Goal: Task Accomplishment & Management: Manage account settings

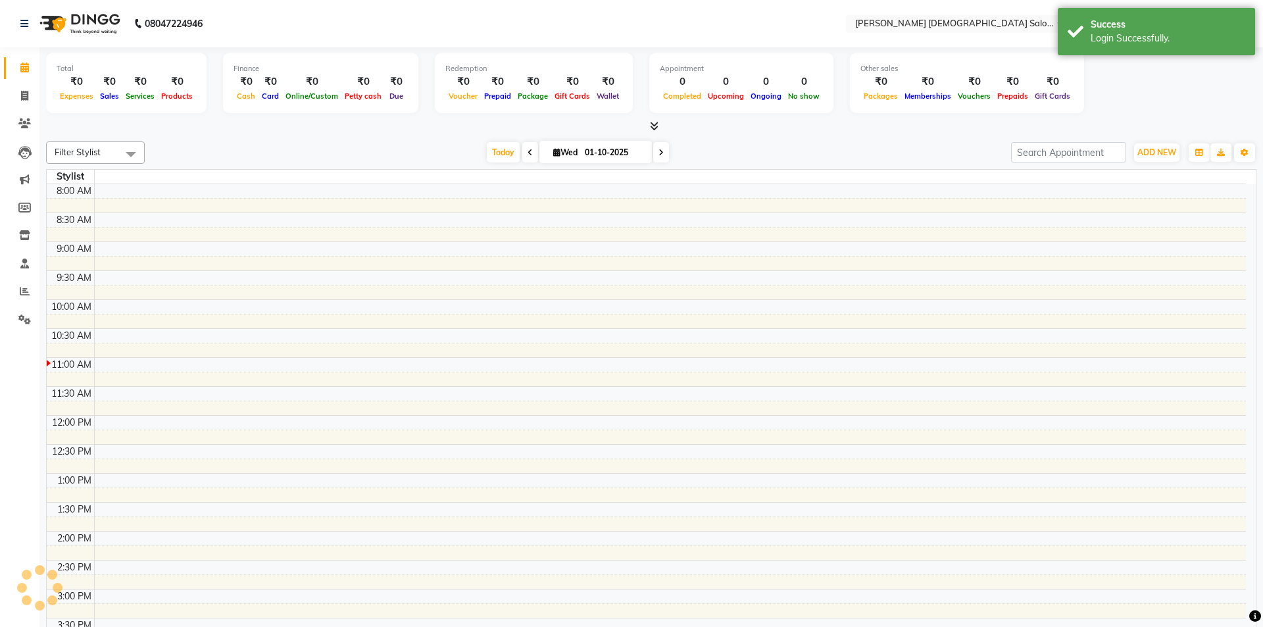
select select "en"
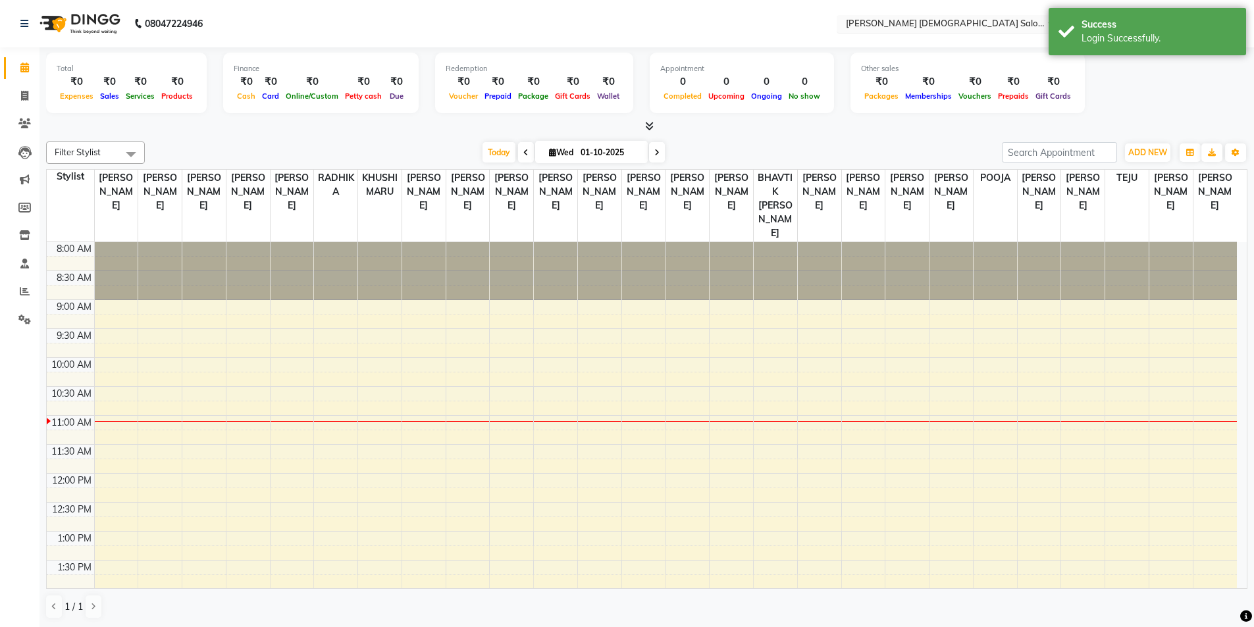
click at [995, 22] on input "text" at bounding box center [938, 24] width 191 height 13
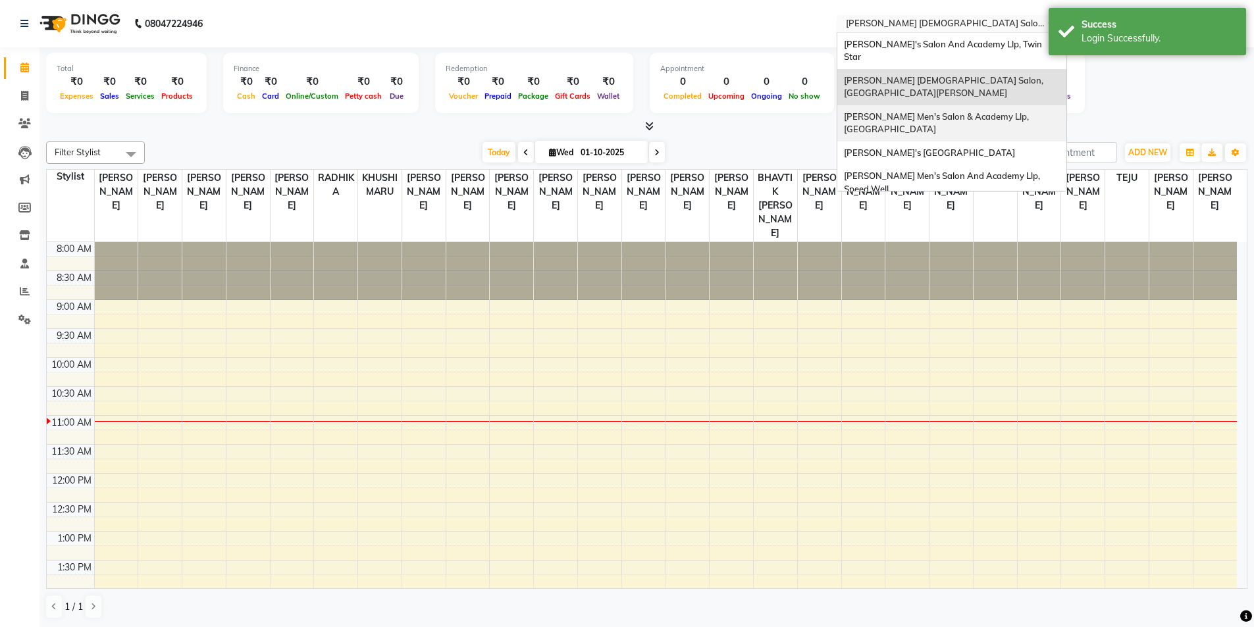
scroll to position [44, 0]
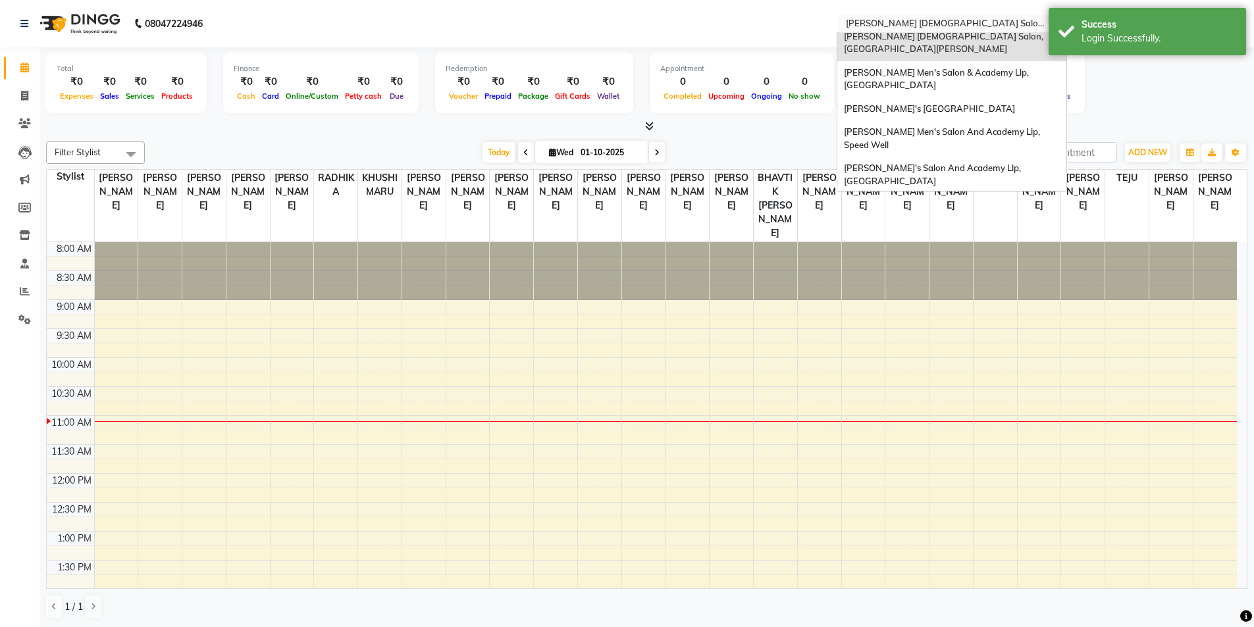
click at [914, 193] on div "[PERSON_NAME]'s Salon Head Office ( Ho ), [GEOGRAPHIC_DATA]" at bounding box center [951, 211] width 229 height 36
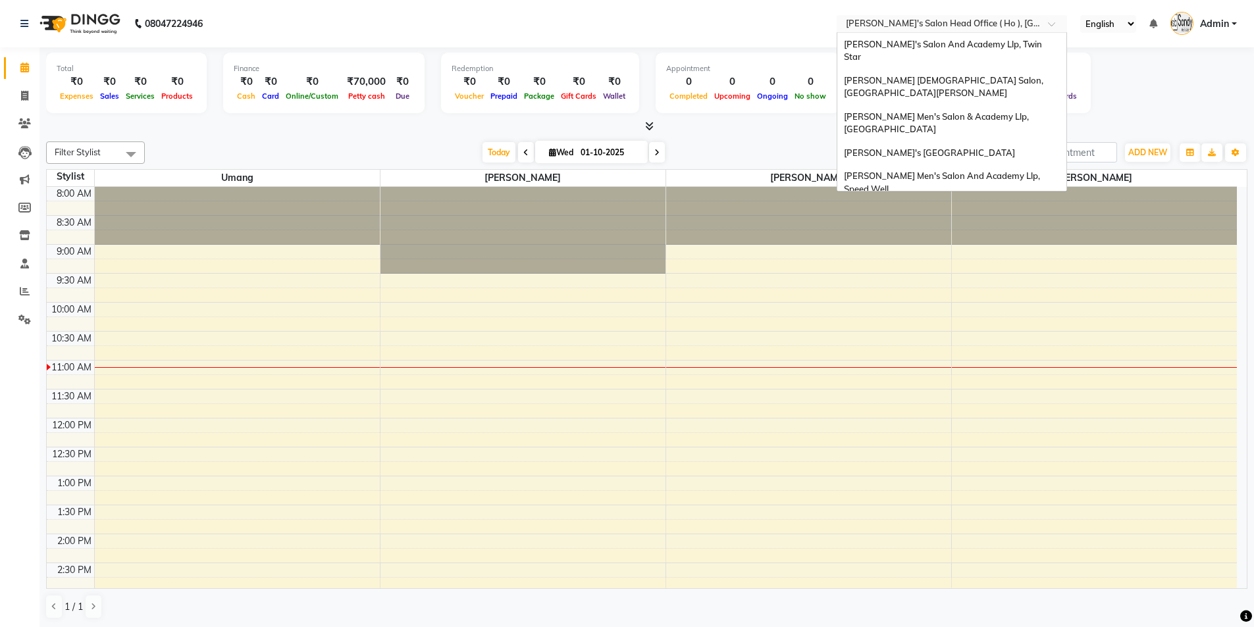
click at [927, 24] on input "text" at bounding box center [938, 24] width 191 height 13
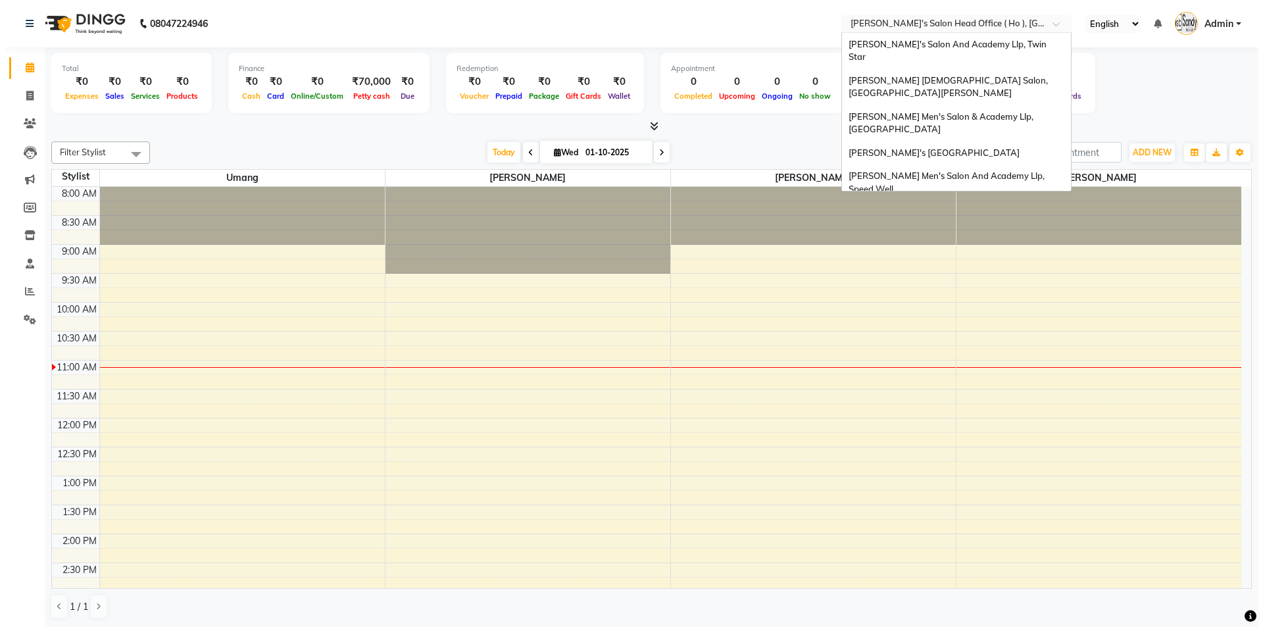
scroll to position [44, 0]
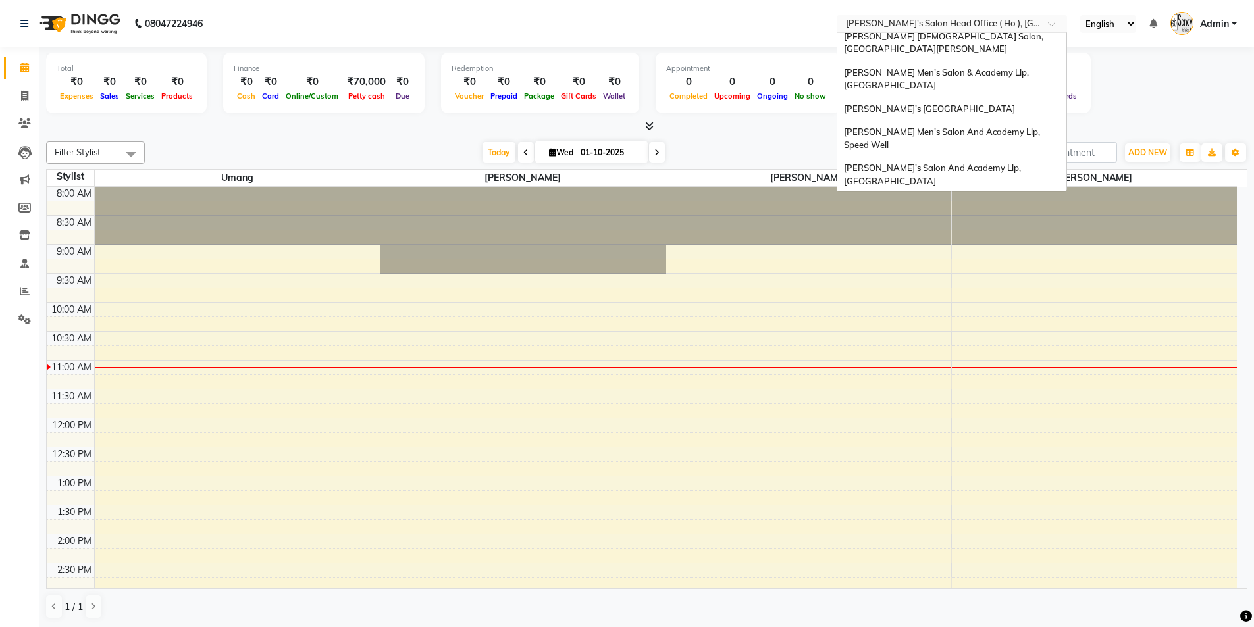
click at [919, 199] on span "[PERSON_NAME]'s Salon Head Office ( Ho ), [GEOGRAPHIC_DATA]" at bounding box center [933, 211] width 178 height 24
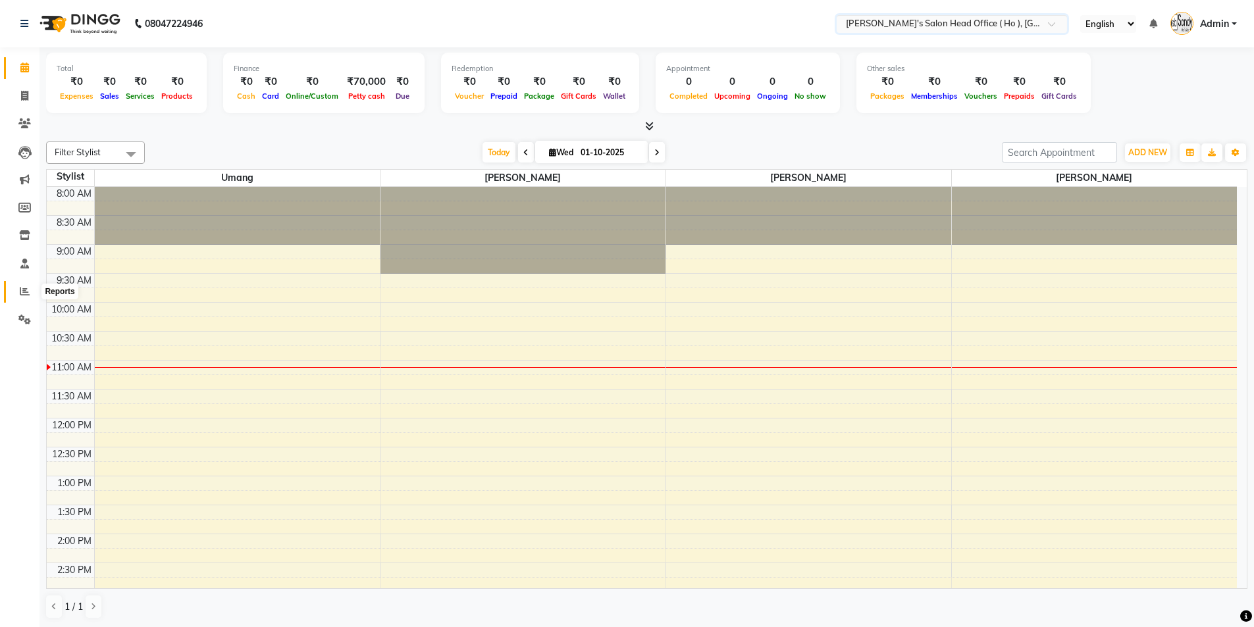
click at [14, 285] on span at bounding box center [24, 291] width 23 height 15
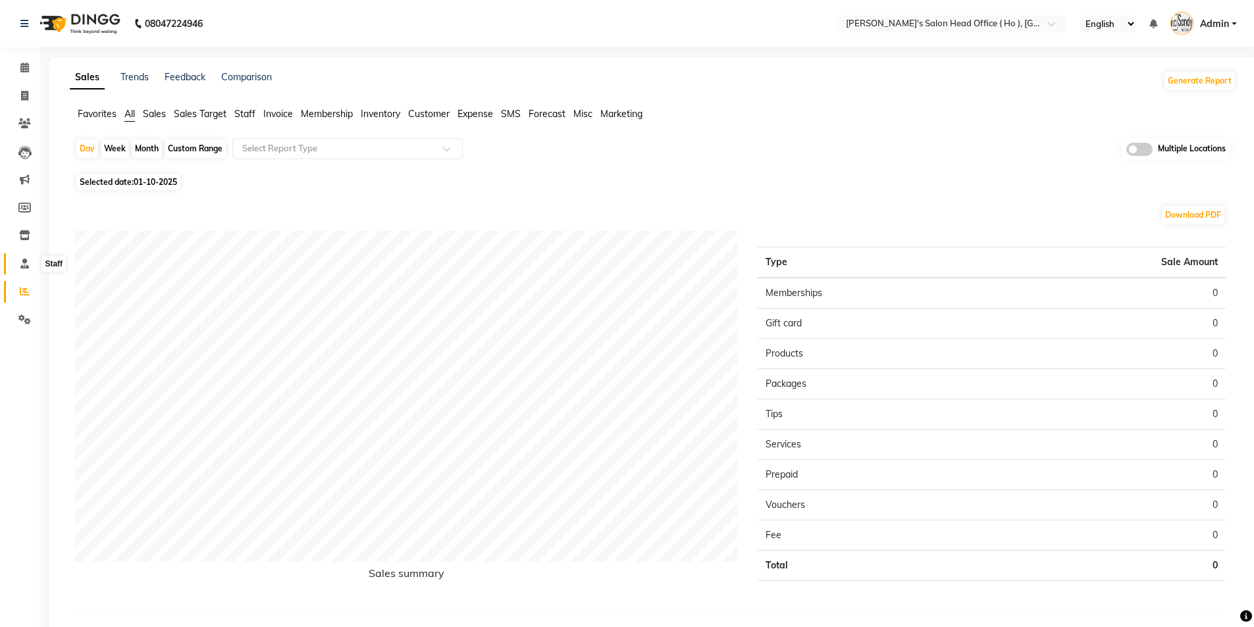
click at [26, 267] on icon at bounding box center [24, 264] width 9 height 10
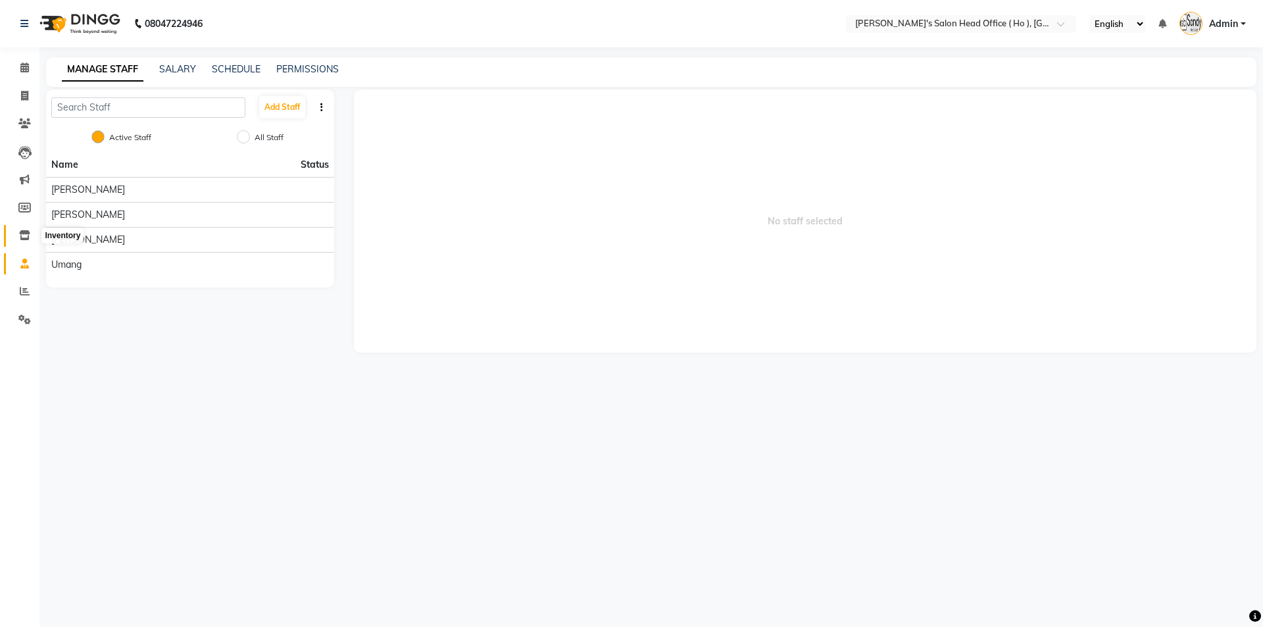
click at [28, 240] on icon at bounding box center [24, 235] width 11 height 10
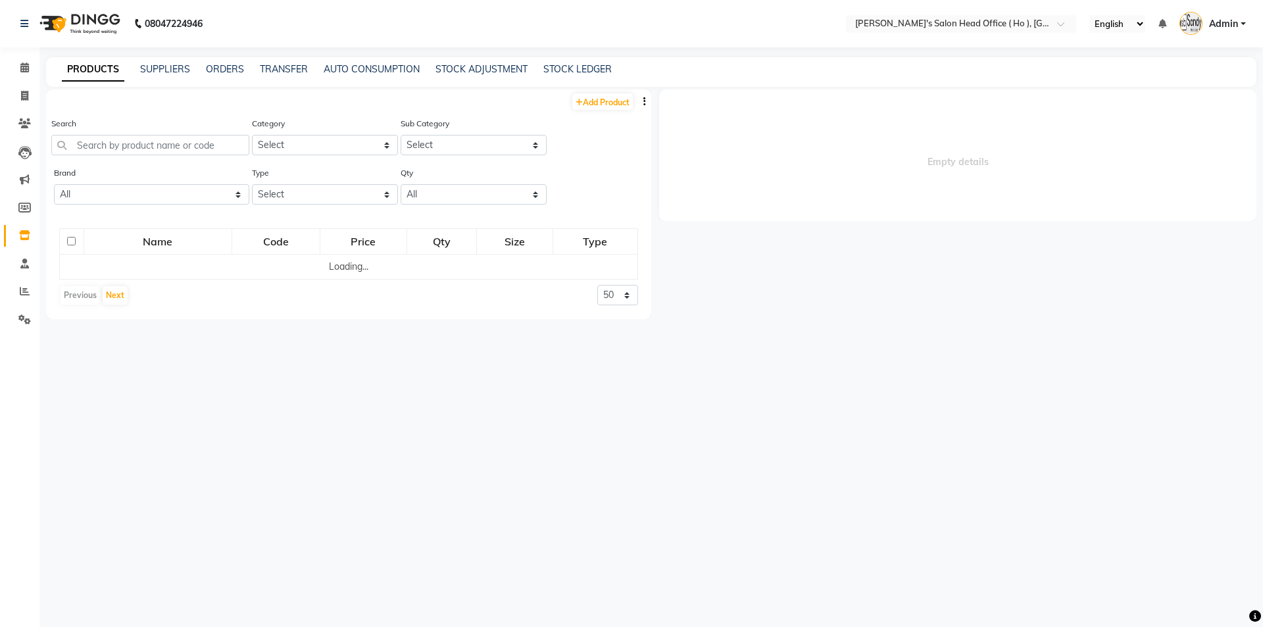
select select
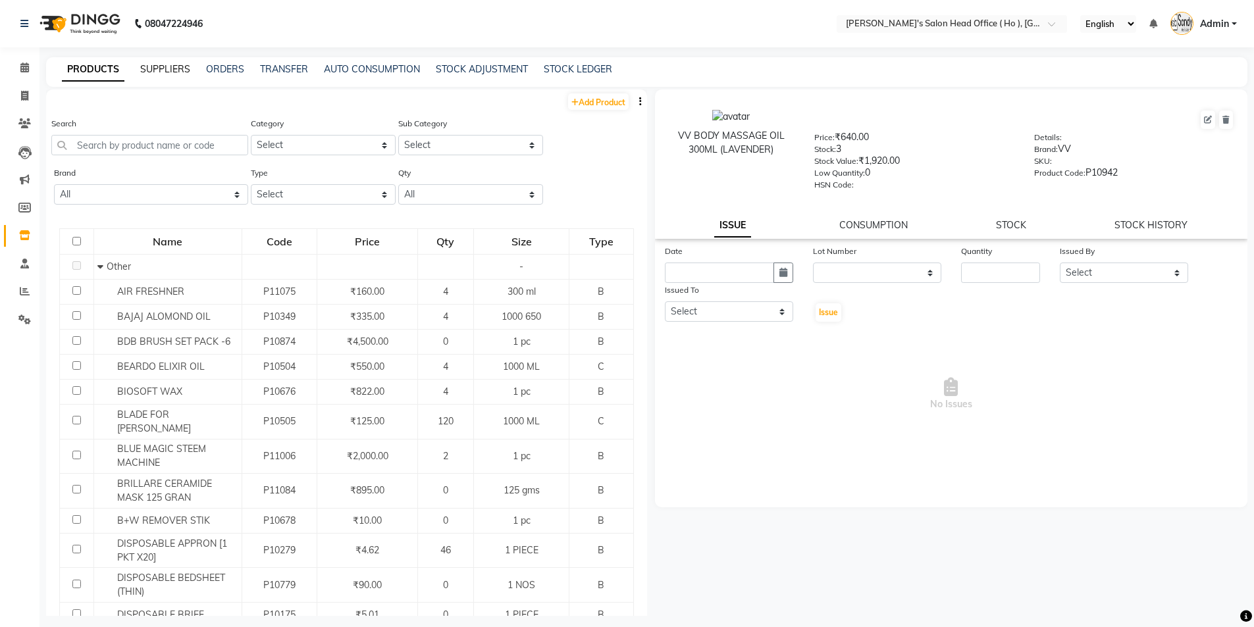
click at [156, 70] on link "SUPPLIERS" at bounding box center [165, 69] width 50 height 12
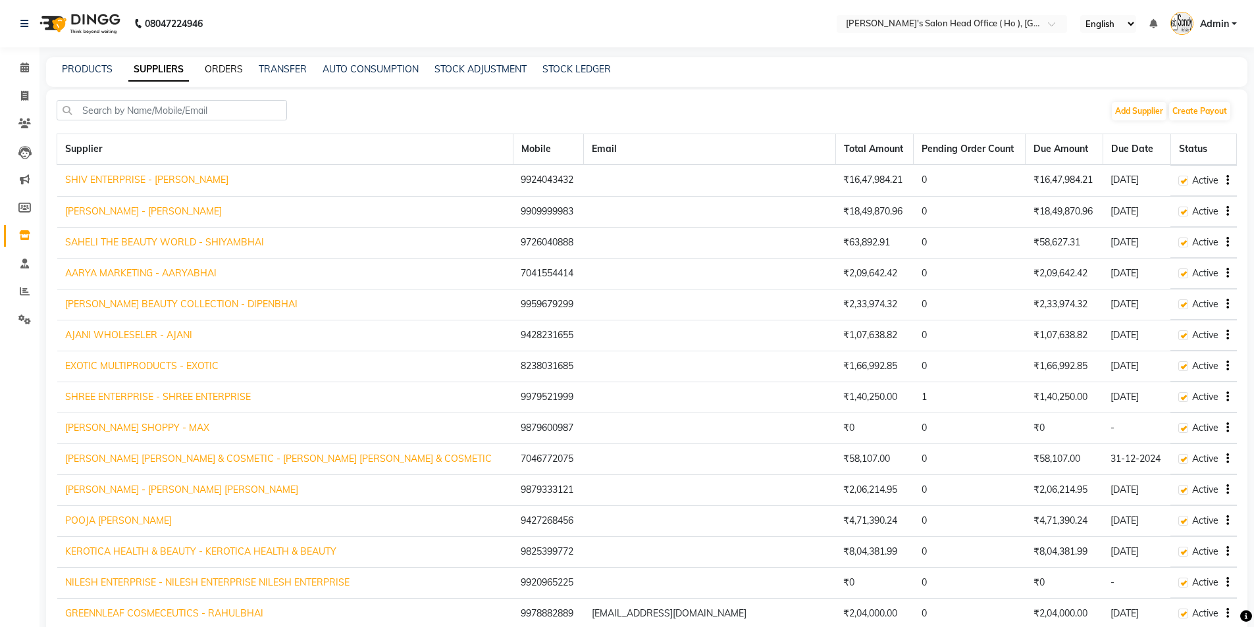
click at [215, 71] on link "ORDERS" at bounding box center [224, 69] width 38 height 12
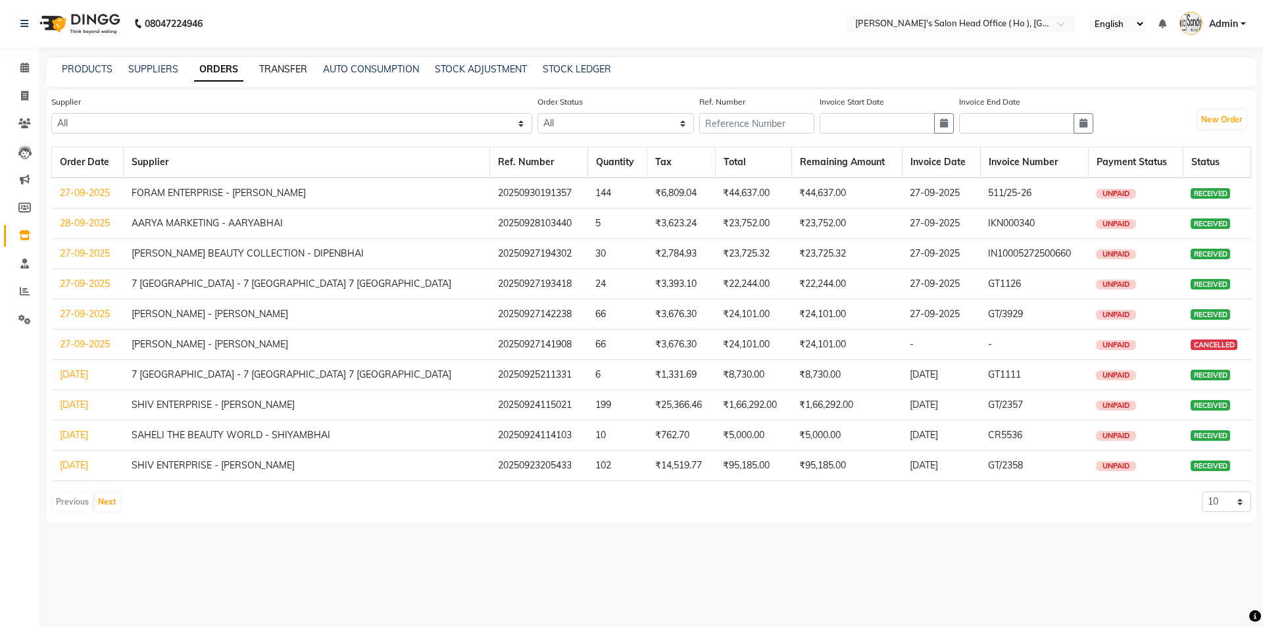
click at [290, 70] on link "TRANSFER" at bounding box center [283, 69] width 48 height 12
select select "sender"
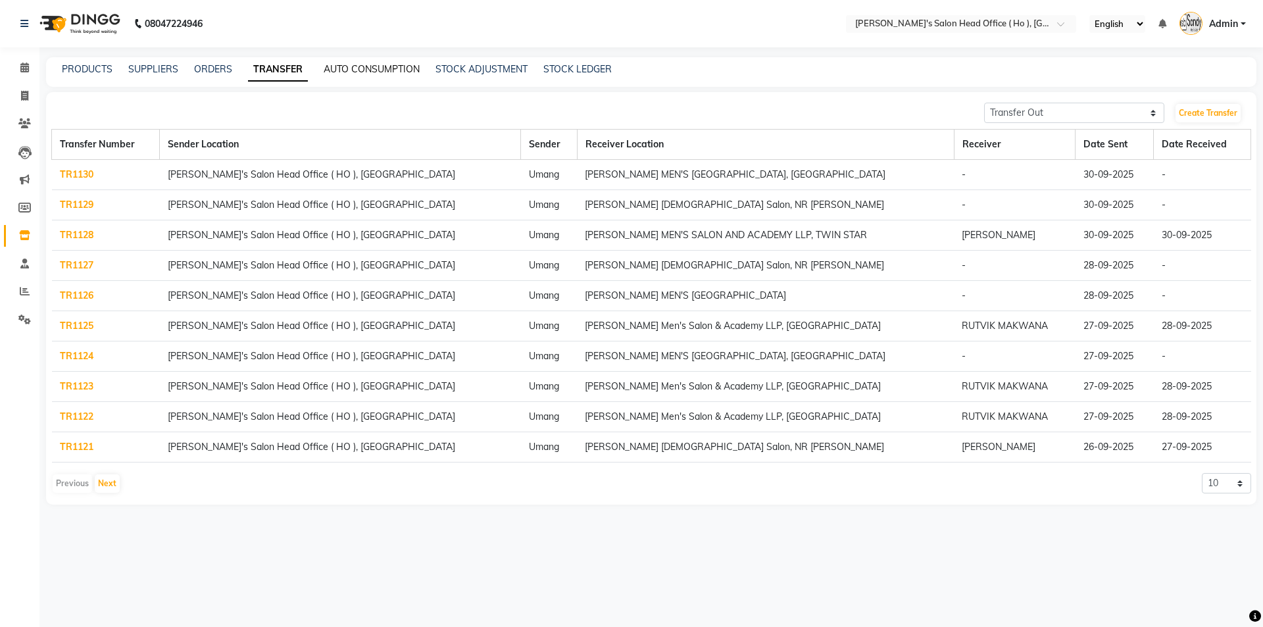
click at [347, 68] on link "AUTO CONSUMPTION" at bounding box center [372, 69] width 96 height 12
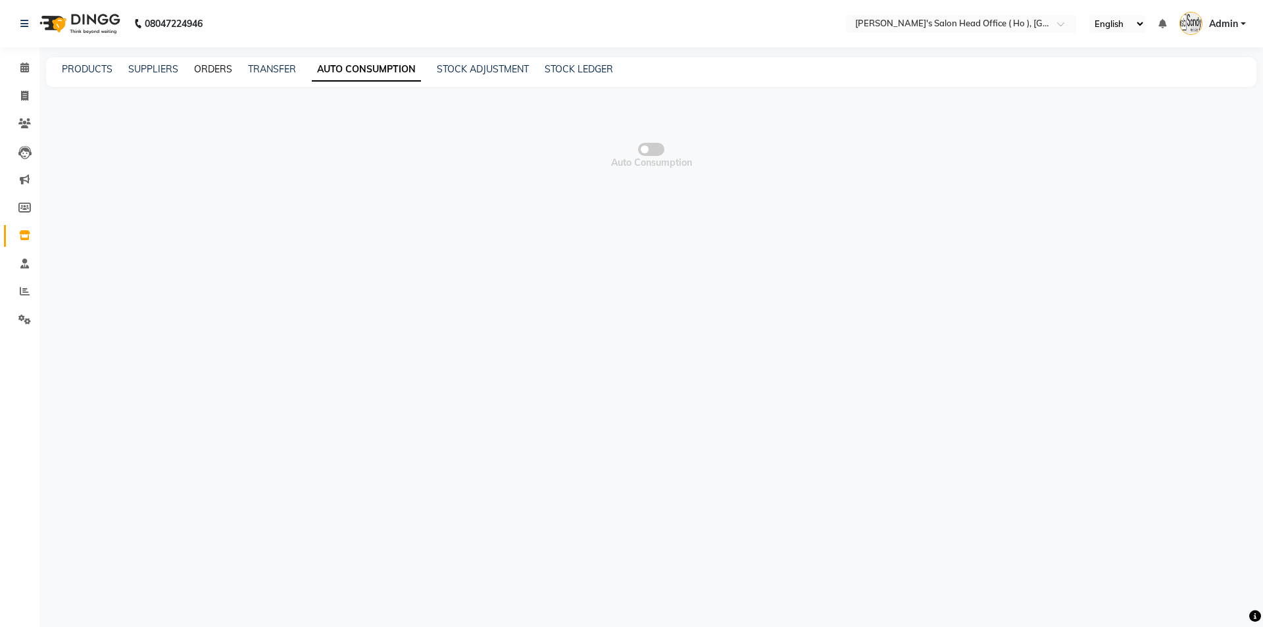
click at [216, 73] on link "ORDERS" at bounding box center [213, 69] width 38 height 12
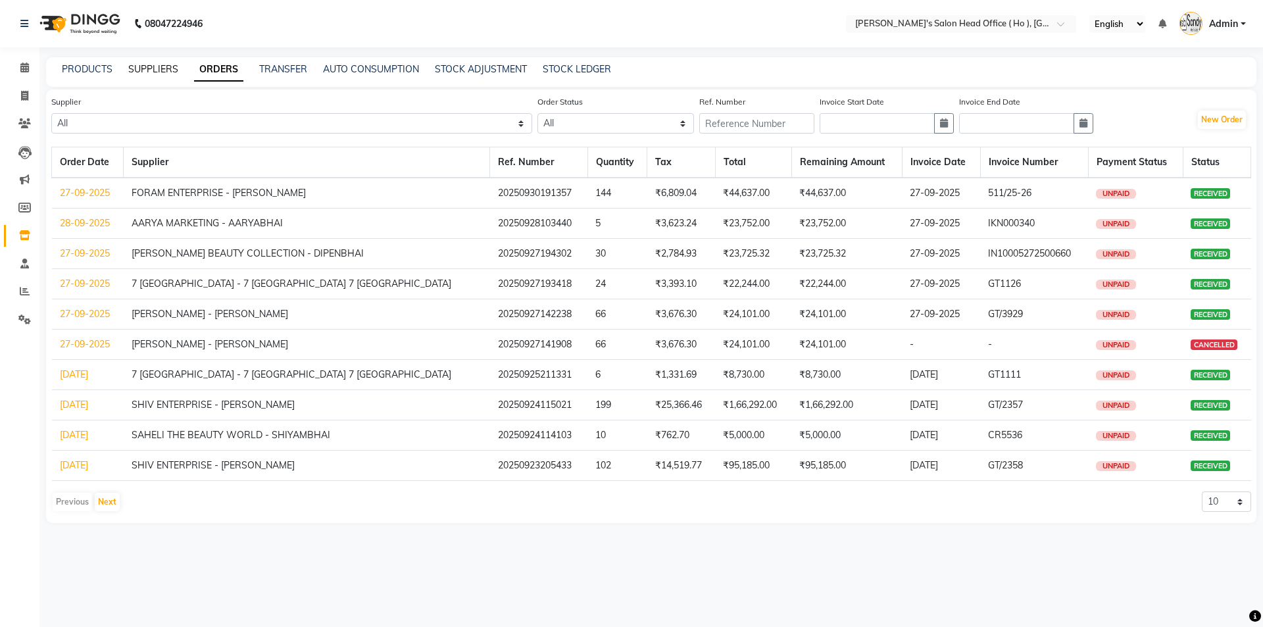
click at [135, 73] on link "SUPPLIERS" at bounding box center [153, 69] width 50 height 12
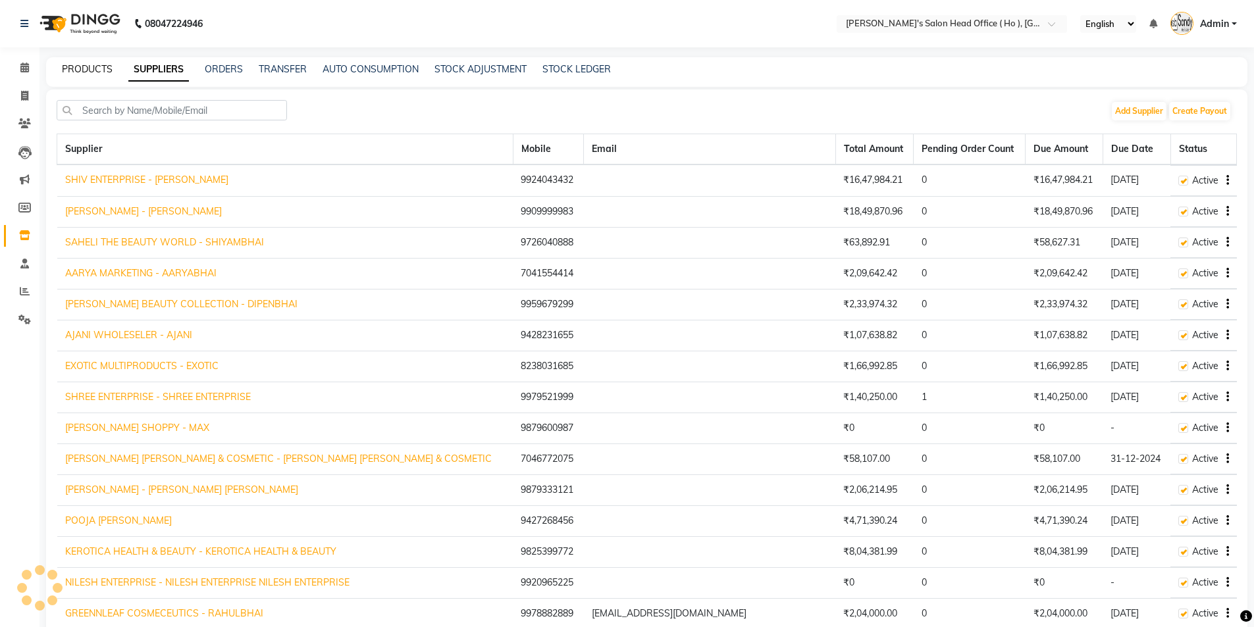
click at [81, 68] on link "PRODUCTS" at bounding box center [87, 69] width 51 height 12
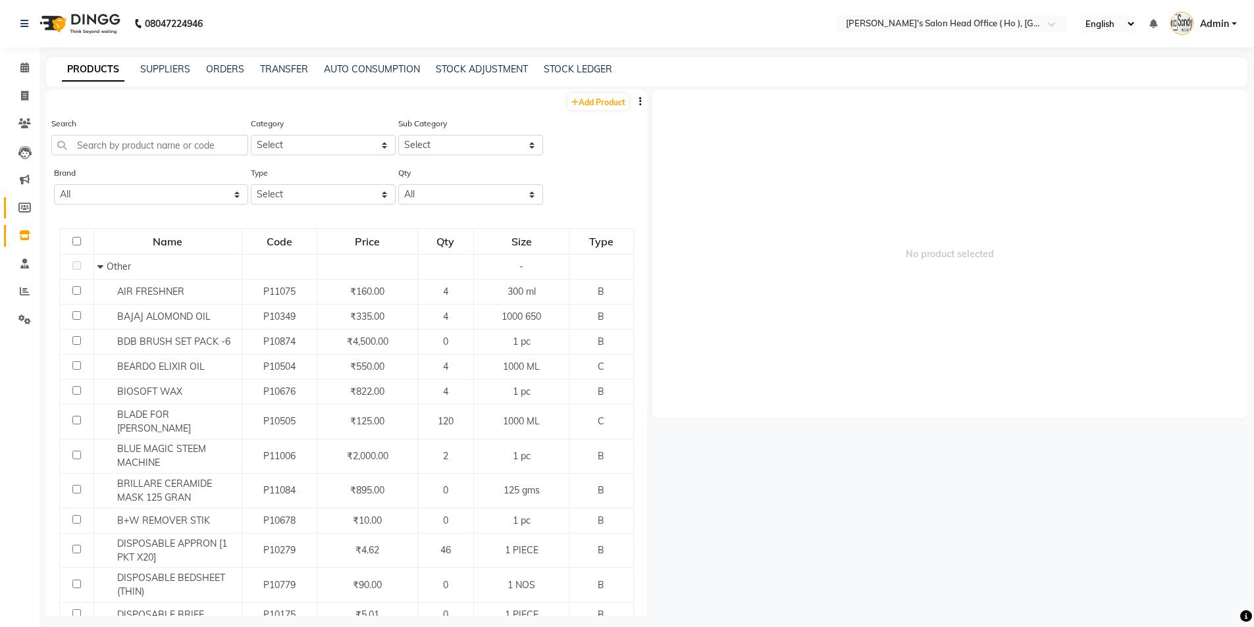
click at [14, 205] on span at bounding box center [24, 208] width 23 height 15
select select
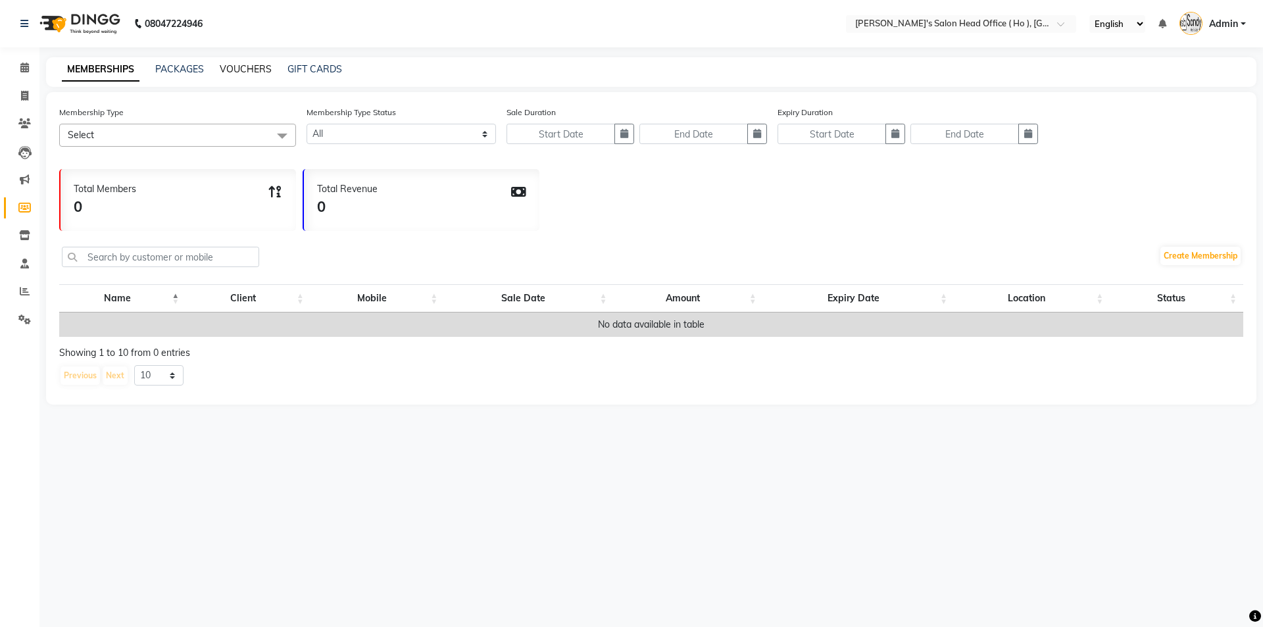
click at [248, 65] on link "VOUCHERS" at bounding box center [246, 69] width 52 height 12
select select
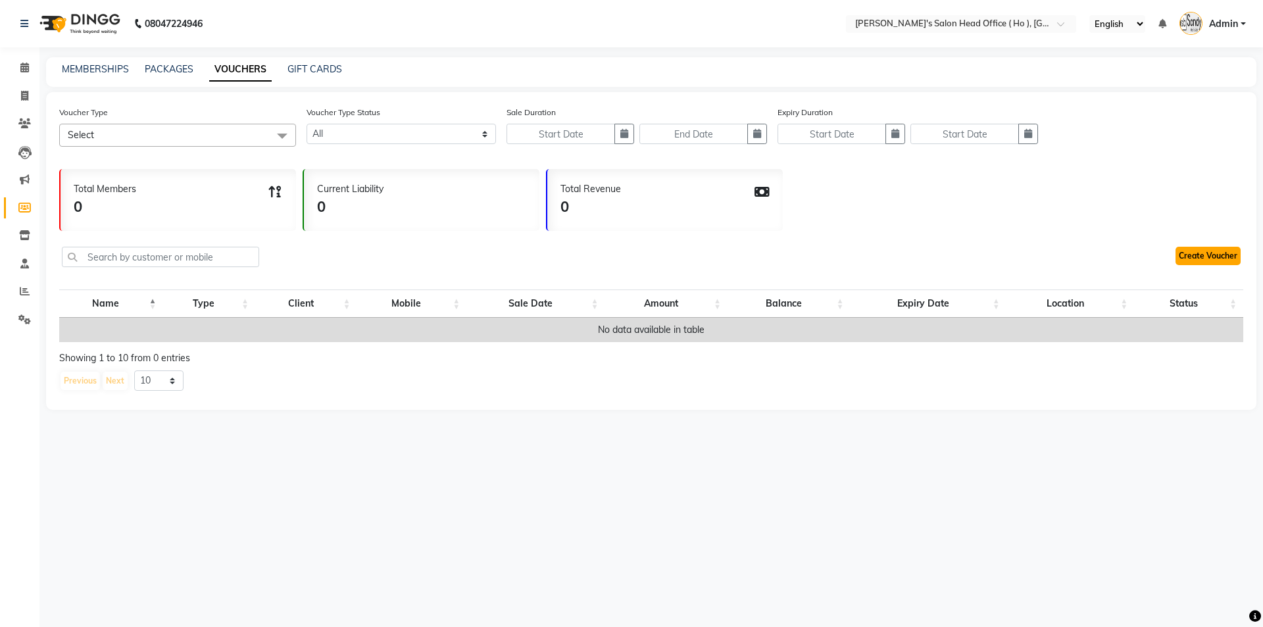
click at [1182, 255] on link "Create Voucher" at bounding box center [1208, 256] width 65 height 18
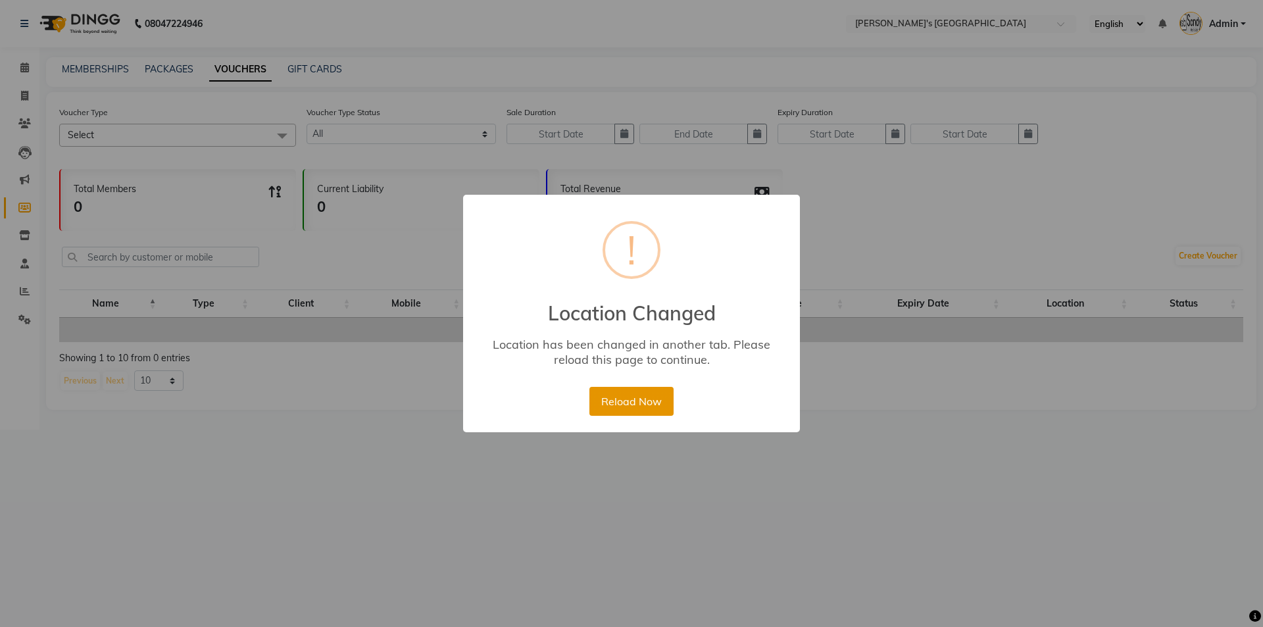
click at [614, 410] on button "Reload Now" at bounding box center [632, 401] width 84 height 29
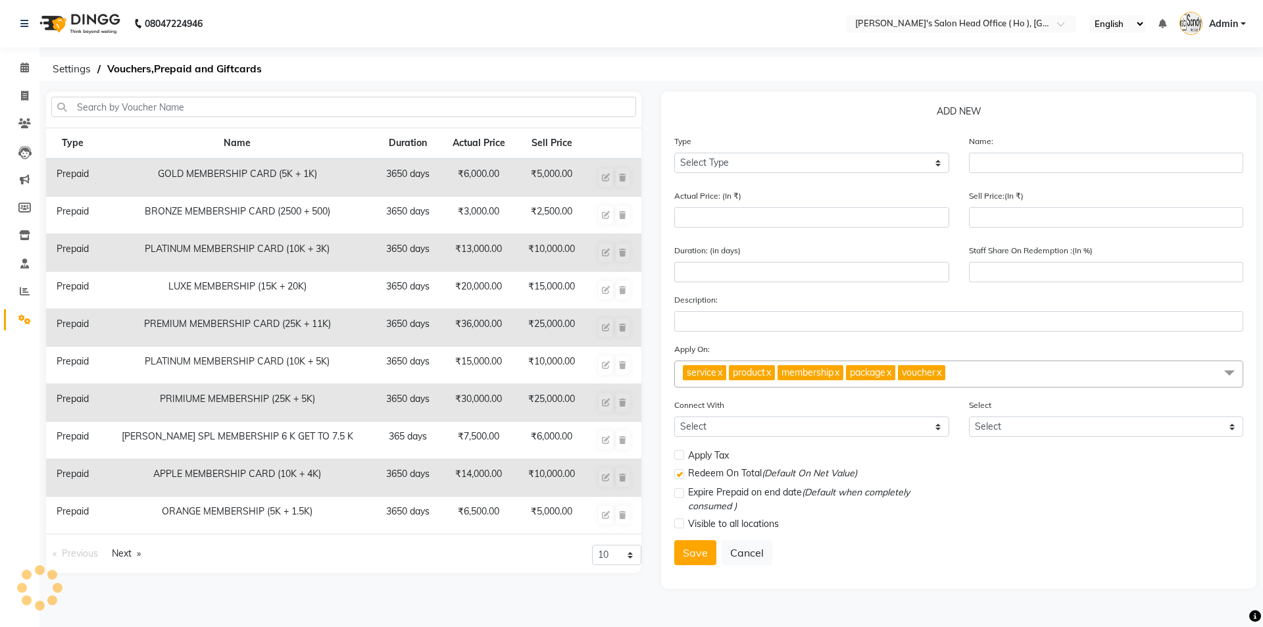
select select "en"
click at [303, 106] on input "text" at bounding box center [343, 107] width 585 height 20
click at [699, 161] on select "Select Type Voucher Prepaid Gift Card" at bounding box center [811, 163] width 275 height 20
select select "P"
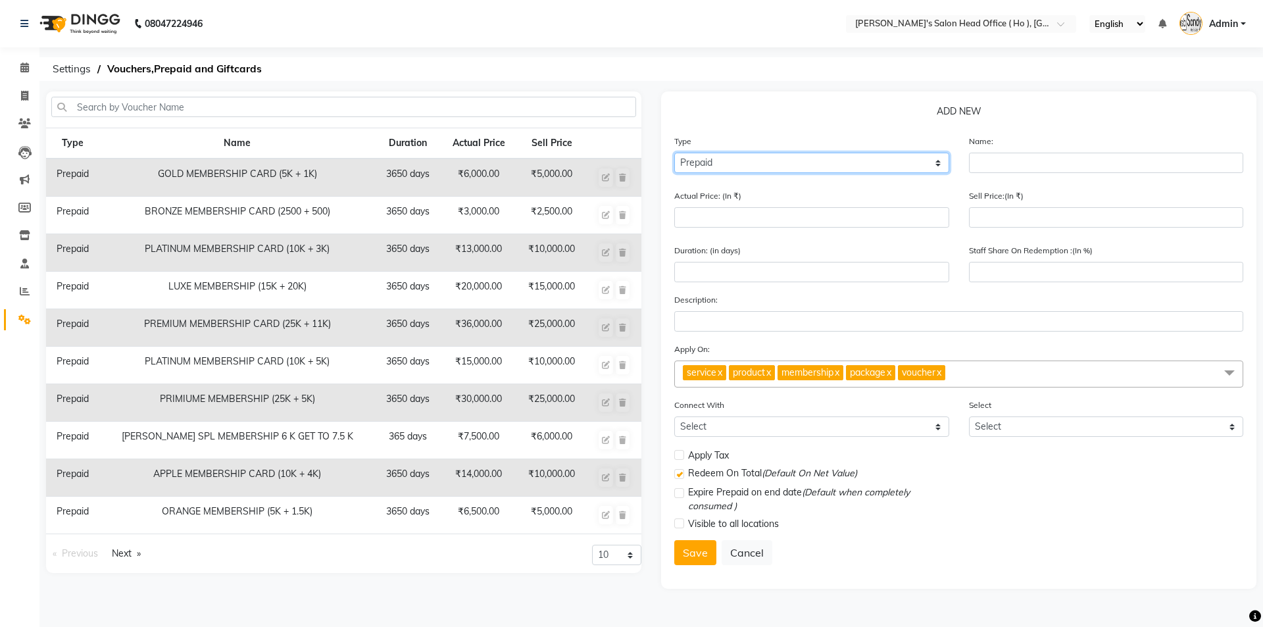
click at [674, 153] on select "Select Type Voucher Prepaid Gift Card" at bounding box center [811, 163] width 275 height 20
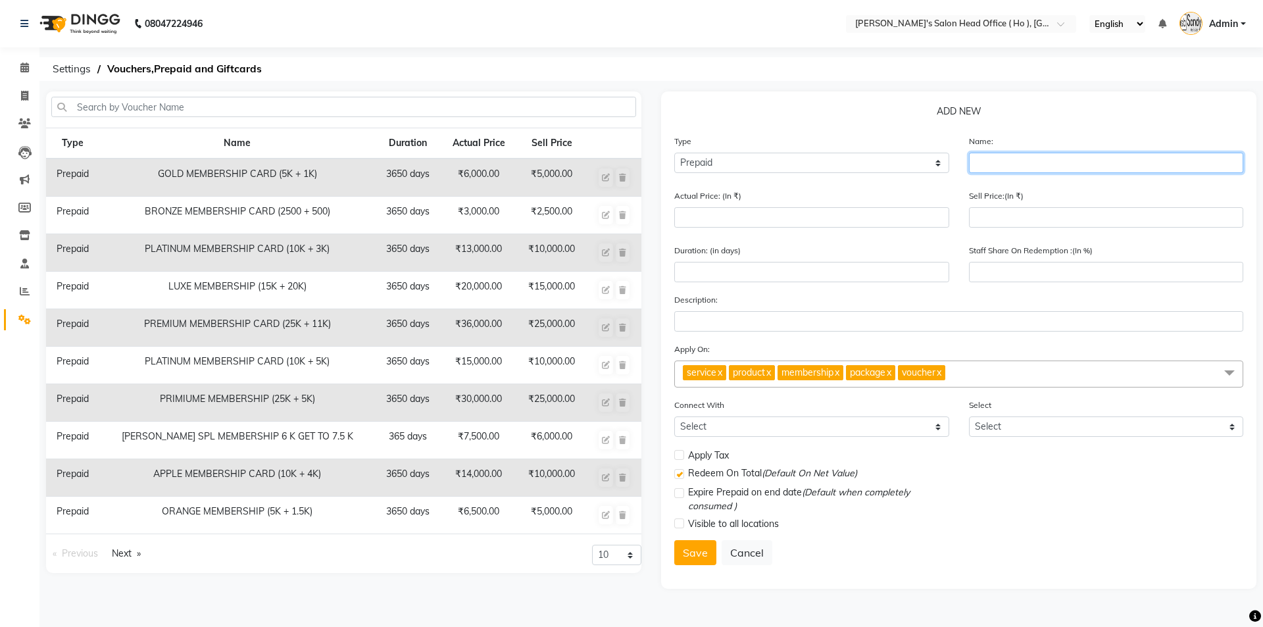
click at [1163, 157] on input "text" at bounding box center [1106, 163] width 275 height 20
type input "d"
type input "[DATE] SPL MEM. 2K + 2K"
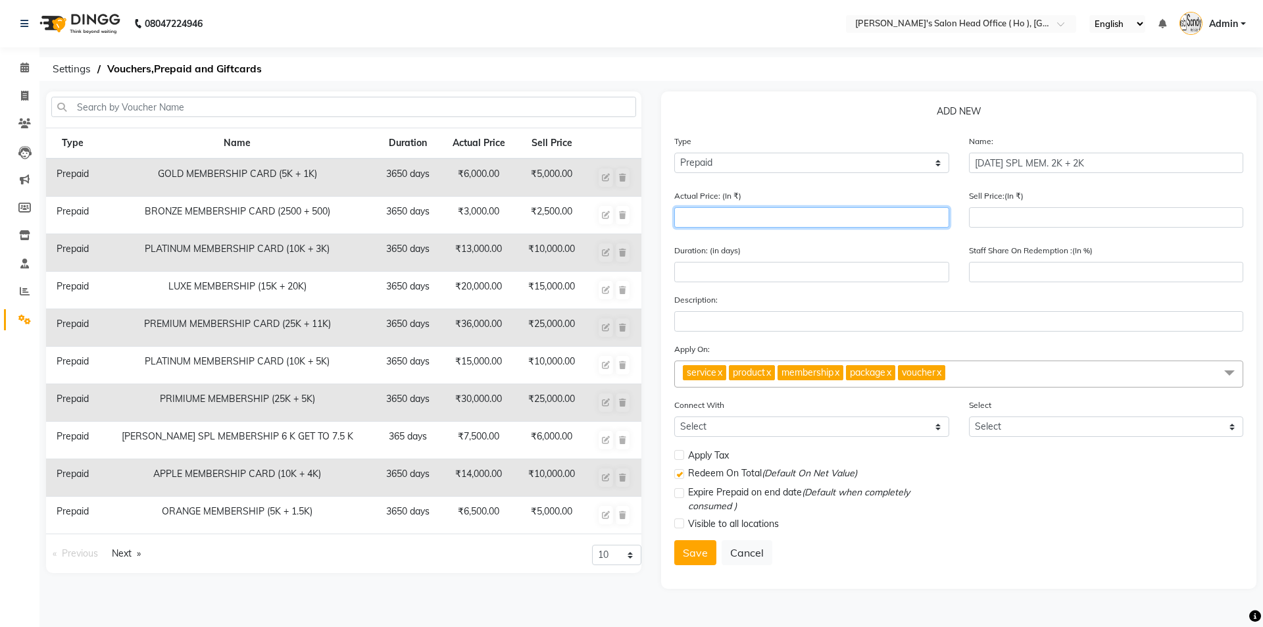
type input "4"
type input "0"
type input "4000"
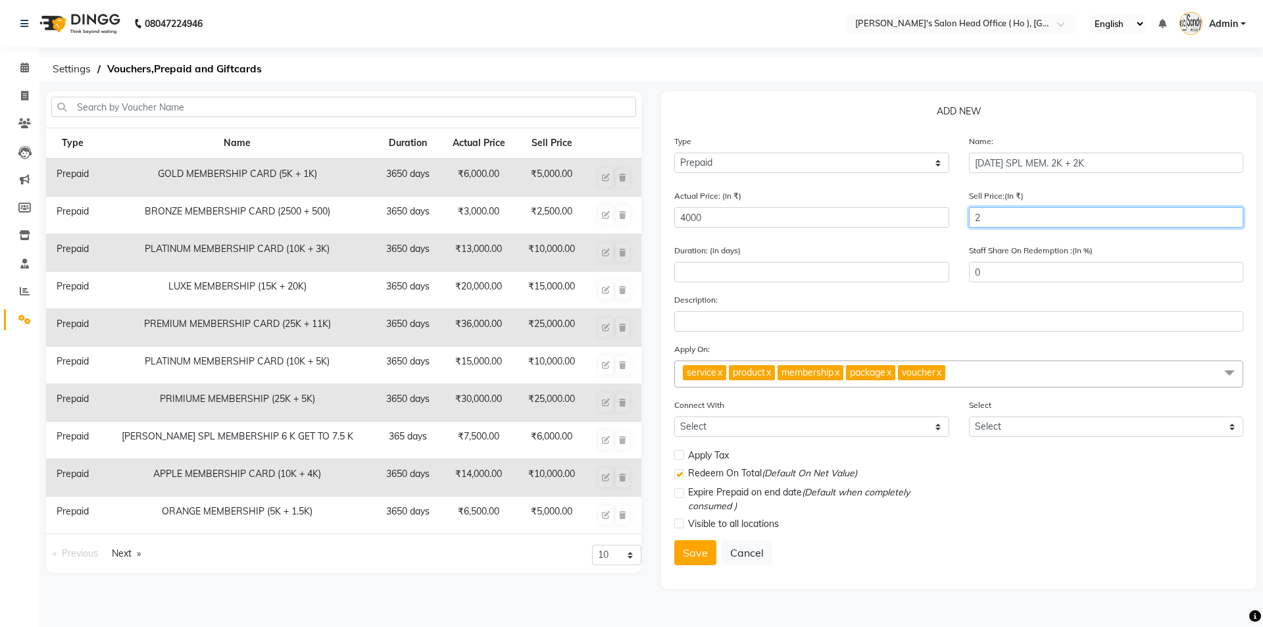
type input "20"
type input "1"
type input "200"
type input "5"
type input "2000"
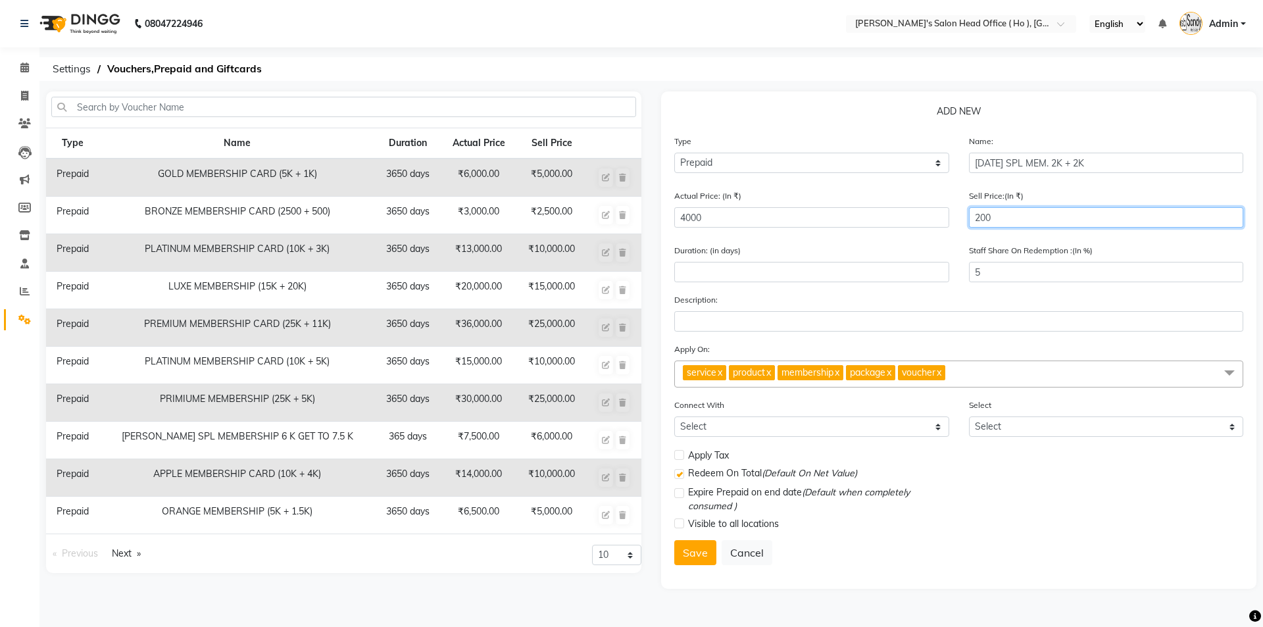
type input "50"
type input "2000"
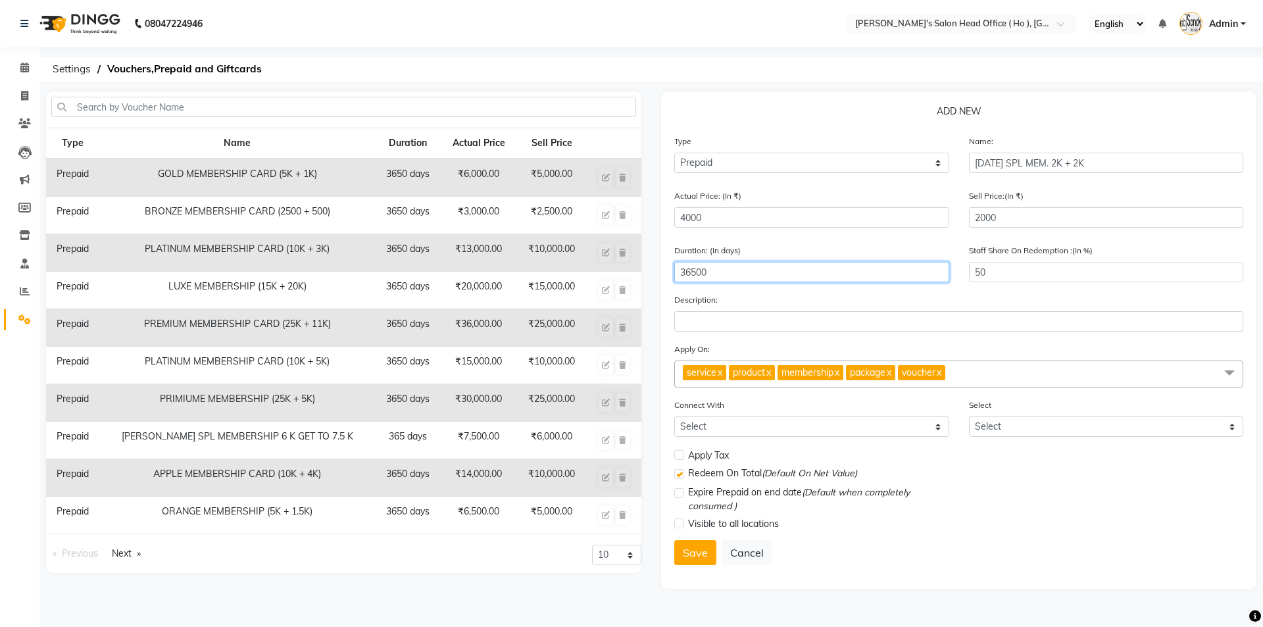
type input "36500"
type input "100"
click at [771, 373] on link "x" at bounding box center [768, 373] width 6 height 12
click at [791, 370] on link "x" at bounding box center [788, 373] width 6 height 12
click at [774, 374] on link "x" at bounding box center [772, 373] width 6 height 12
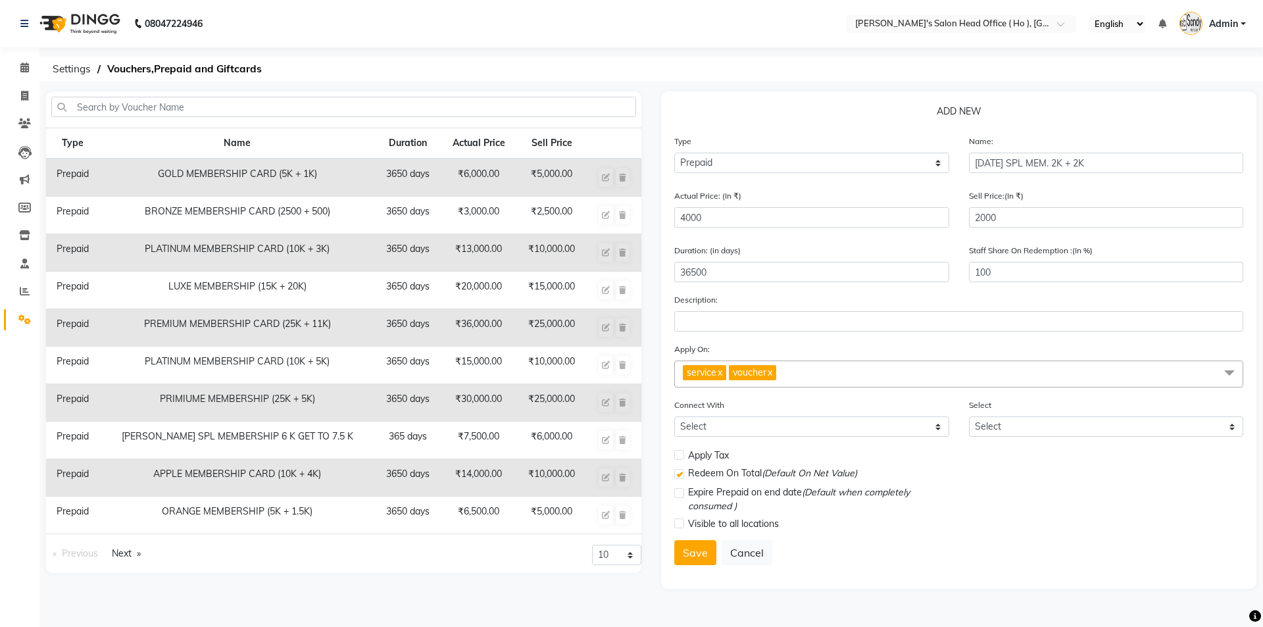
click at [776, 374] on span "voucher x" at bounding box center [752, 372] width 47 height 15
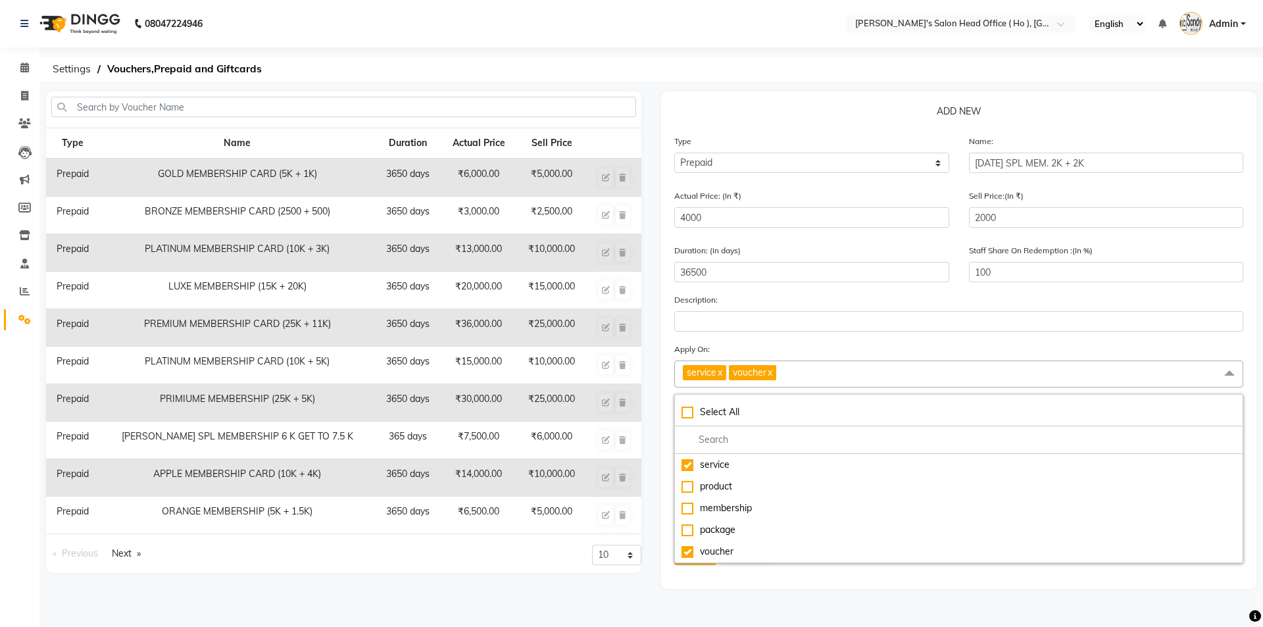
click at [773, 372] on link "x" at bounding box center [770, 373] width 6 height 12
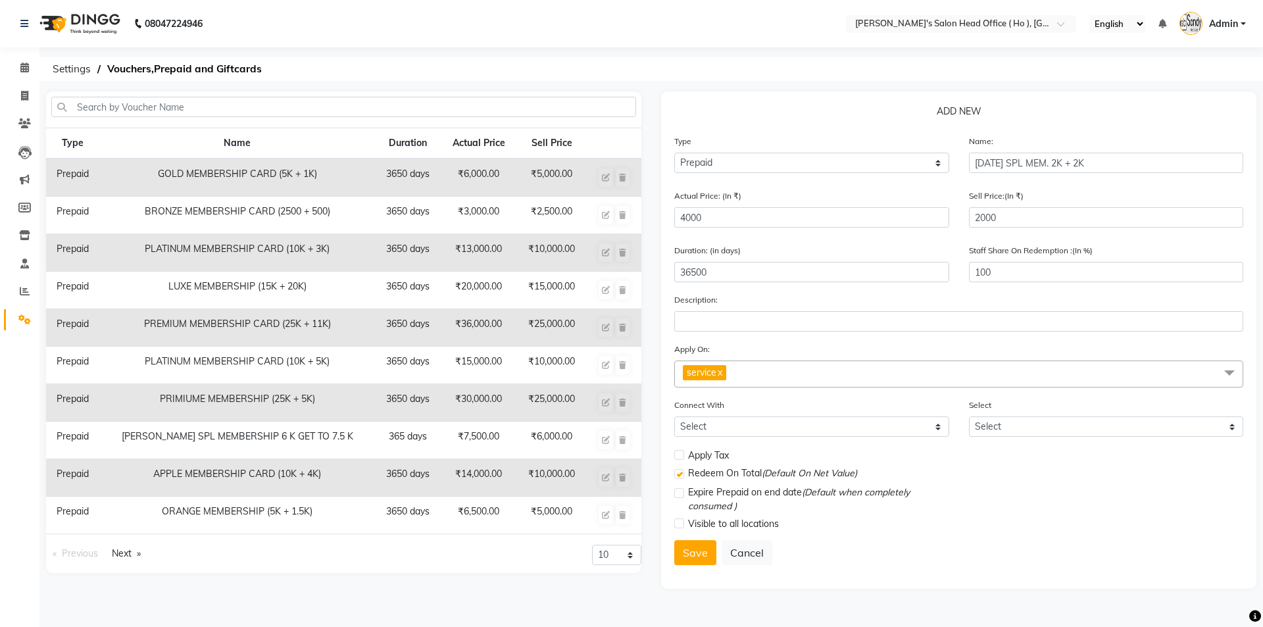
click at [778, 372] on span "service x" at bounding box center [958, 374] width 569 height 27
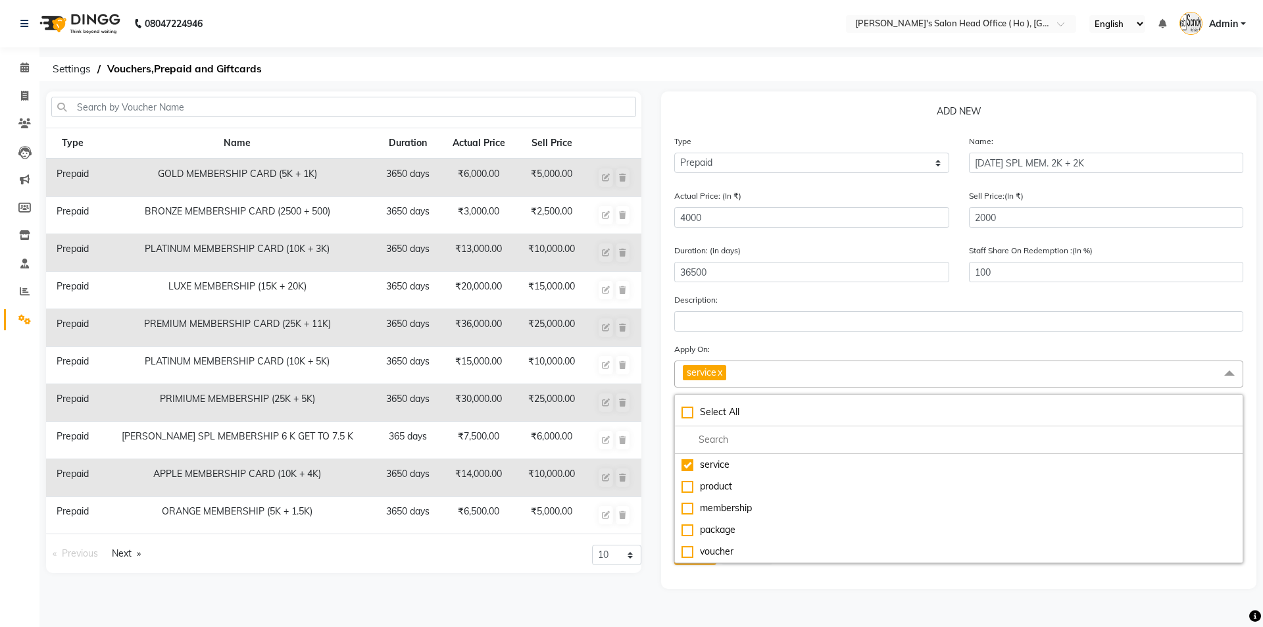
click at [778, 372] on span "service x" at bounding box center [958, 374] width 569 height 27
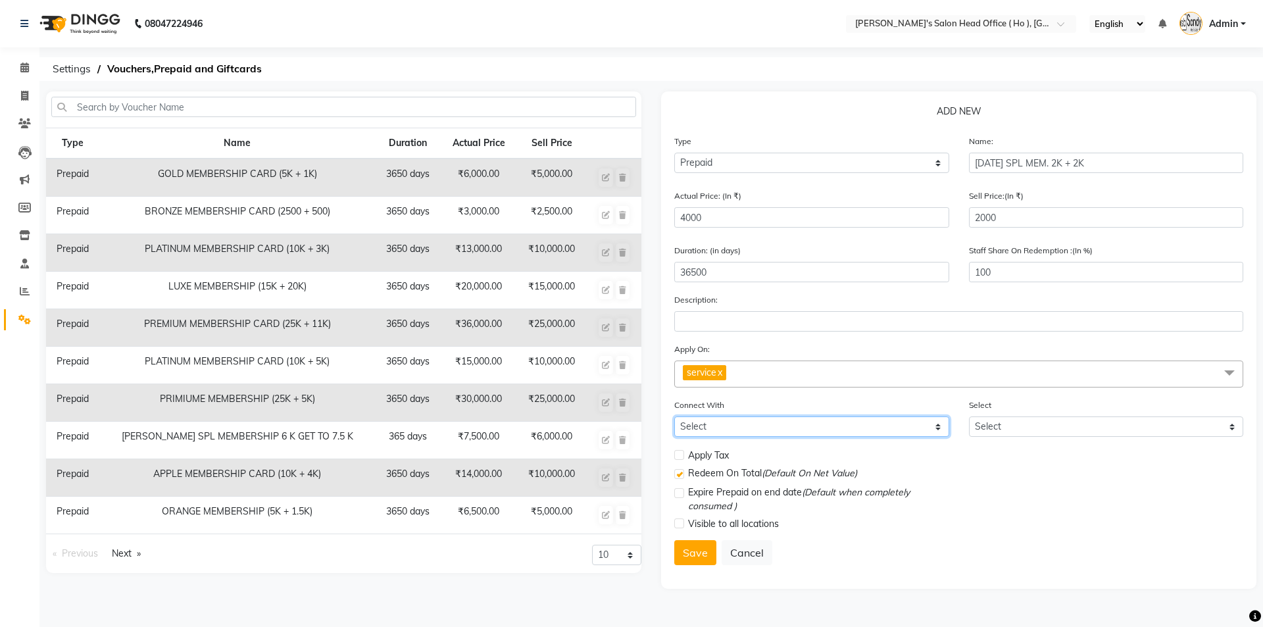
click at [782, 424] on select "Select Membership Package" at bounding box center [811, 427] width 275 height 20
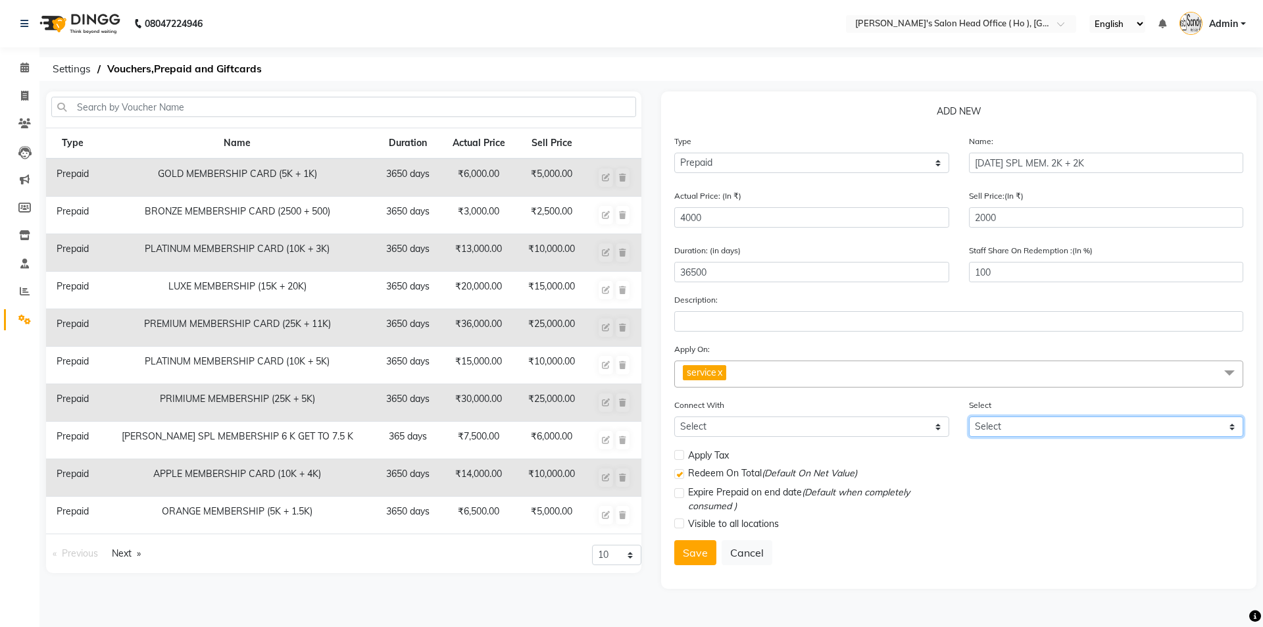
click at [1065, 431] on select "Select" at bounding box center [1106, 427] width 275 height 20
click at [684, 521] on div "Visible to all locations" at bounding box center [811, 524] width 275 height 16
click at [680, 523] on label at bounding box center [679, 524] width 10 height 10
click at [680, 523] on input "checkbox" at bounding box center [678, 524] width 9 height 9
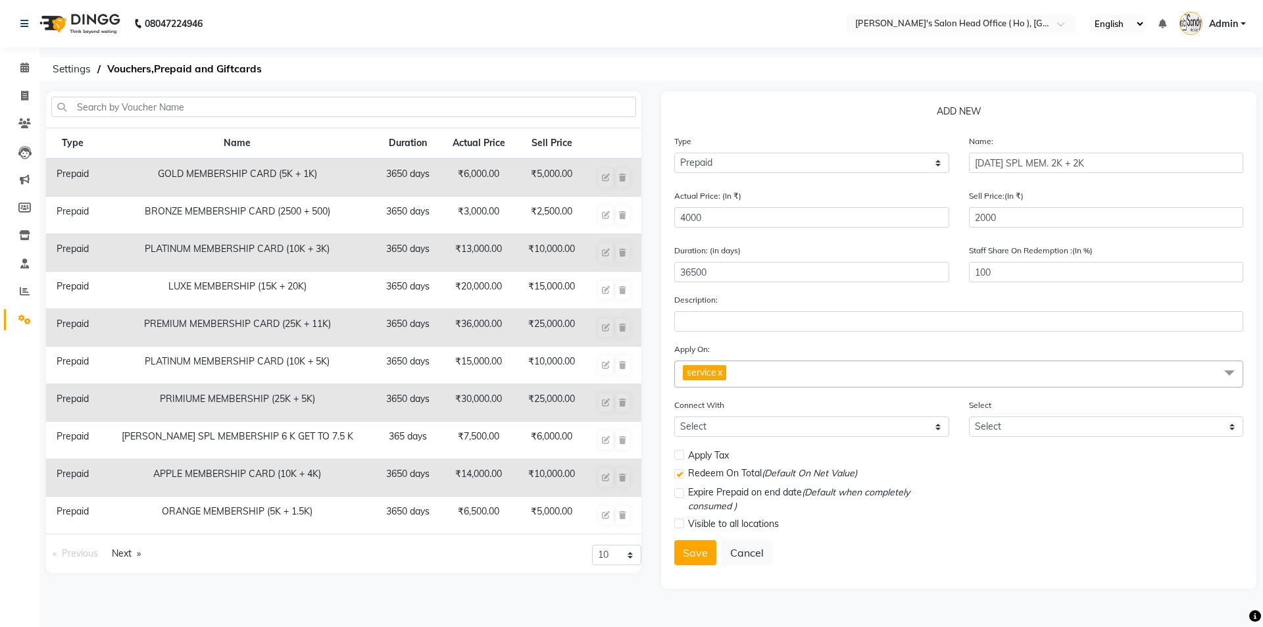
checkbox input "true"
click at [701, 551] on button "Save" at bounding box center [695, 552] width 42 height 25
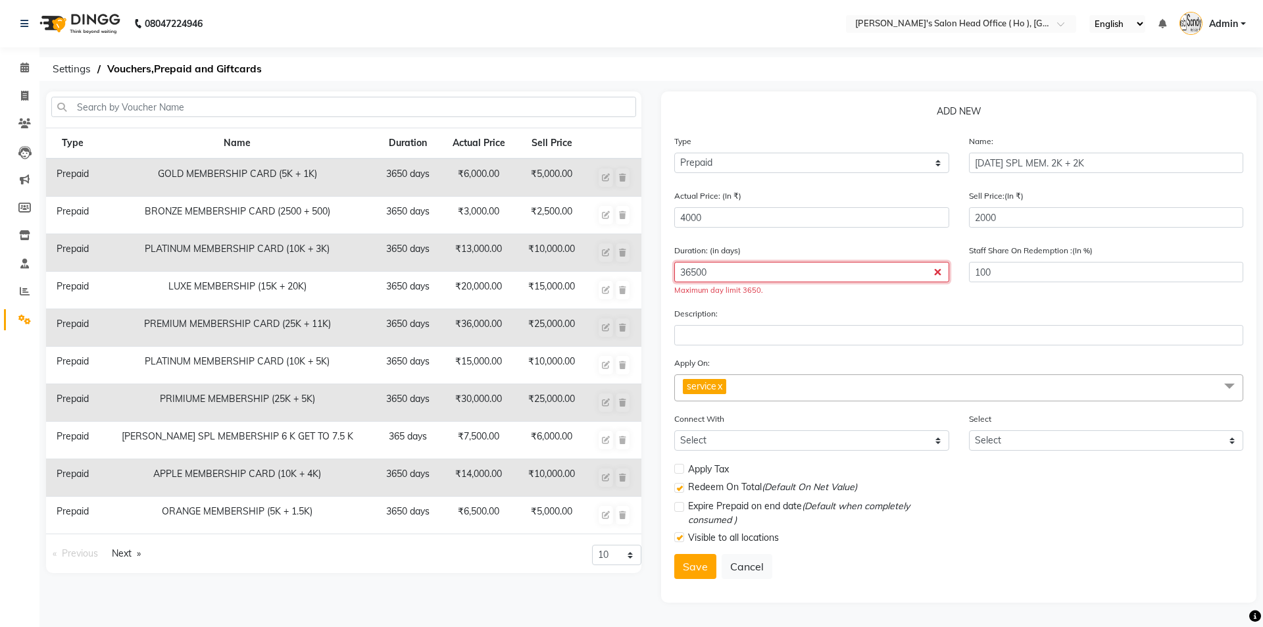
click at [734, 272] on input "36500" at bounding box center [811, 272] width 275 height 20
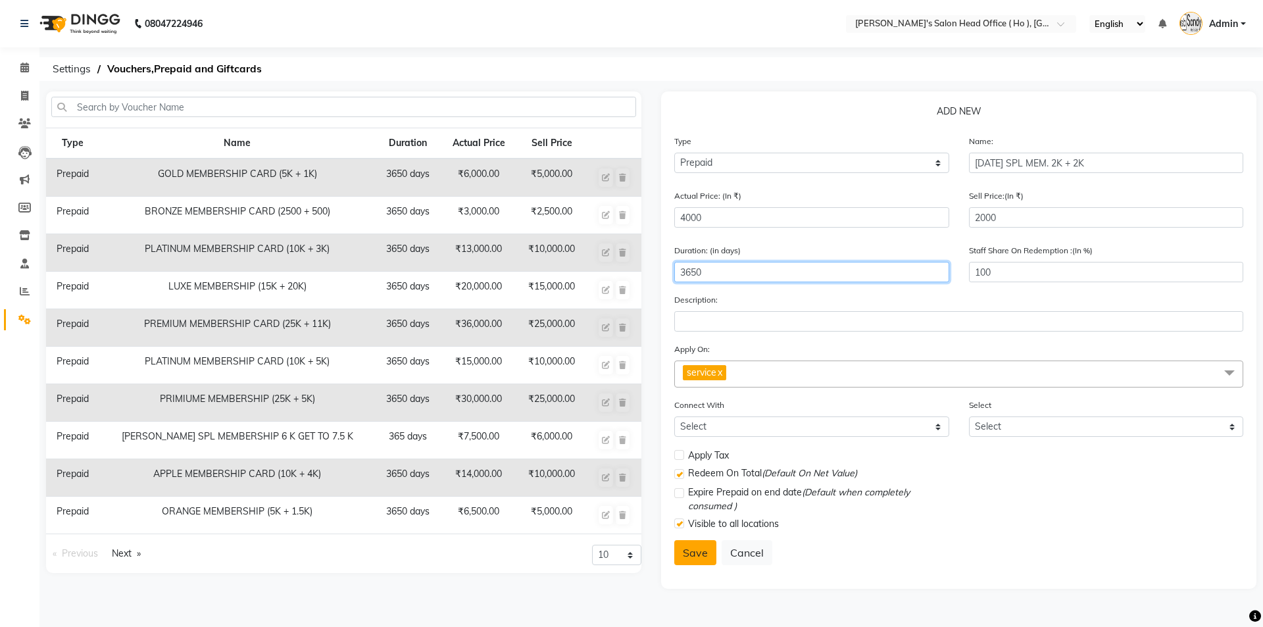
type input "3650"
click at [697, 547] on button "Save" at bounding box center [695, 552] width 42 height 25
select select
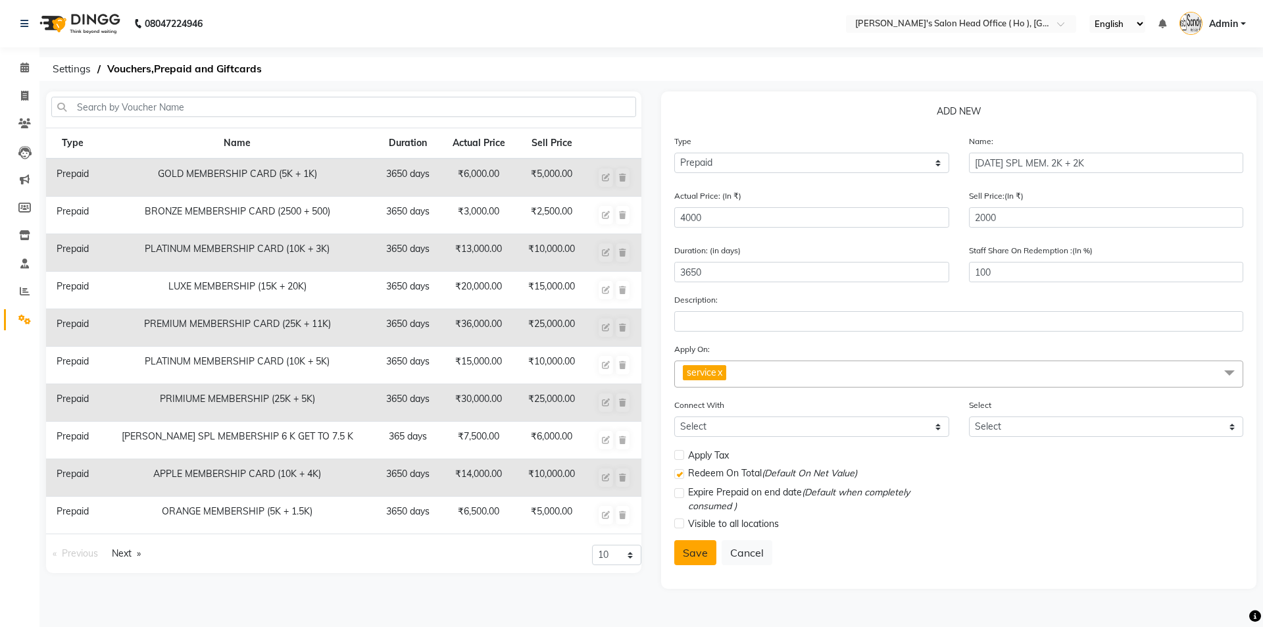
checkbox input "false"
checkbox input "true"
checkbox input "false"
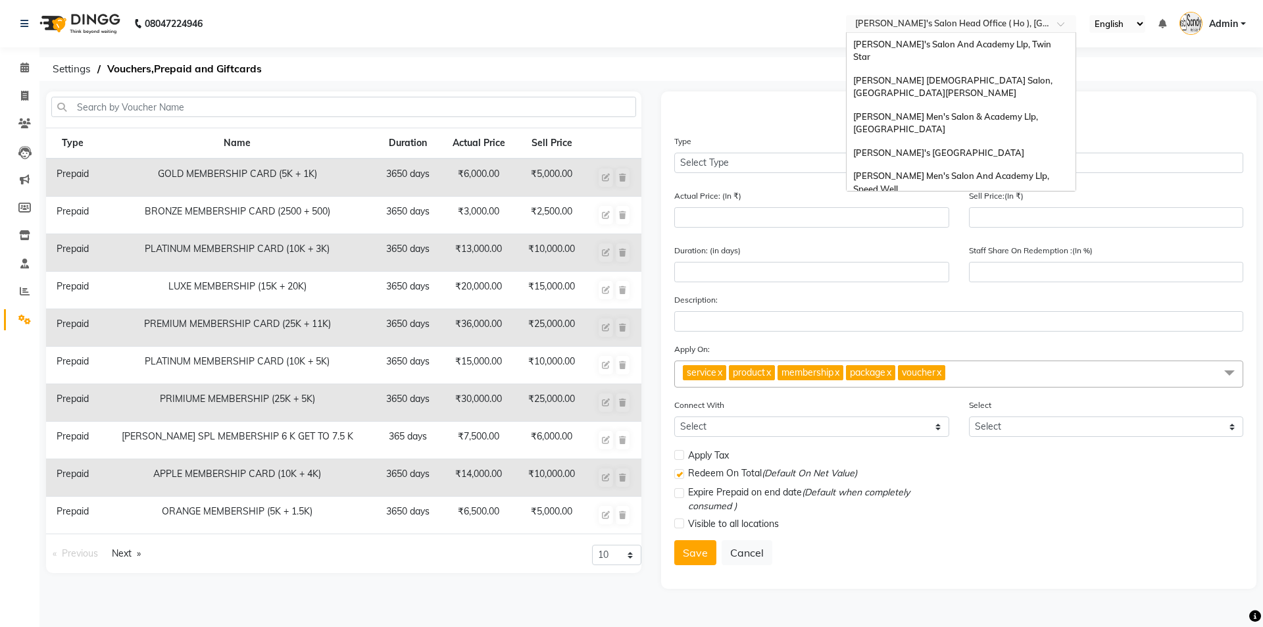
click at [923, 21] on input "text" at bounding box center [948, 24] width 191 height 13
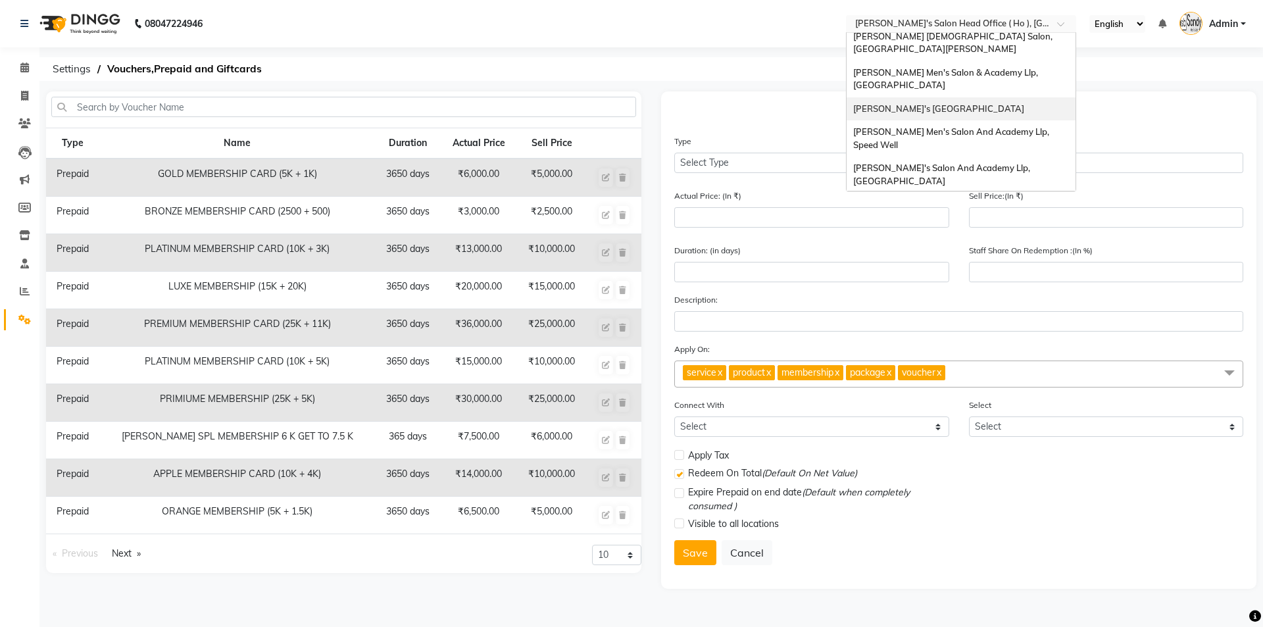
click at [898, 103] on span "[PERSON_NAME]'s [GEOGRAPHIC_DATA]" at bounding box center [938, 108] width 171 height 11
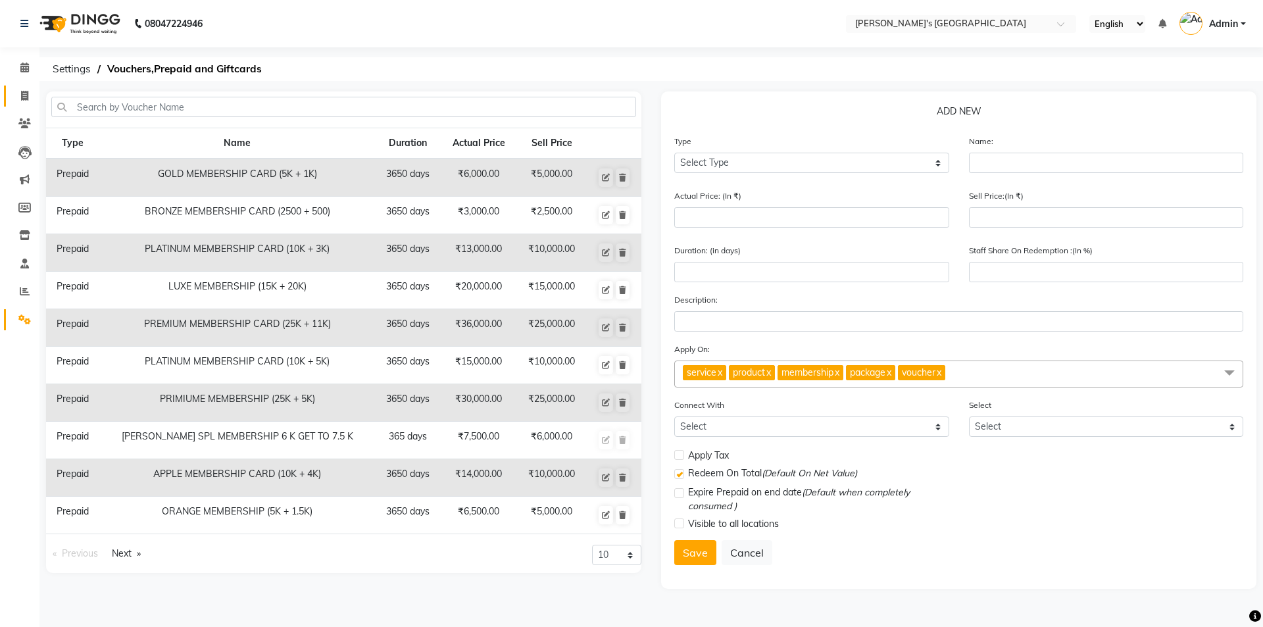
select select "en"
click at [22, 103] on link "Invoice" at bounding box center [20, 97] width 32 height 22
select select "service"
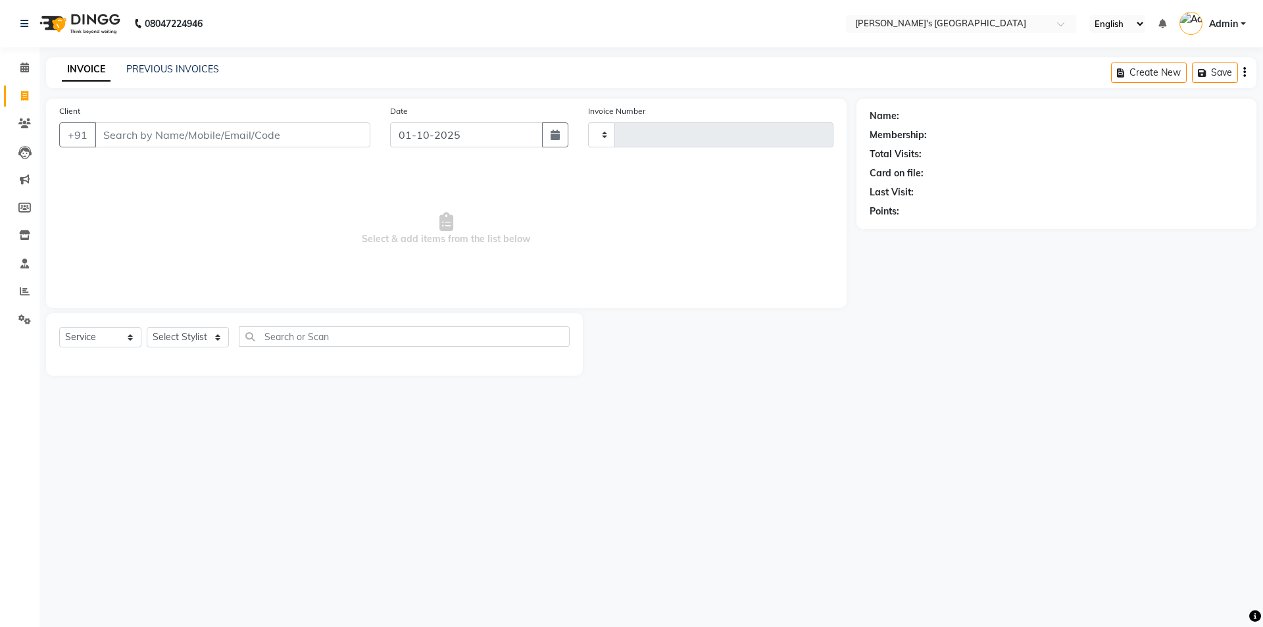
type input "10878"
select select "6233"
click at [197, 136] on input "Client" at bounding box center [233, 134] width 276 height 25
type input "9+"
select select "membership"
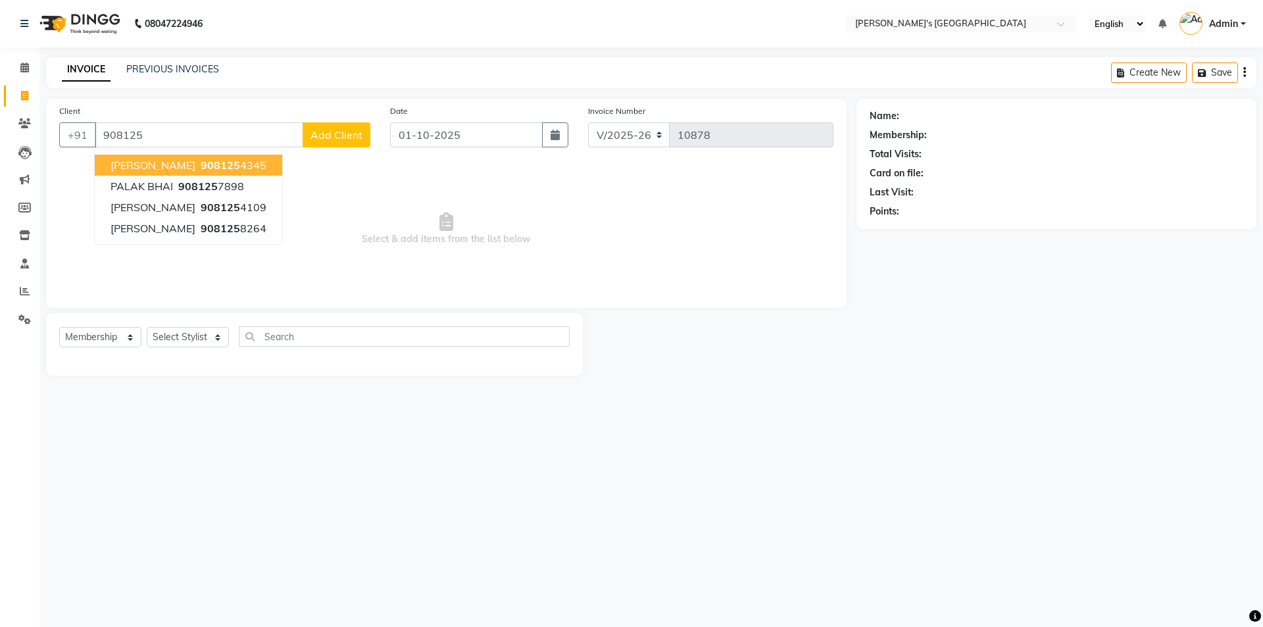
click at [195, 170] on span "HARSH VAGHELA" at bounding box center [153, 165] width 85 height 13
type input "9081254345"
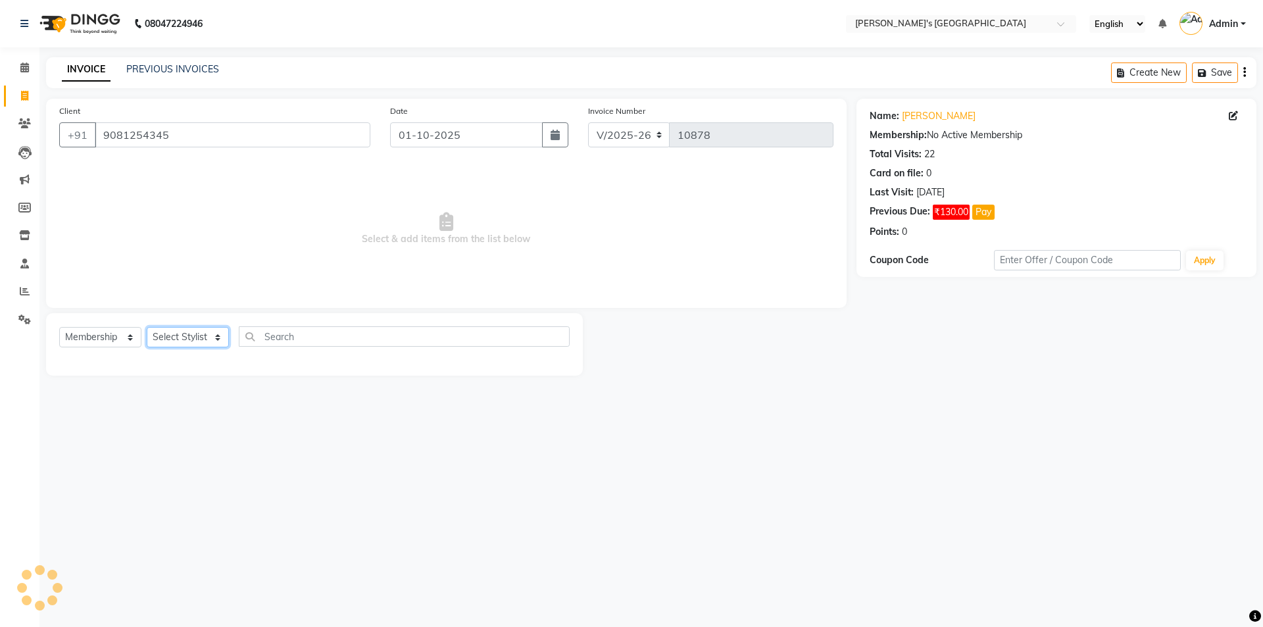
click at [177, 332] on select "Select Stylist ADARSH SOLANKI AVINASH SEN BRIJESH ZALA CHANDU SEN DHRUV DAVE DH…" at bounding box center [188, 337] width 82 height 20
select select "49304"
click at [147, 327] on select "Select Stylist ADARSH SOLANKI AVINASH SEN BRIJESH ZALA CHANDU SEN DHRUV DAVE DH…" at bounding box center [188, 337] width 82 height 20
click at [102, 335] on select "Select Service Product Membership Package Voucher Prepaid Gift Card" at bounding box center [100, 337] width 82 height 20
select select "P"
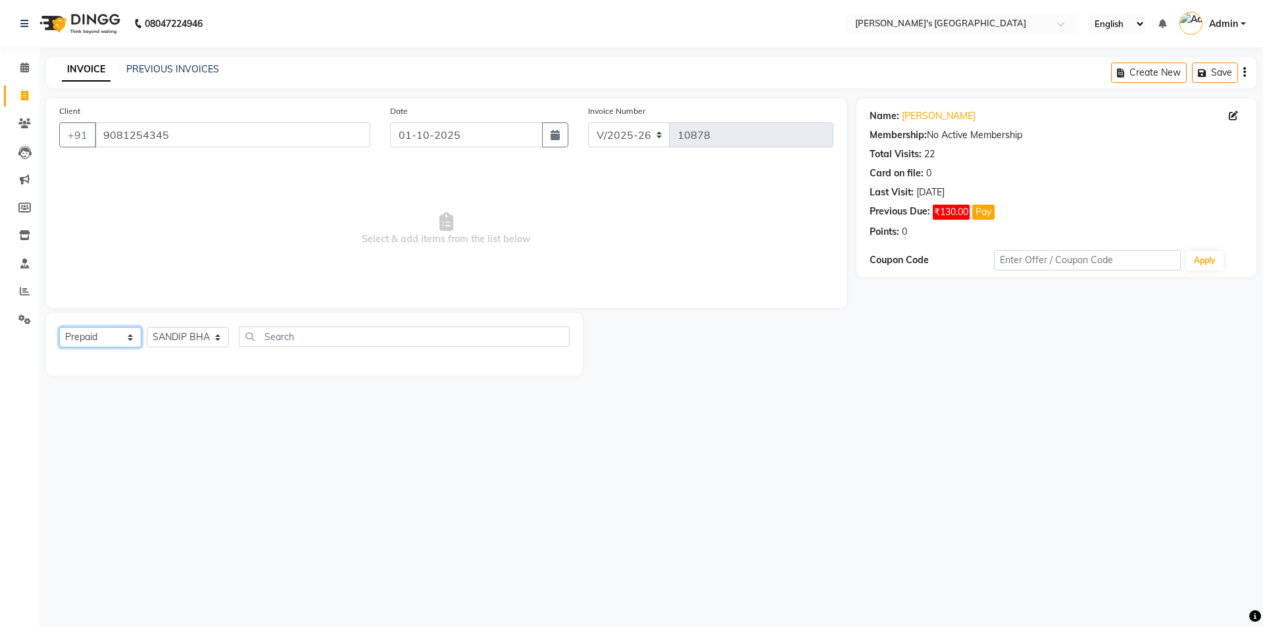
click at [59, 327] on select "Select Service Product Membership Package Voucher Prepaid Gift Card" at bounding box center [100, 337] width 82 height 20
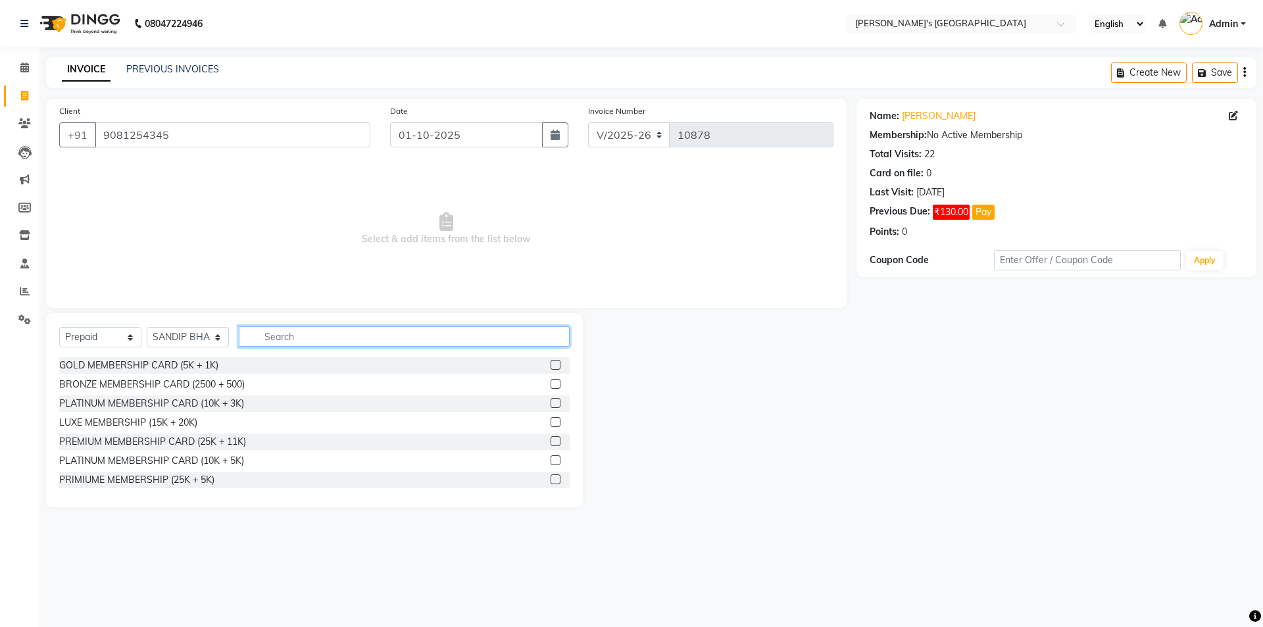
click at [295, 338] on input "text" at bounding box center [404, 336] width 331 height 20
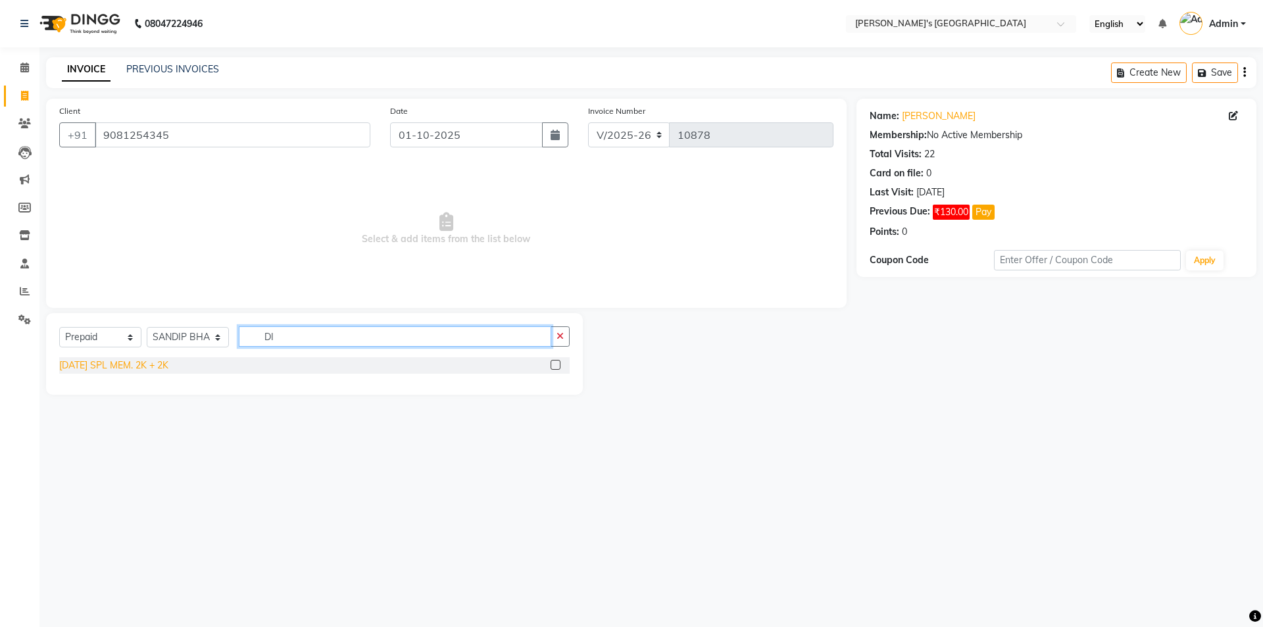
type input "DI"
drag, startPoint x: 145, startPoint y: 361, endPoint x: 191, endPoint y: 330, distance: 55.1
click at [143, 361] on div "[DATE] SPL MEM. 2K + 2K" at bounding box center [113, 366] width 109 height 14
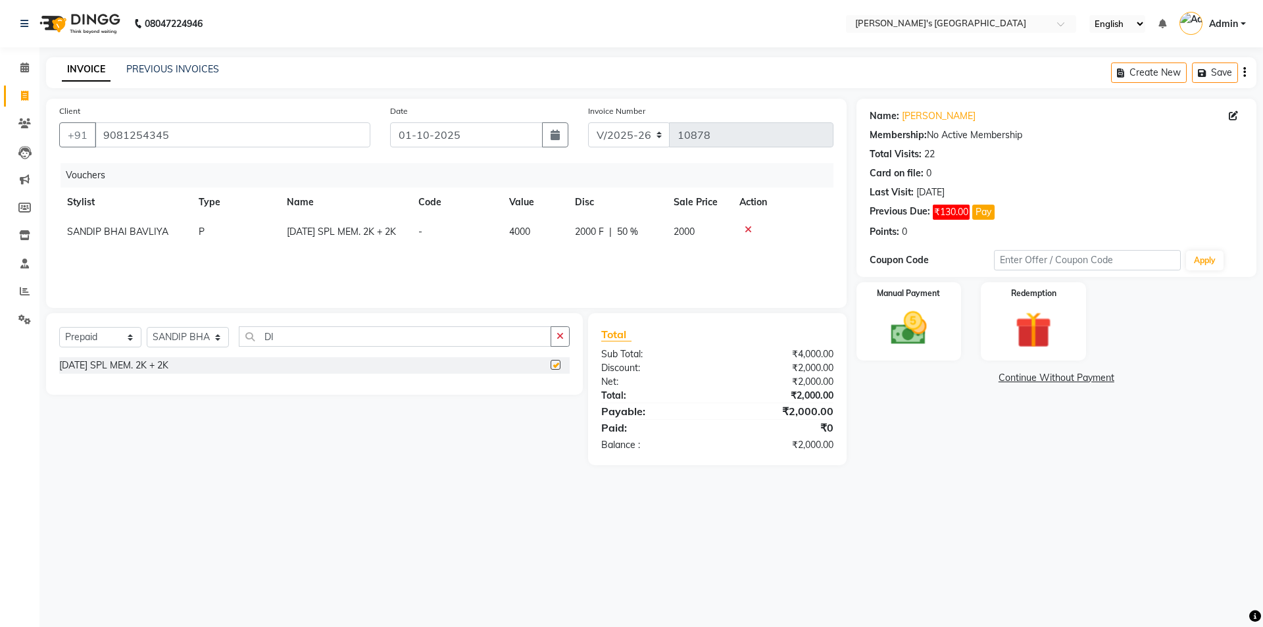
checkbox input "false"
drag, startPoint x: 157, startPoint y: 149, endPoint x: 95, endPoint y: 174, distance: 65.9
click at [95, 174] on div "Client +91 9081254345 Date 01-10-2025 Invoice Number V/2025 V/2025-26 10878 Vou…" at bounding box center [446, 203] width 801 height 209
click at [20, 286] on span at bounding box center [24, 291] width 23 height 15
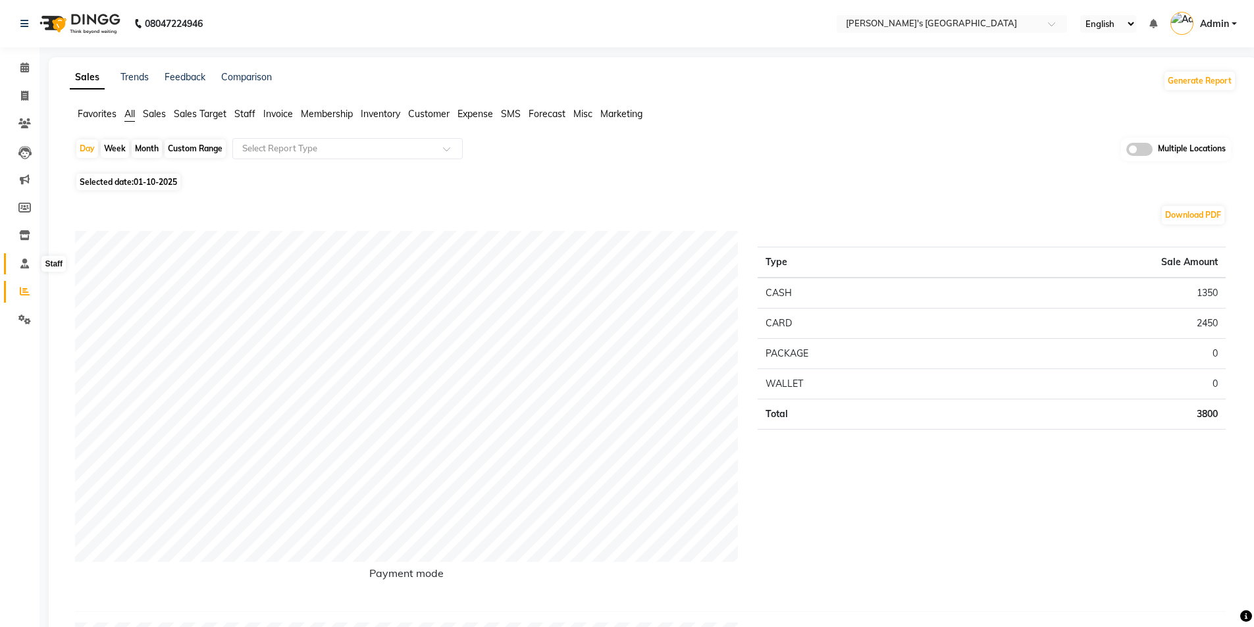
drag, startPoint x: 28, startPoint y: 261, endPoint x: 30, endPoint y: 248, distance: 13.4
click at [27, 262] on icon at bounding box center [24, 264] width 9 height 10
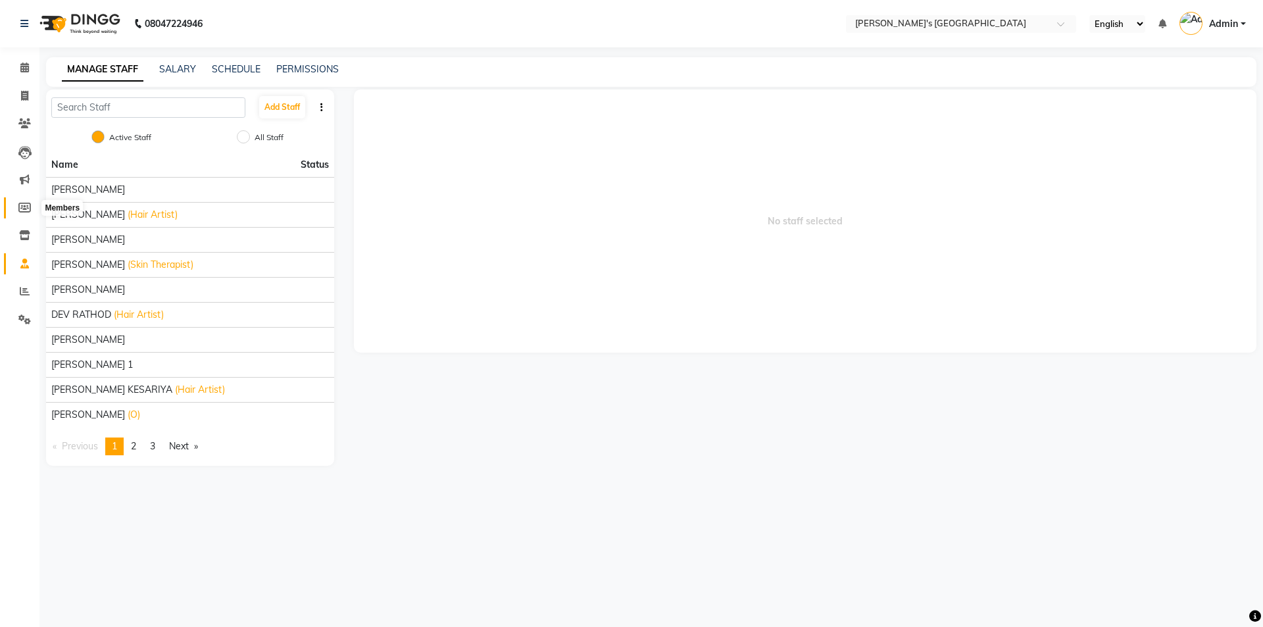
click at [26, 203] on icon at bounding box center [24, 208] width 13 height 10
select select
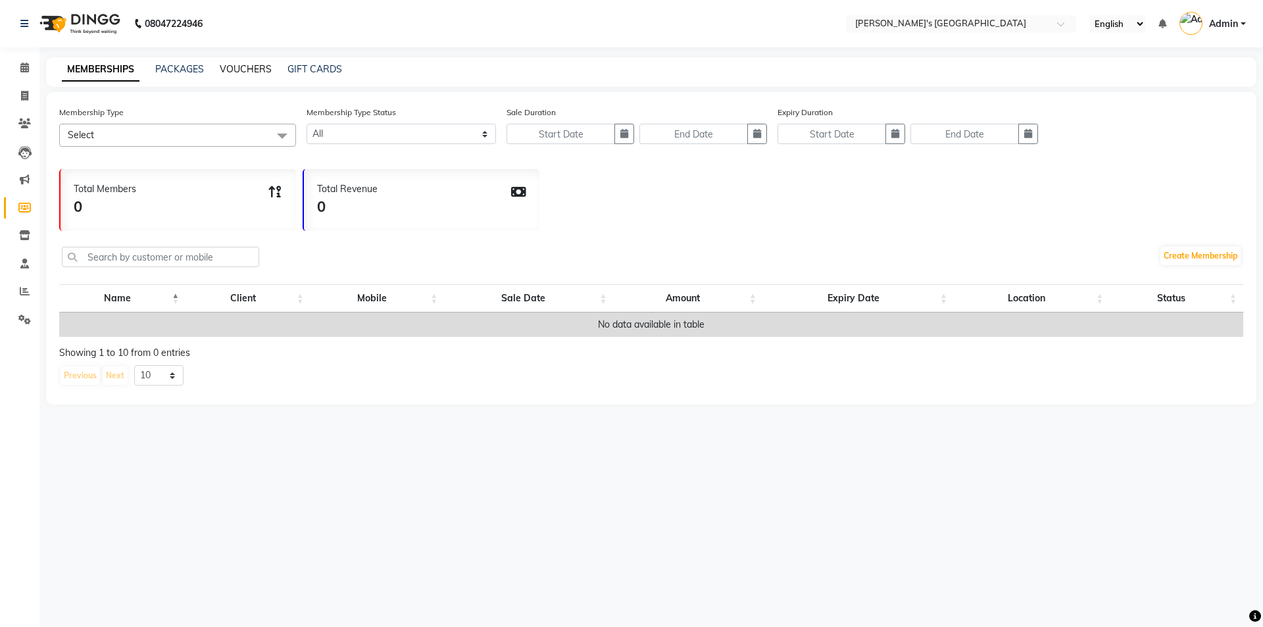
click at [252, 70] on link "VOUCHERS" at bounding box center [246, 69] width 52 height 12
select select
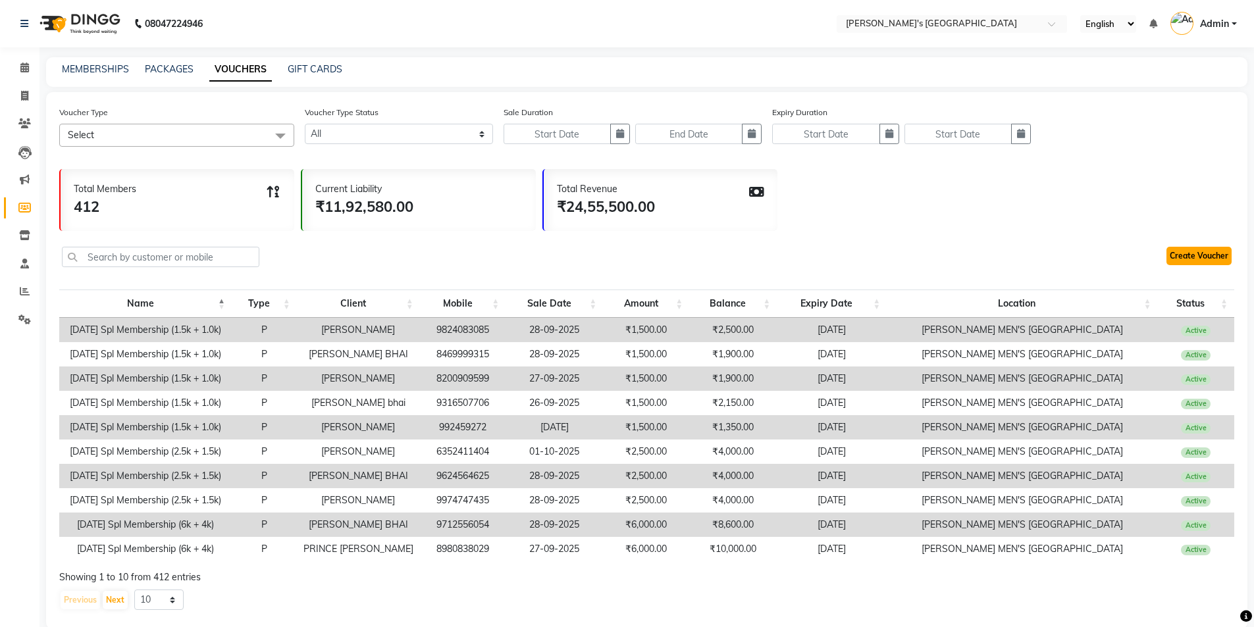
click at [1177, 256] on link "Create Voucher" at bounding box center [1198, 256] width 65 height 18
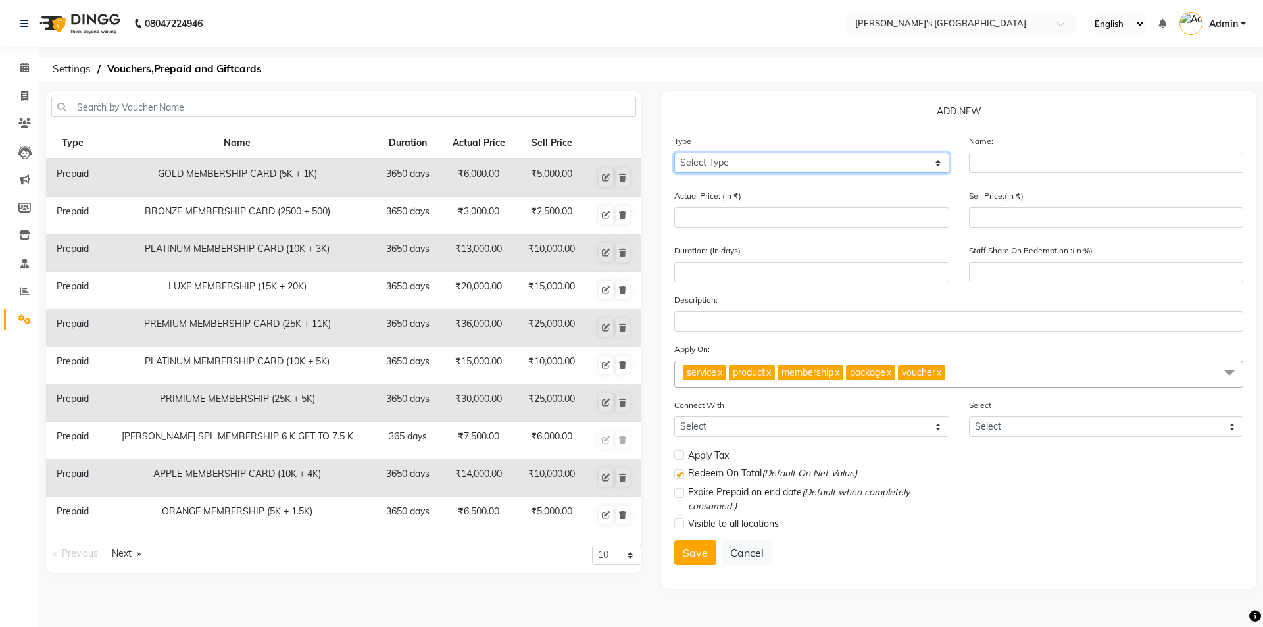
drag, startPoint x: 843, startPoint y: 163, endPoint x: 828, endPoint y: 172, distance: 17.4
click at [843, 163] on select "Select Type Voucher Prepaid Gift Card" at bounding box center [811, 163] width 275 height 20
select select "P"
click at [674, 153] on select "Select Type Voucher Prepaid Gift Card" at bounding box center [811, 163] width 275 height 20
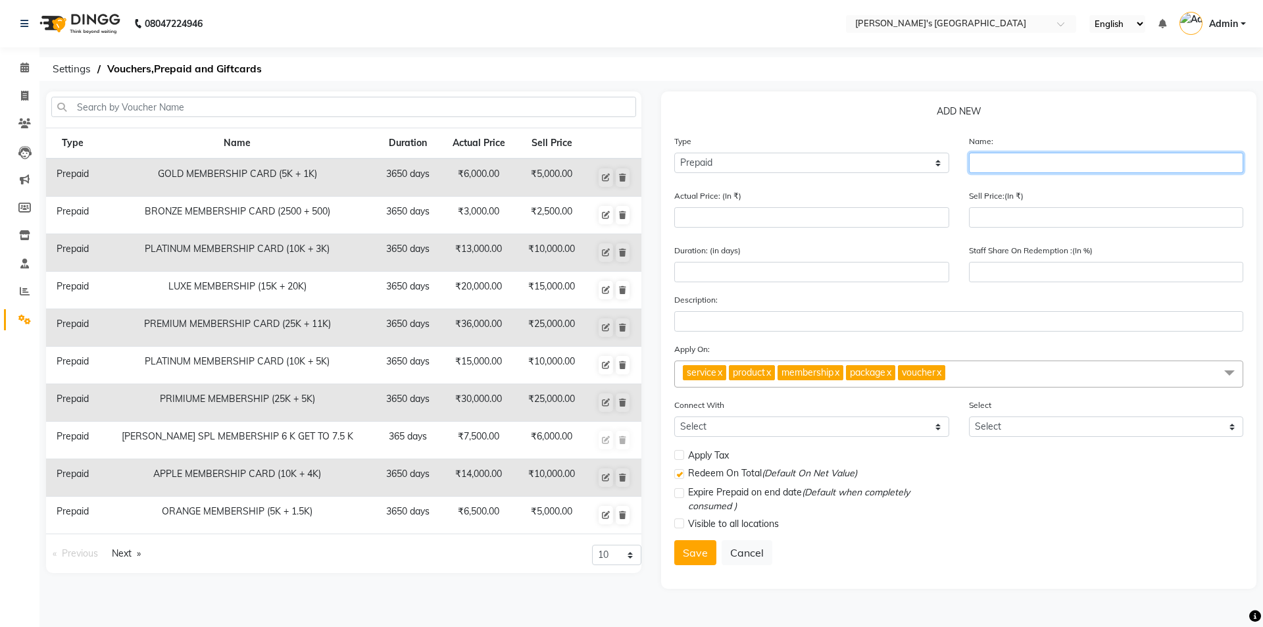
click at [1020, 161] on input "text" at bounding box center [1106, 163] width 275 height 20
type input "[DATE] SPL. MEM. 3K + 3K"
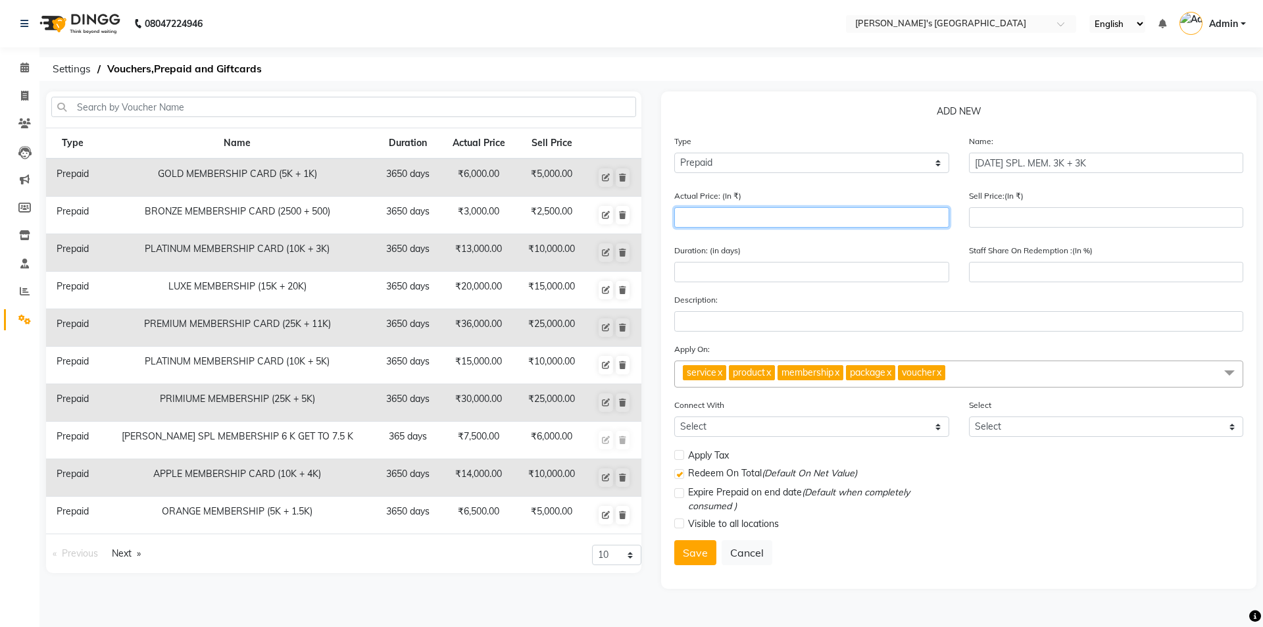
click at [761, 211] on input "number" at bounding box center [811, 217] width 275 height 20
type input "6"
type input "0"
type input "6000"
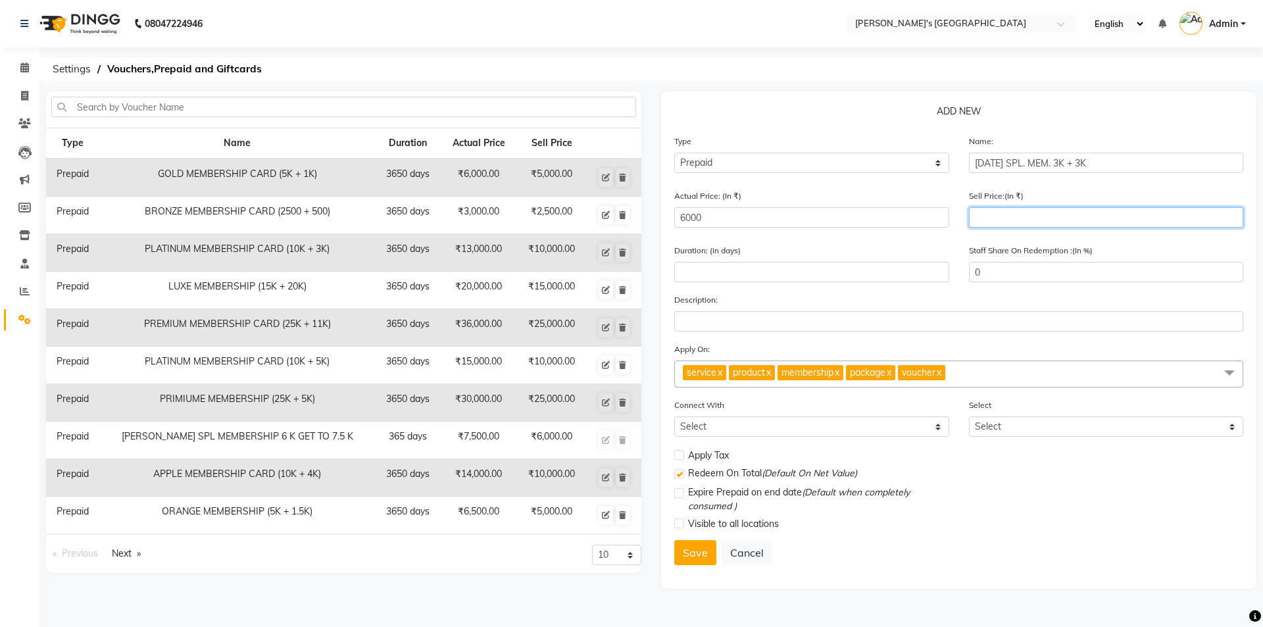
click at [1007, 216] on input "number" at bounding box center [1106, 217] width 275 height 20
type input "30"
type input "1"
type input "300"
type input "5"
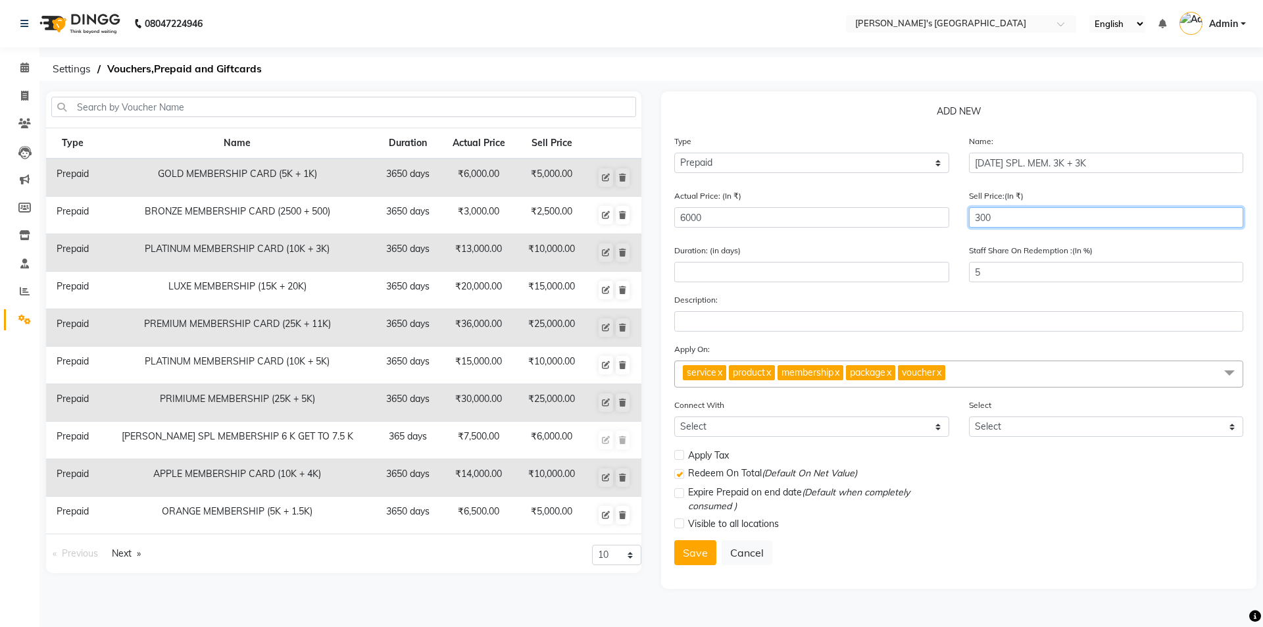
type input "3000"
type input "50"
type input "3000"
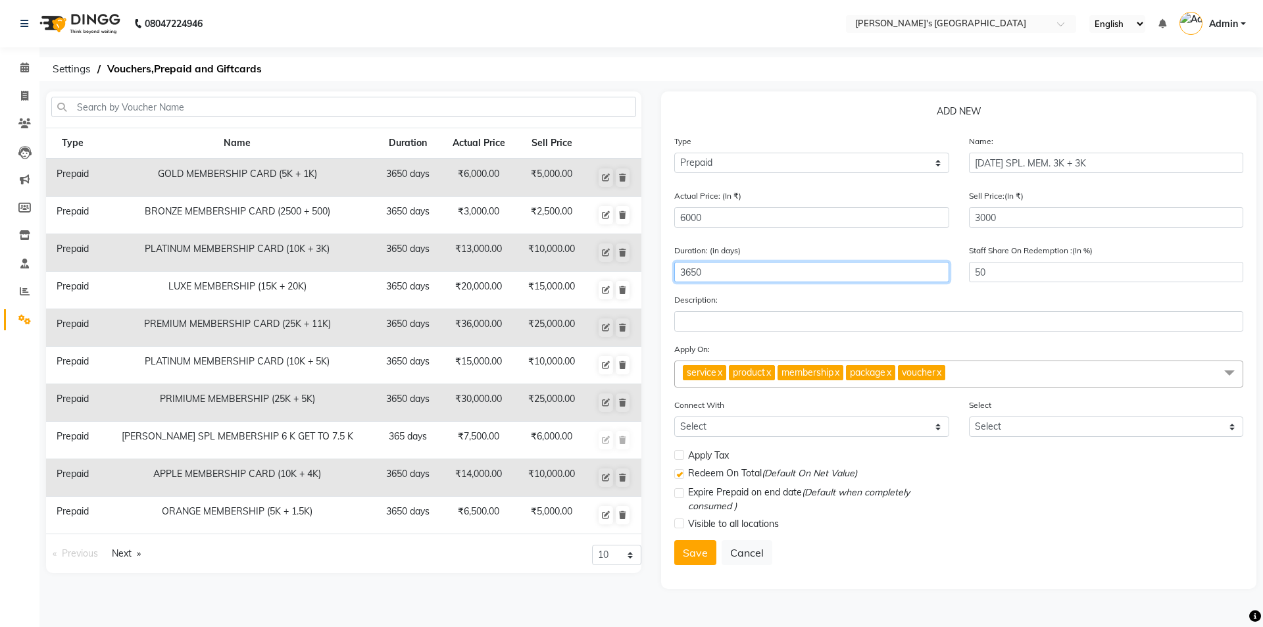
type input "3650"
type input "100"
click at [946, 374] on span "voucher x" at bounding box center [921, 372] width 47 height 15
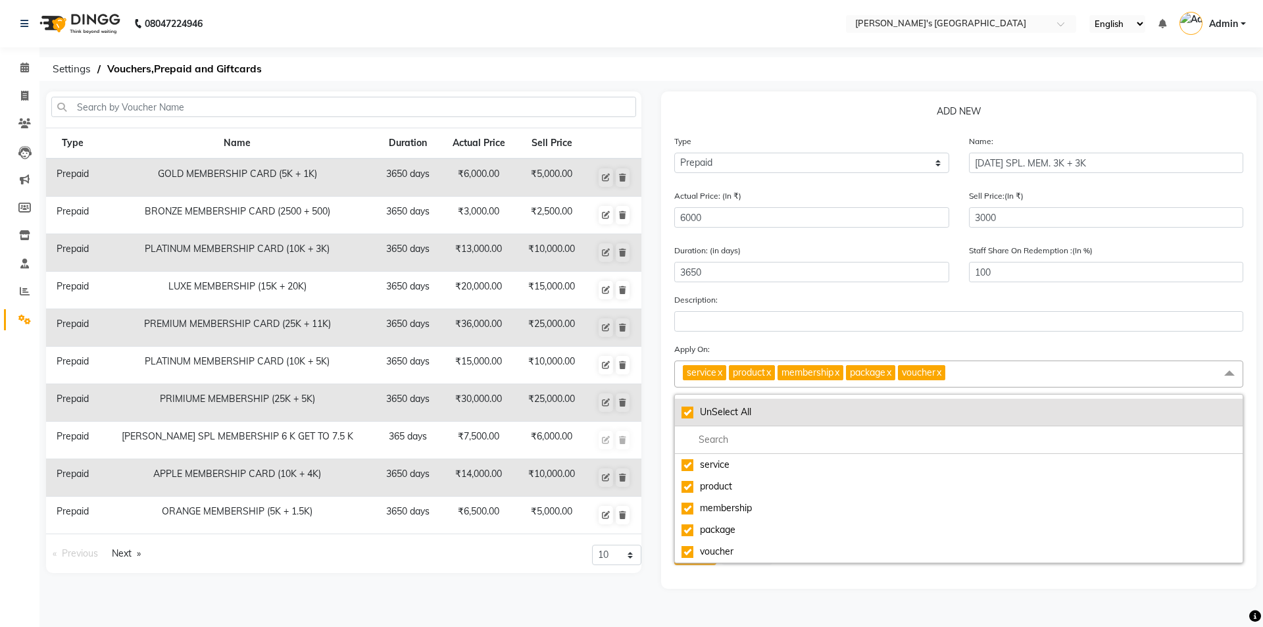
click at [691, 414] on div "UnSelect All" at bounding box center [959, 412] width 555 height 14
checkbox input "false"
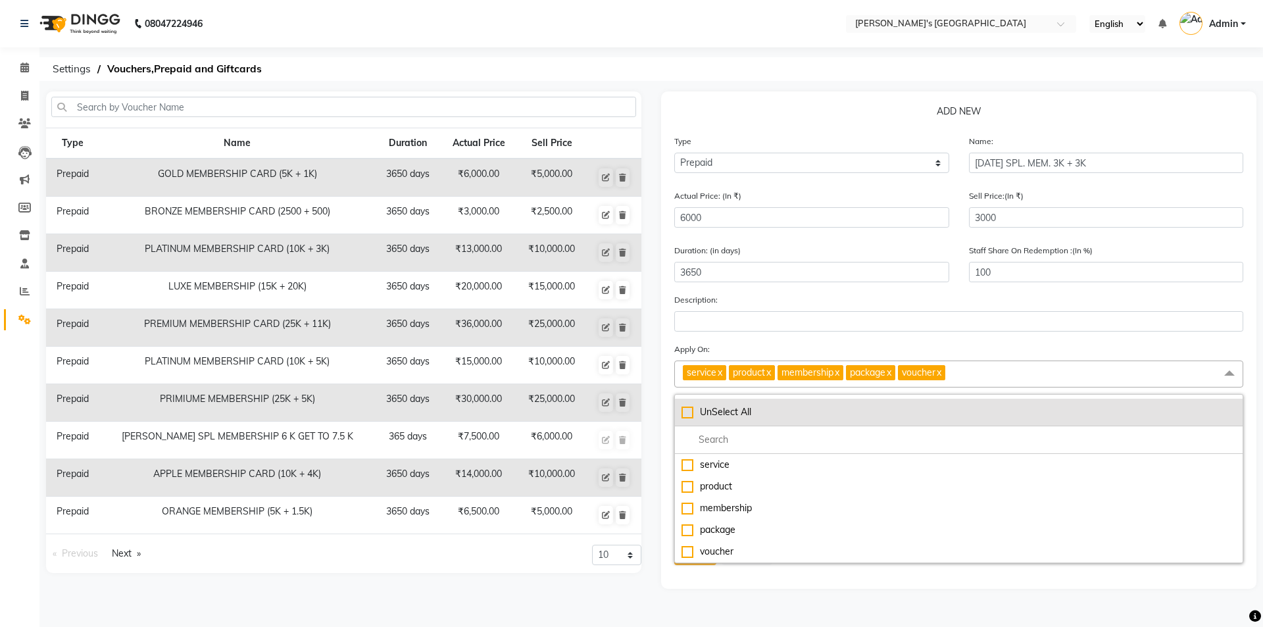
checkbox input "false"
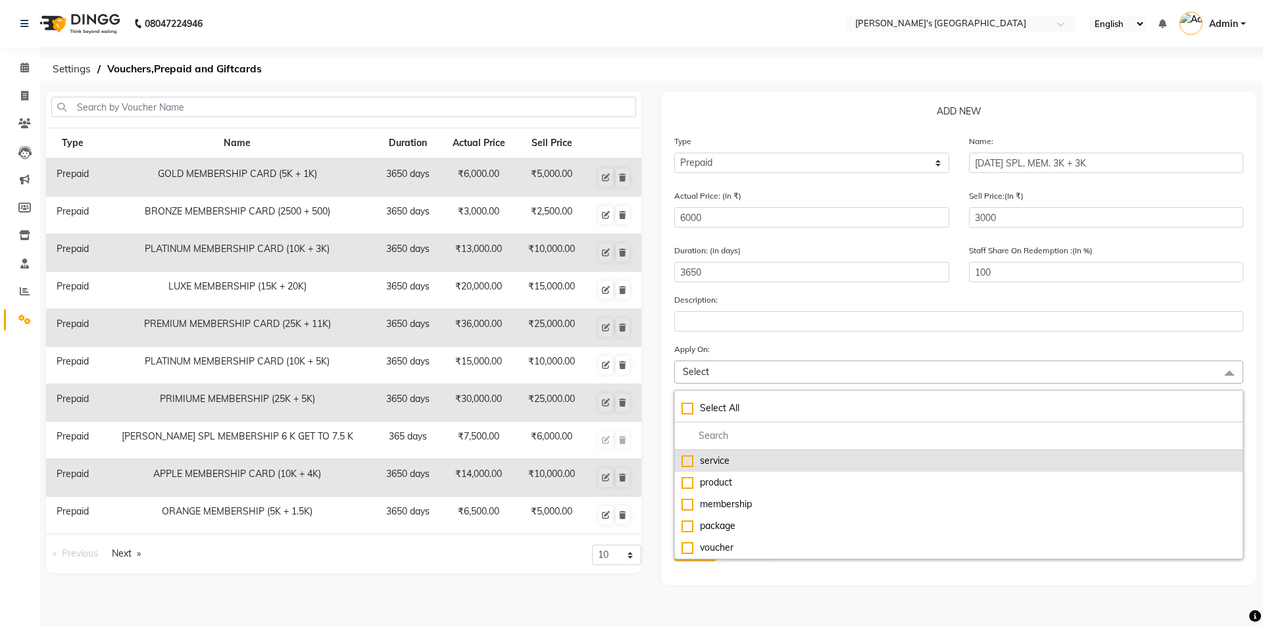
click at [688, 460] on div "service" at bounding box center [959, 461] width 555 height 14
checkbox input "true"
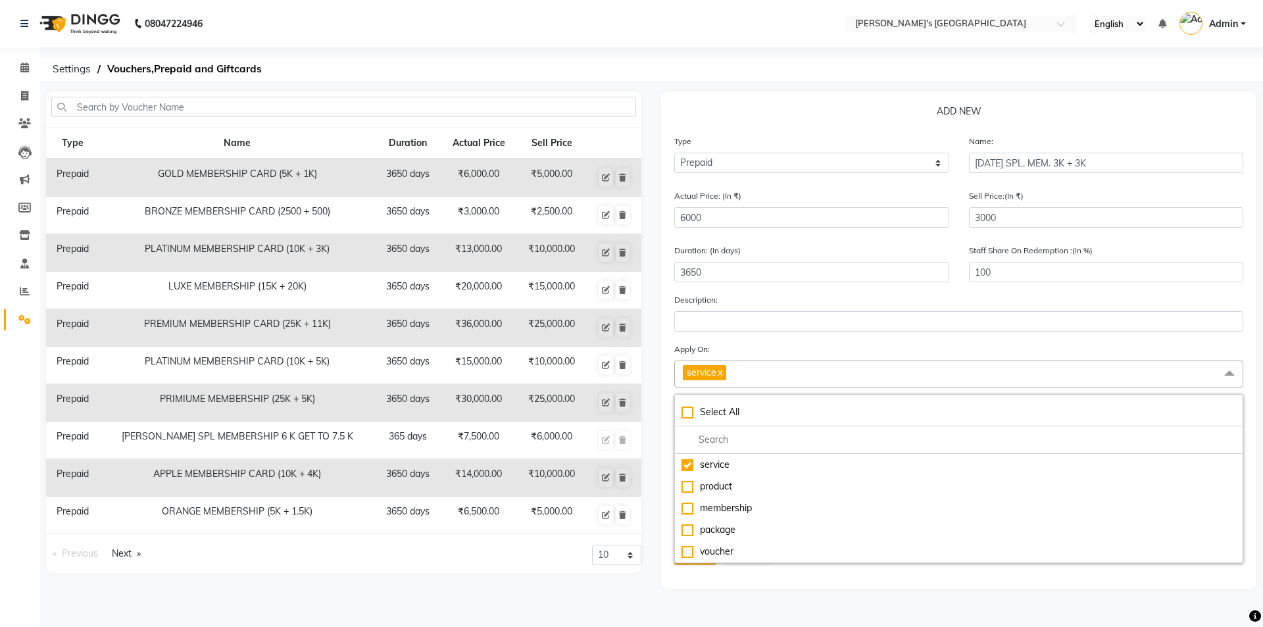
click at [864, 347] on div "Apply On: service x Select All service product membership package voucher" at bounding box center [958, 364] width 569 height 45
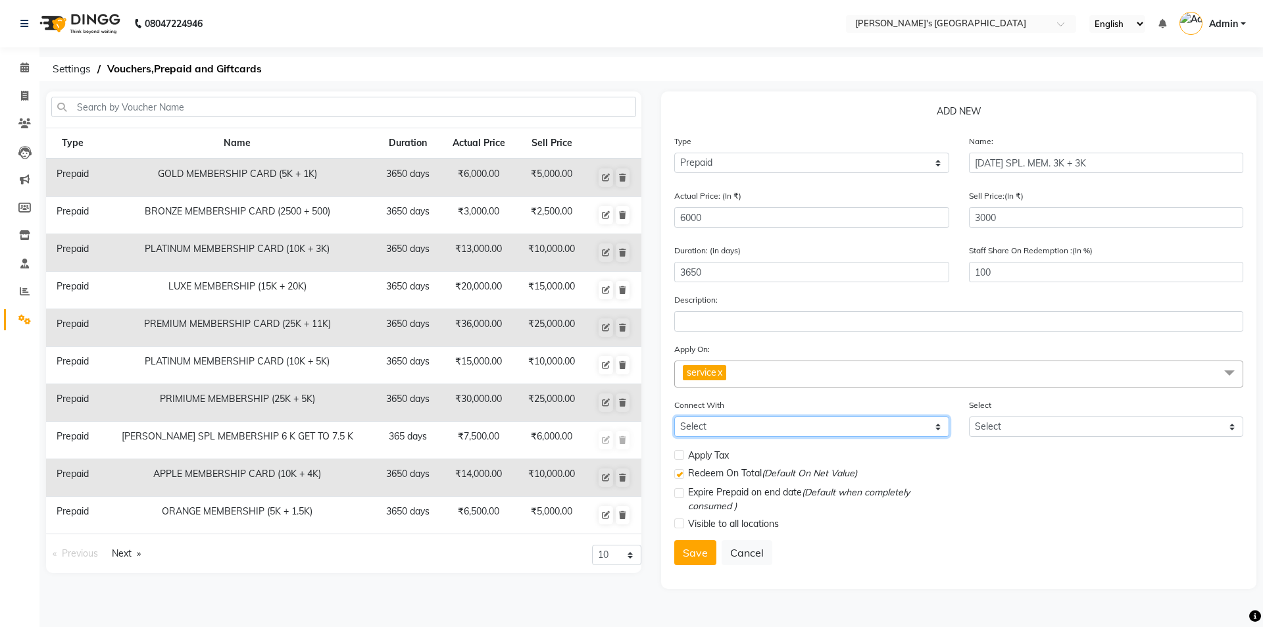
click at [744, 426] on select "Select Membership Package" at bounding box center [811, 427] width 275 height 20
click at [681, 521] on label at bounding box center [679, 524] width 10 height 10
click at [681, 521] on input "checkbox" at bounding box center [678, 524] width 9 height 9
checkbox input "true"
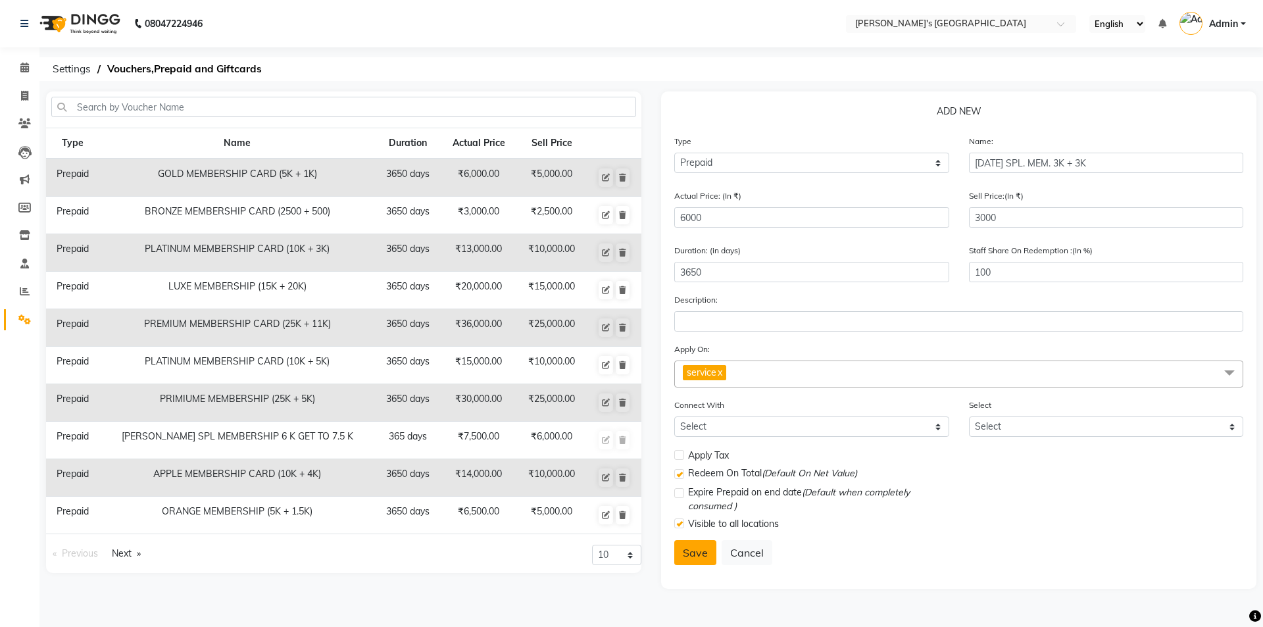
click at [697, 557] on button "Save" at bounding box center [695, 552] width 42 height 25
select select
checkbox input "false"
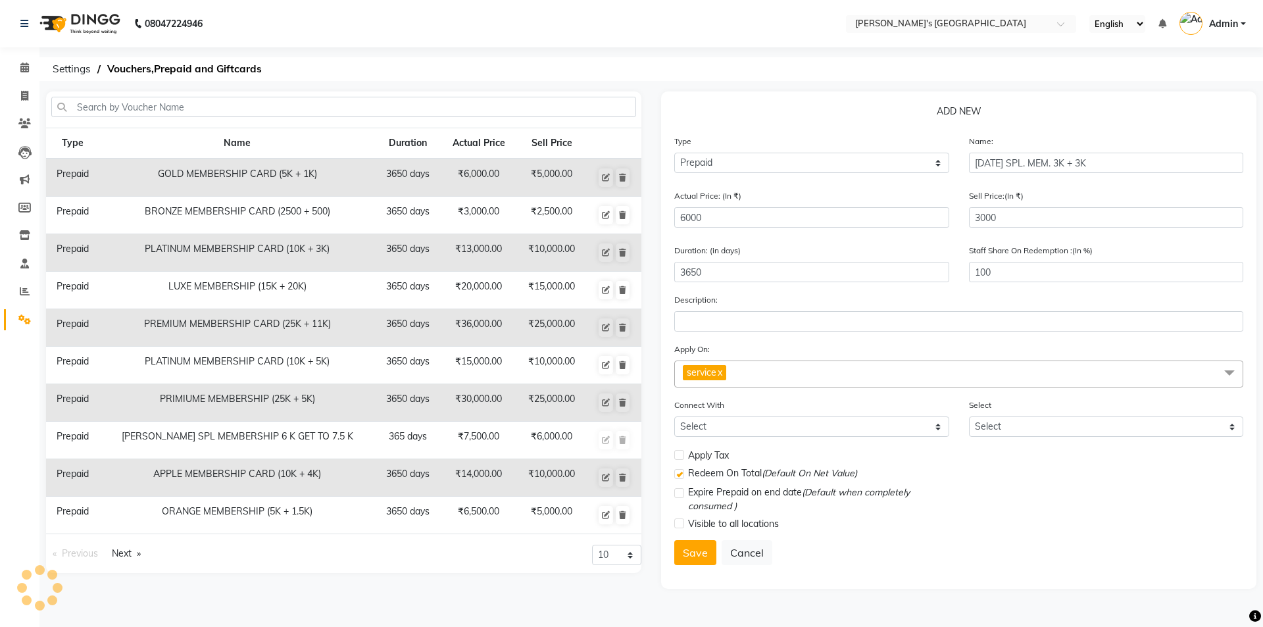
checkbox input "true"
checkbox input "false"
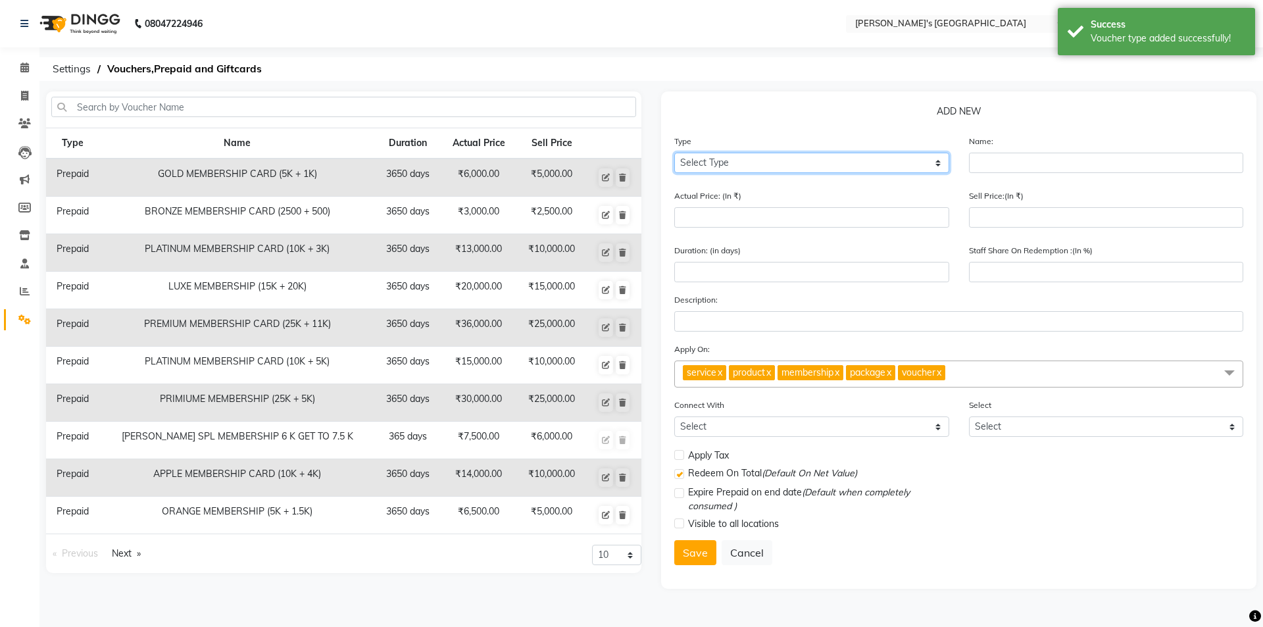
click at [828, 167] on select "Select Type Voucher Prepaid Gift Card" at bounding box center [811, 163] width 275 height 20
select select "P"
click at [674, 153] on select "Select Type Voucher Prepaid Gift Card" at bounding box center [811, 163] width 275 height 20
click at [116, 553] on link "Next page" at bounding box center [126, 554] width 42 height 18
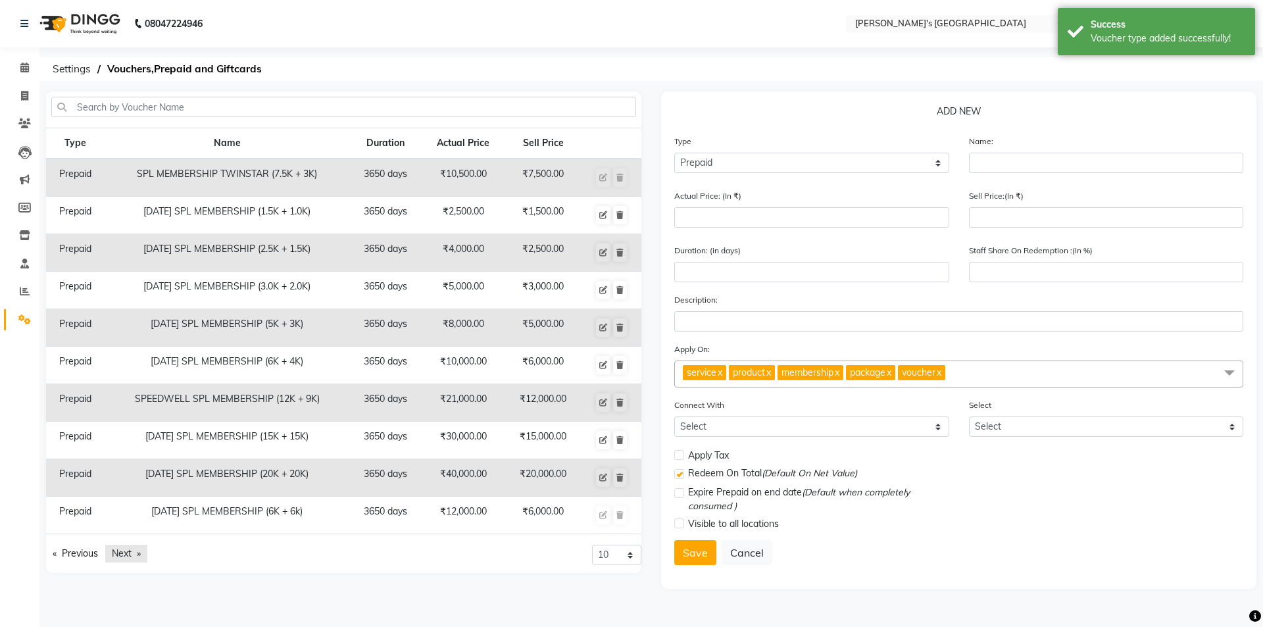
click at [116, 553] on link "Next page" at bounding box center [126, 554] width 42 height 18
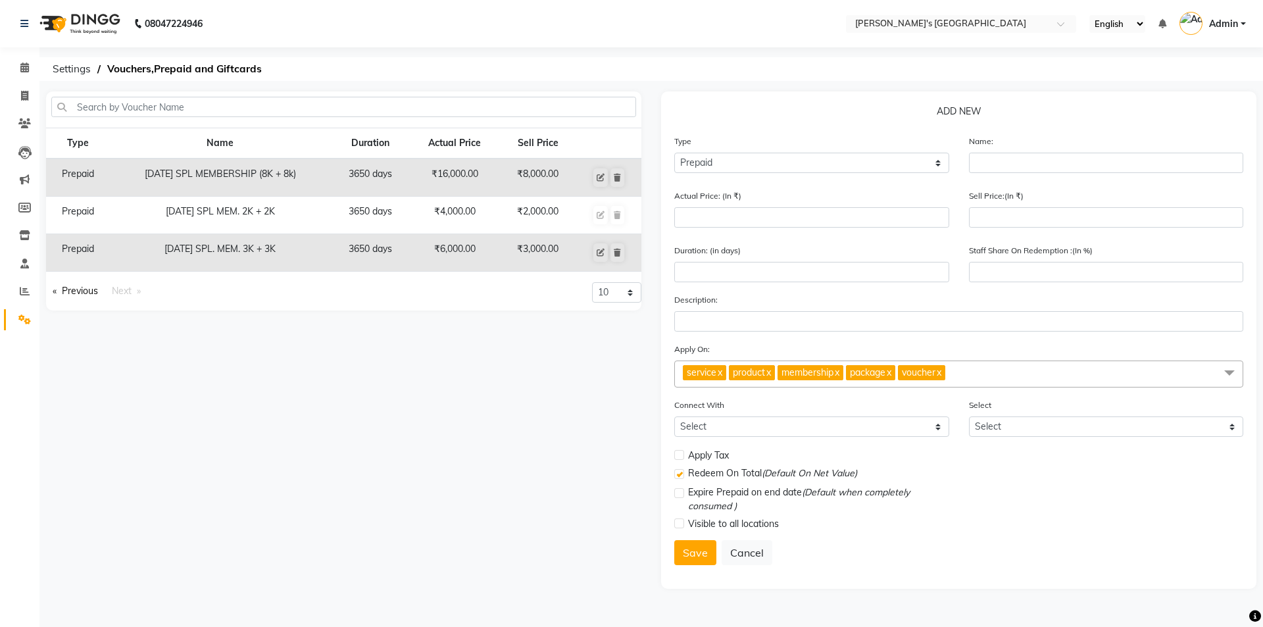
click at [201, 255] on td "[DATE] SPL. MEM. 3K + 3K" at bounding box center [221, 253] width 222 height 38
click at [1038, 169] on input "text" at bounding box center [1106, 163] width 275 height 20
drag, startPoint x: 889, startPoint y: 163, endPoint x: 882, endPoint y: 165, distance: 6.7
click at [888, 163] on select "Select Type Voucher Prepaid Gift Card" at bounding box center [811, 163] width 275 height 20
click at [674, 153] on select "Select Type Voucher Prepaid Gift Card" at bounding box center [811, 163] width 275 height 20
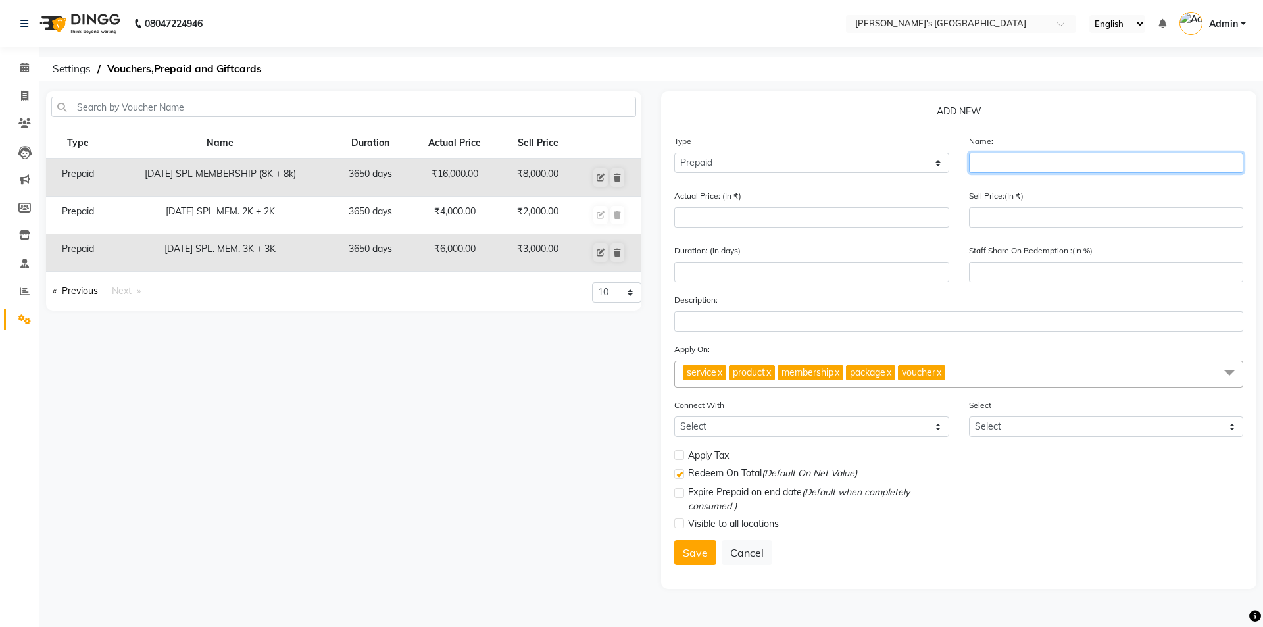
click at [1080, 161] on input "text" at bounding box center [1106, 163] width 275 height 20
type input "d"
type input "[DATE] SPL. MEM. 4K + 4K"
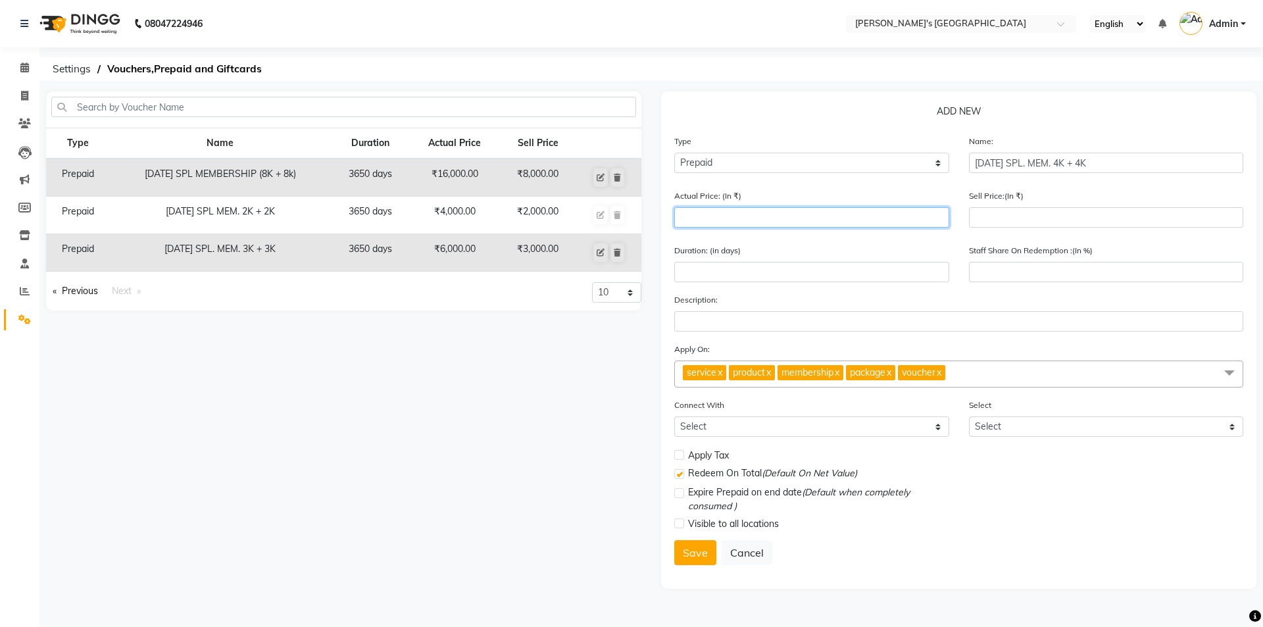
type input "3"
type input "0"
click at [798, 217] on input "3650" at bounding box center [811, 217] width 275 height 20
type input "3"
type input "8000"
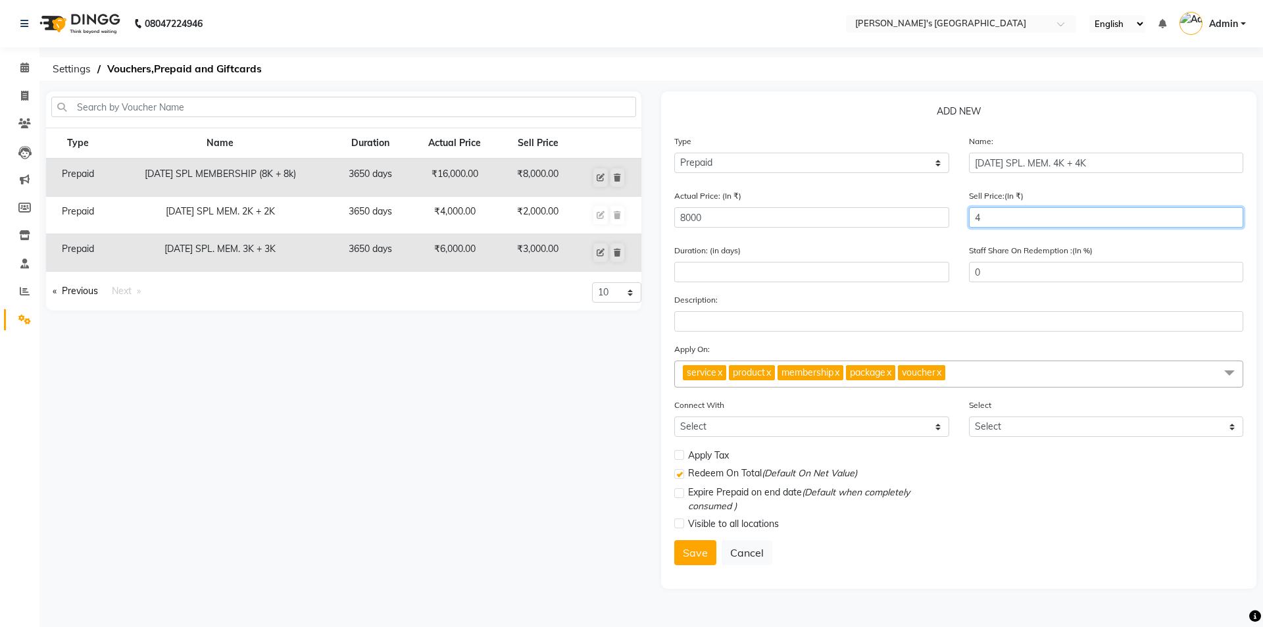
type input "40"
type input "1"
type input "400"
type input "5"
type input "4000"
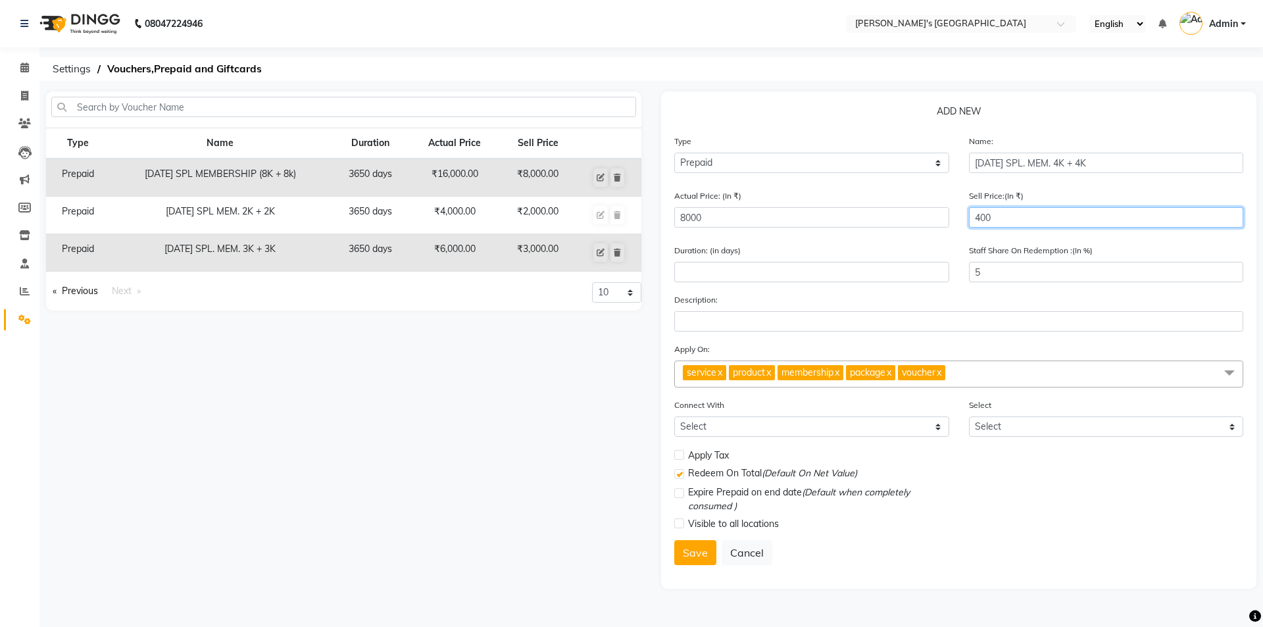
type input "50"
type input "4000"
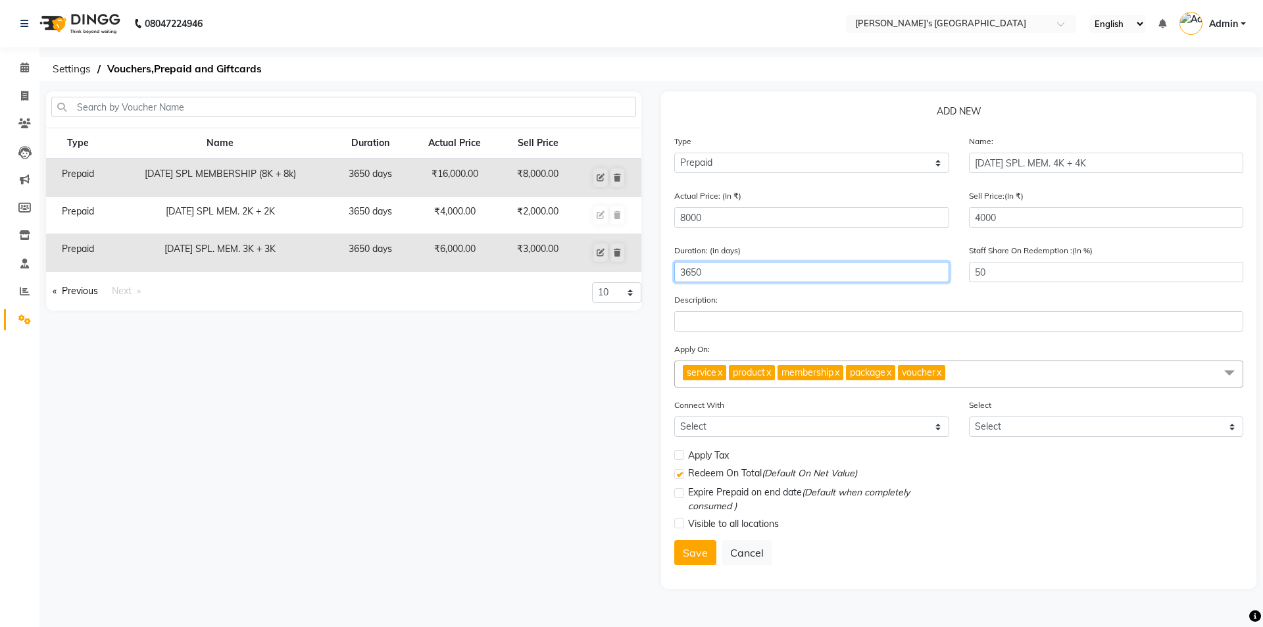
type input "3650"
drag, startPoint x: 1012, startPoint y: 282, endPoint x: 867, endPoint y: 291, distance: 145.8
click at [871, 291] on div "Duration: (in days) 3650 Staff Share On Redemption :(In %) 50" at bounding box center [959, 267] width 589 height 49
type input "100"
click at [1232, 374] on span at bounding box center [1230, 373] width 26 height 25
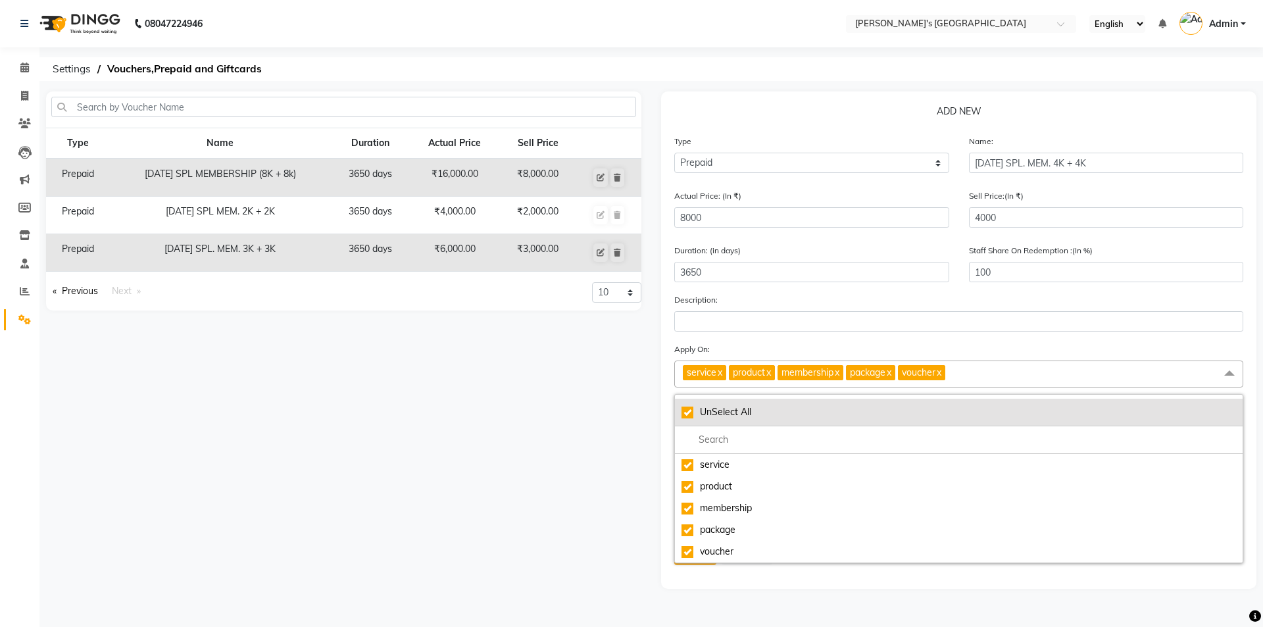
click at [690, 413] on div "UnSelect All" at bounding box center [959, 412] width 555 height 14
checkbox input "false"
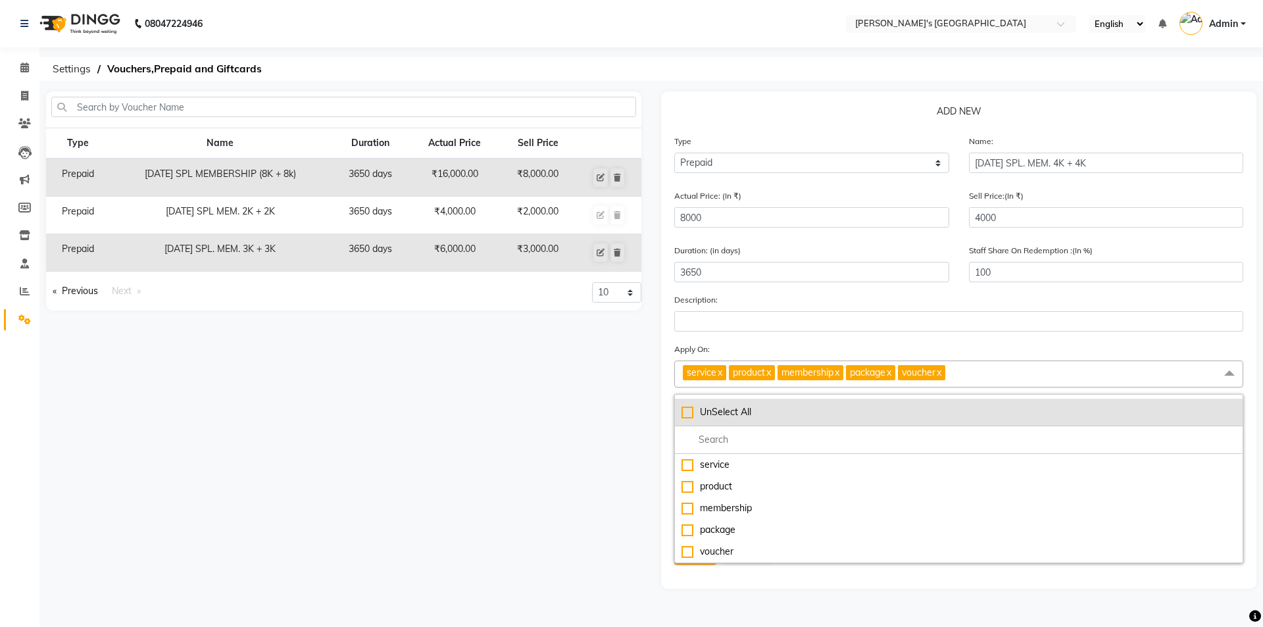
checkbox input "false"
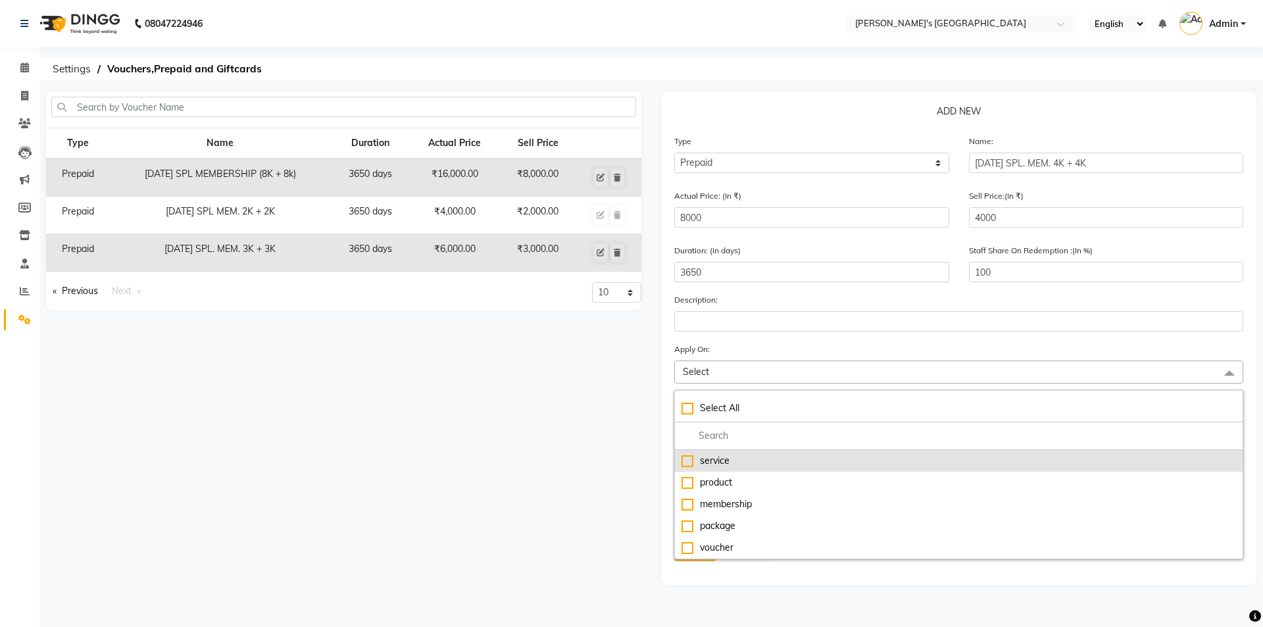
click at [697, 460] on div "service" at bounding box center [959, 461] width 555 height 14
checkbox input "true"
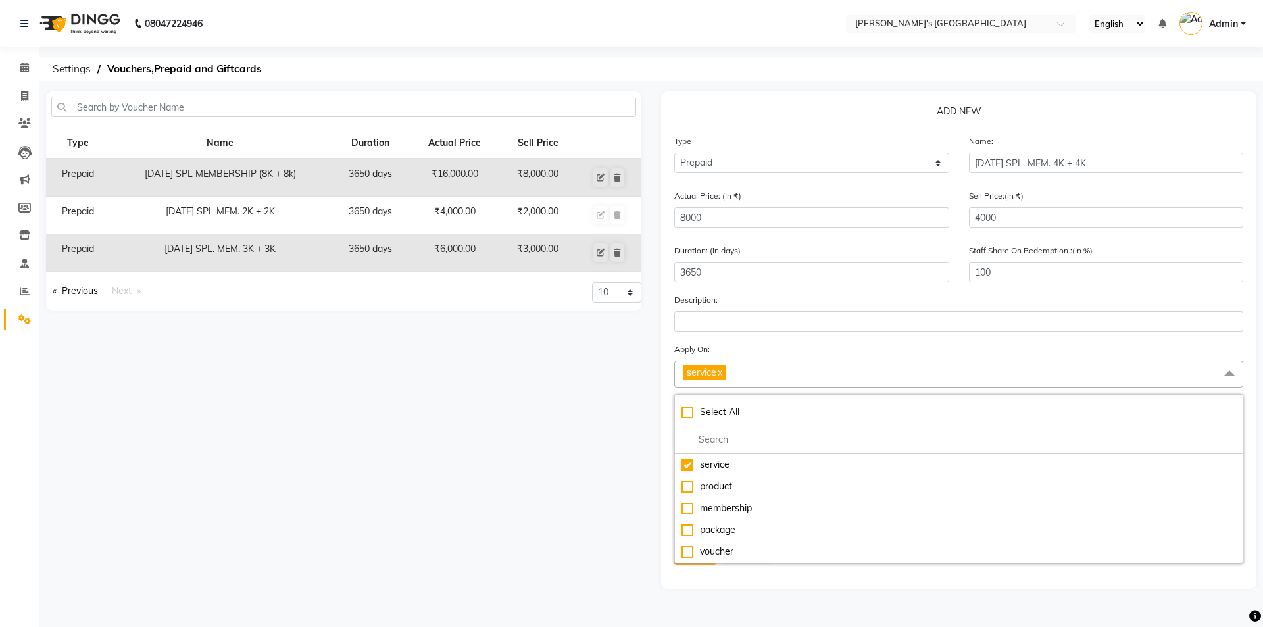
click at [786, 341] on form "Type Select Type Voucher Prepaid Gift Card Name: DIWALI SPL. MEM. 4K + 4K Actua…" at bounding box center [958, 355] width 569 height 442
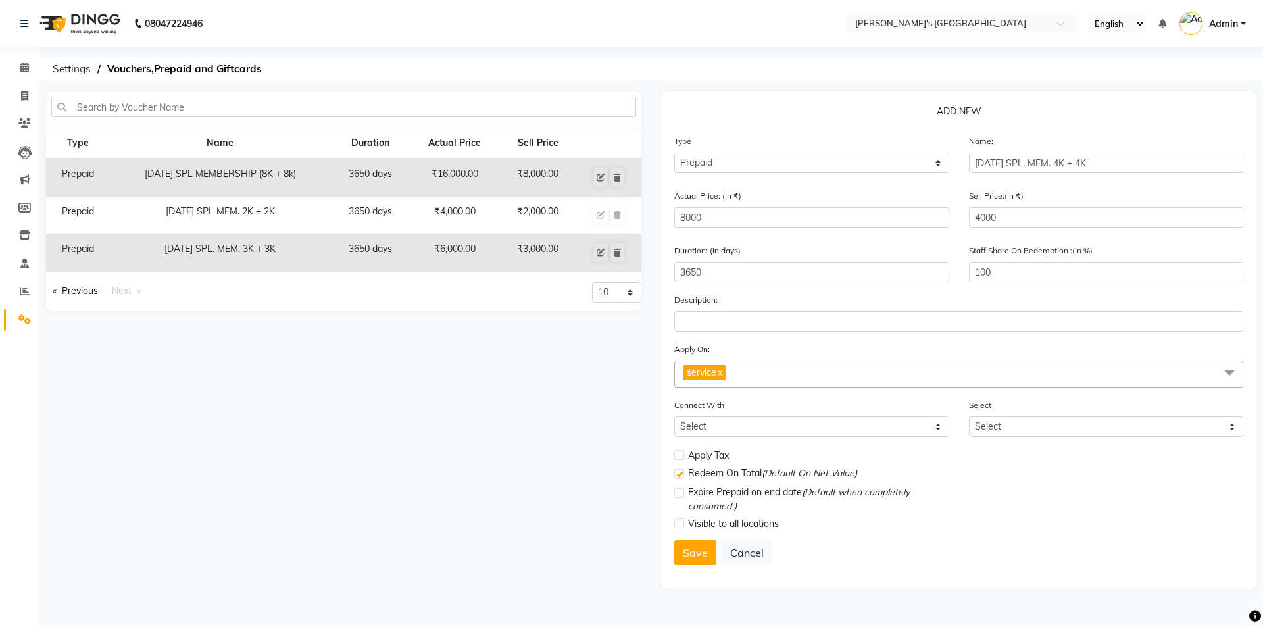
click at [678, 520] on label at bounding box center [679, 524] width 10 height 10
click at [678, 520] on input "checkbox" at bounding box center [678, 524] width 9 height 9
checkbox input "true"
click at [692, 553] on button "Save" at bounding box center [695, 552] width 42 height 25
select select
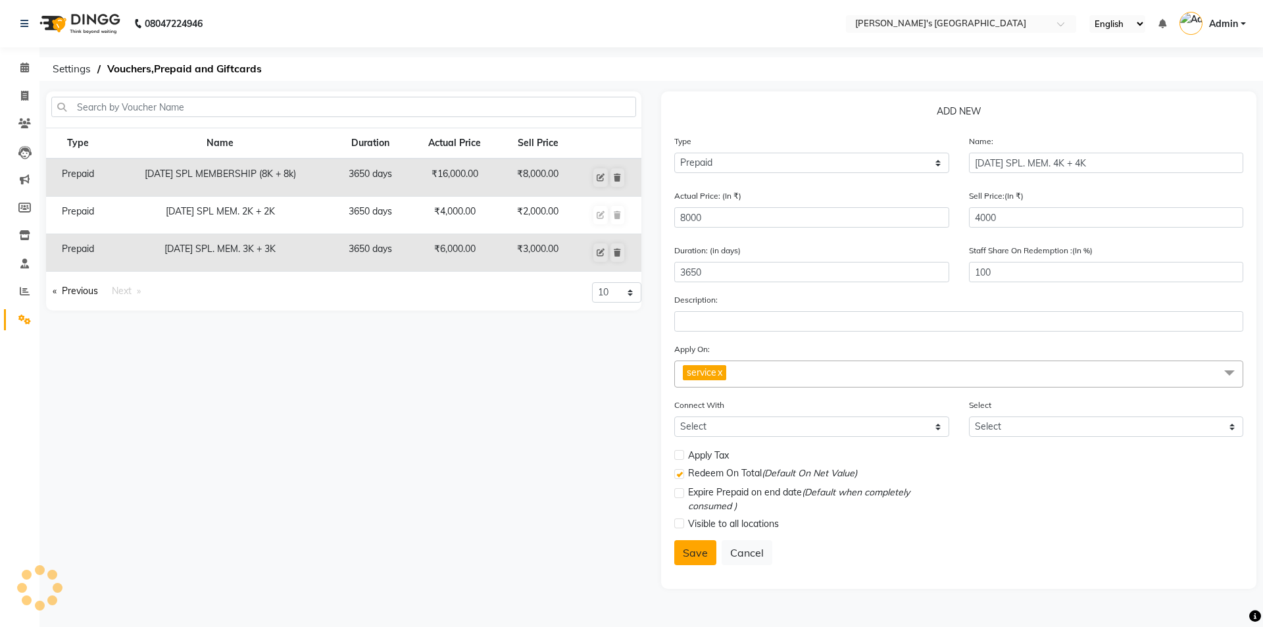
select select
checkbox input "false"
checkbox input "true"
checkbox input "false"
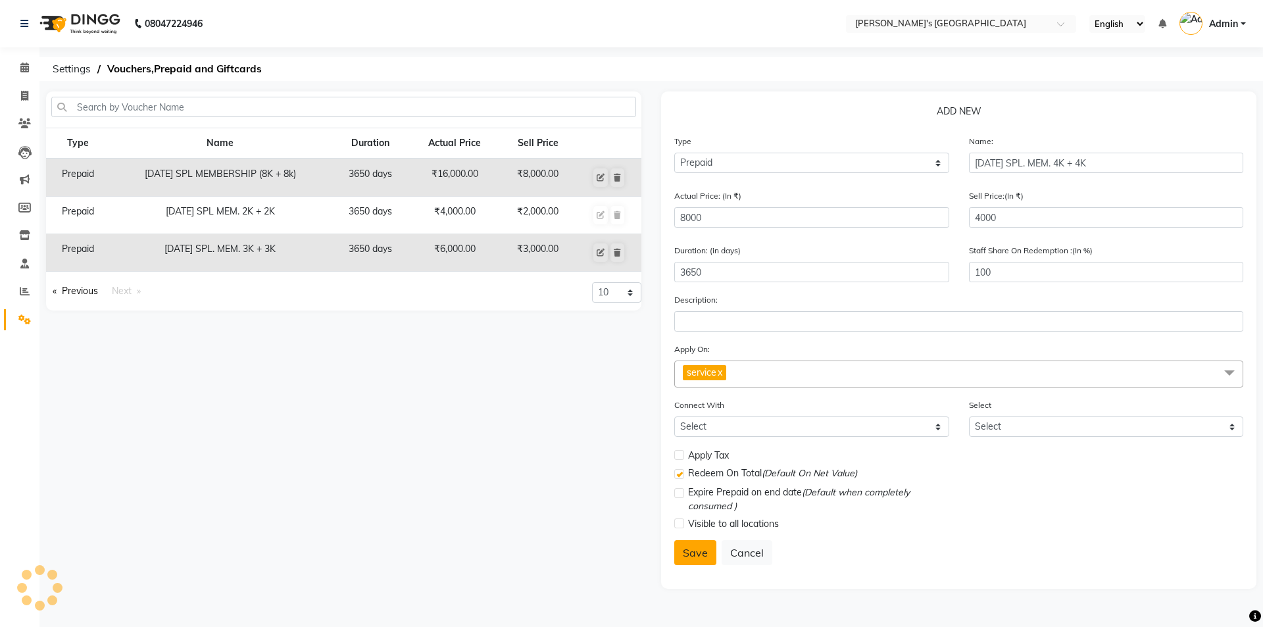
checkbox input "false"
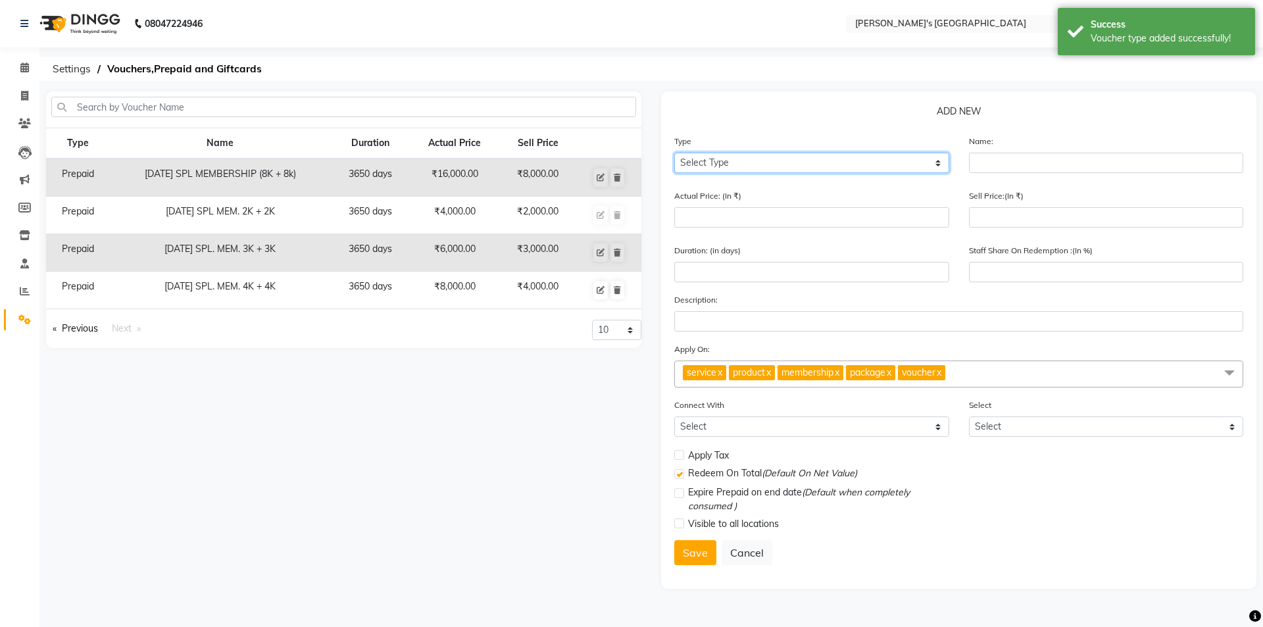
click at [772, 166] on select "Select Type Voucher Prepaid Gift Card" at bounding box center [811, 163] width 275 height 20
select select "P"
click at [674, 153] on select "Select Type Voucher Prepaid Gift Card" at bounding box center [811, 163] width 275 height 20
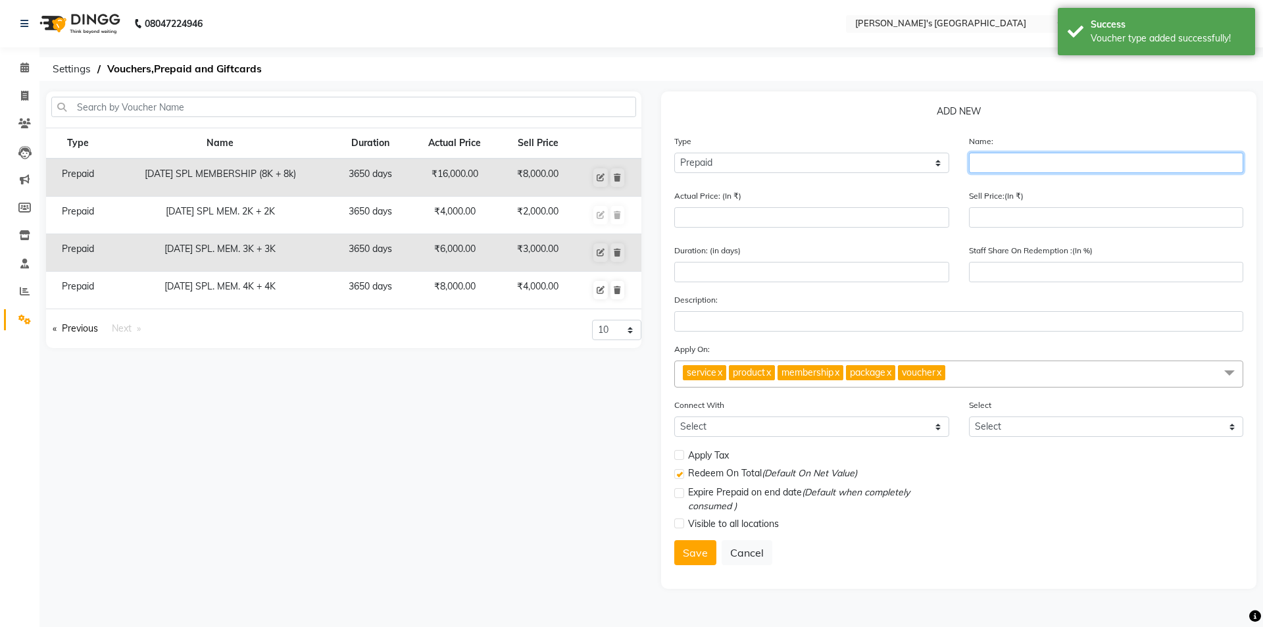
click at [1059, 169] on input "text" at bounding box center [1106, 163] width 275 height 20
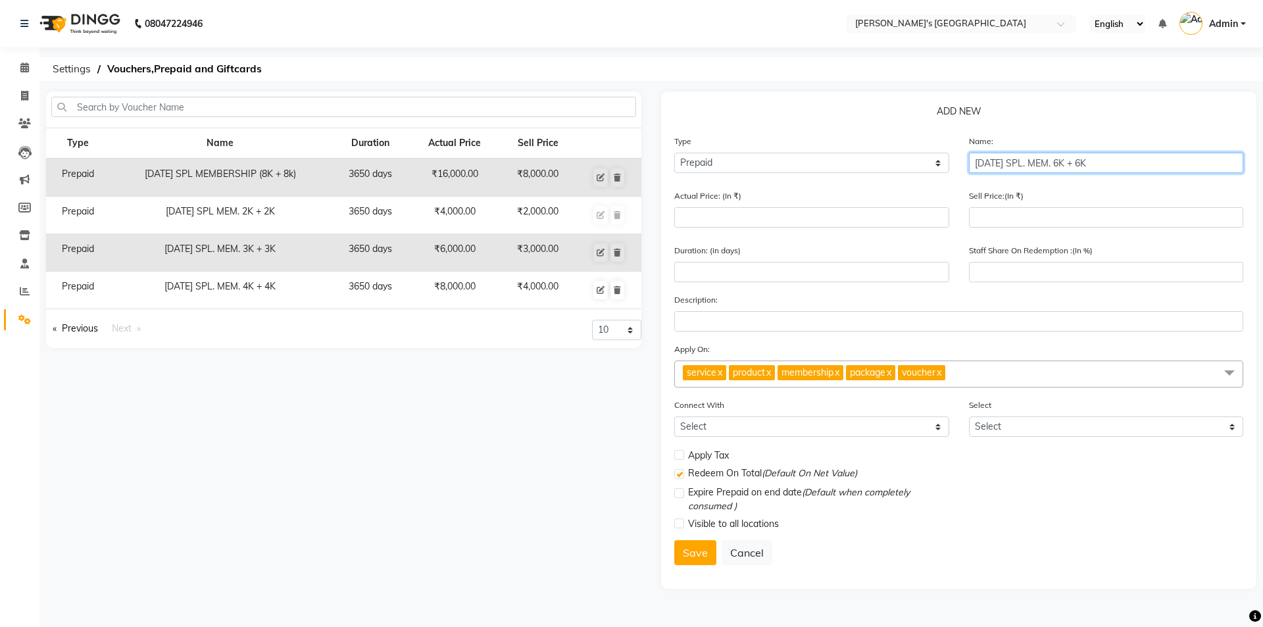
type input "DIWALI SPL. MEM. 6K + 6K"
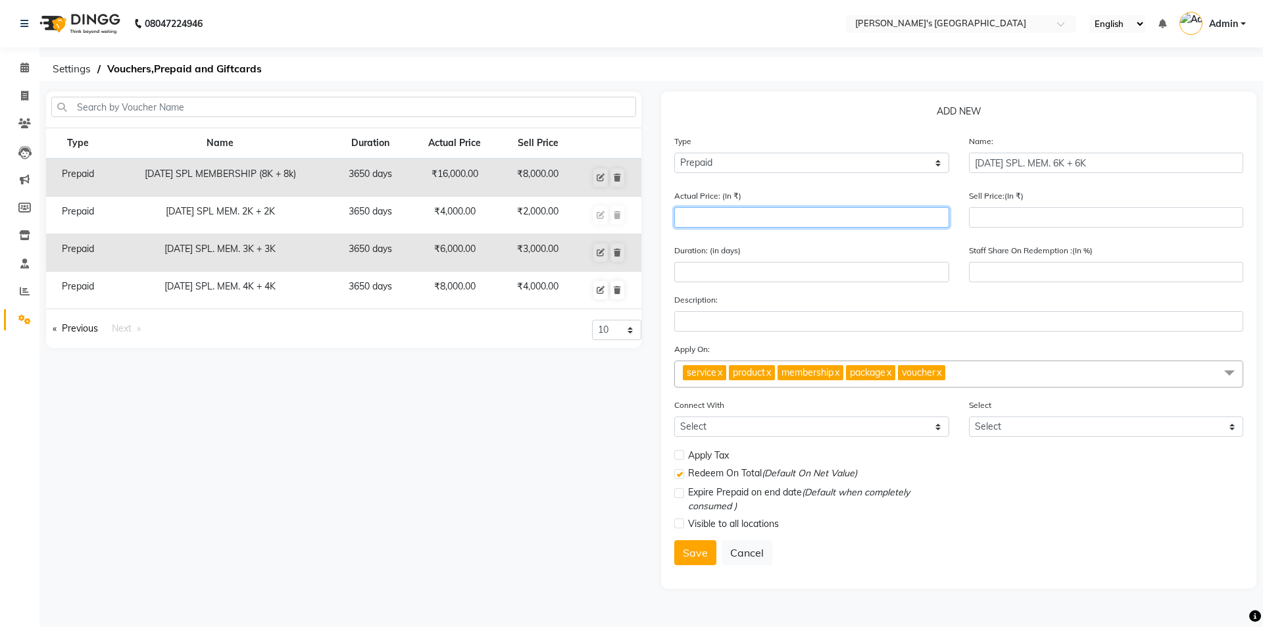
type input "1"
type input "0"
type input "12000"
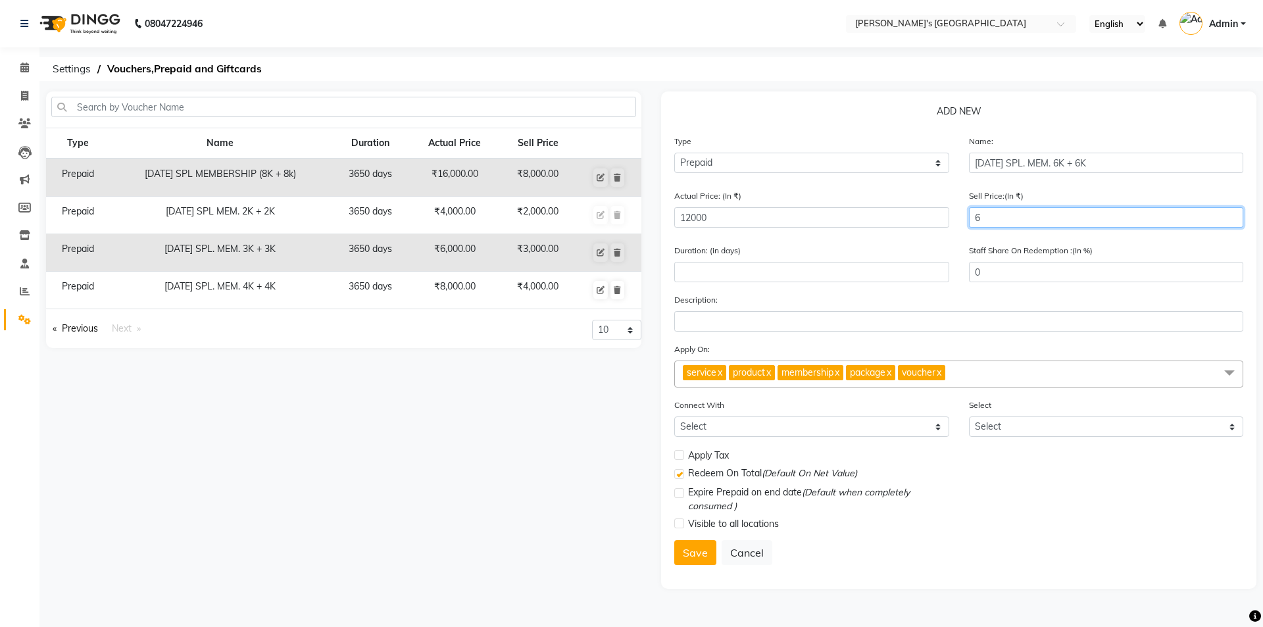
type input "60"
type input "1"
type input "600"
type input "5"
type input "6000"
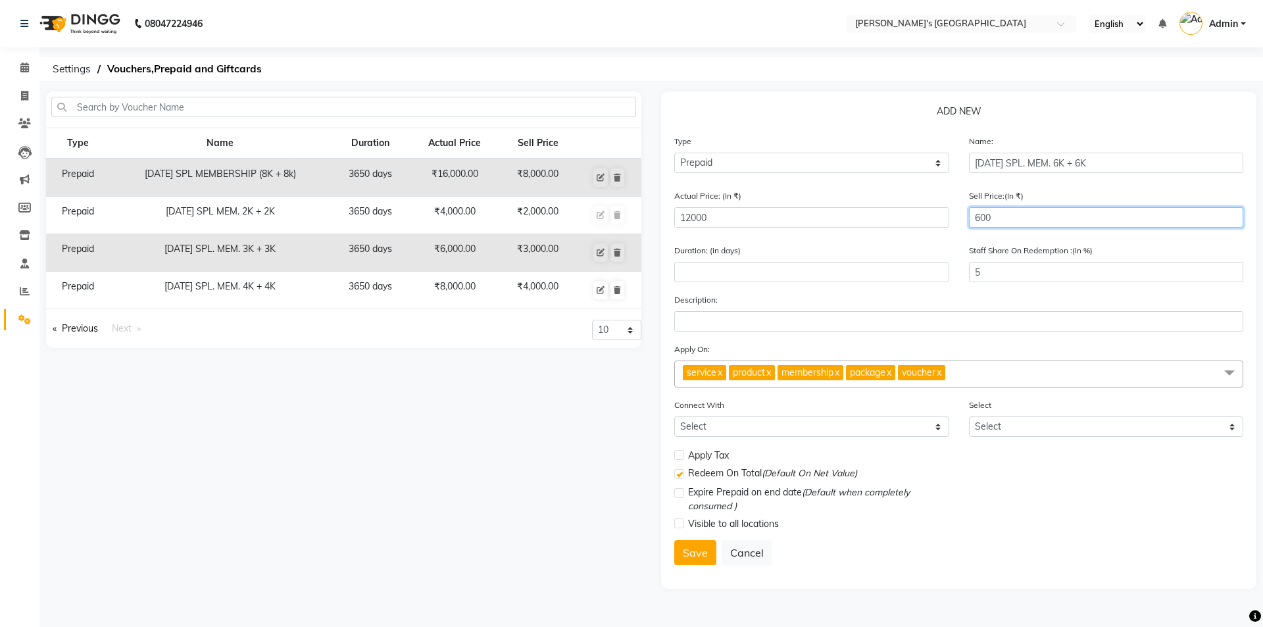
type input "50"
type input "6000"
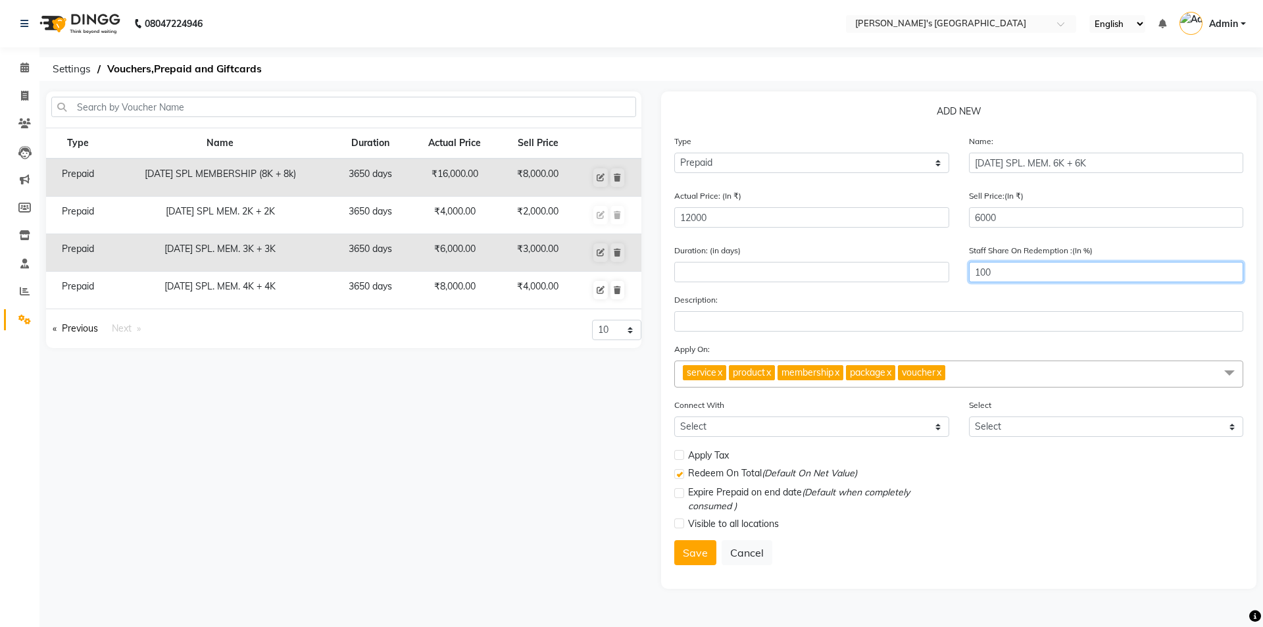
type input "100"
click at [886, 371] on span "package" at bounding box center [868, 373] width 36 height 12
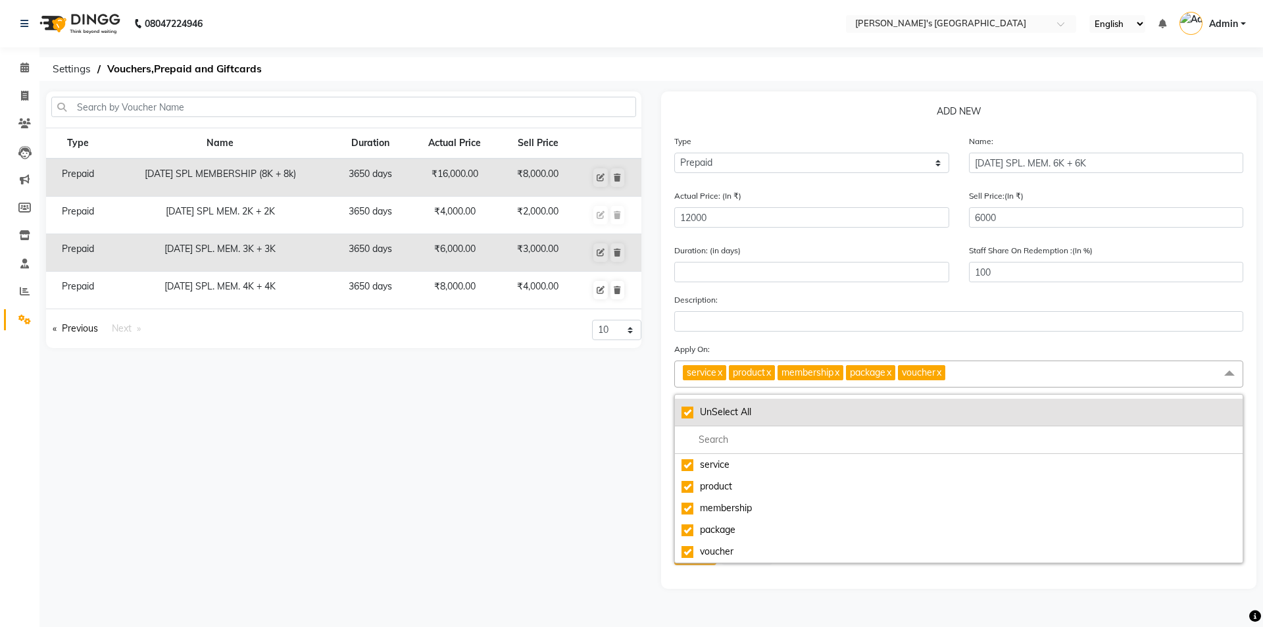
click at [683, 407] on div "UnSelect All" at bounding box center [959, 412] width 555 height 14
checkbox input "false"
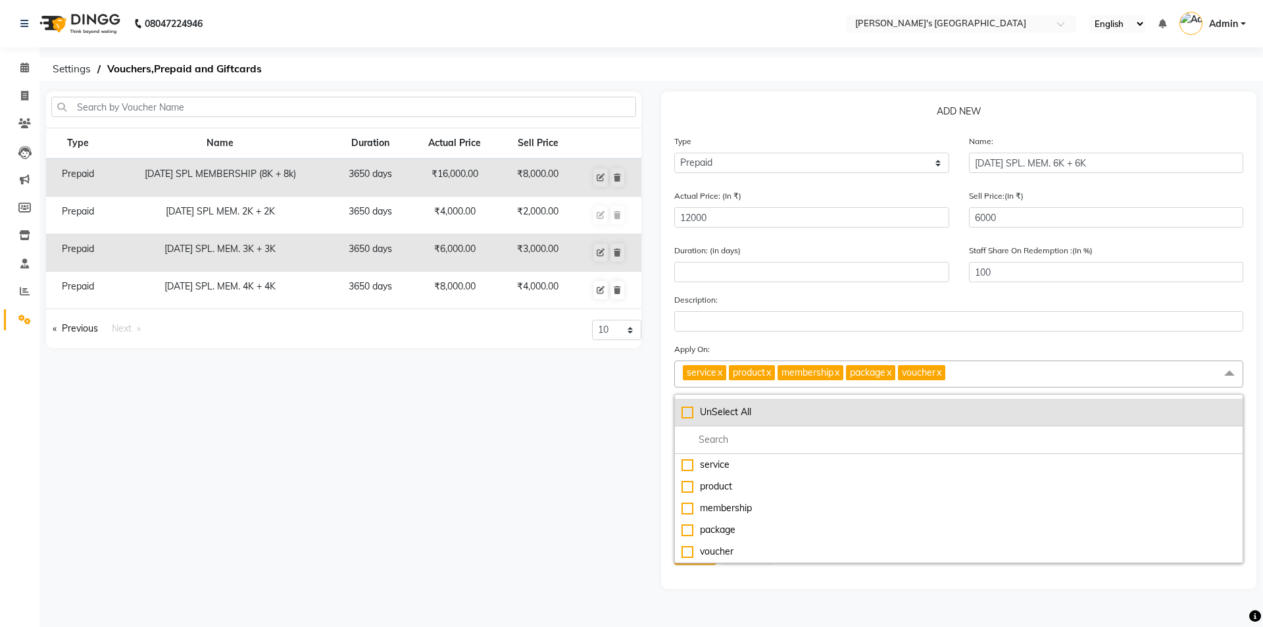
checkbox input "false"
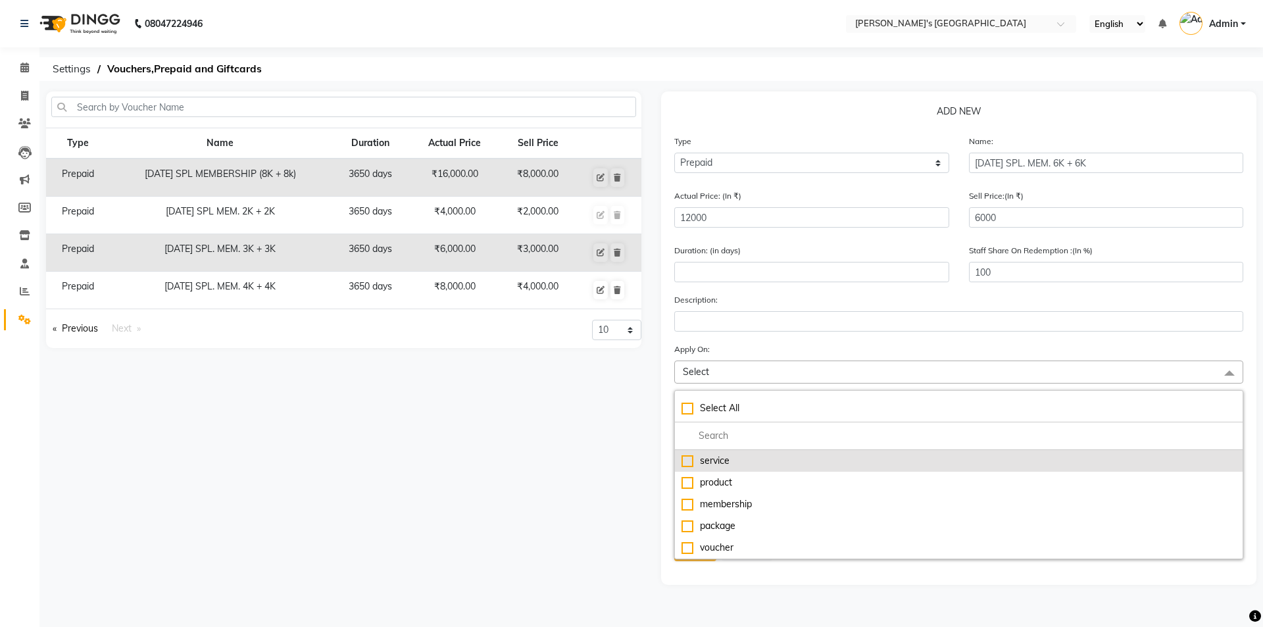
click at [687, 462] on div "service" at bounding box center [959, 461] width 555 height 14
checkbox input "true"
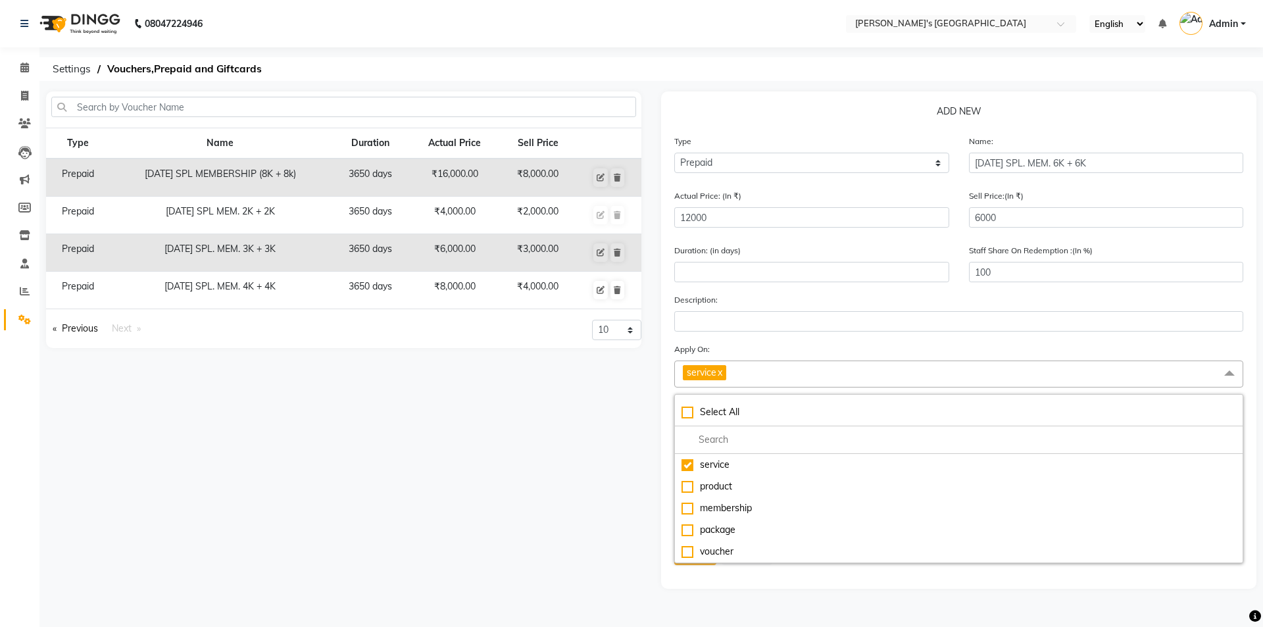
click at [617, 432] on div "Type Name Duration Actual Price Sell Price Prepaid NAVRATRI SPL MEMBERSHIP (8K …" at bounding box center [343, 339] width 615 height 497
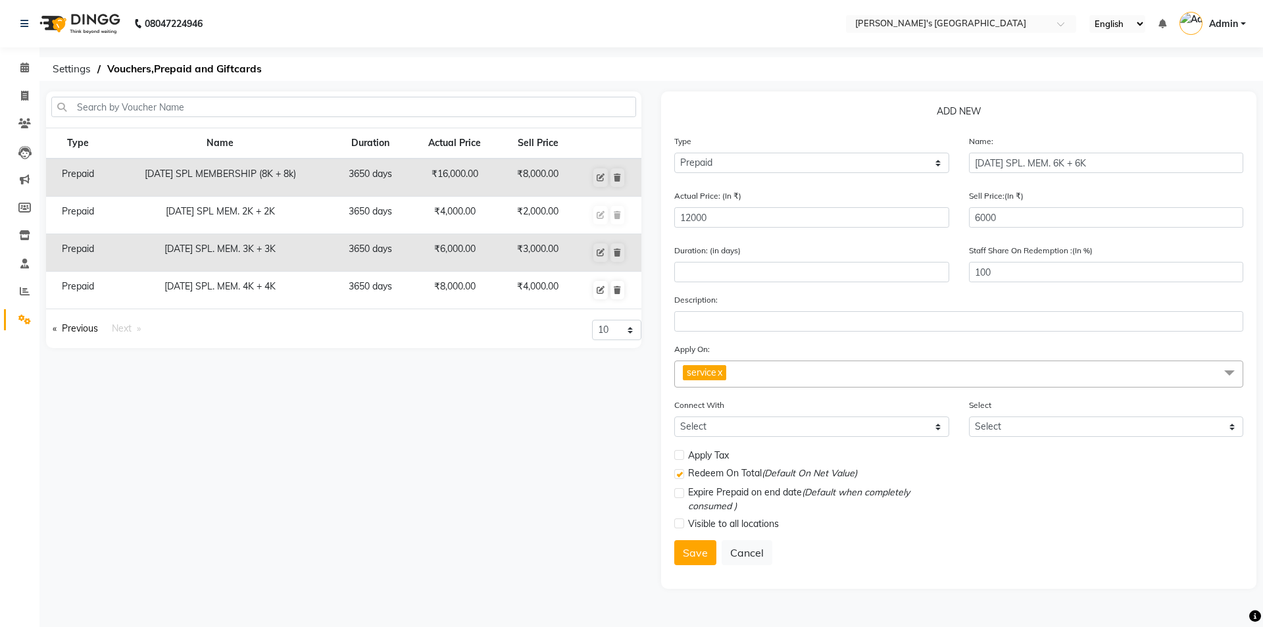
click at [684, 522] on div "Visible to all locations" at bounding box center [811, 524] width 275 height 16
click at [681, 522] on label at bounding box center [679, 524] width 10 height 10
click at [681, 522] on input "checkbox" at bounding box center [678, 524] width 9 height 9
checkbox input "true"
click at [697, 555] on button "Save" at bounding box center [695, 552] width 42 height 25
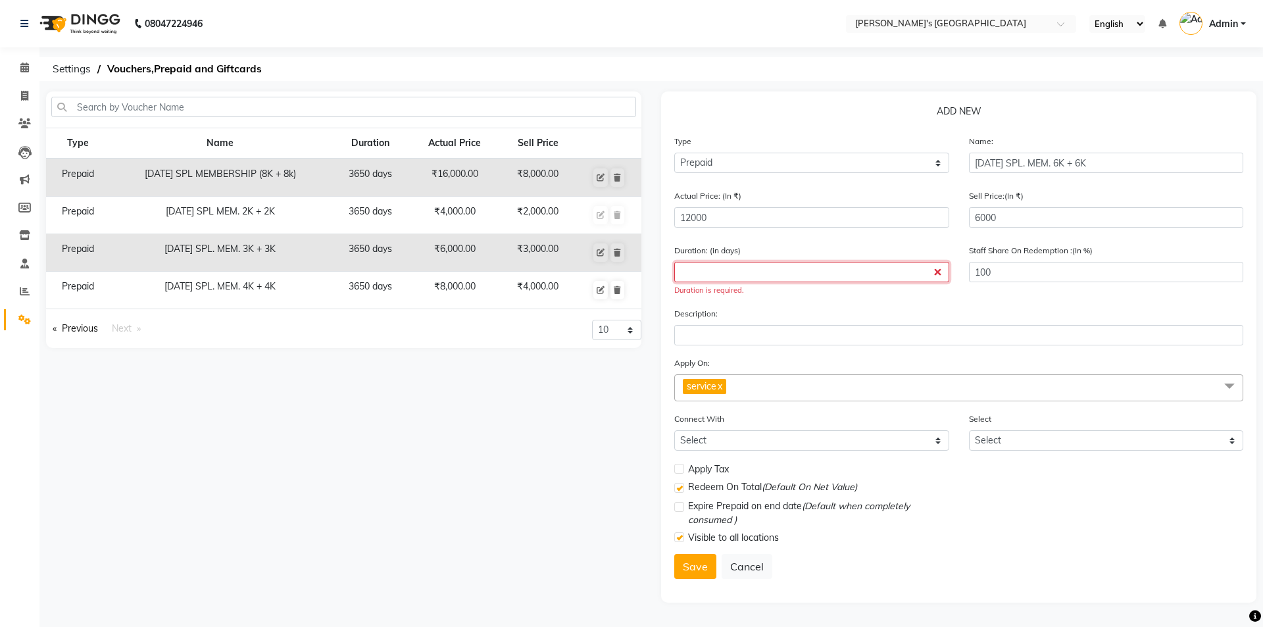
click at [781, 273] on input "number" at bounding box center [811, 272] width 275 height 20
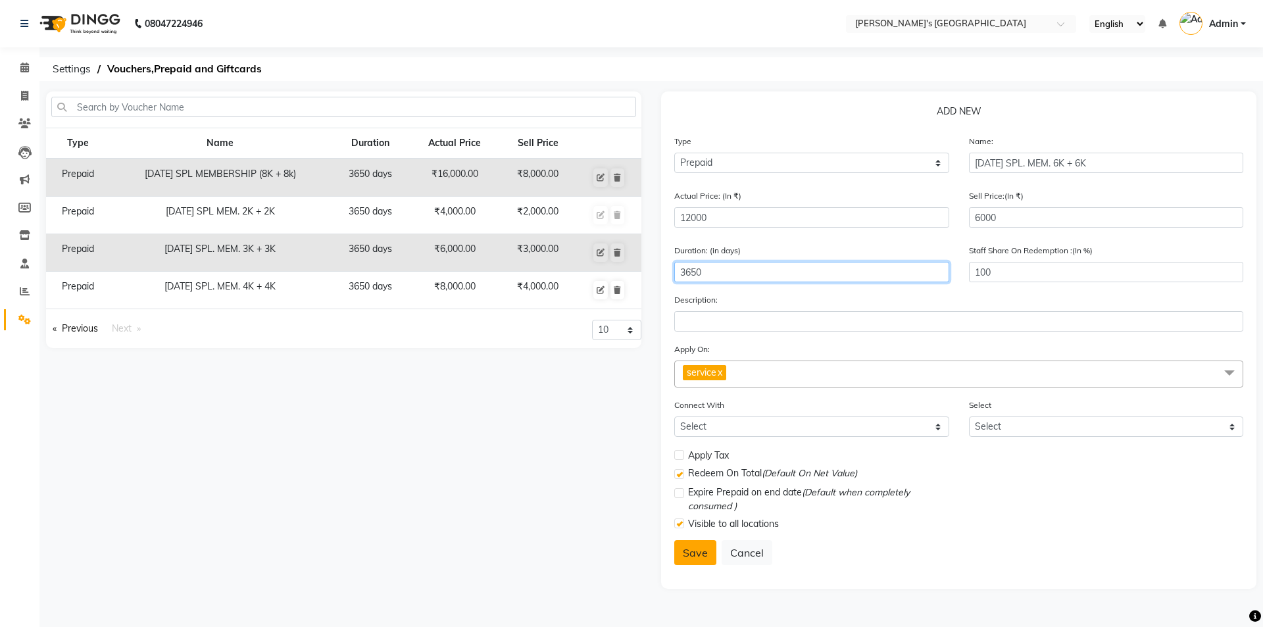
type input "3650"
click at [692, 560] on button "Save" at bounding box center [695, 552] width 42 height 25
select select
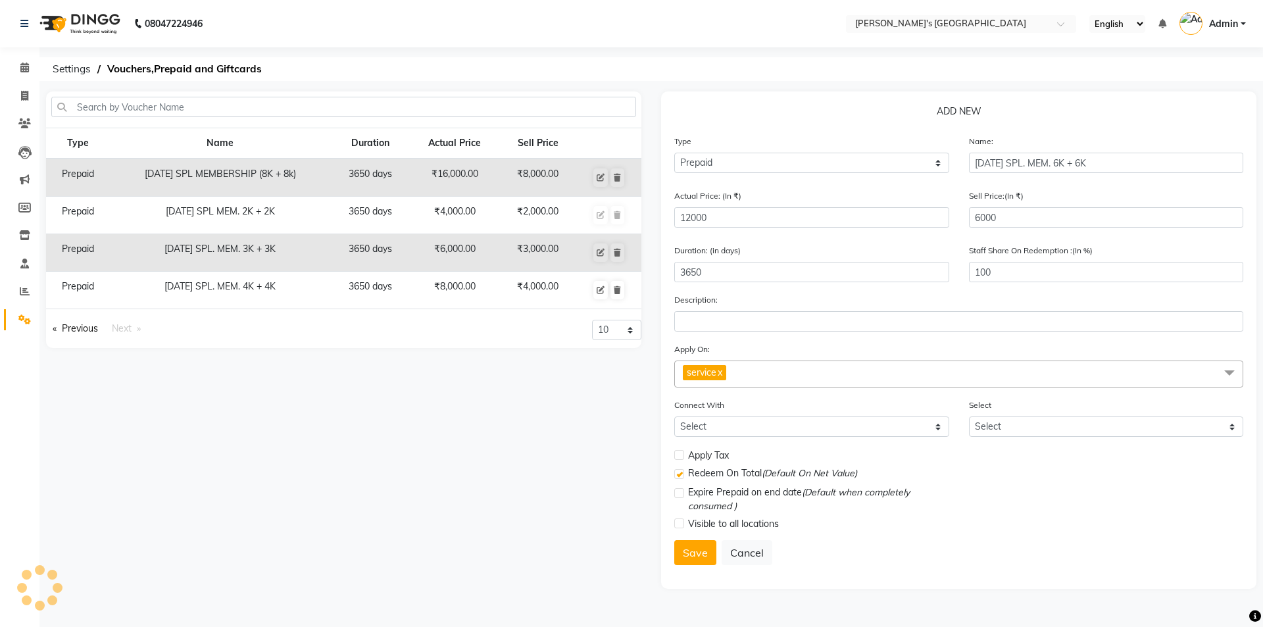
checkbox input "false"
checkbox input "true"
checkbox input "false"
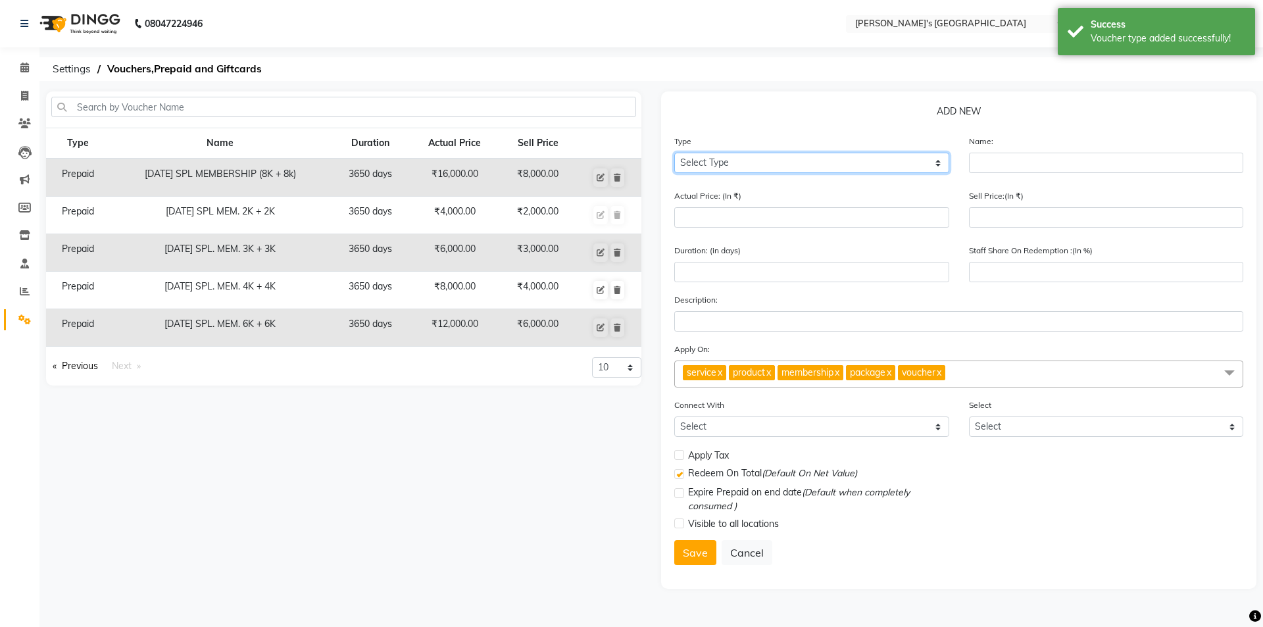
click at [818, 161] on select "Select Type Voucher Prepaid Gift Card" at bounding box center [811, 163] width 275 height 20
select select "P"
click at [674, 153] on select "Select Type Voucher Prepaid Gift Card" at bounding box center [811, 163] width 275 height 20
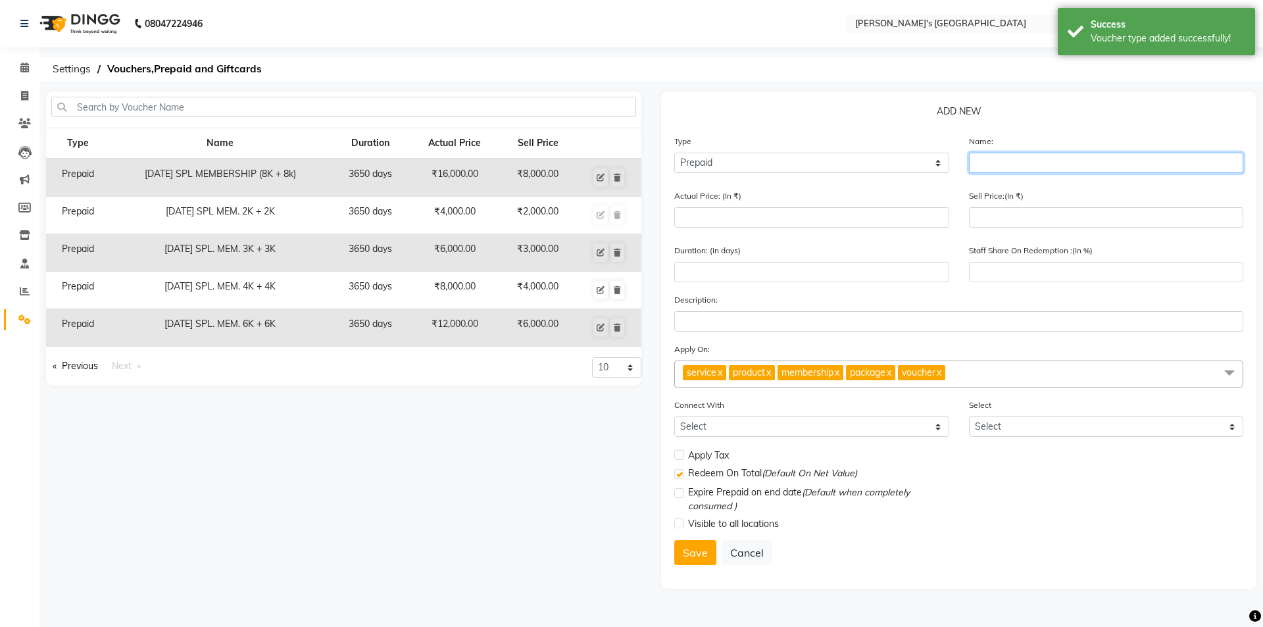
click at [1052, 167] on input "text" at bounding box center [1106, 163] width 275 height 20
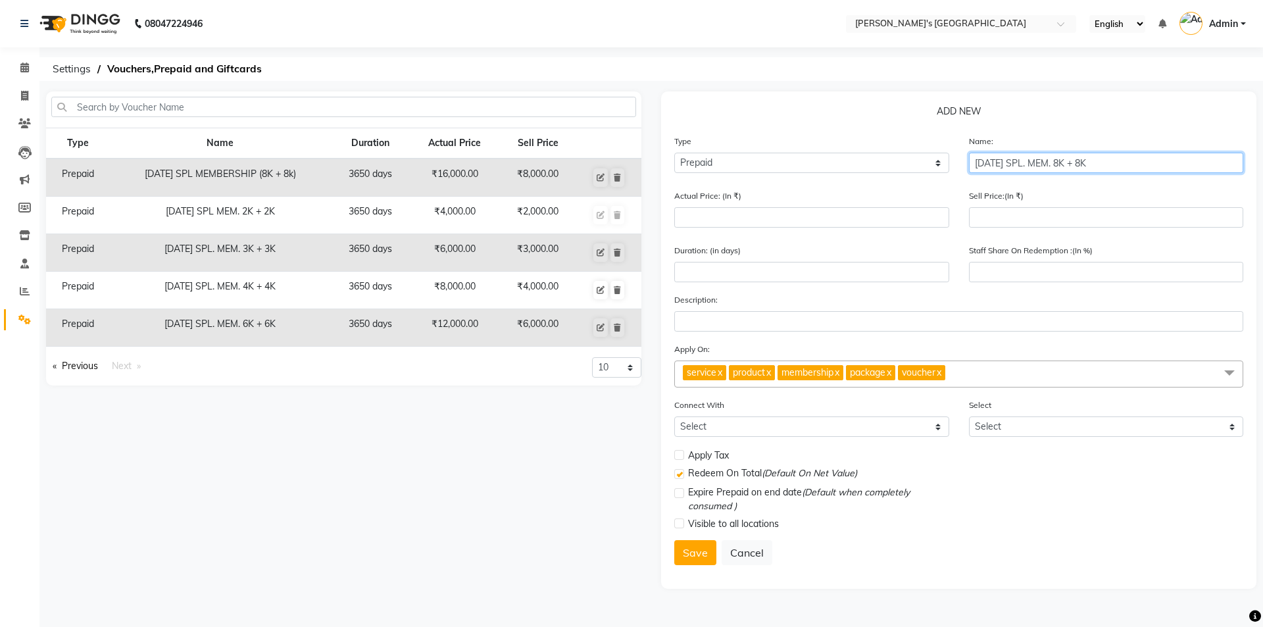
type input "DIWALI SPL. MEM. 8K + 8K"
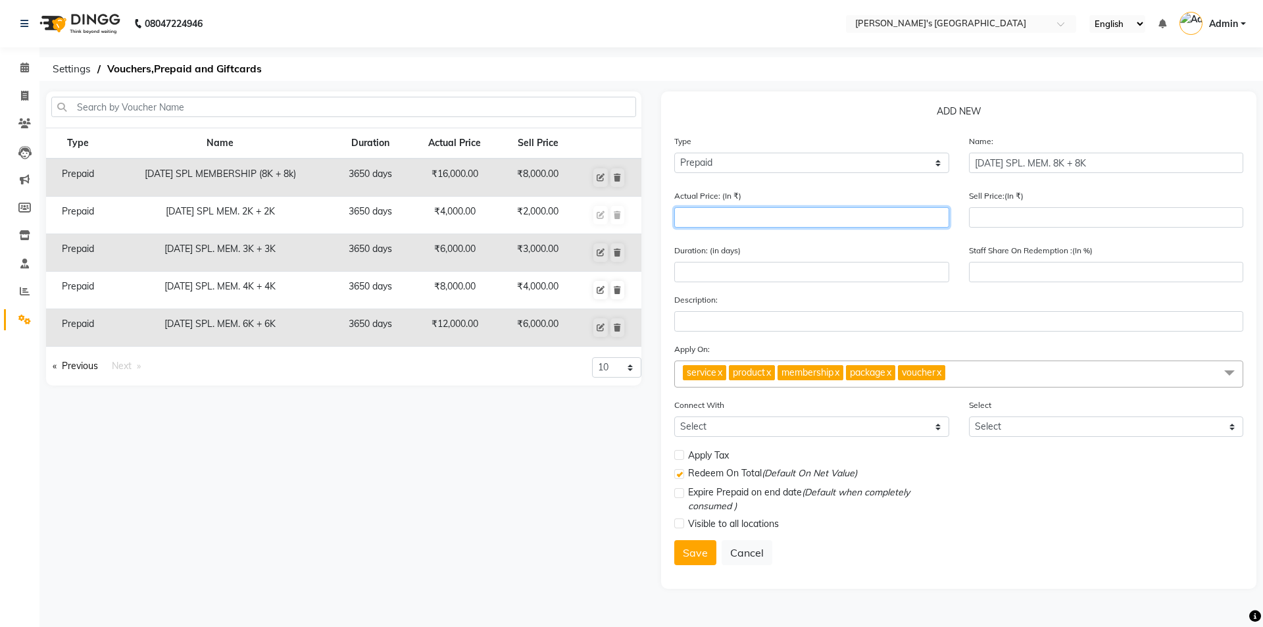
type input "1"
type input "0"
type input "16000"
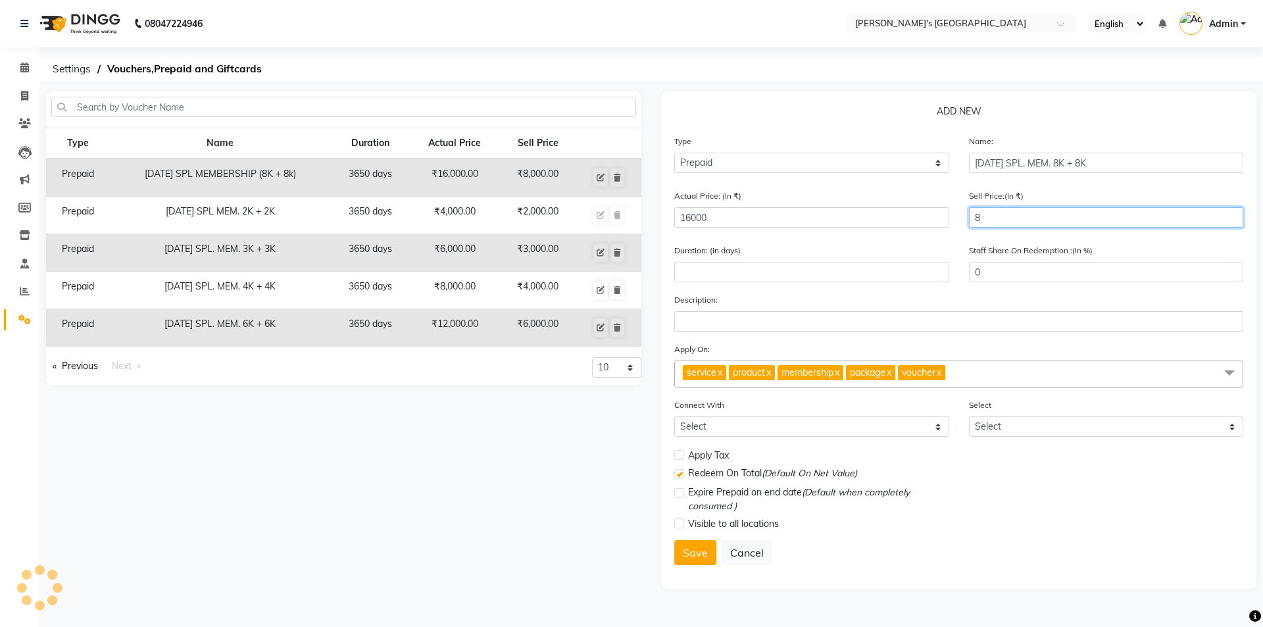
type input "80"
type input "1"
type input "800"
type input "5"
type input "8000"
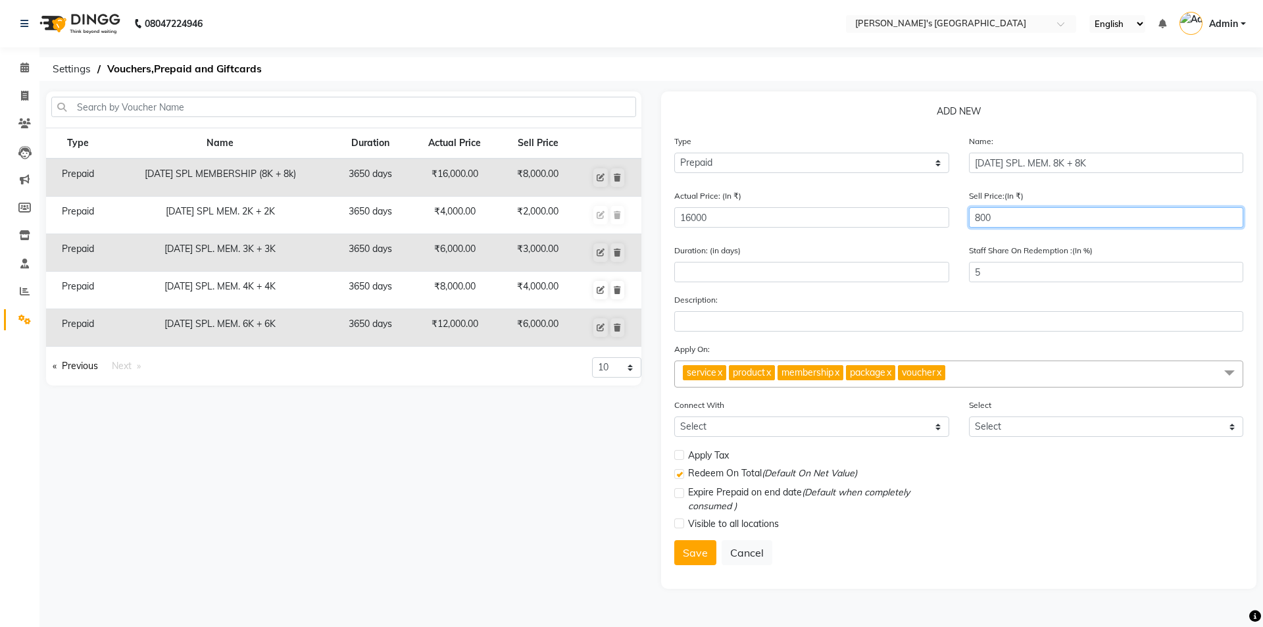
type input "50"
type input "8000"
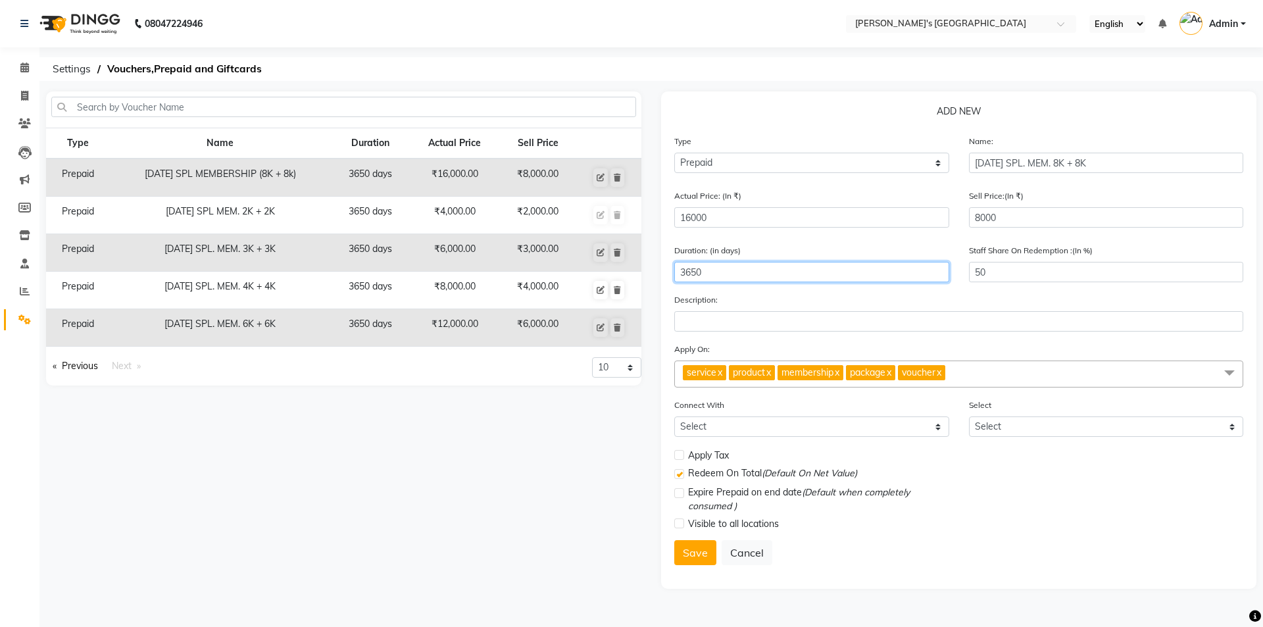
type input "3650"
type input "100"
click at [1042, 369] on span "service x product x membership x package x voucher x" at bounding box center [958, 374] width 569 height 27
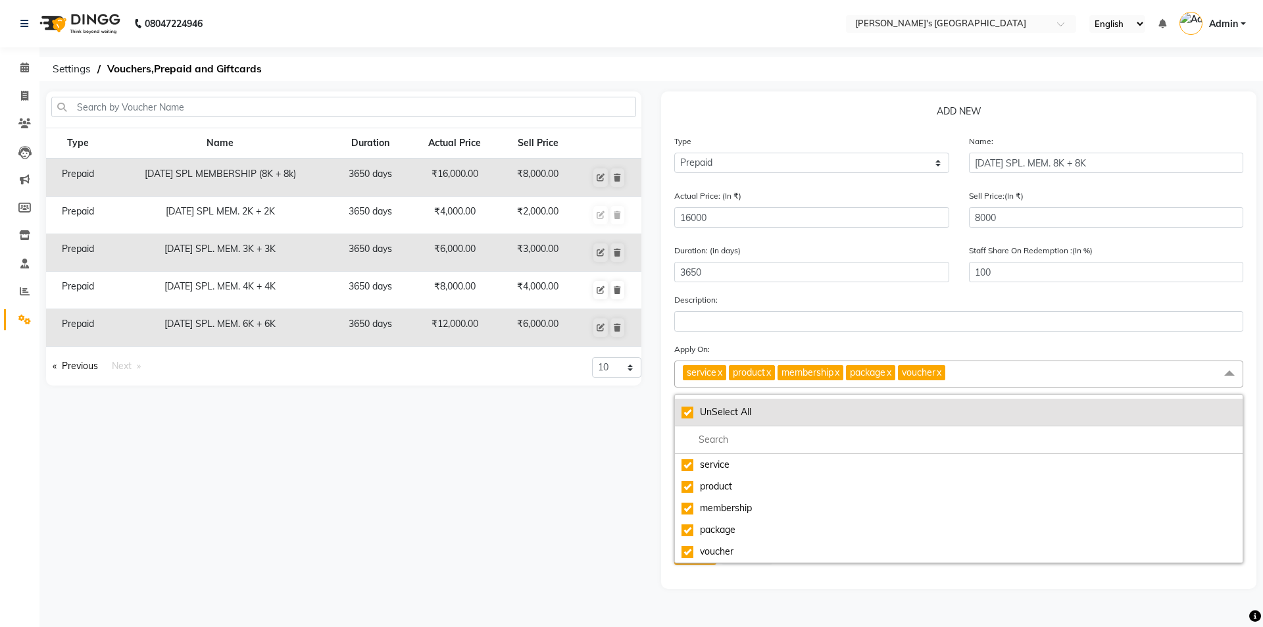
click at [688, 413] on div "UnSelect All" at bounding box center [959, 412] width 555 height 14
checkbox input "false"
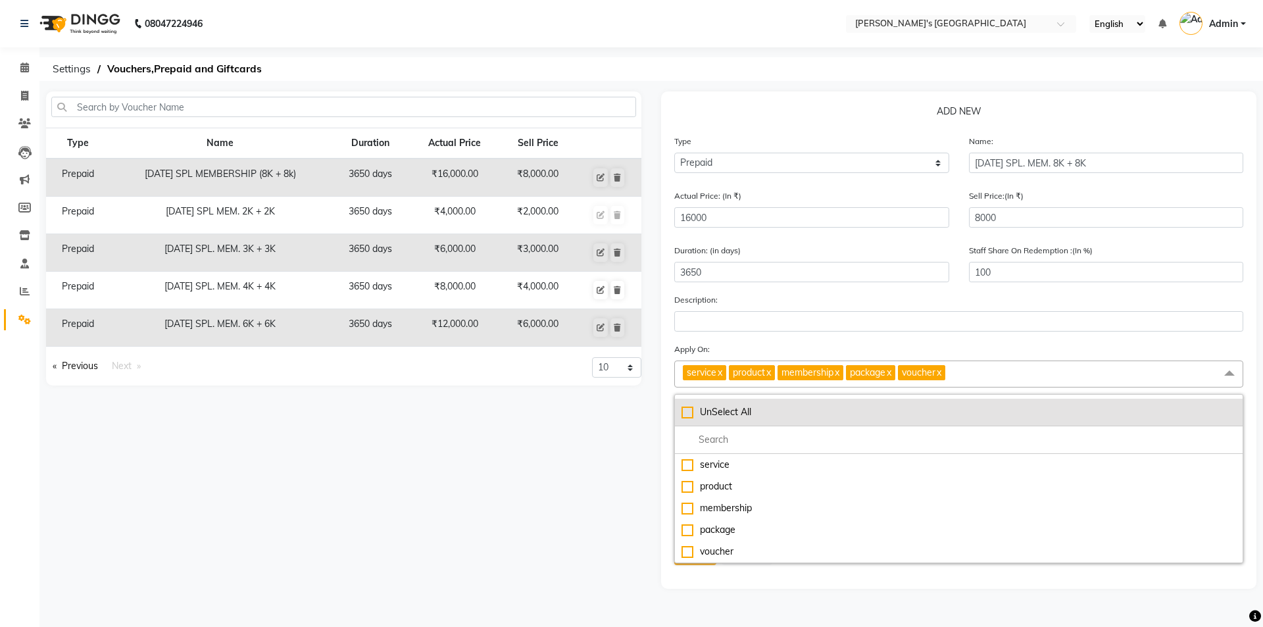
checkbox input "false"
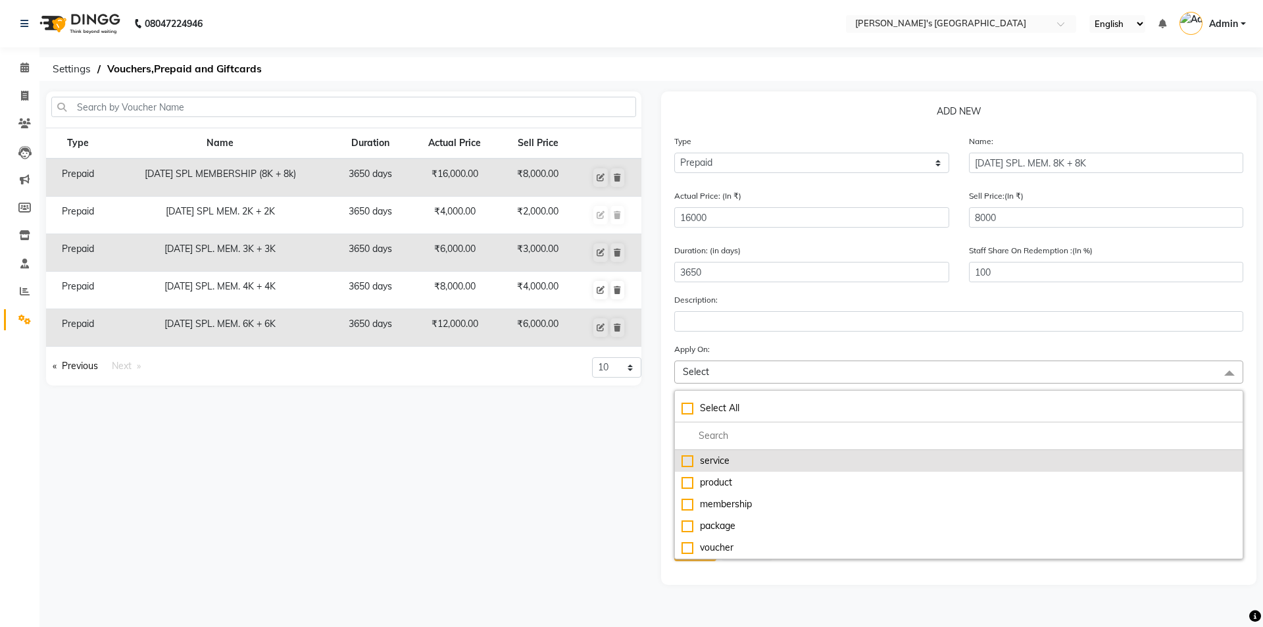
click at [688, 457] on div "service" at bounding box center [959, 461] width 555 height 14
checkbox input "true"
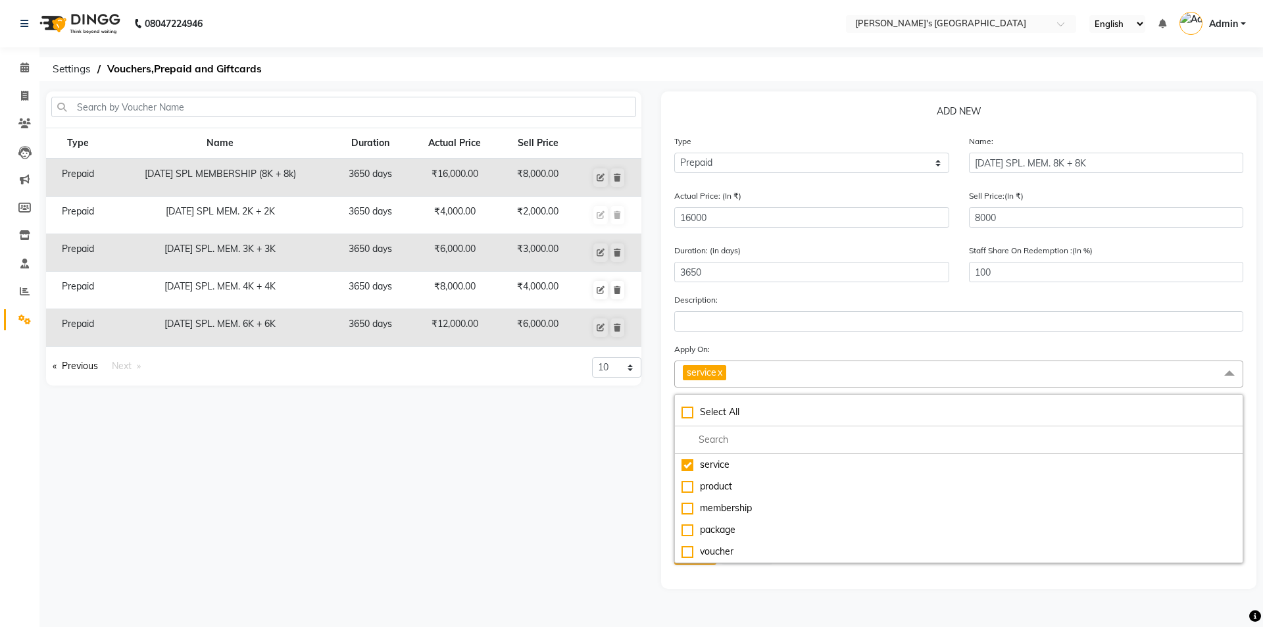
click at [589, 445] on div "Type Name Duration Actual Price Sell Price Prepaid NAVRATRI SPL MEMBERSHIP (8K …" at bounding box center [343, 339] width 615 height 497
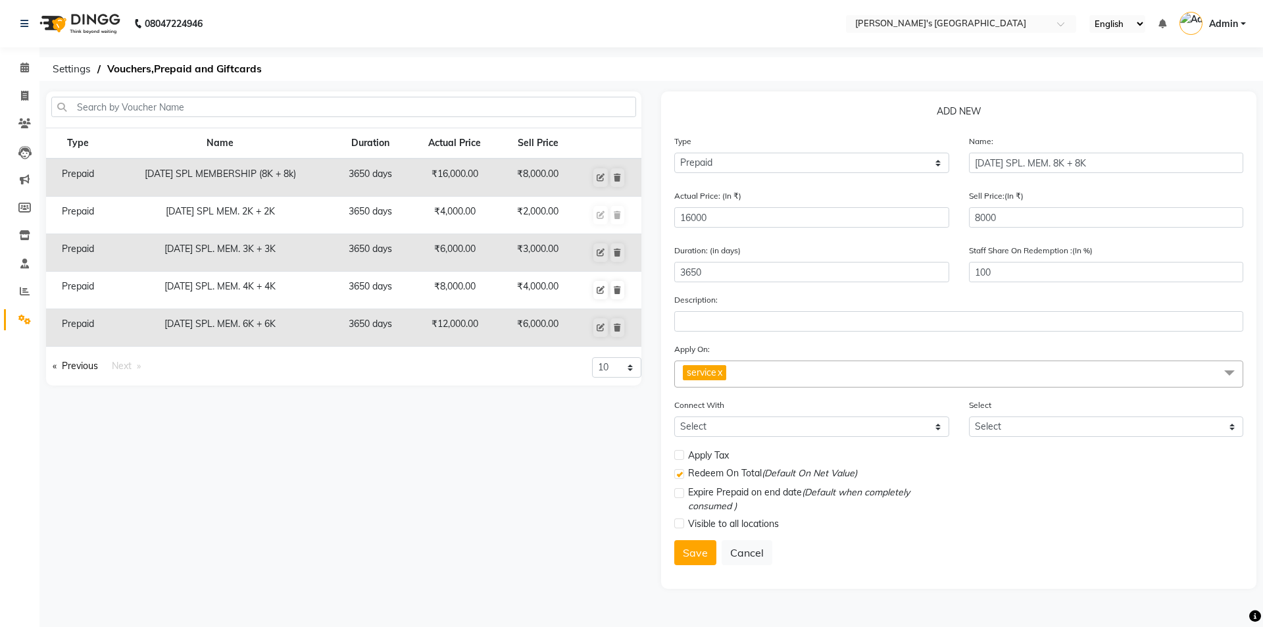
click at [681, 519] on label at bounding box center [679, 524] width 10 height 10
click at [681, 520] on input "checkbox" at bounding box center [678, 524] width 9 height 9
checkbox input "true"
click at [686, 553] on button "Save" at bounding box center [695, 552] width 42 height 25
select select
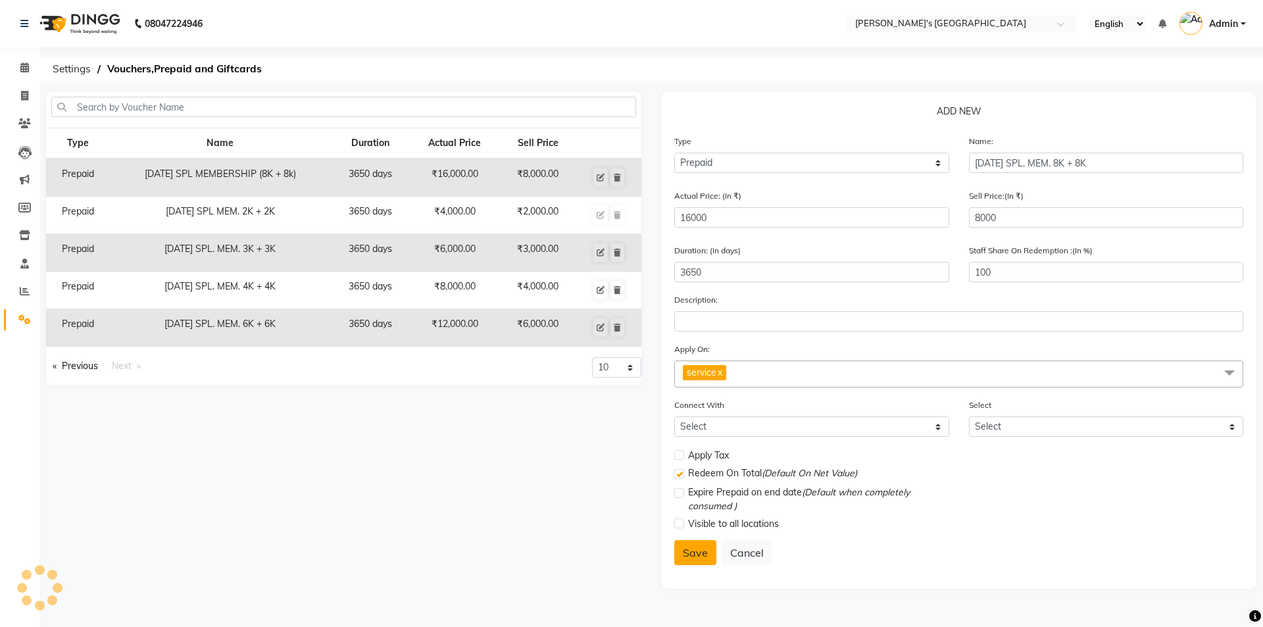
select select
checkbox input "false"
checkbox input "true"
checkbox input "false"
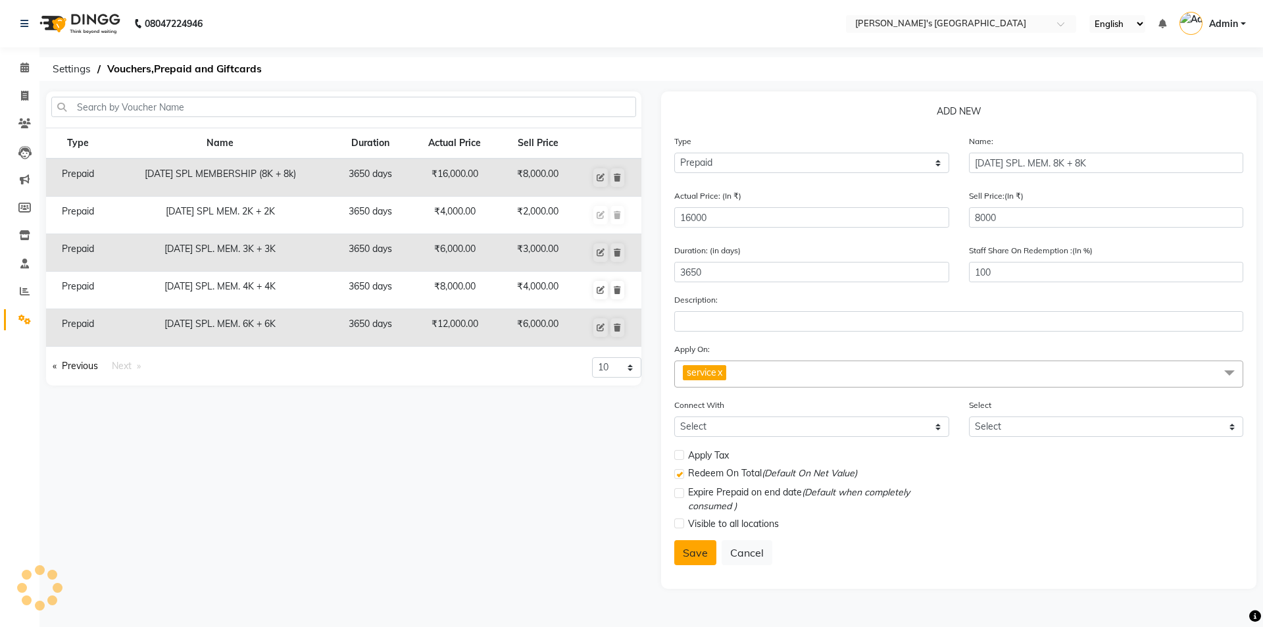
checkbox input "false"
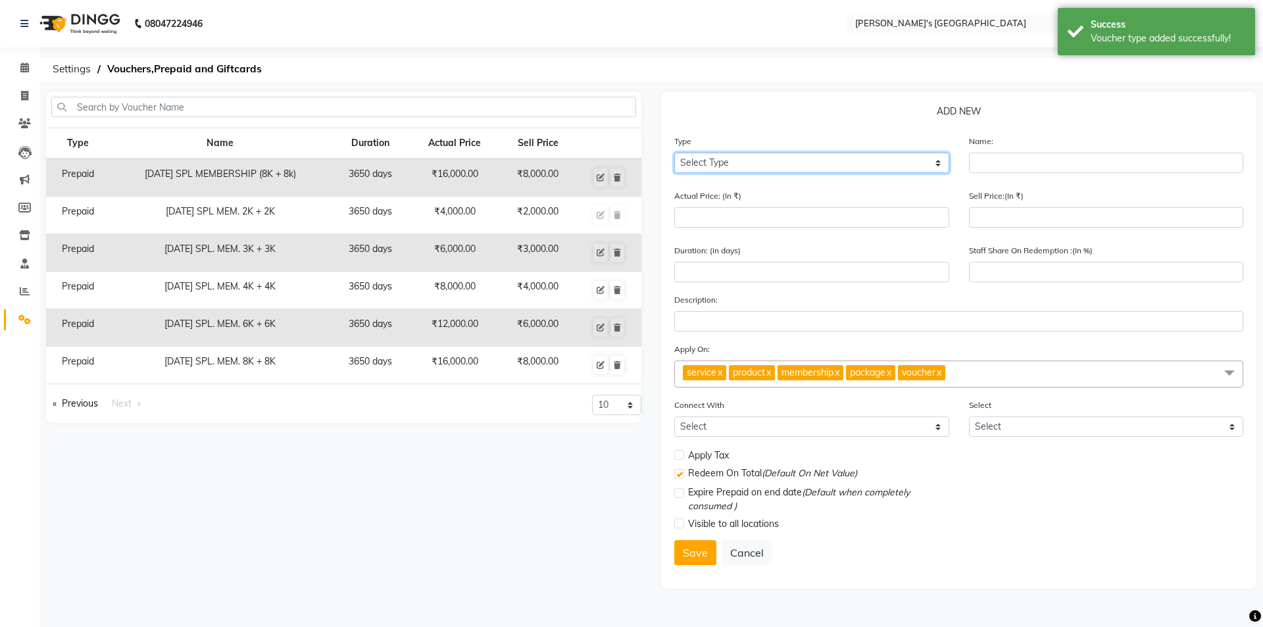
click at [834, 171] on select "Select Type Voucher Prepaid Gift Card" at bounding box center [811, 163] width 275 height 20
select select "P"
click at [674, 153] on select "Select Type Voucher Prepaid Gift Card" at bounding box center [811, 163] width 275 height 20
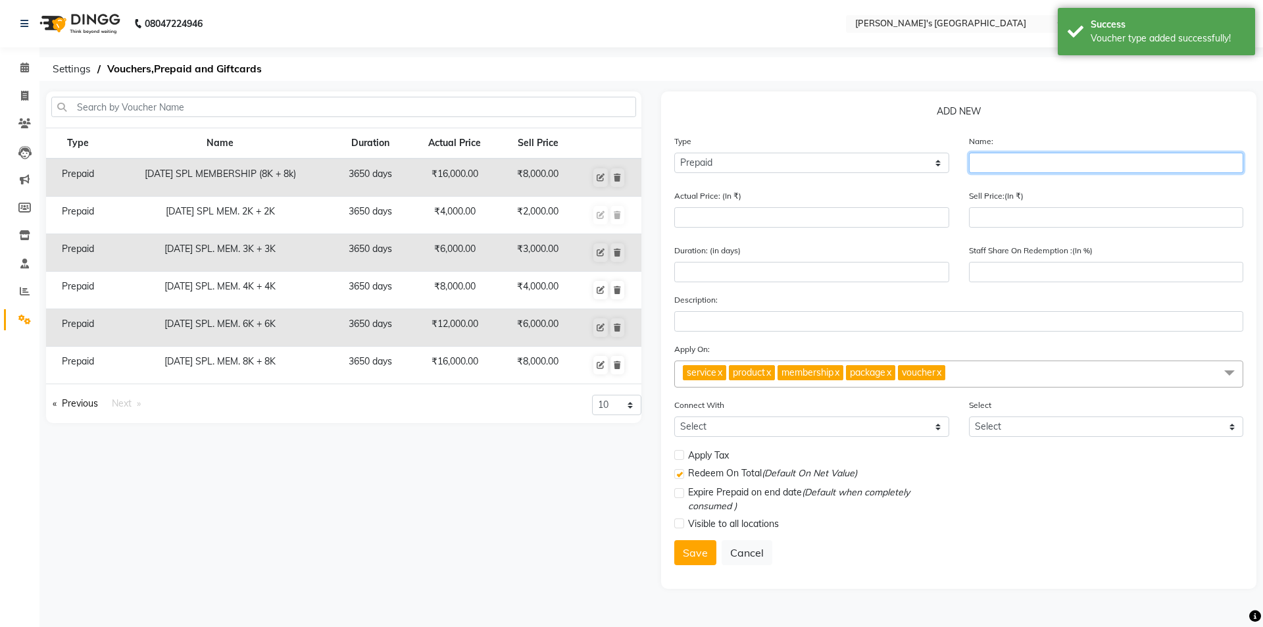
click at [1079, 163] on input "text" at bounding box center [1106, 163] width 275 height 20
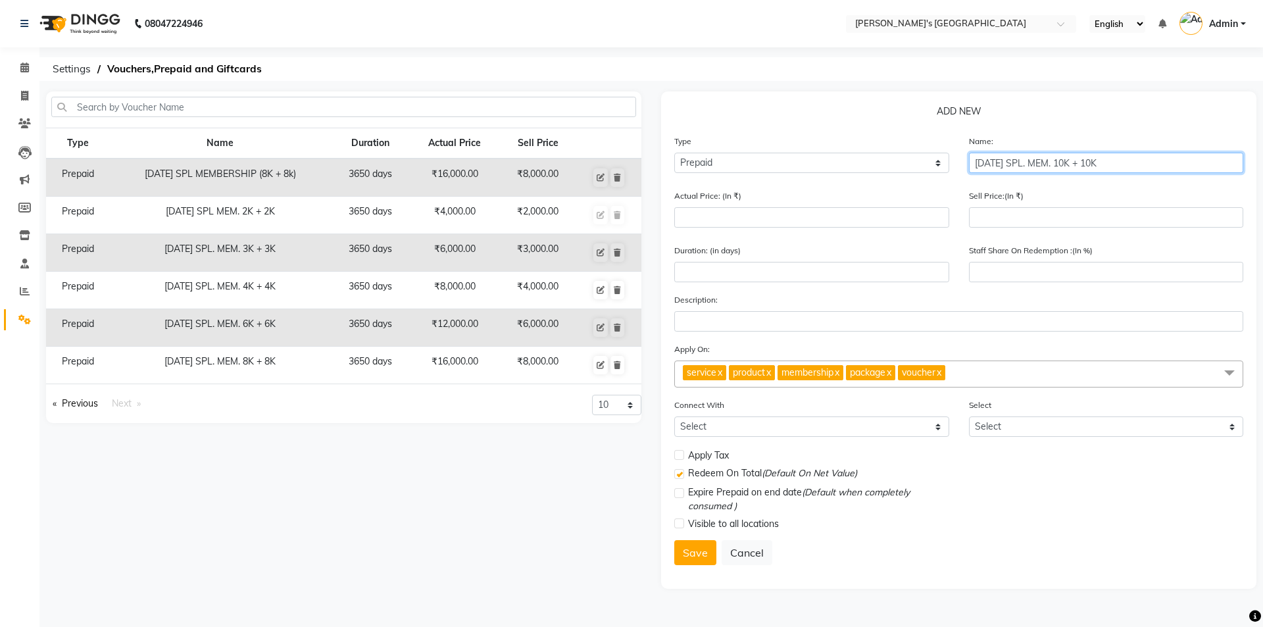
type input "DIWALI SPL. MEM. 10K + 10K"
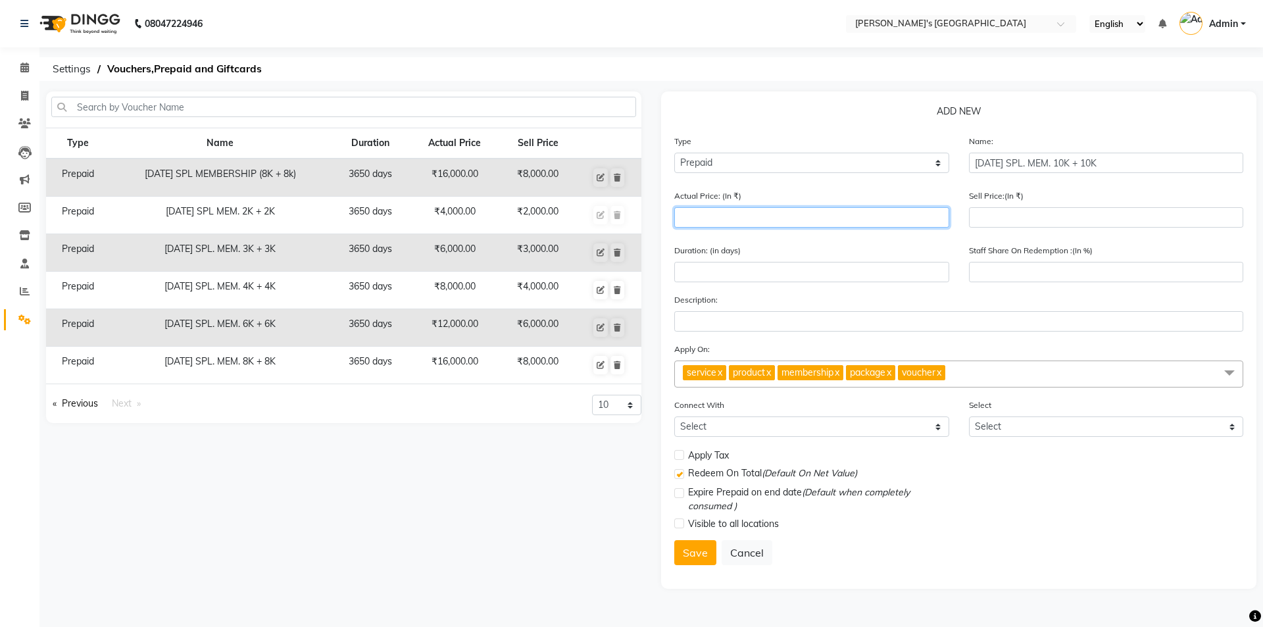
type input "2"
type input "0"
type input "20000"
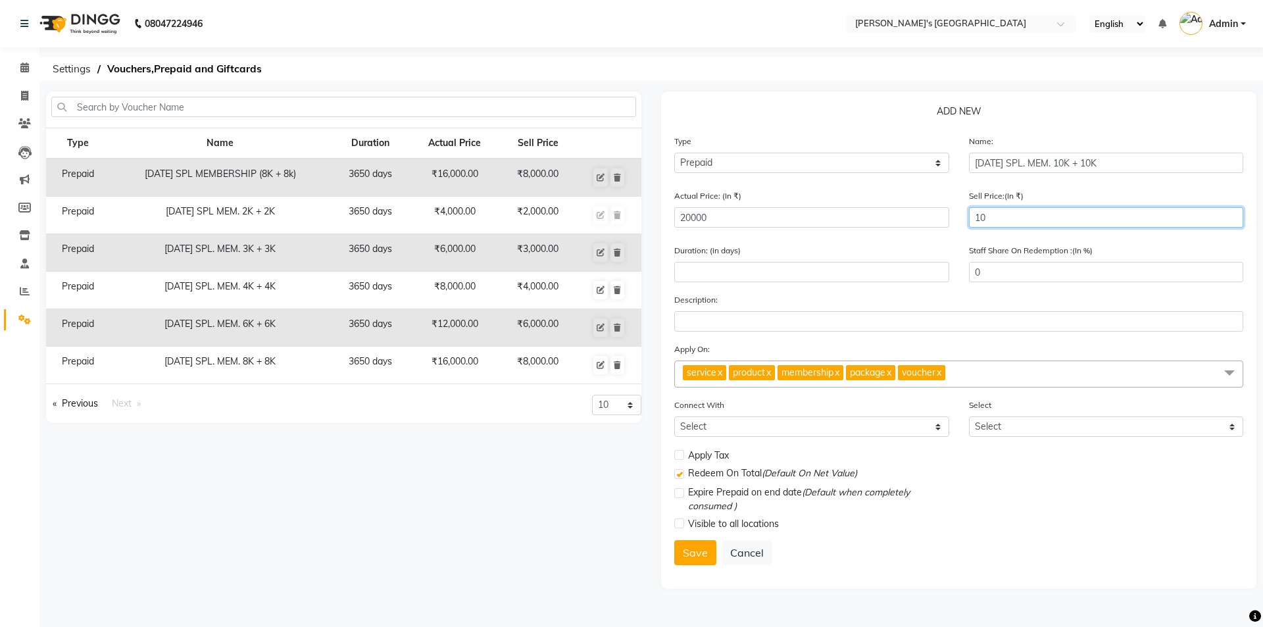
type input "100"
type input "1"
type input "1000"
type input "5"
type input "10000"
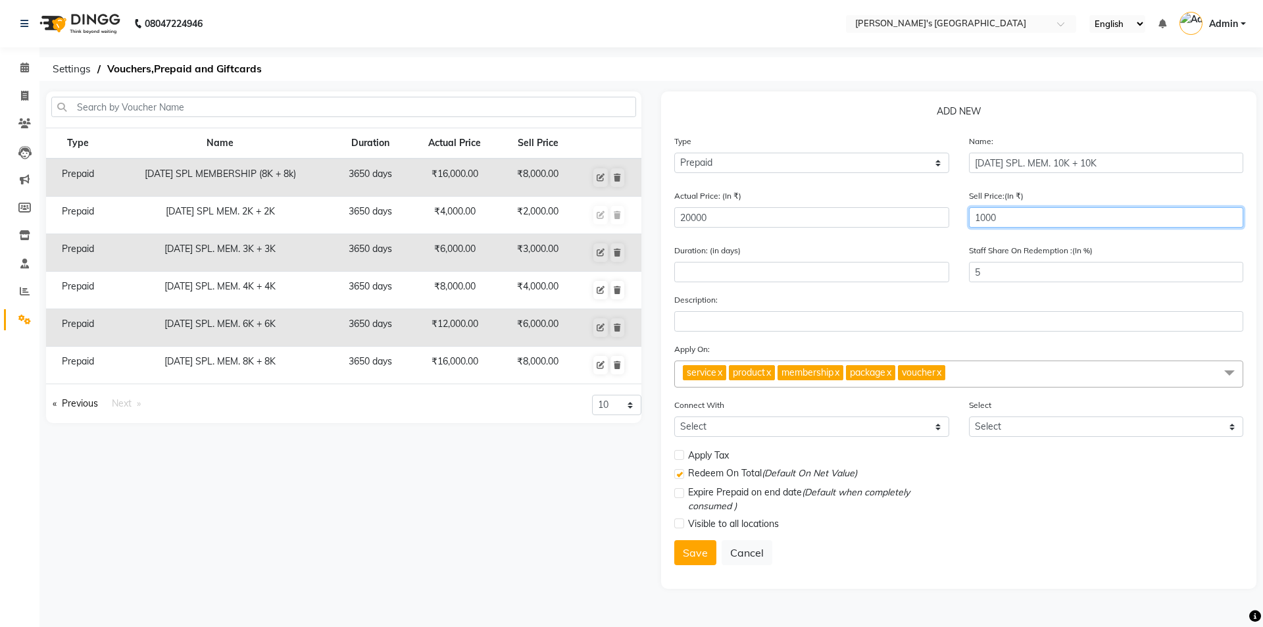
type input "50"
type input "10000"
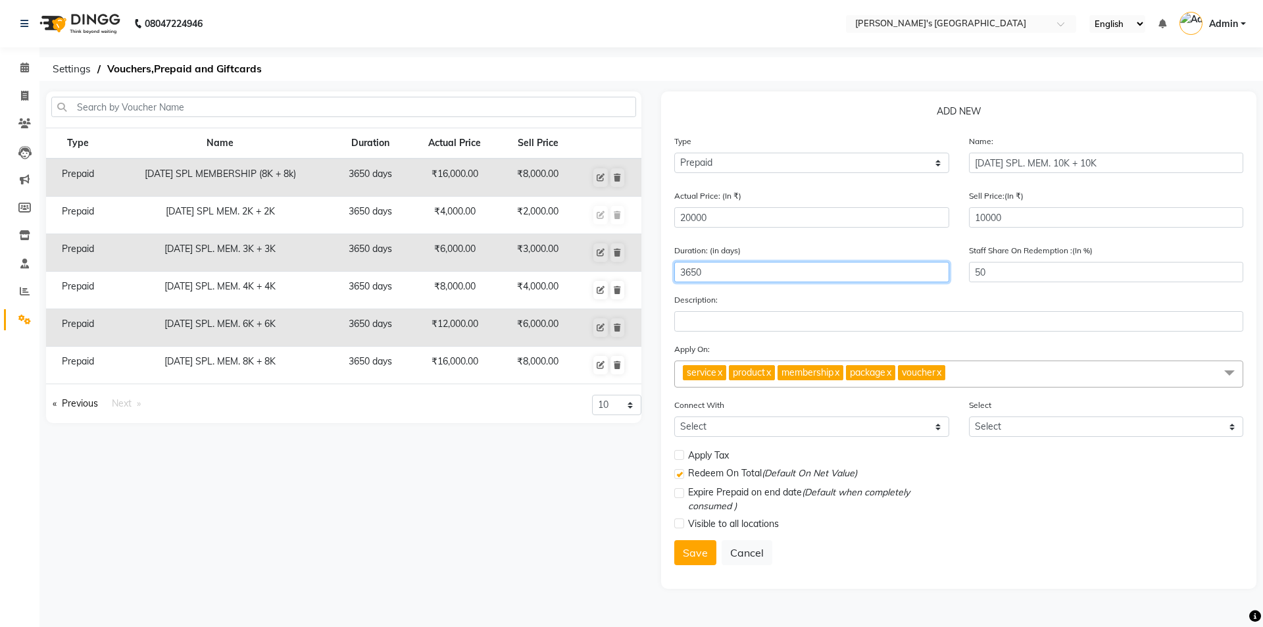
type input "3650"
type input "100"
click at [977, 371] on span "service x product x membership x package x voucher x" at bounding box center [958, 374] width 569 height 27
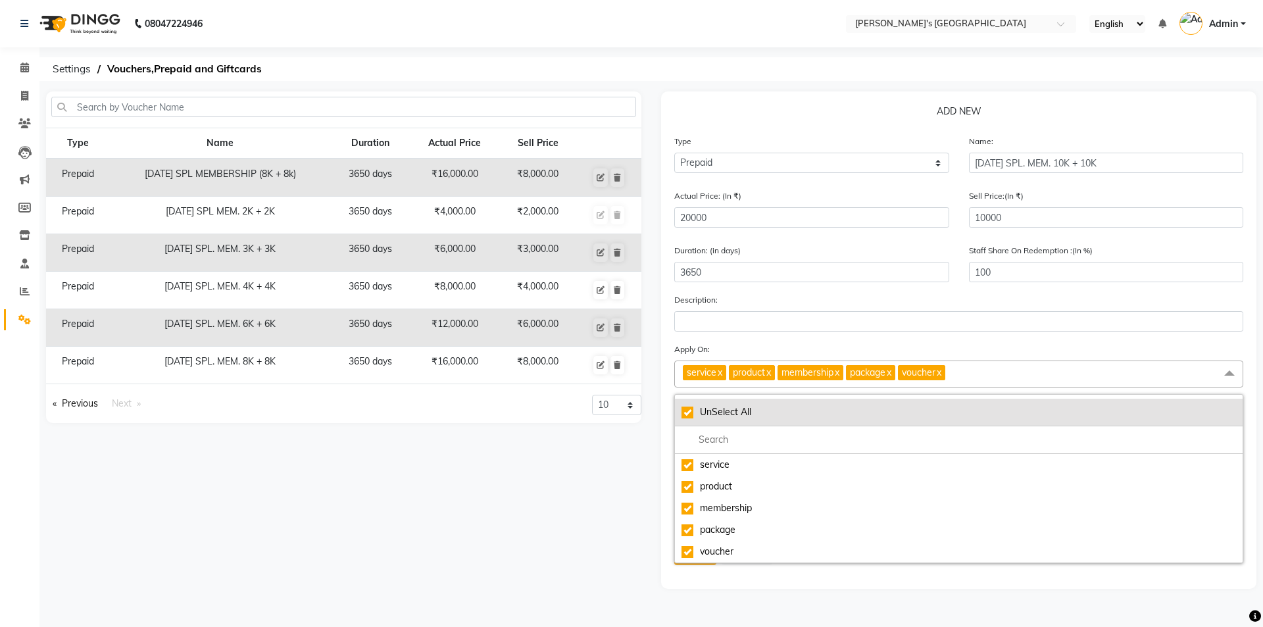
click at [681, 411] on li "UnSelect All" at bounding box center [959, 413] width 568 height 28
checkbox input "false"
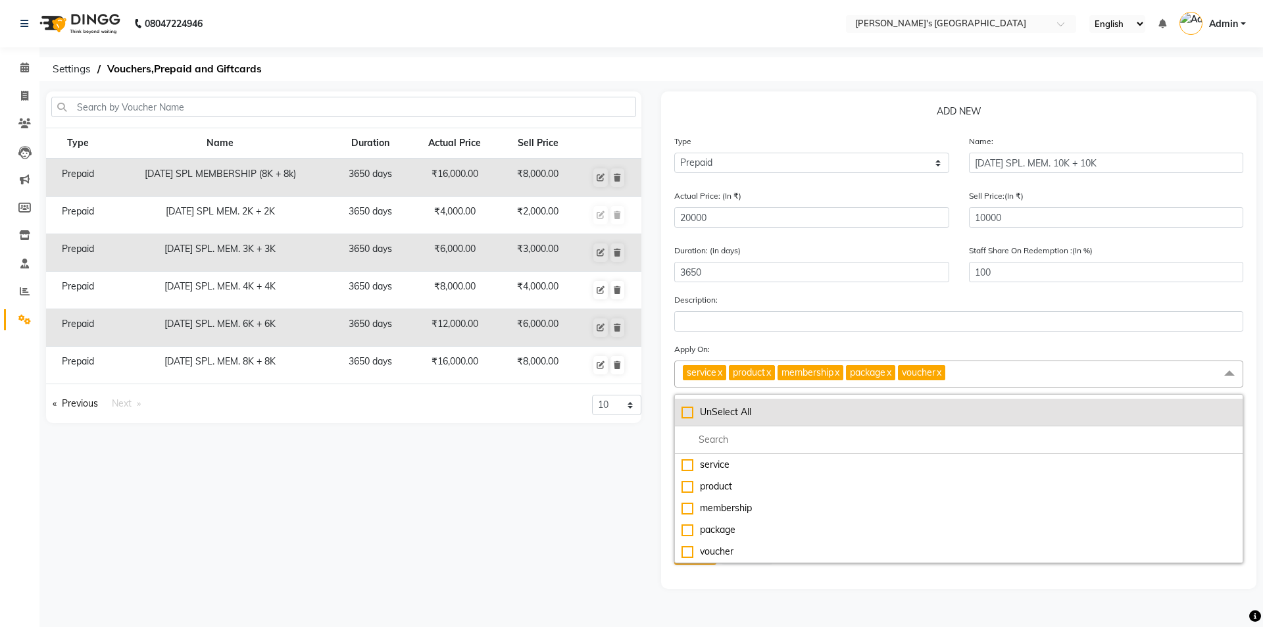
checkbox input "false"
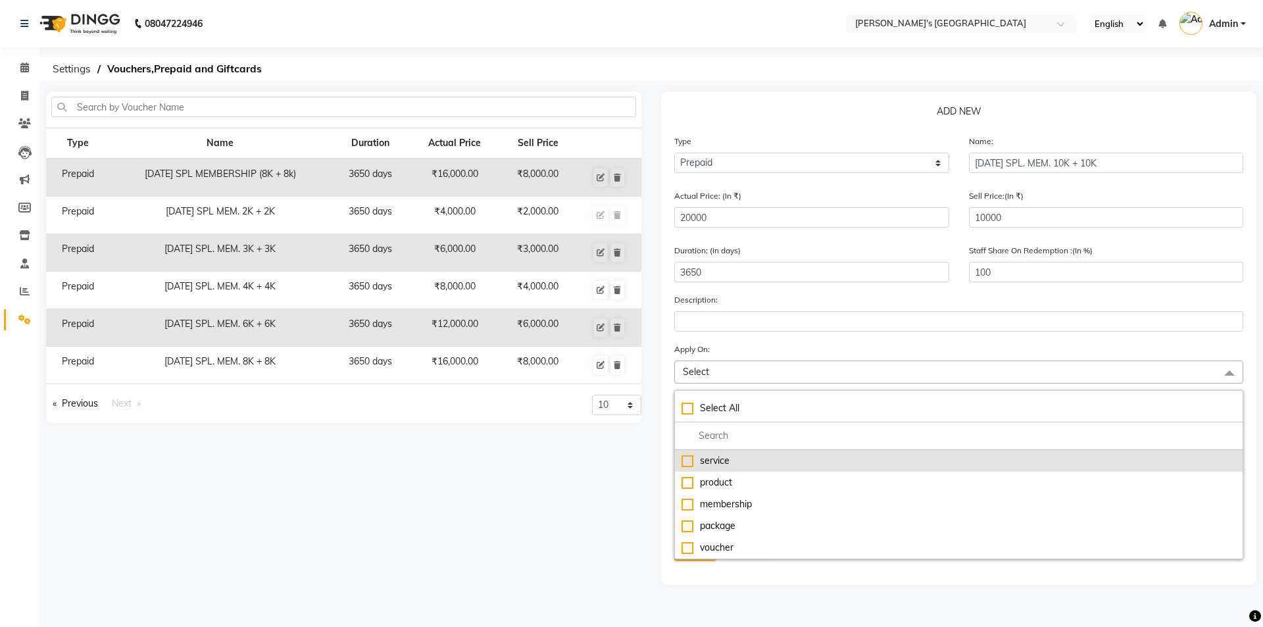
click at [681, 464] on li "service" at bounding box center [959, 461] width 568 height 22
checkbox input "true"
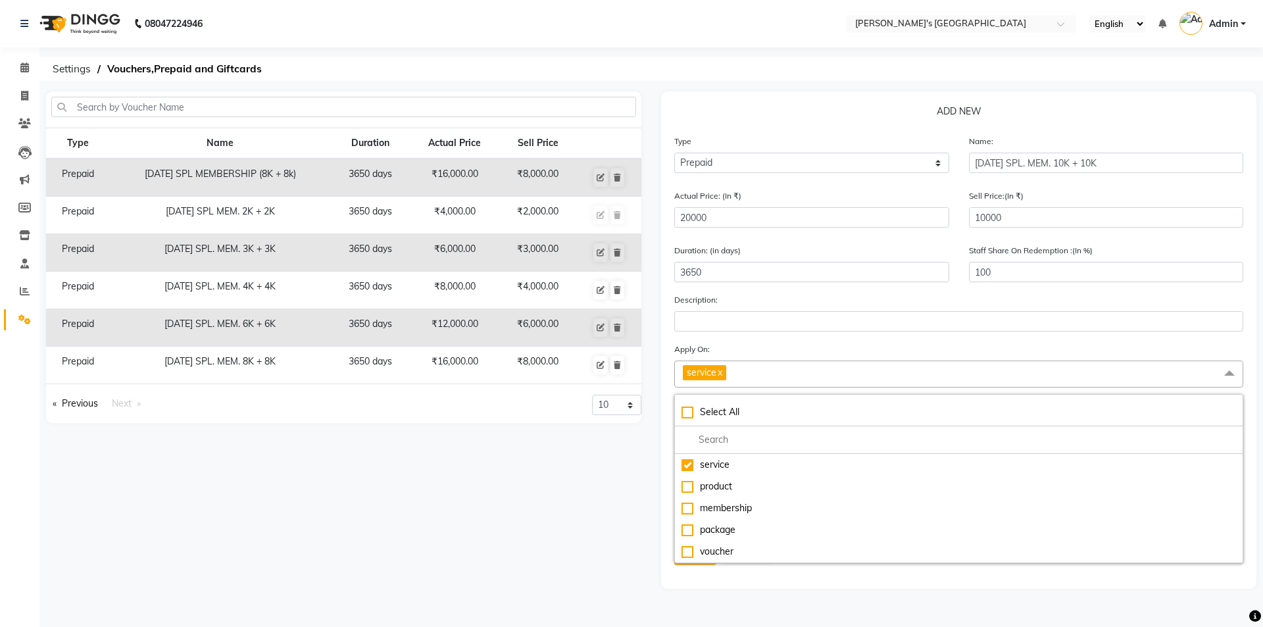
click at [642, 463] on div "Type Name Duration Actual Price Sell Price Prepaid NAVRATRI SPL MEMBERSHIP (8K …" at bounding box center [343, 339] width 615 height 497
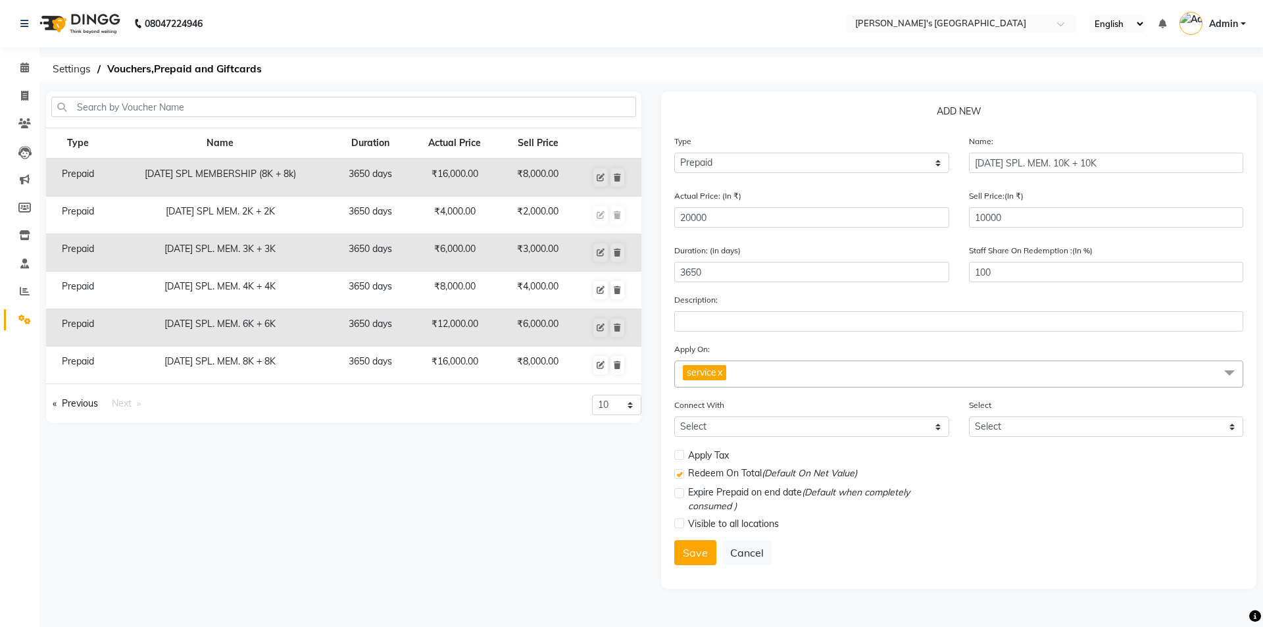
click at [679, 522] on label at bounding box center [679, 524] width 10 height 10
click at [679, 522] on input "checkbox" at bounding box center [678, 524] width 9 height 9
checkbox input "true"
click at [694, 560] on button "Save" at bounding box center [695, 552] width 42 height 25
select select
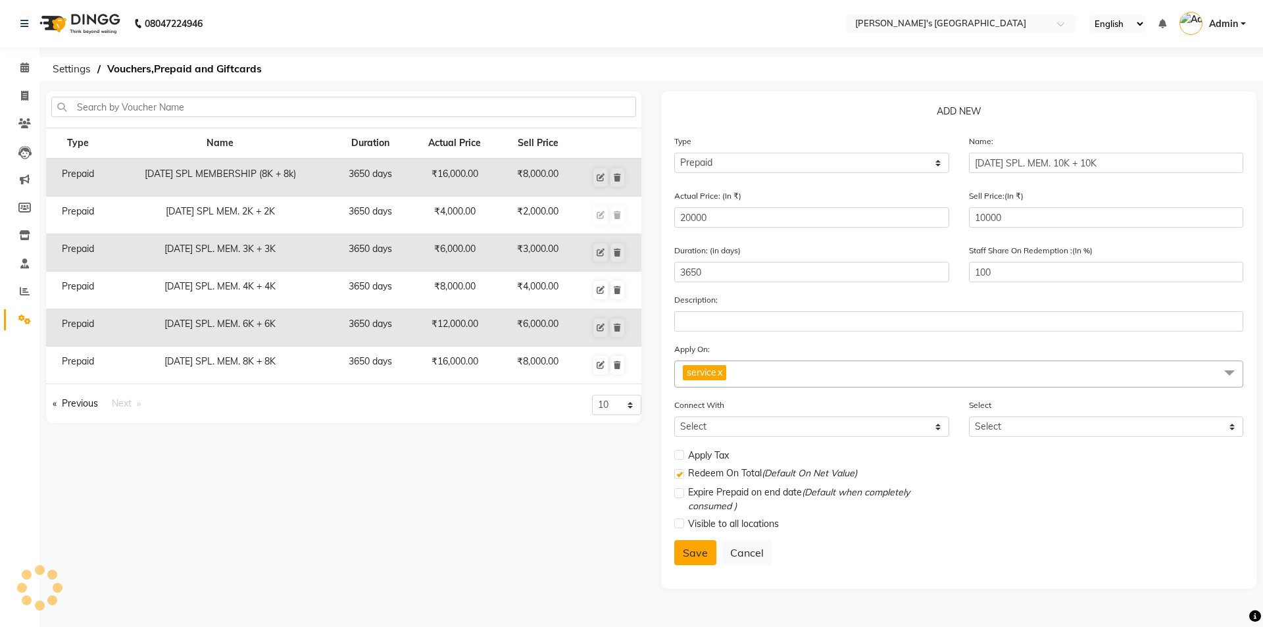
select select
checkbox input "false"
checkbox input "true"
checkbox input "false"
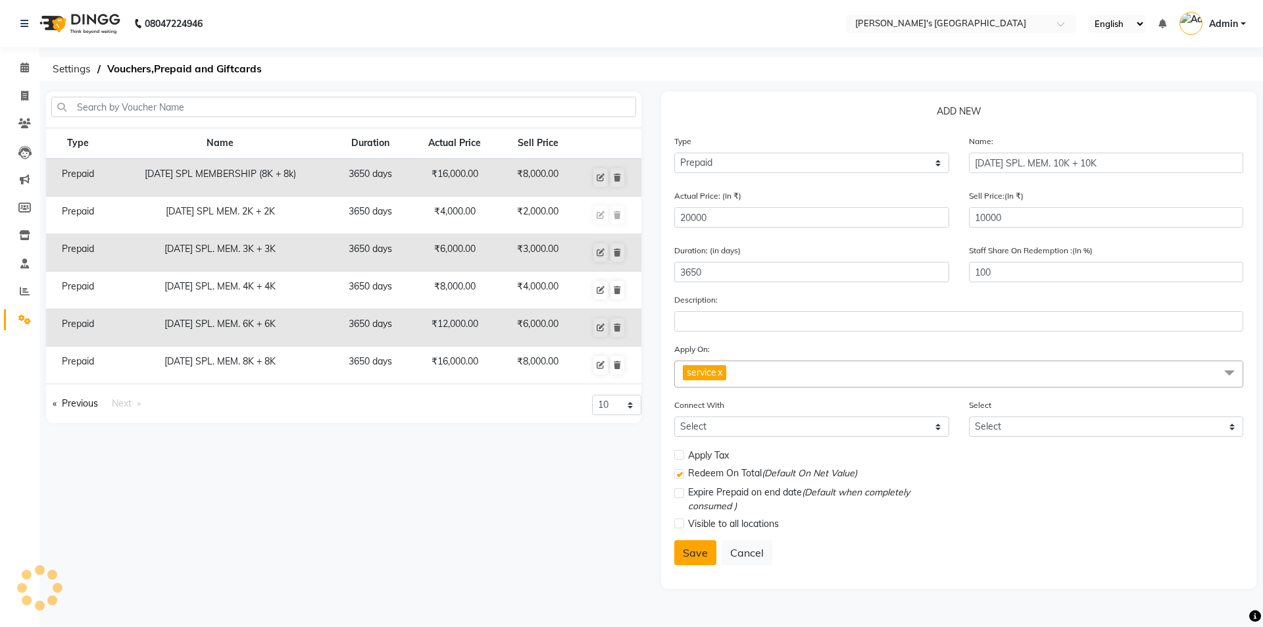
checkbox input "false"
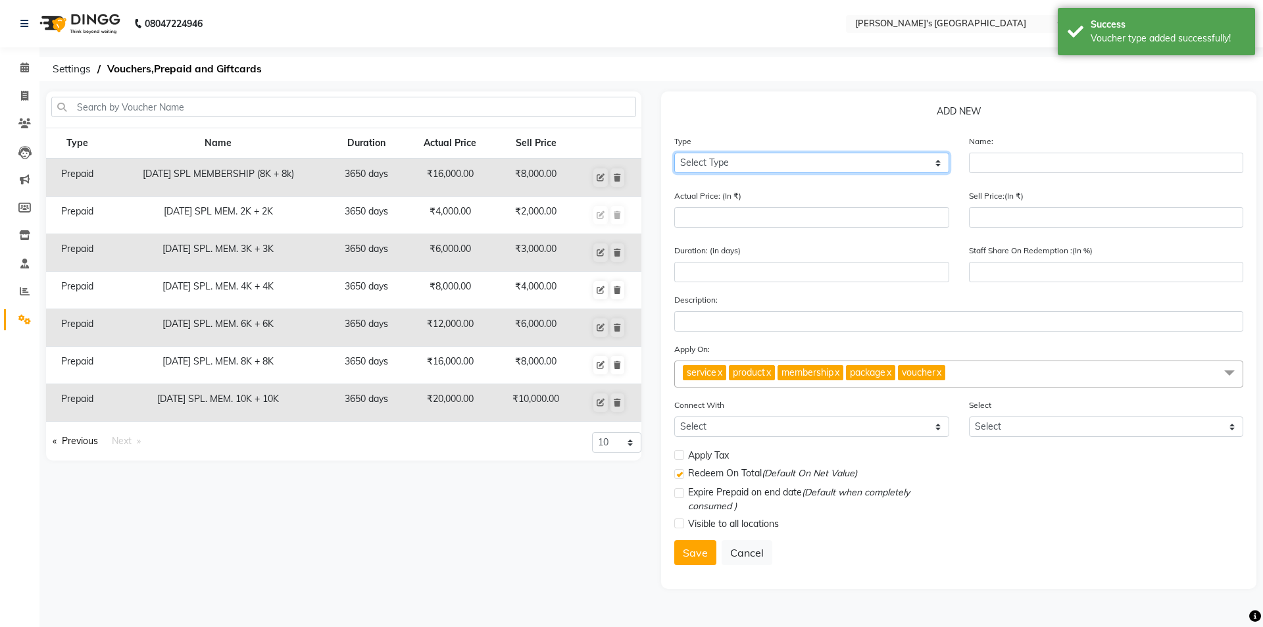
click at [741, 165] on select "Select Type Voucher Prepaid Gift Card" at bounding box center [811, 163] width 275 height 20
select select "P"
click at [674, 153] on select "Select Type Voucher Prepaid Gift Card" at bounding box center [811, 163] width 275 height 20
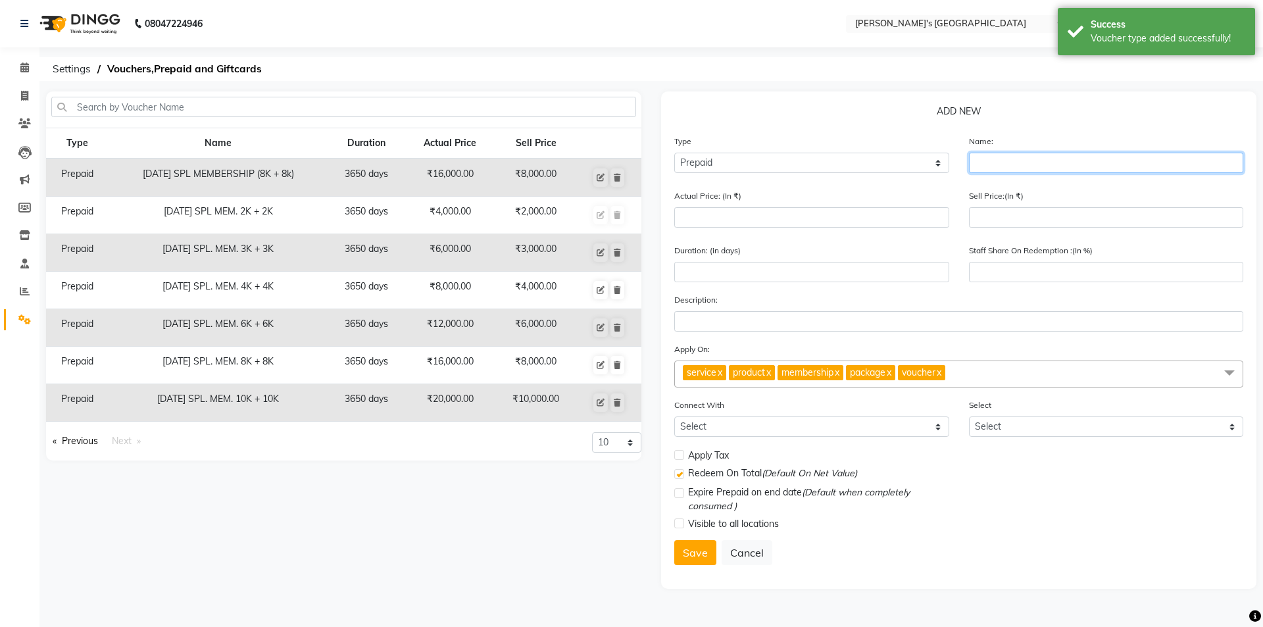
click at [975, 157] on input "text" at bounding box center [1106, 163] width 275 height 20
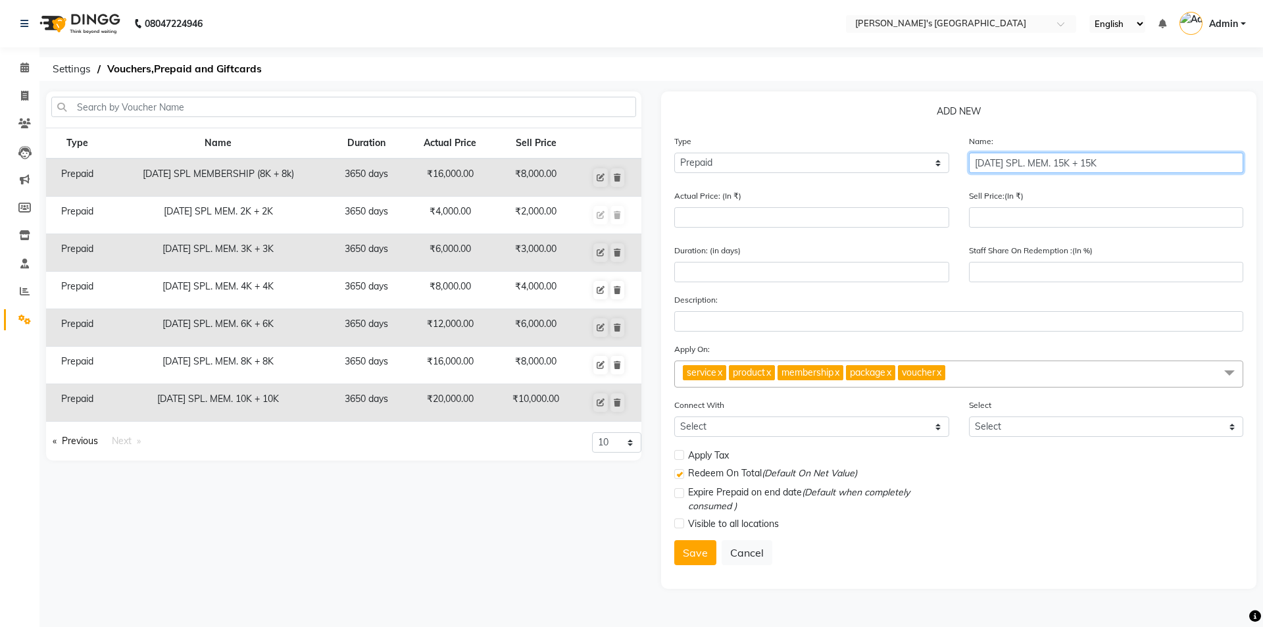
type input "DIWALI SPL. MEM. 15K + 15K"
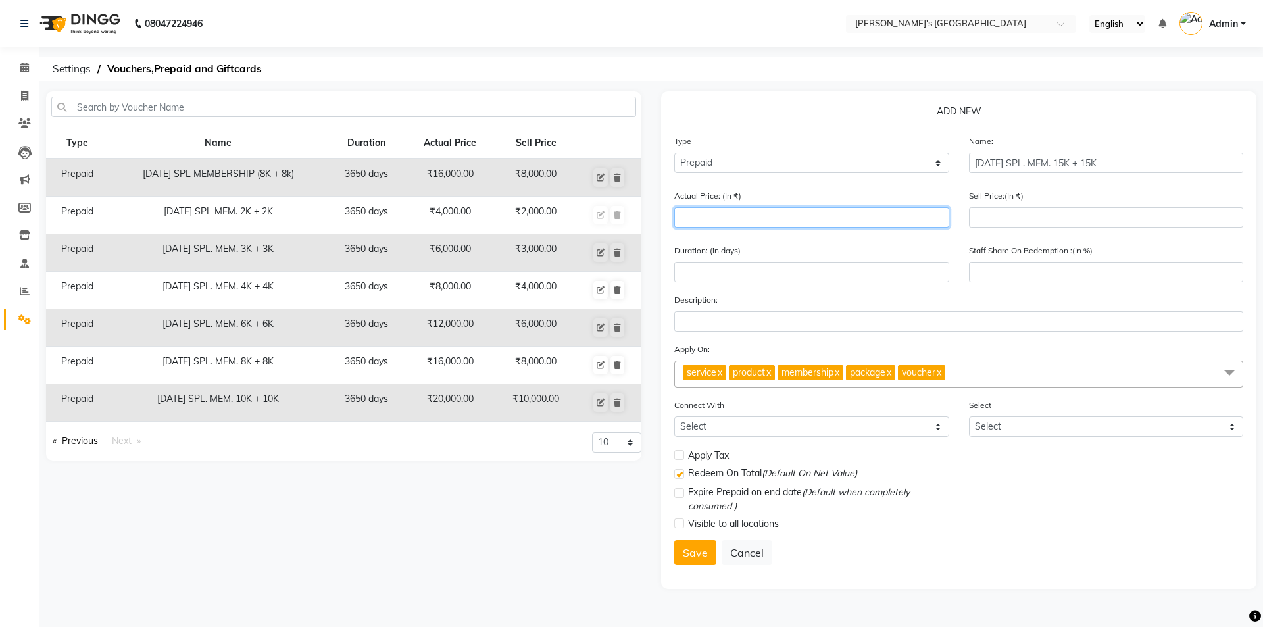
type input "3"
type input "0"
type input "30000"
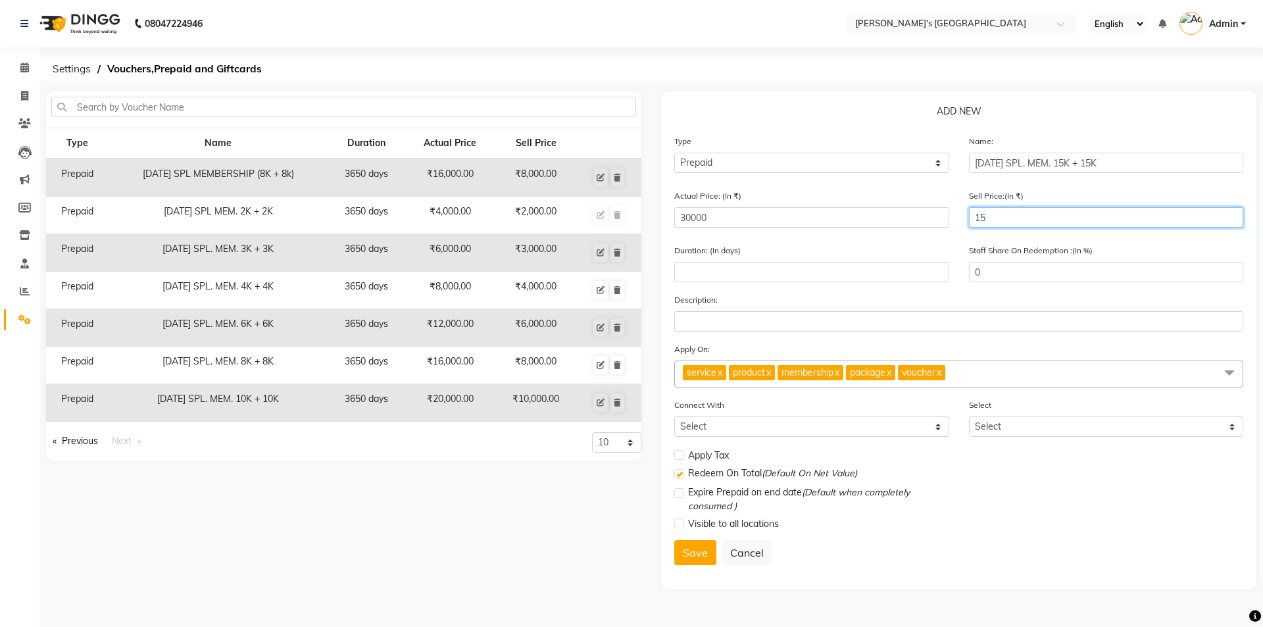
type input "150"
type input "1"
type input "1500"
type input "5"
type input "15000"
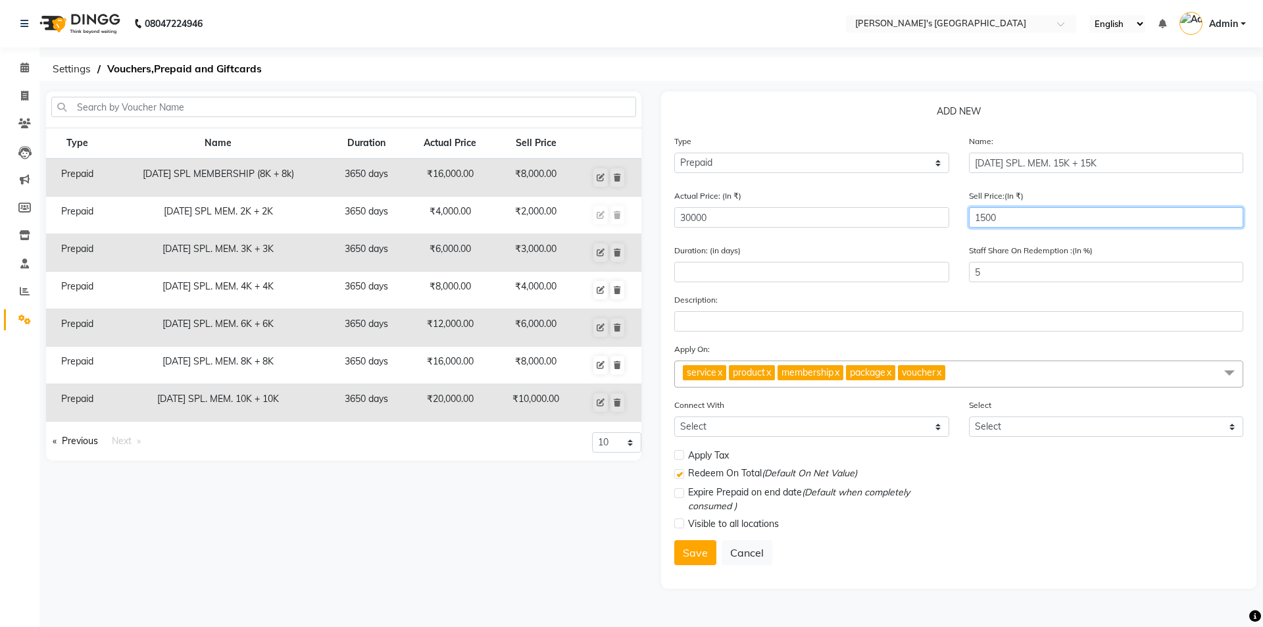
type input "50"
type input "15000"
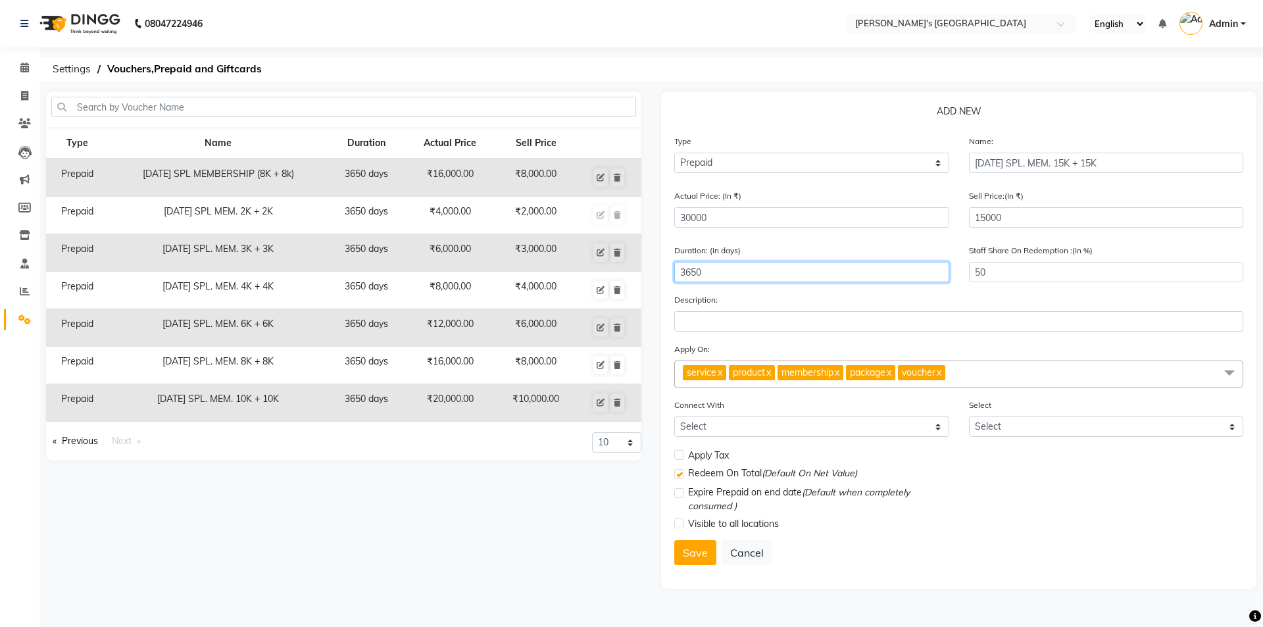
type input "3650"
type input "100"
click at [1041, 382] on span "service x product x membership x package x voucher x" at bounding box center [958, 374] width 569 height 27
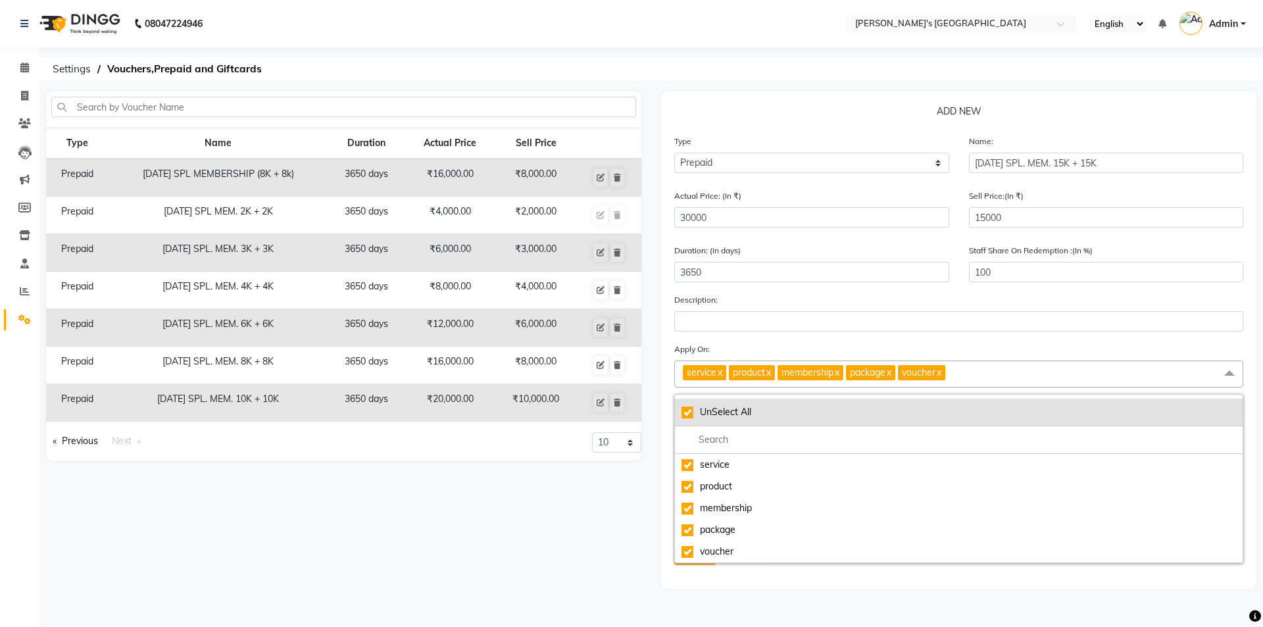
click at [686, 411] on div "UnSelect All" at bounding box center [959, 412] width 555 height 14
checkbox input "false"
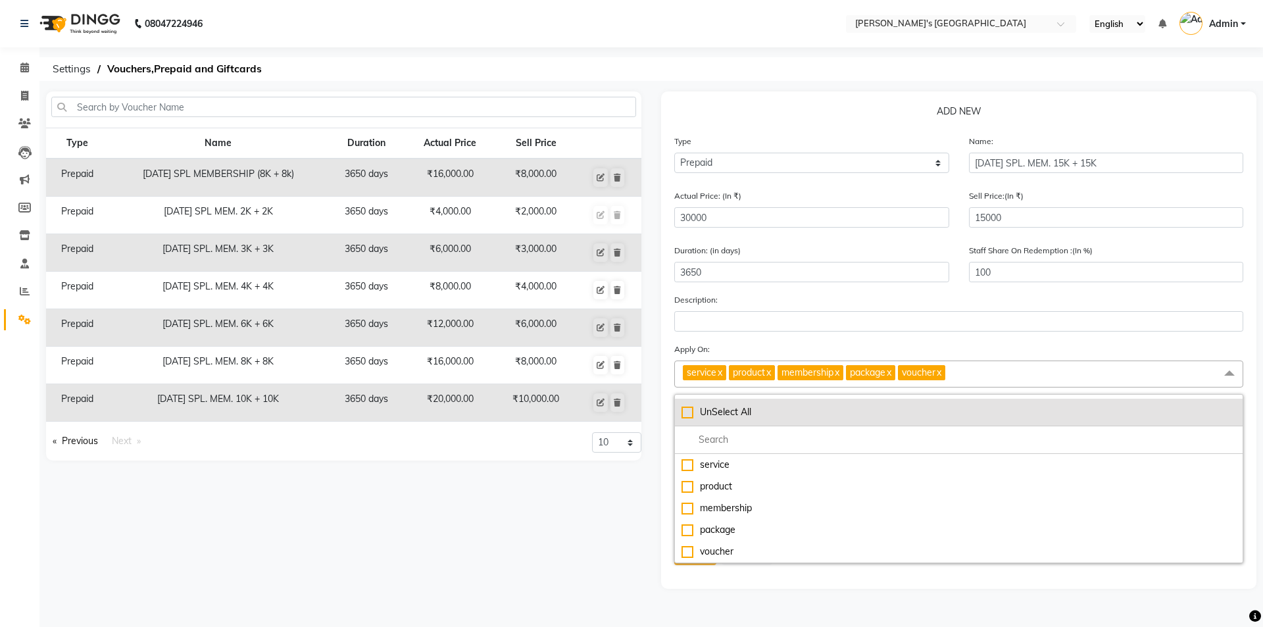
checkbox input "false"
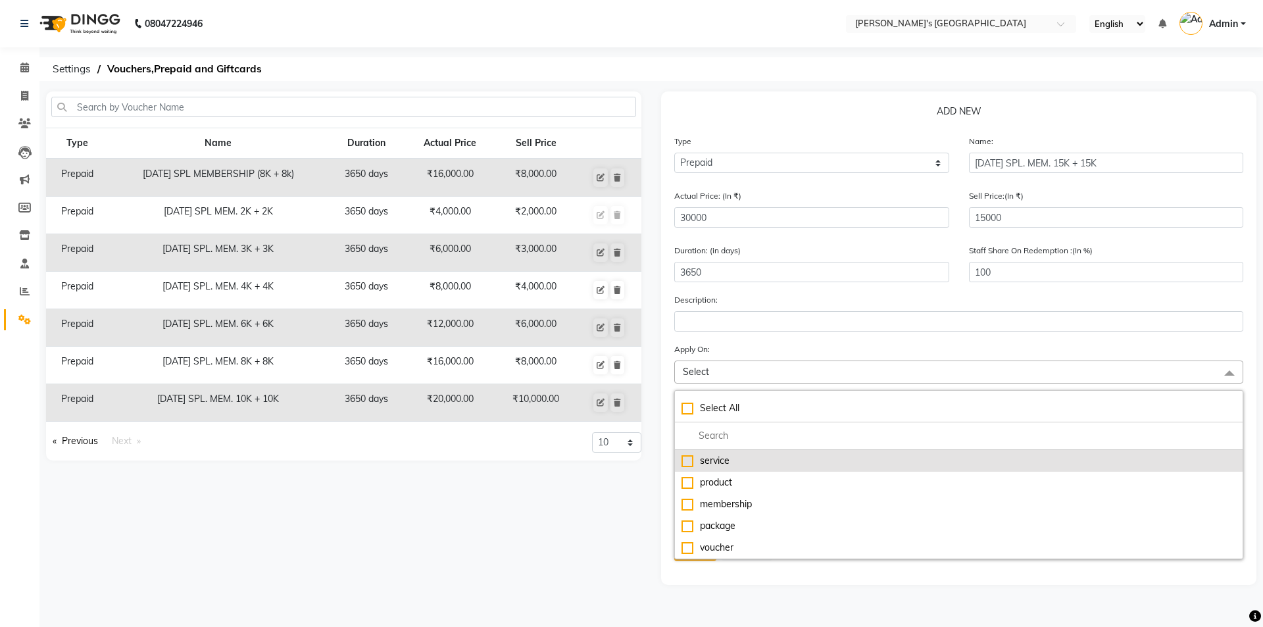
click at [690, 455] on div "service" at bounding box center [959, 461] width 555 height 14
checkbox input "true"
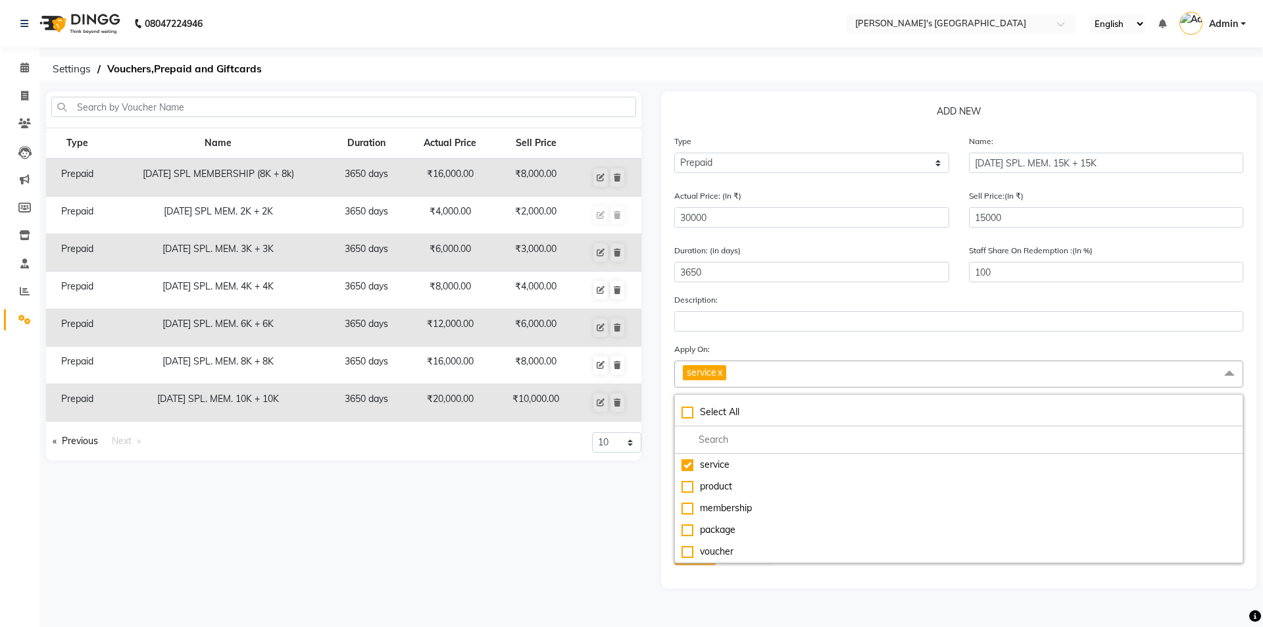
click at [634, 482] on div "Type Name Duration Actual Price Sell Price Prepaid NAVRATRI SPL MEMBERSHIP (8K …" at bounding box center [343, 339] width 615 height 497
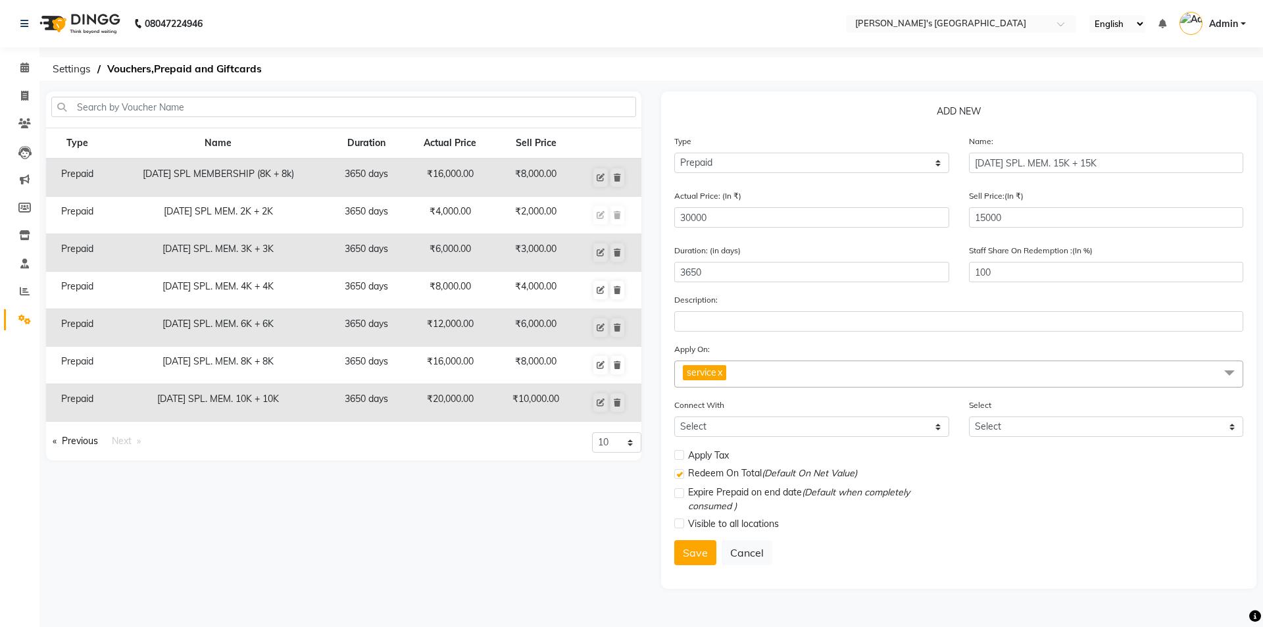
click at [680, 522] on label at bounding box center [679, 524] width 10 height 10
click at [680, 522] on input "checkbox" at bounding box center [678, 524] width 9 height 9
checkbox input "true"
click at [740, 276] on input "3650" at bounding box center [811, 272] width 275 height 20
click at [713, 559] on button "Save" at bounding box center [695, 552] width 42 height 25
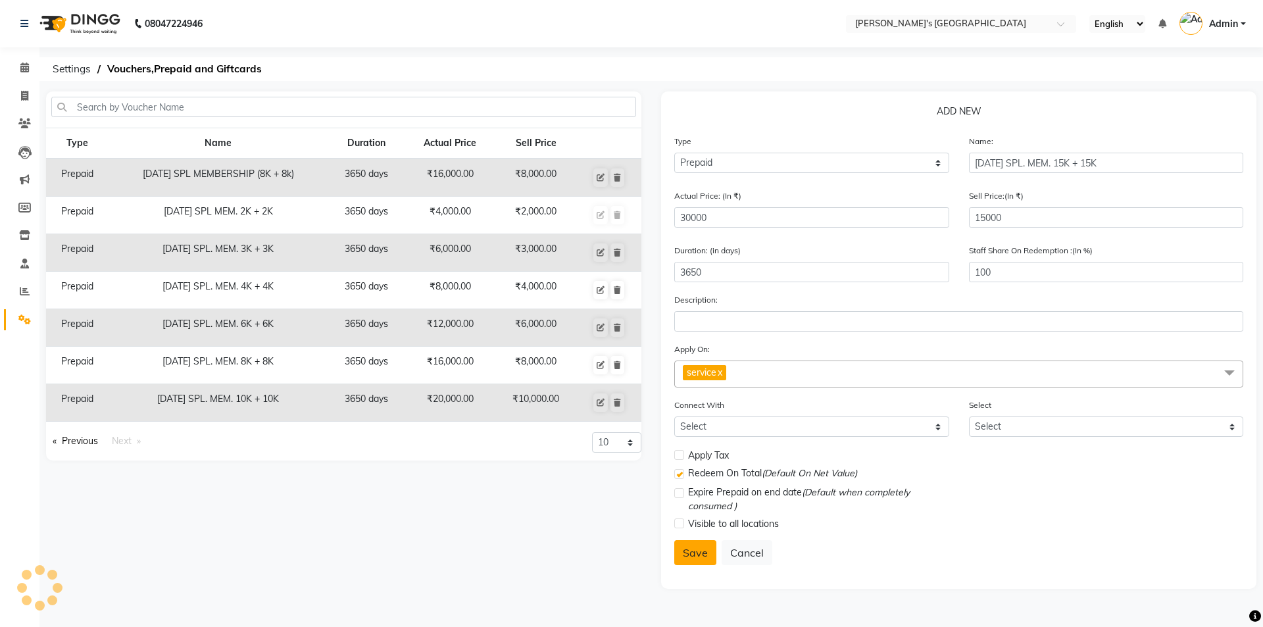
select select
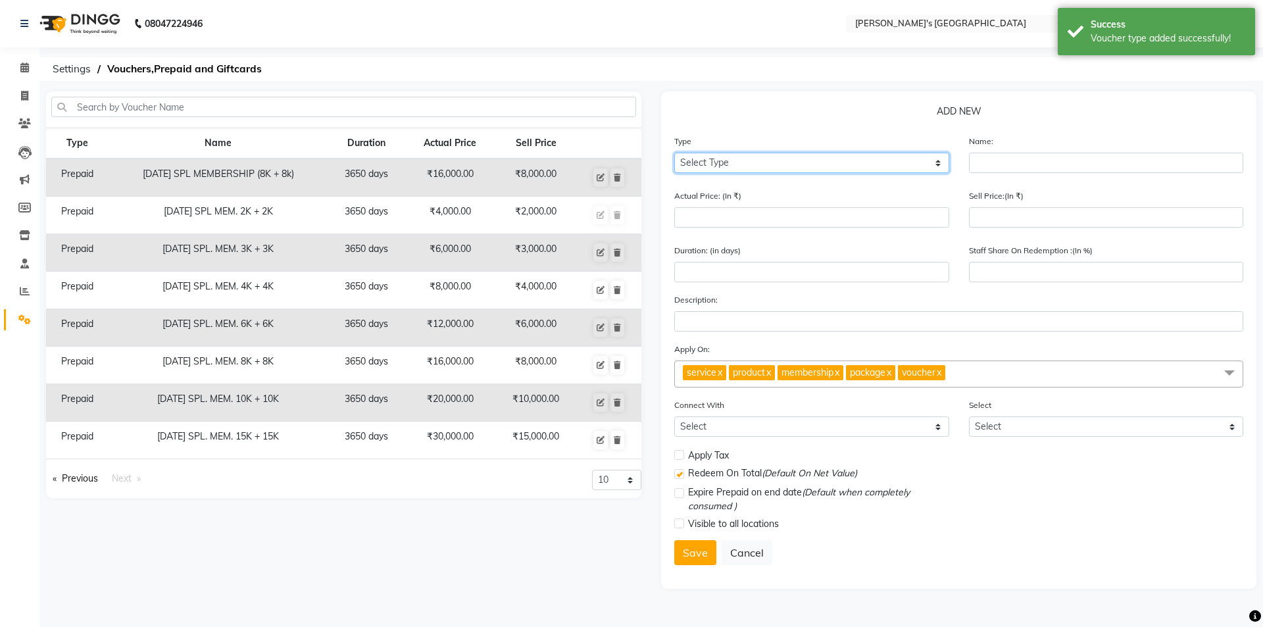
drag, startPoint x: 888, startPoint y: 165, endPoint x: 878, endPoint y: 172, distance: 12.2
click at [888, 165] on select "Select Type Voucher Prepaid Gift Card" at bounding box center [811, 163] width 275 height 20
click at [674, 153] on select "Select Type Voucher Prepaid Gift Card" at bounding box center [811, 163] width 275 height 20
click at [1057, 174] on div "Name:" at bounding box center [1106, 158] width 295 height 49
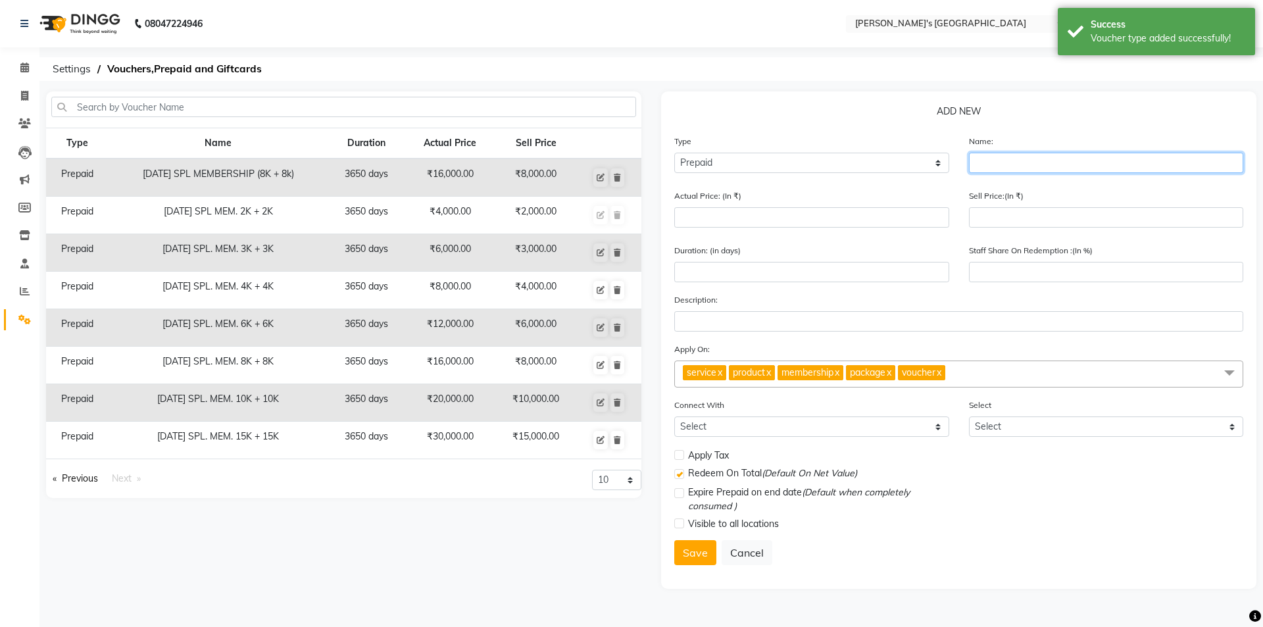
click at [1058, 171] on input "text" at bounding box center [1106, 163] width 275 height 20
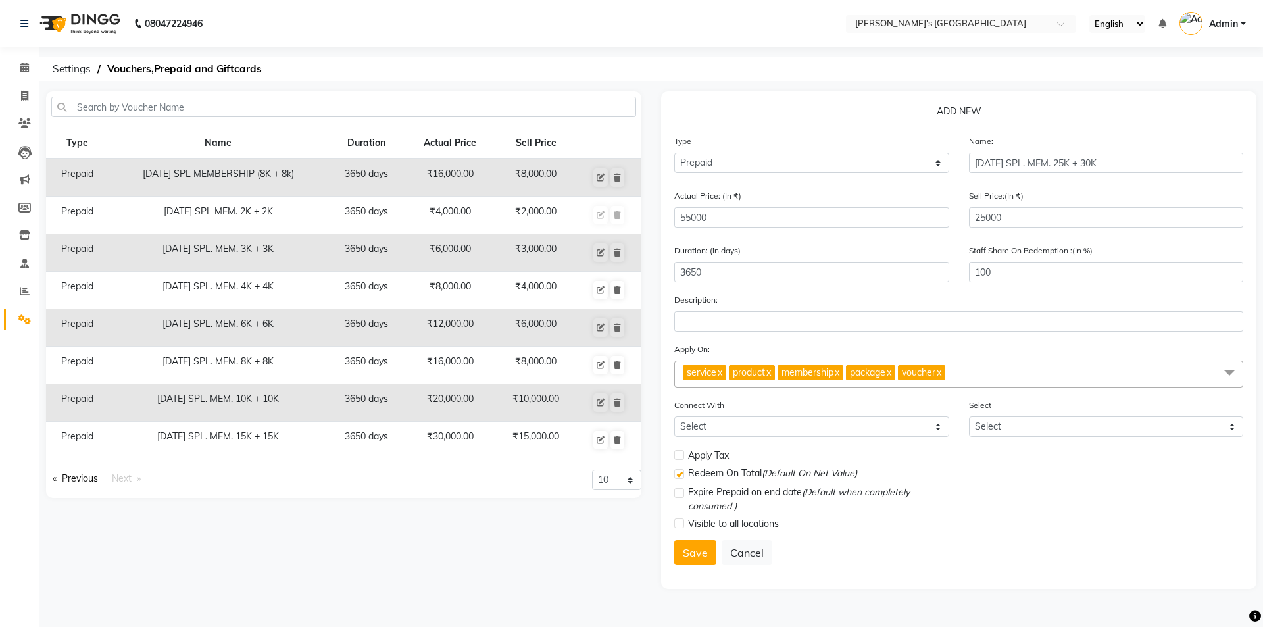
click at [1065, 364] on span "service x product x membership x package x voucher x" at bounding box center [958, 374] width 569 height 27
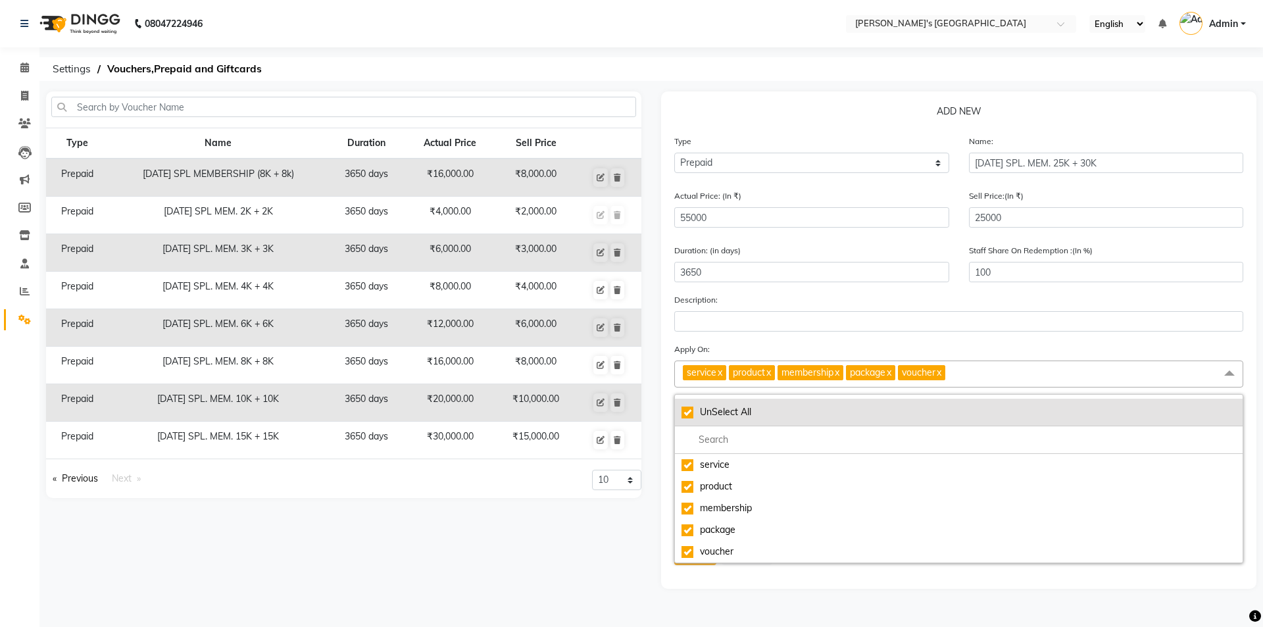
click at [684, 413] on div "UnSelect All" at bounding box center [959, 412] width 555 height 14
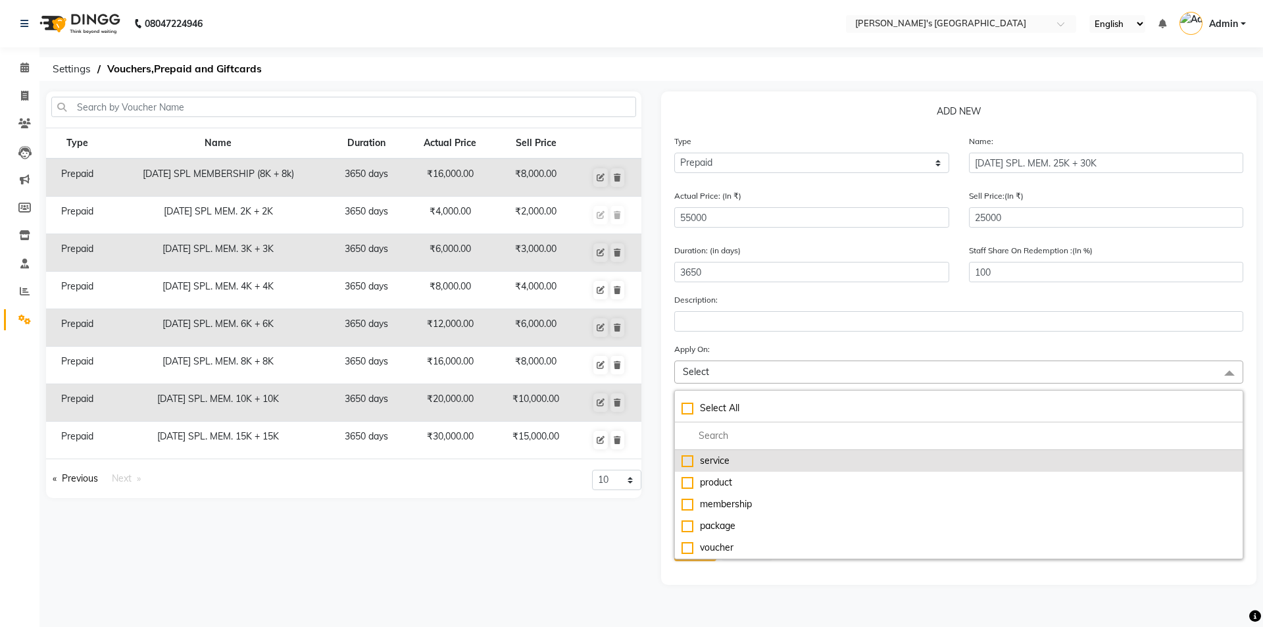
click at [688, 465] on div "service" at bounding box center [959, 461] width 555 height 14
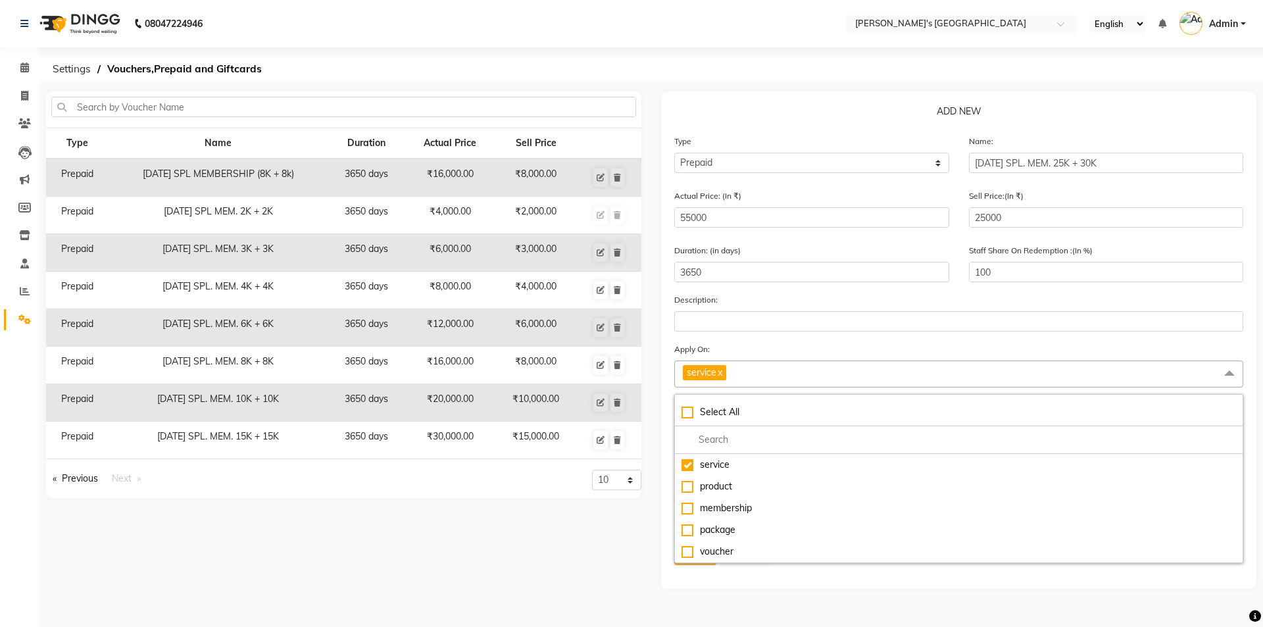
click at [649, 515] on div "Type Name Duration Actual Price Sell Price Prepaid NAVRATRI SPL MEMBERSHIP (8K …" at bounding box center [343, 339] width 615 height 497
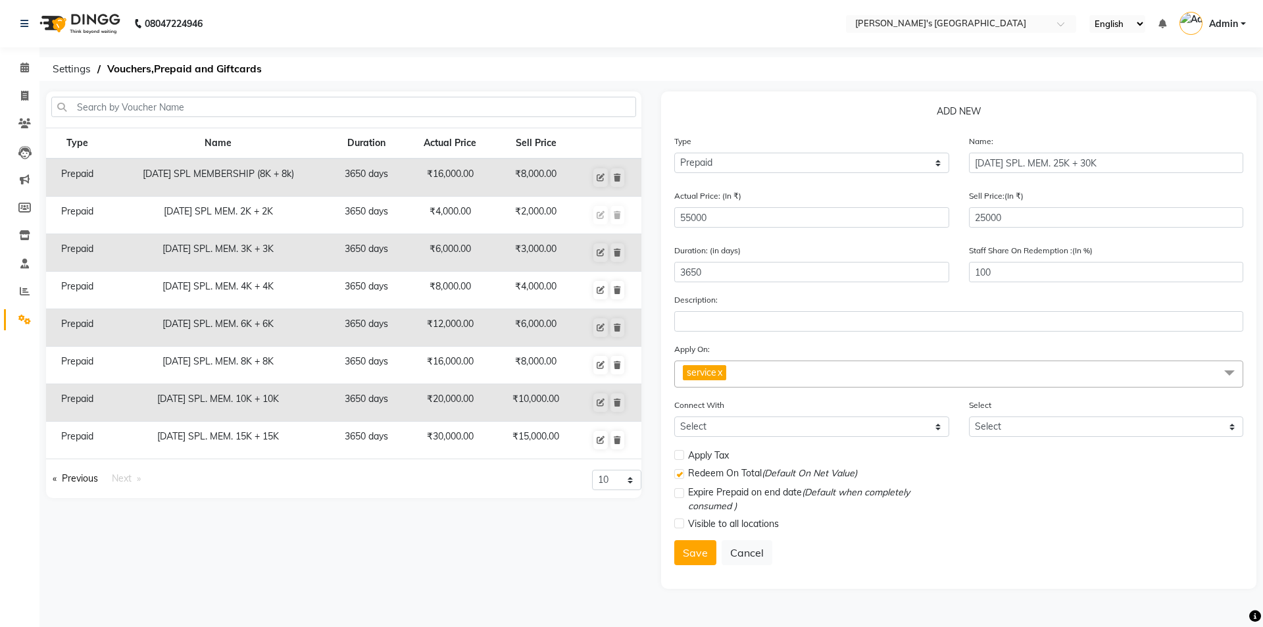
click at [680, 522] on label at bounding box center [679, 524] width 10 height 10
click at [680, 522] on input "checkbox" at bounding box center [678, 524] width 9 height 9
click at [698, 555] on button "Save" at bounding box center [695, 552] width 42 height 25
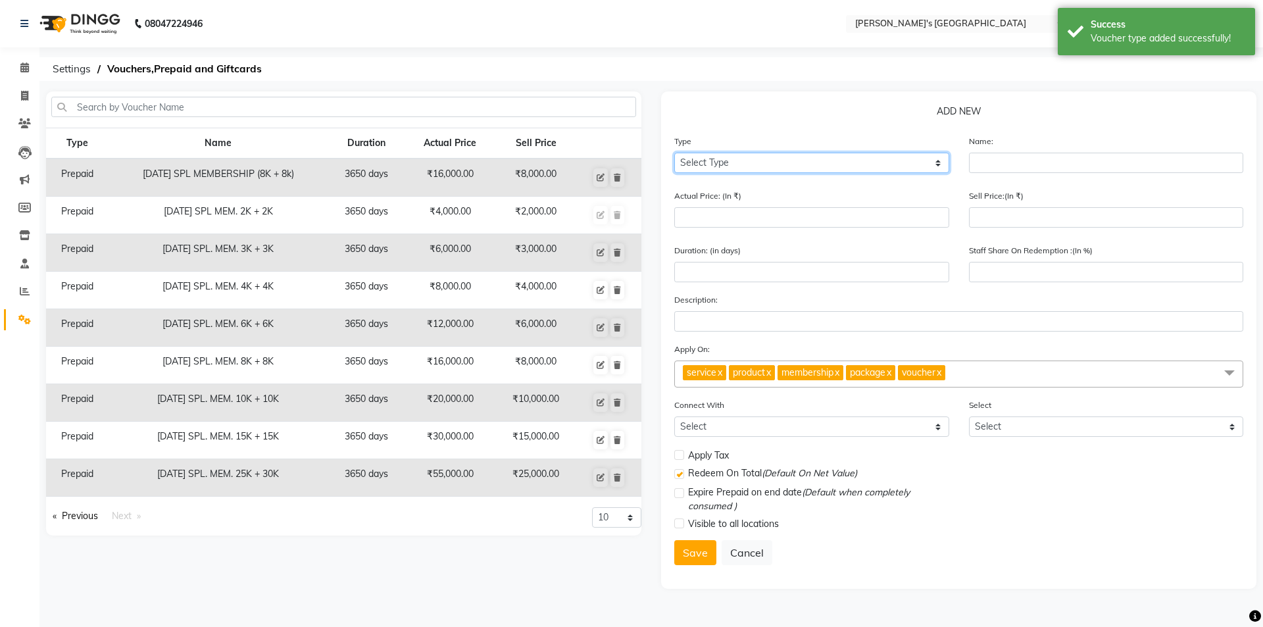
drag, startPoint x: 884, startPoint y: 157, endPoint x: 874, endPoint y: 162, distance: 10.9
click at [884, 157] on select "Select Type Voucher Prepaid Gift Card" at bounding box center [811, 163] width 275 height 20
click at [674, 153] on select "Select Type Voucher Prepaid Gift Card" at bounding box center [811, 163] width 275 height 20
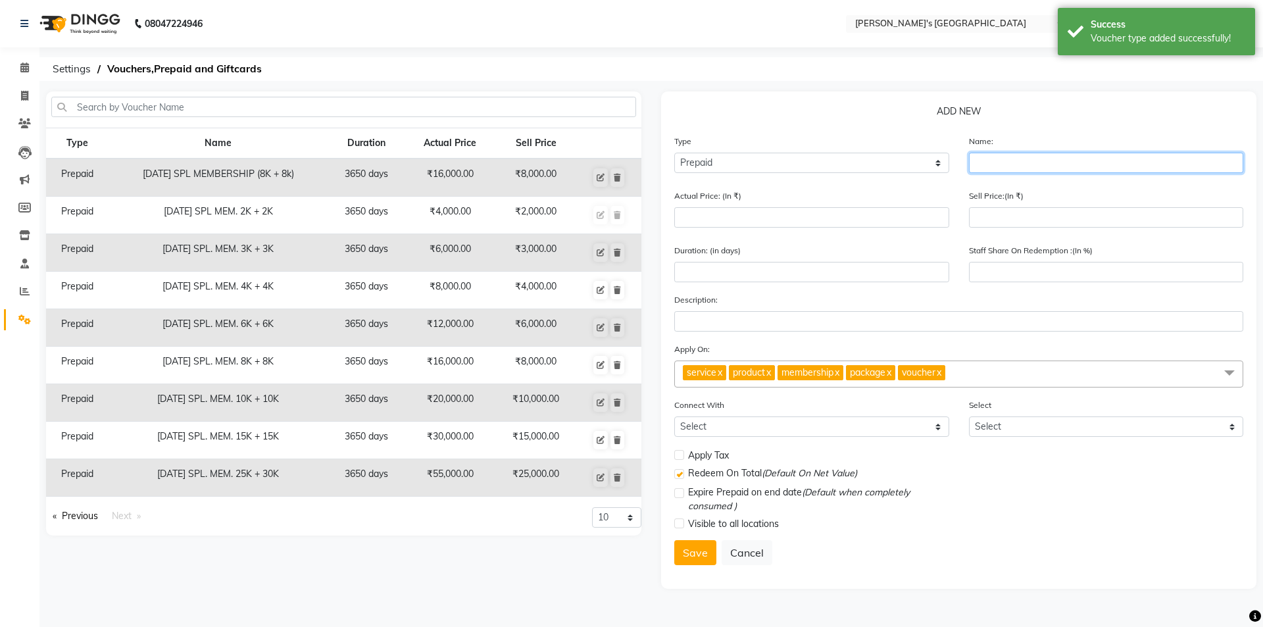
click at [982, 161] on input "text" at bounding box center [1106, 163] width 275 height 20
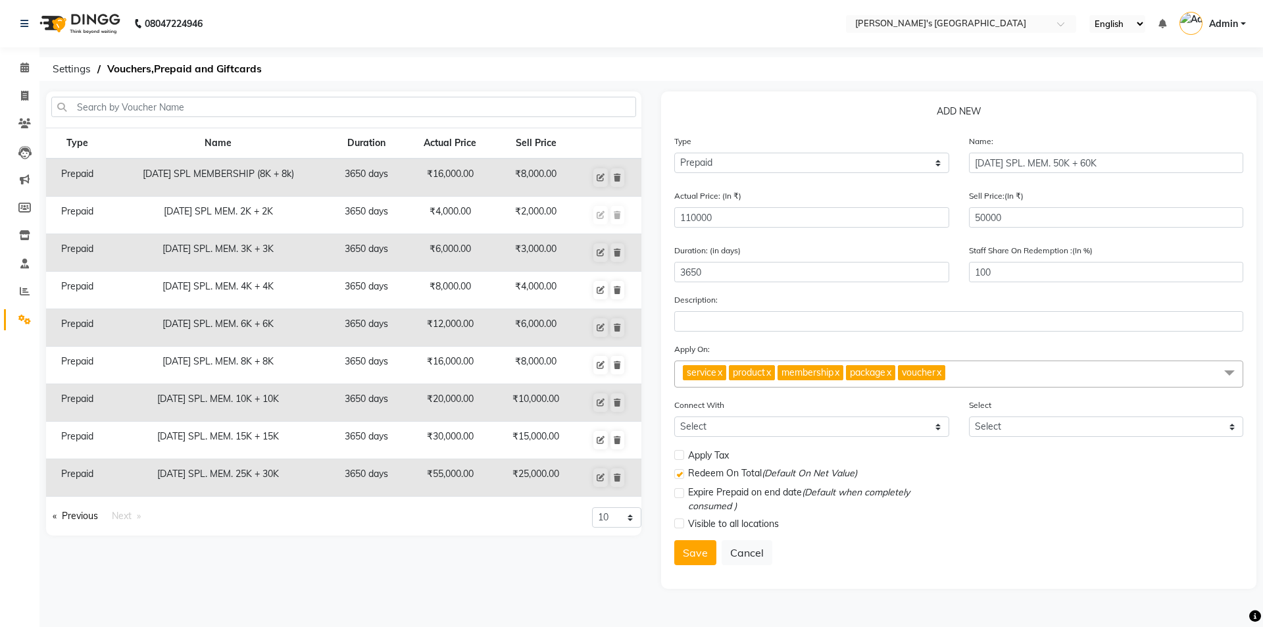
click at [1013, 369] on span "service x product x membership x package x voucher x" at bounding box center [958, 374] width 569 height 27
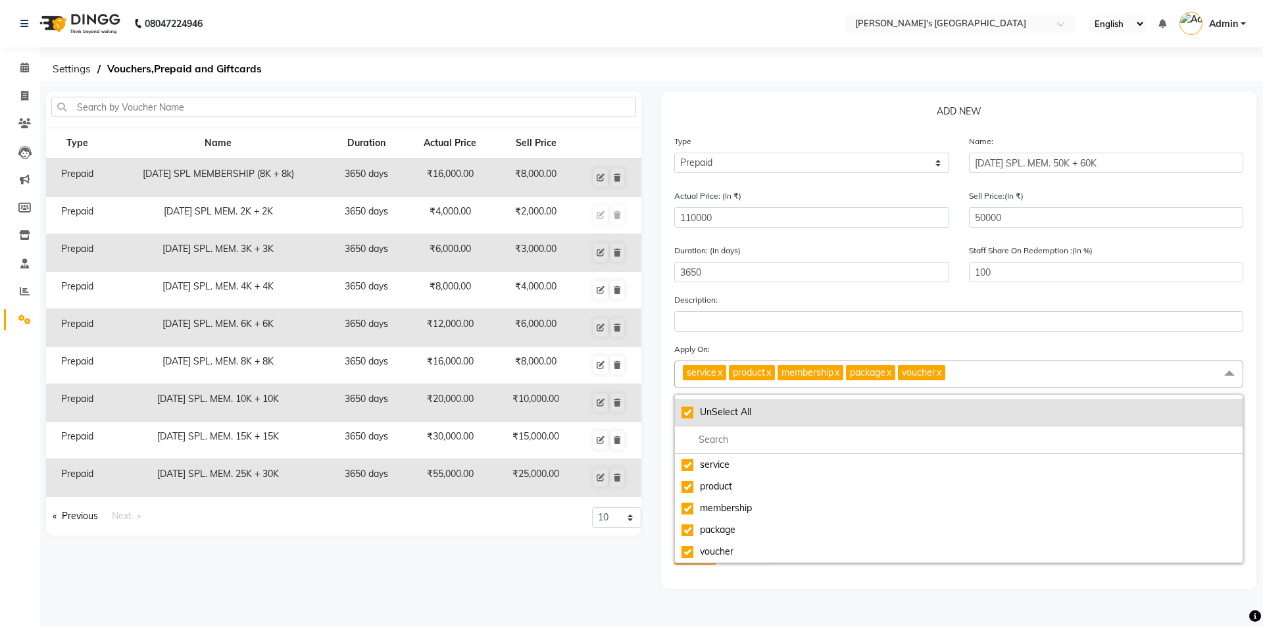
click at [689, 411] on div "UnSelect All" at bounding box center [959, 412] width 555 height 14
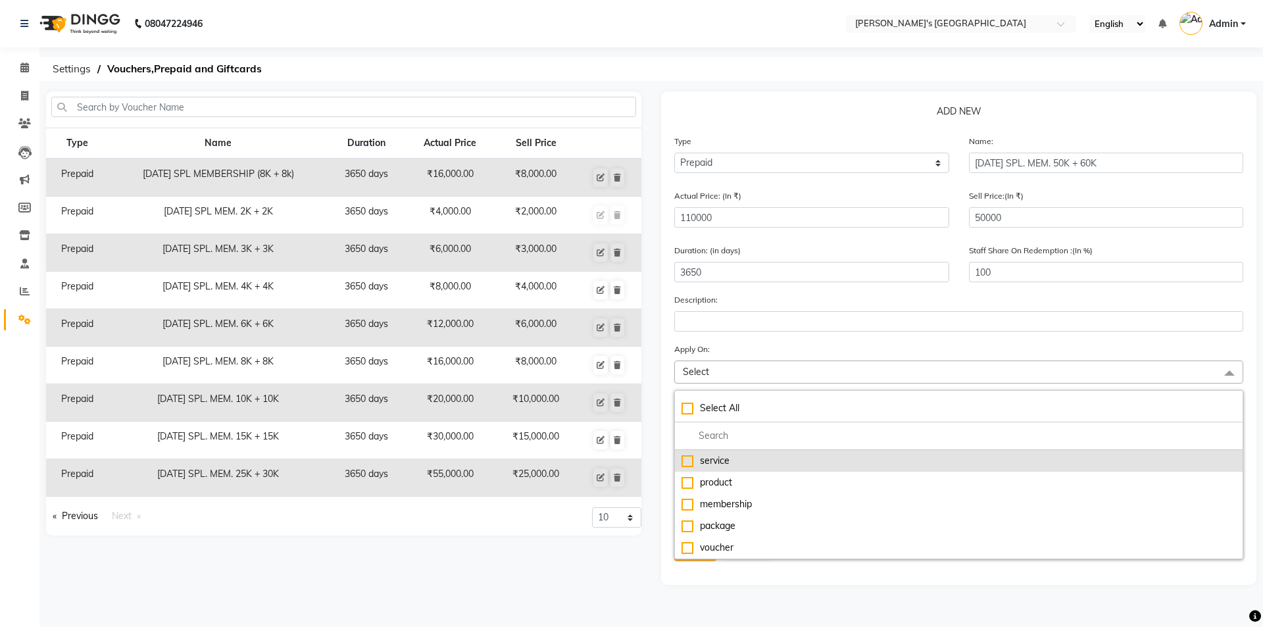
click at [688, 458] on div "service" at bounding box center [959, 461] width 555 height 14
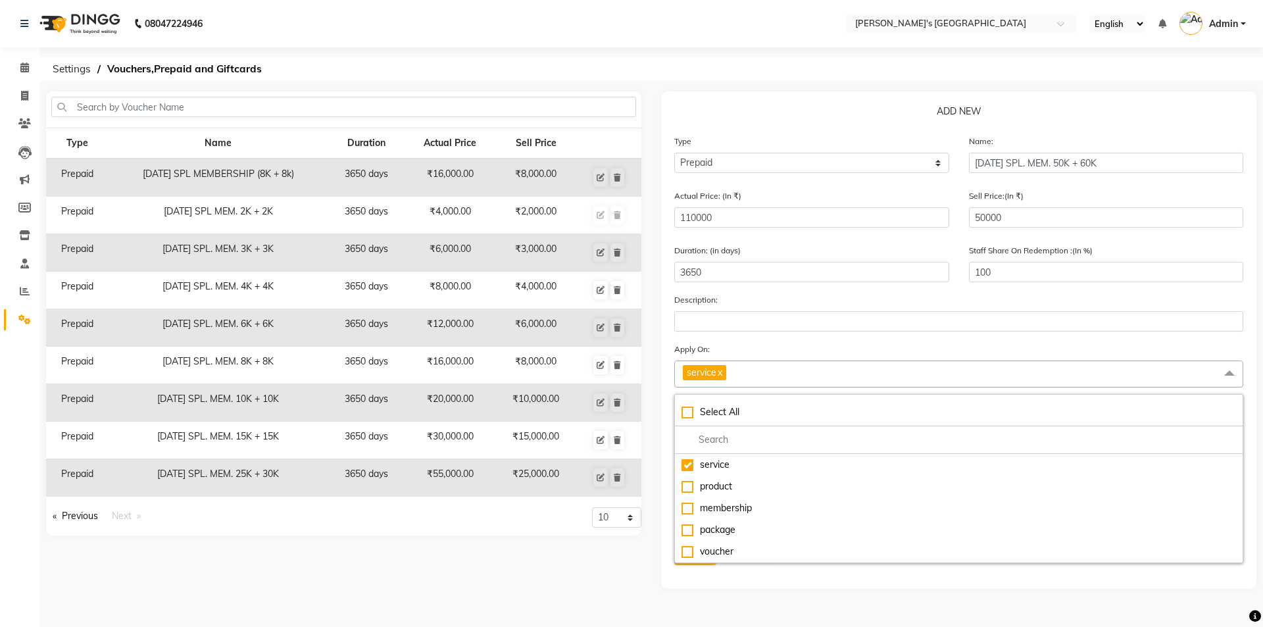
click at [619, 530] on div "10 20 50 100" at bounding box center [498, 521] width 308 height 28
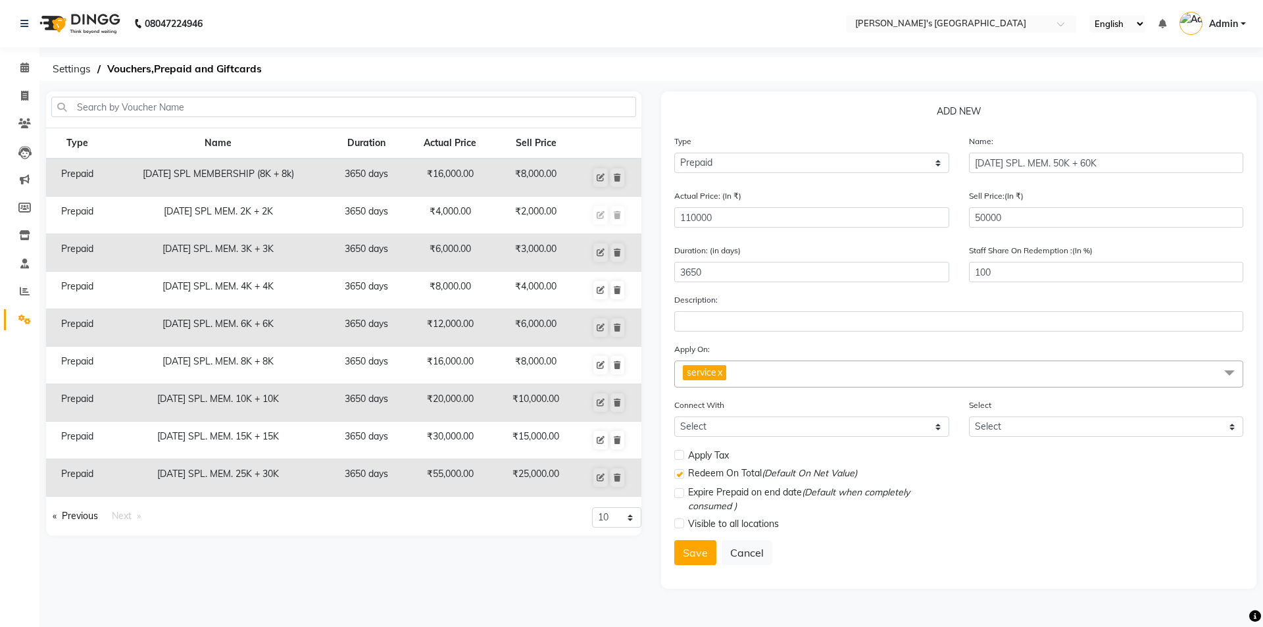
click at [678, 526] on label at bounding box center [679, 524] width 10 height 10
click at [678, 526] on input "checkbox" at bounding box center [678, 524] width 9 height 9
click at [696, 546] on button "Save" at bounding box center [695, 552] width 42 height 25
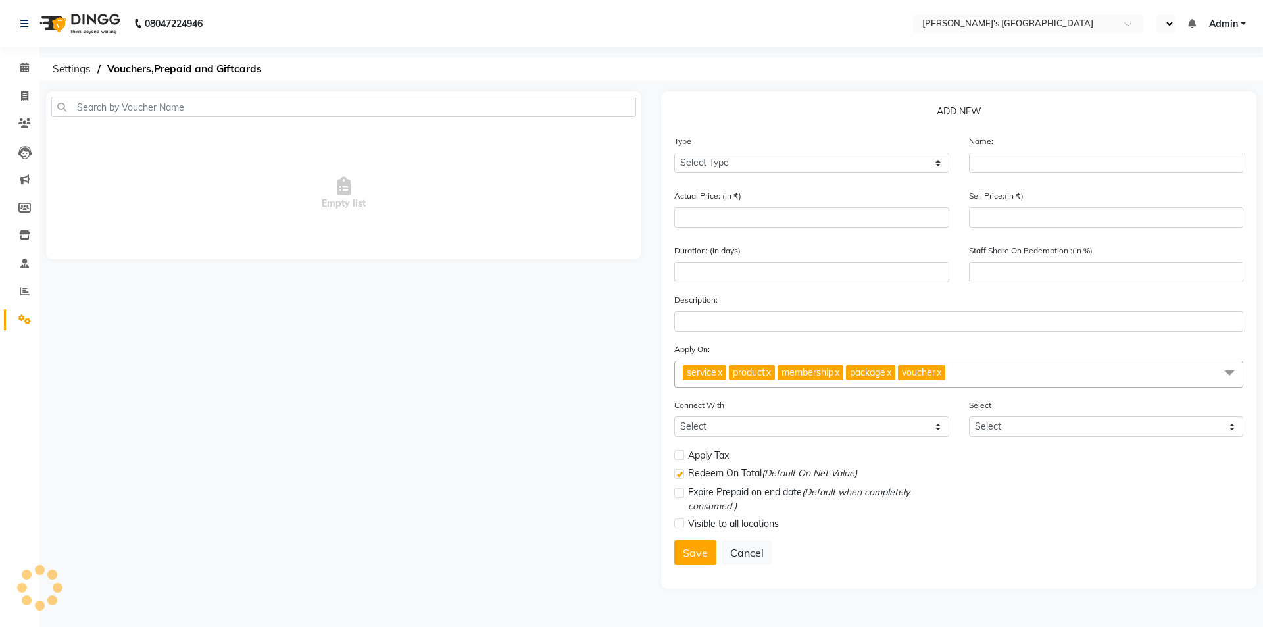
select select "en"
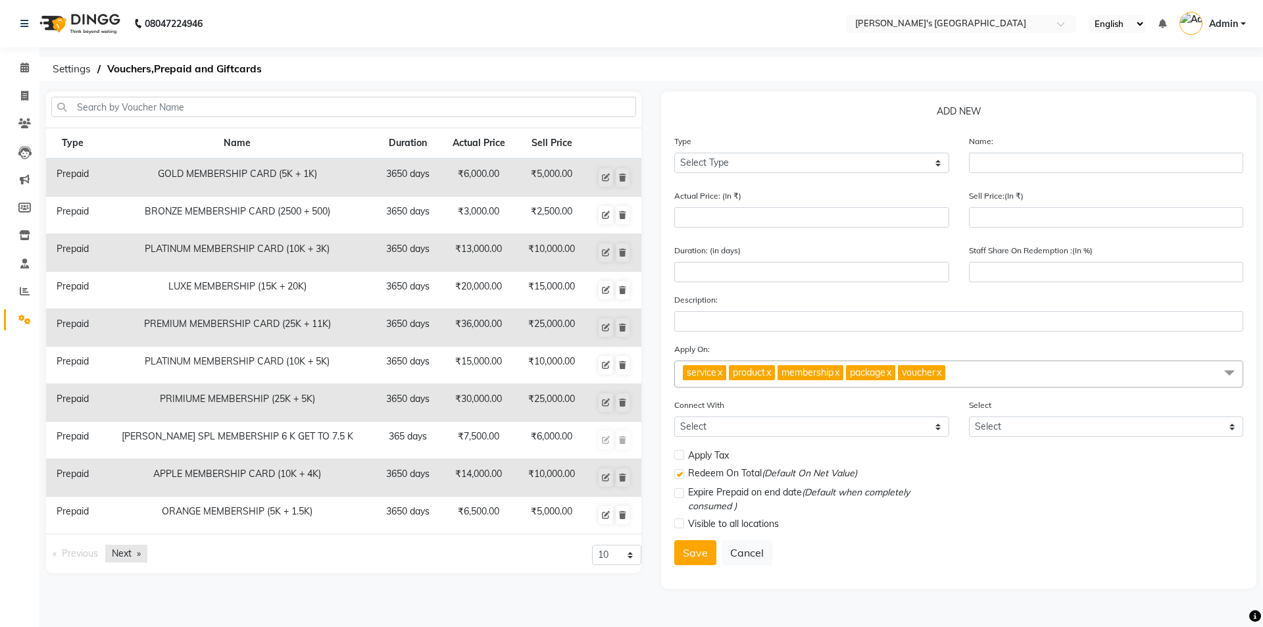
click at [116, 556] on link "Next page" at bounding box center [126, 554] width 42 height 18
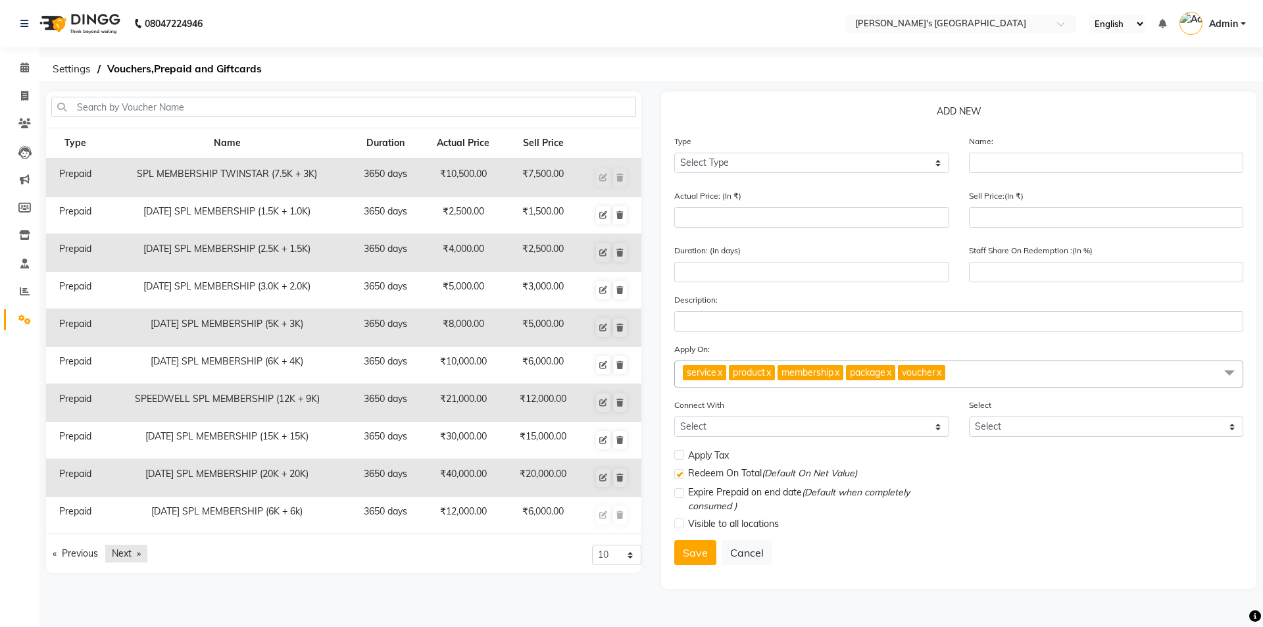
click at [116, 556] on link "Next page" at bounding box center [126, 554] width 42 height 18
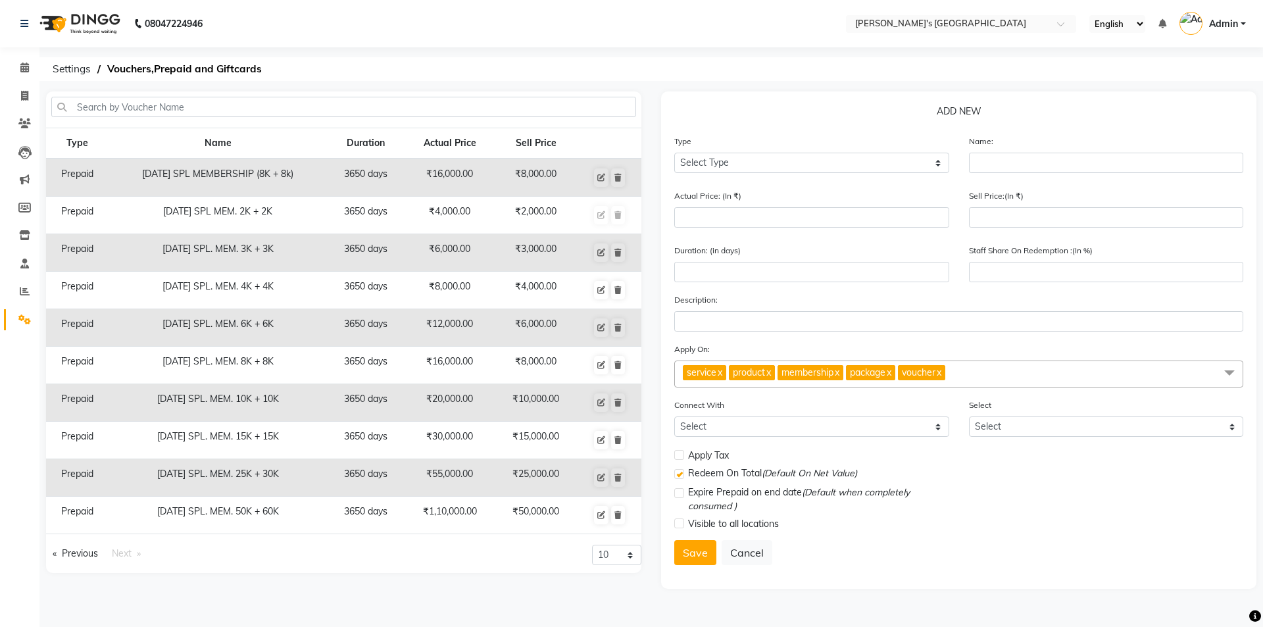
click at [116, 556] on span "Next page" at bounding box center [122, 553] width 20 height 12
click at [24, 97] on icon at bounding box center [24, 96] width 7 height 10
select select "service"
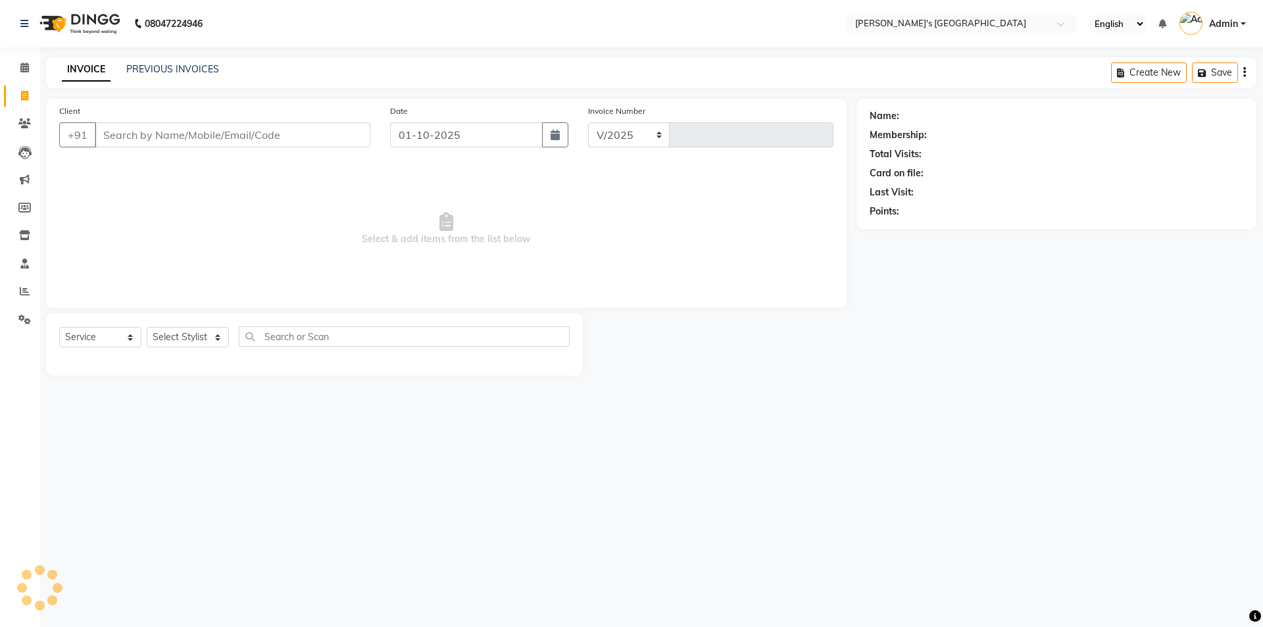
select select "6233"
type input "10878"
click at [163, 134] on input "Client" at bounding box center [233, 134] width 276 height 25
select select "membership"
click at [246, 132] on input "Client" at bounding box center [233, 134] width 276 height 25
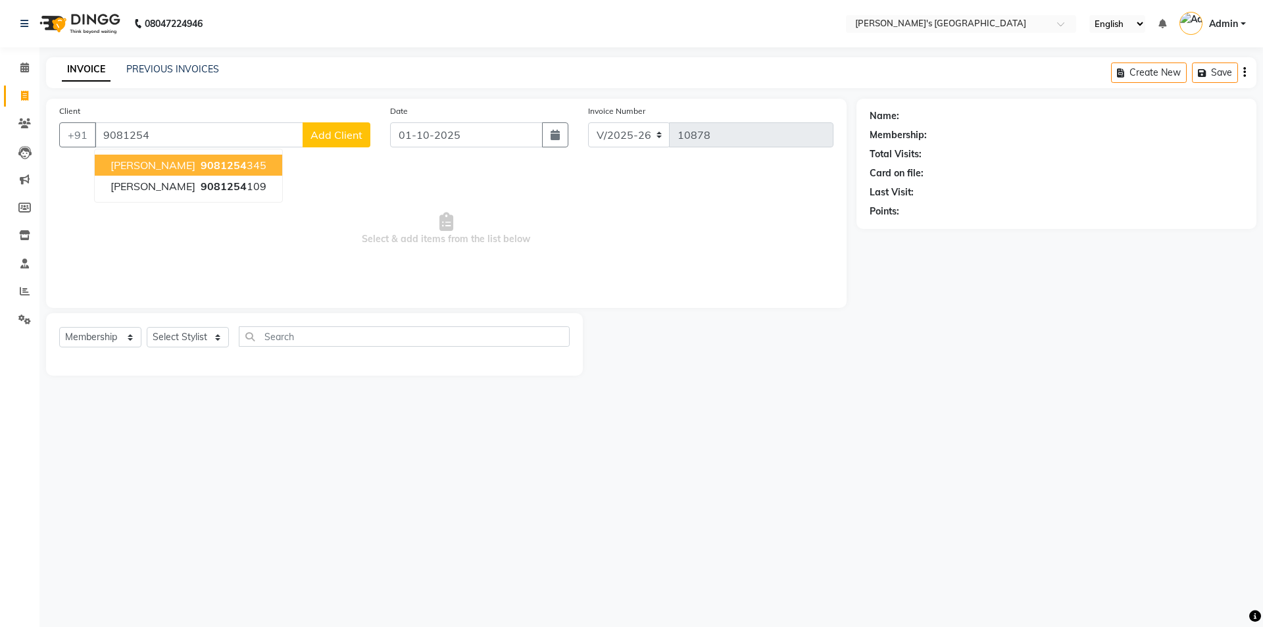
click at [238, 167] on span "9081254" at bounding box center [224, 165] width 46 height 13
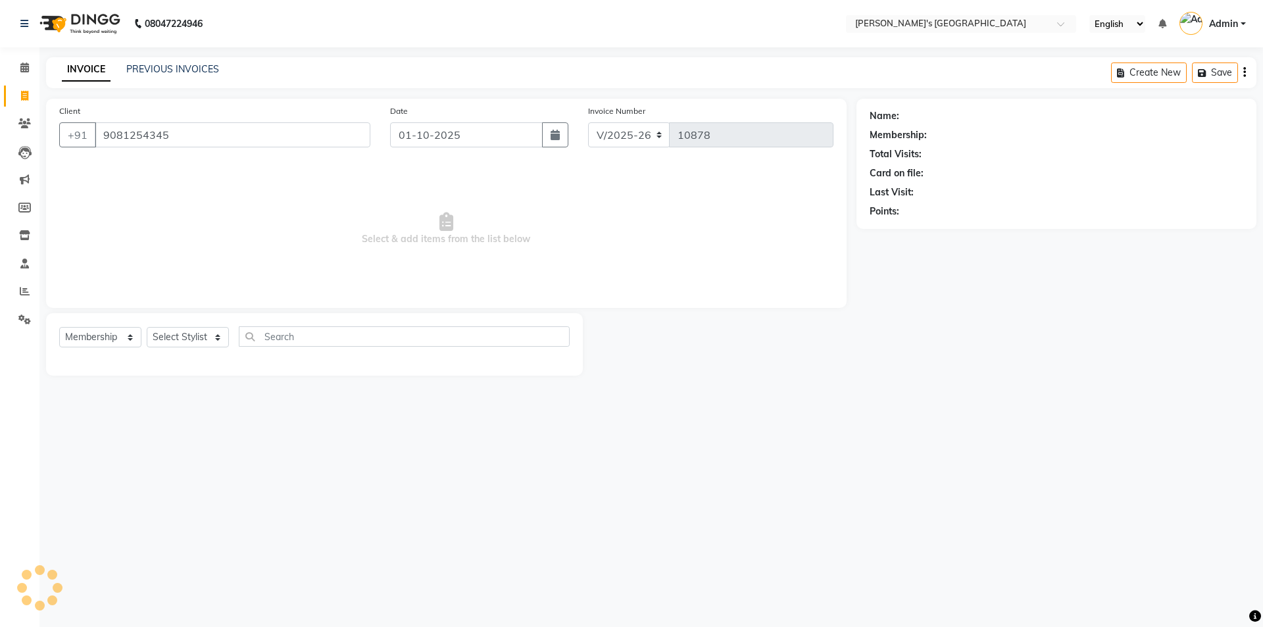
type input "9081254345"
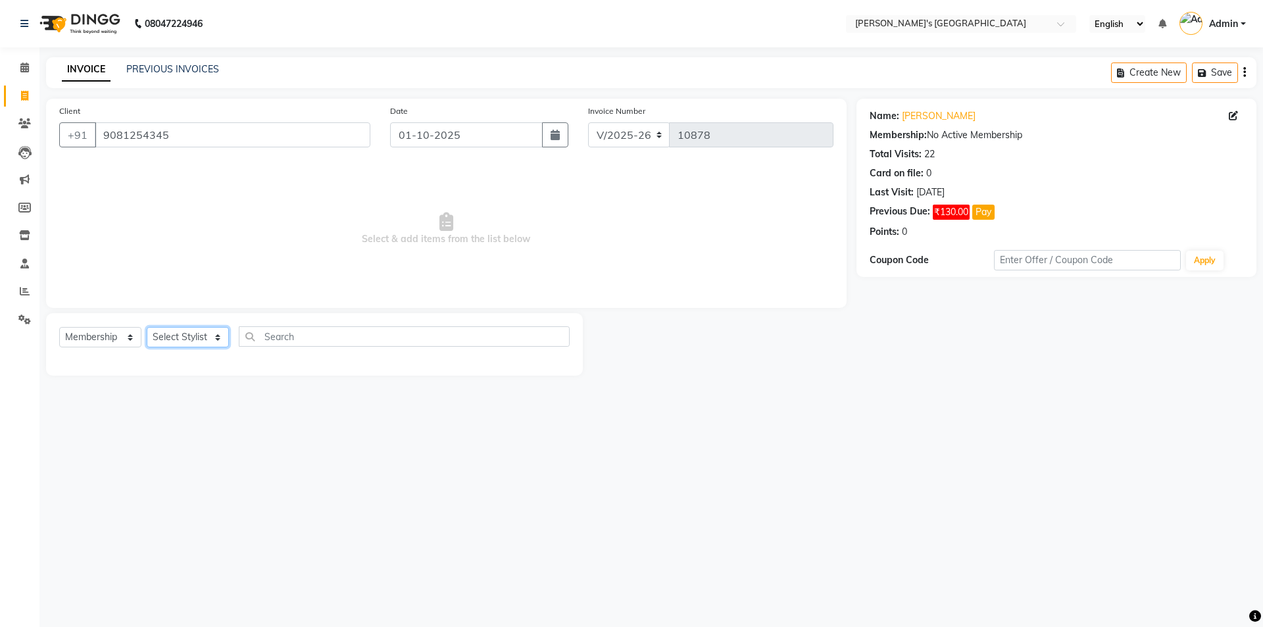
drag, startPoint x: 209, startPoint y: 338, endPoint x: 209, endPoint y: 330, distance: 7.9
click at [209, 338] on select "Select Stylist ADARSH SOLANKI AVINASH SEN BRIJESH ZALA CHANDU SEN DHRUV DAVE DH…" at bounding box center [188, 337] width 82 height 20
select select "49304"
click at [147, 327] on select "Select Stylist ADARSH SOLANKI AVINASH SEN BRIJESH ZALA CHANDU SEN DHRUV DAVE DH…" at bounding box center [188, 337] width 82 height 20
click at [110, 335] on select "Select Service Product Membership Package Voucher Prepaid Gift Card" at bounding box center [100, 337] width 82 height 20
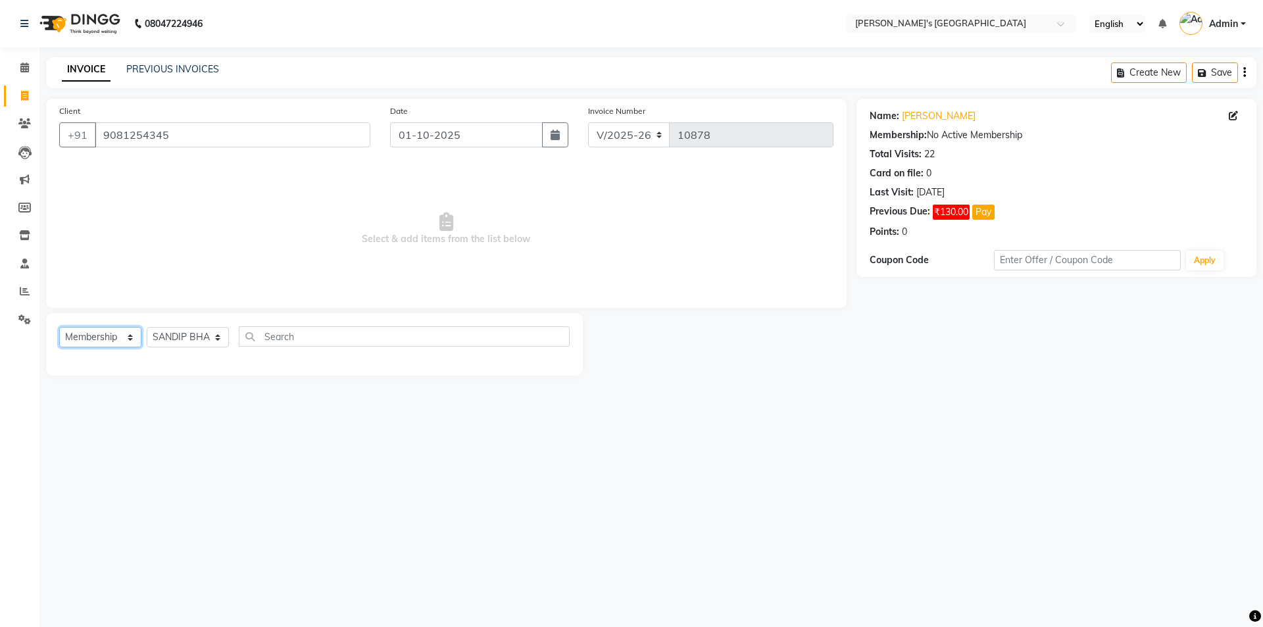
select select "P"
click at [59, 327] on select "Select Service Product Membership Package Voucher Prepaid Gift Card" at bounding box center [100, 337] width 82 height 20
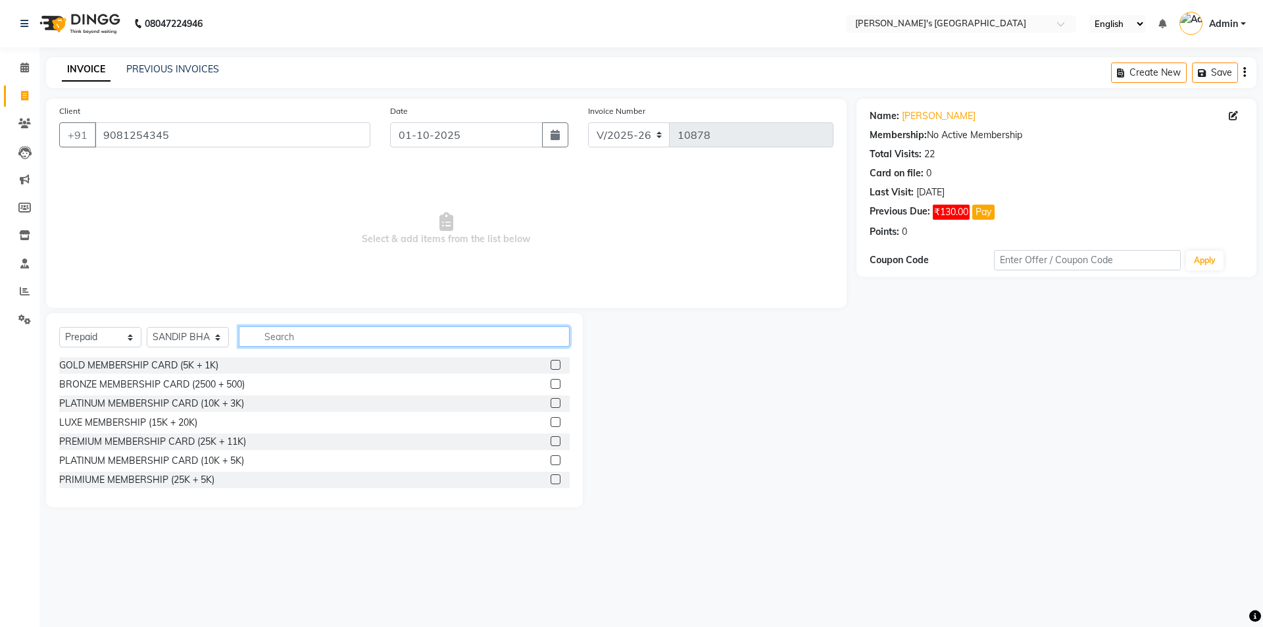
click at [295, 335] on input "text" at bounding box center [404, 336] width 331 height 20
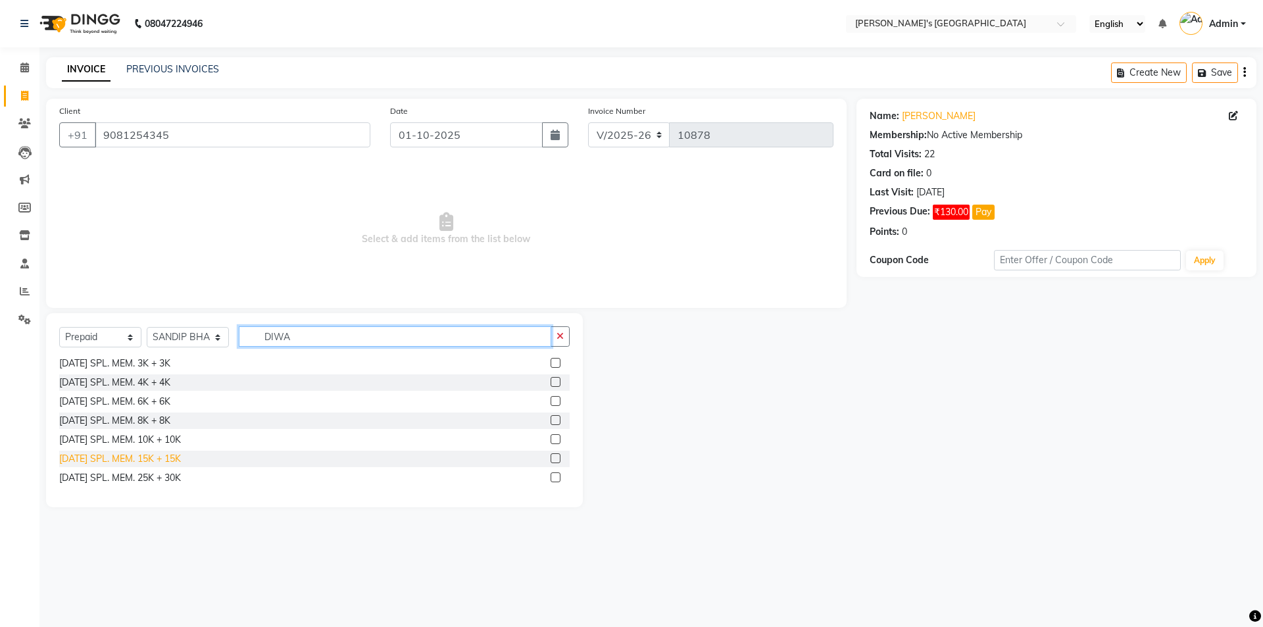
scroll to position [40, 0]
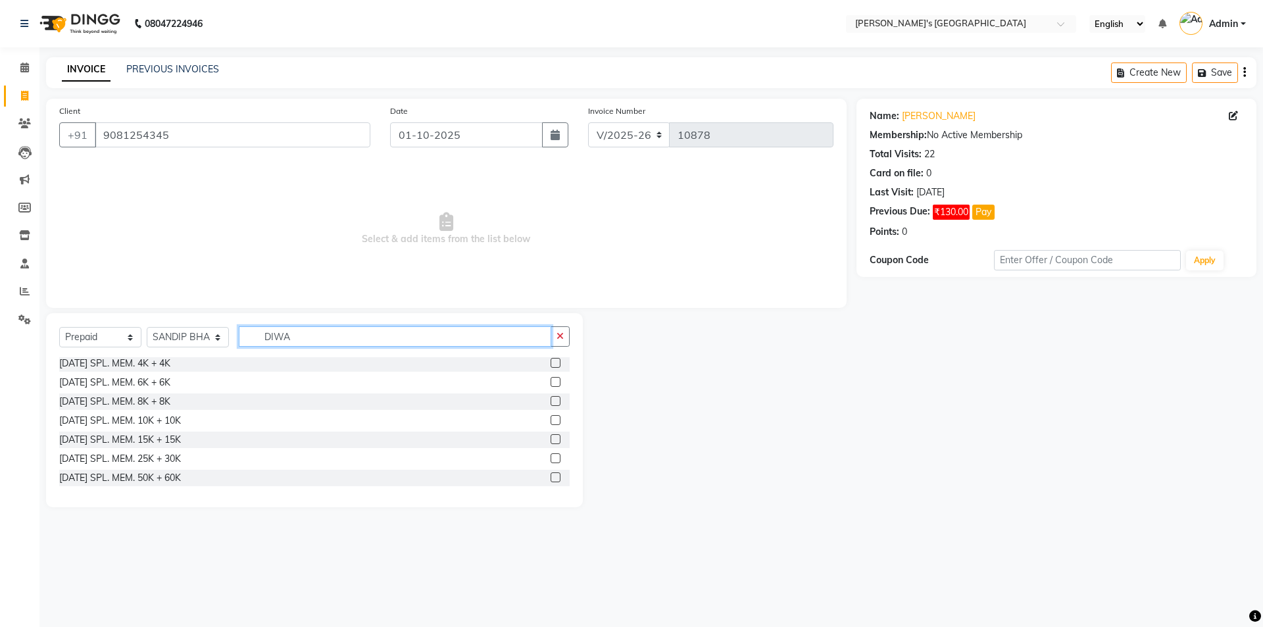
type input "DIWA"
click at [232, 260] on span "Select & add items from the list below" at bounding box center [446, 229] width 774 height 132
click at [28, 122] on icon at bounding box center [24, 123] width 13 height 10
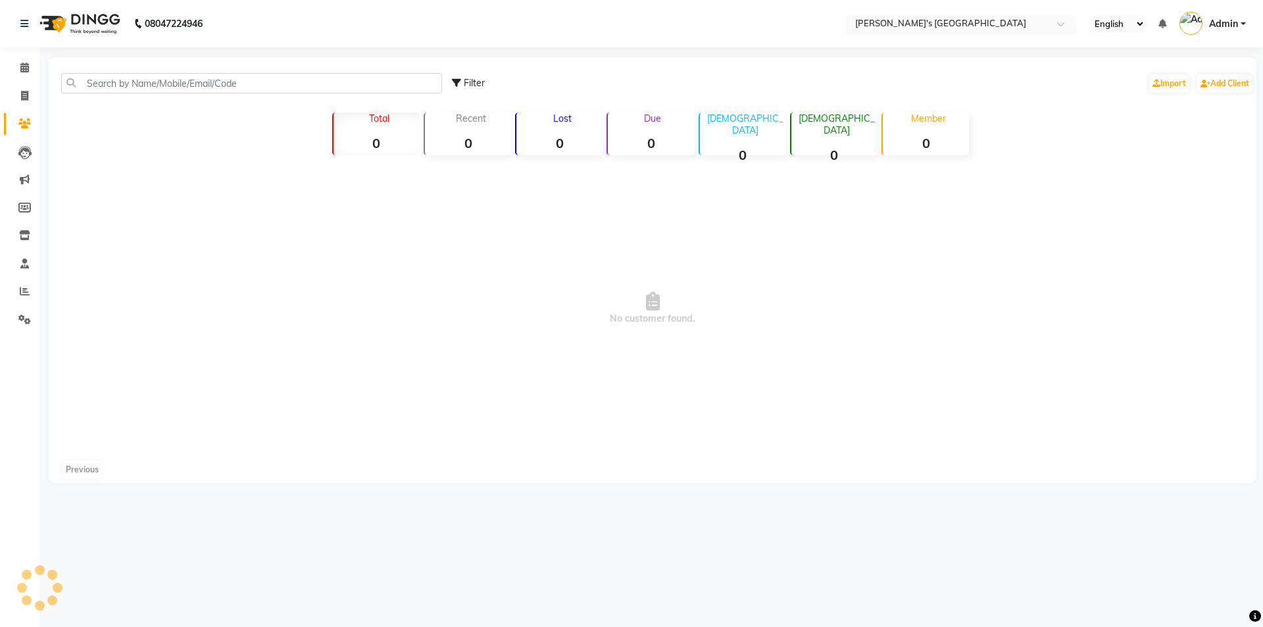
click at [894, 32] on ng-select "Select Location × Sandy Men's Salon And Academy Llp, Mavdi Main Road" at bounding box center [961, 24] width 230 height 18
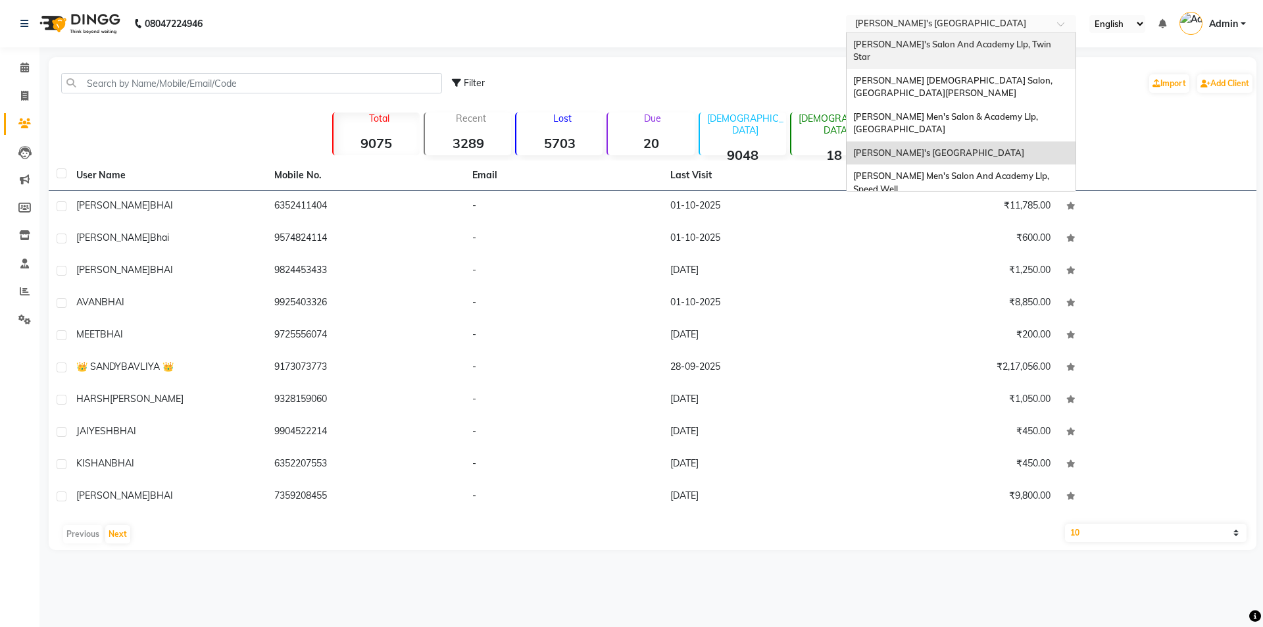
click at [890, 46] on span "[PERSON_NAME]'s Salon And Academy Llp, Twin Star" at bounding box center [953, 51] width 200 height 24
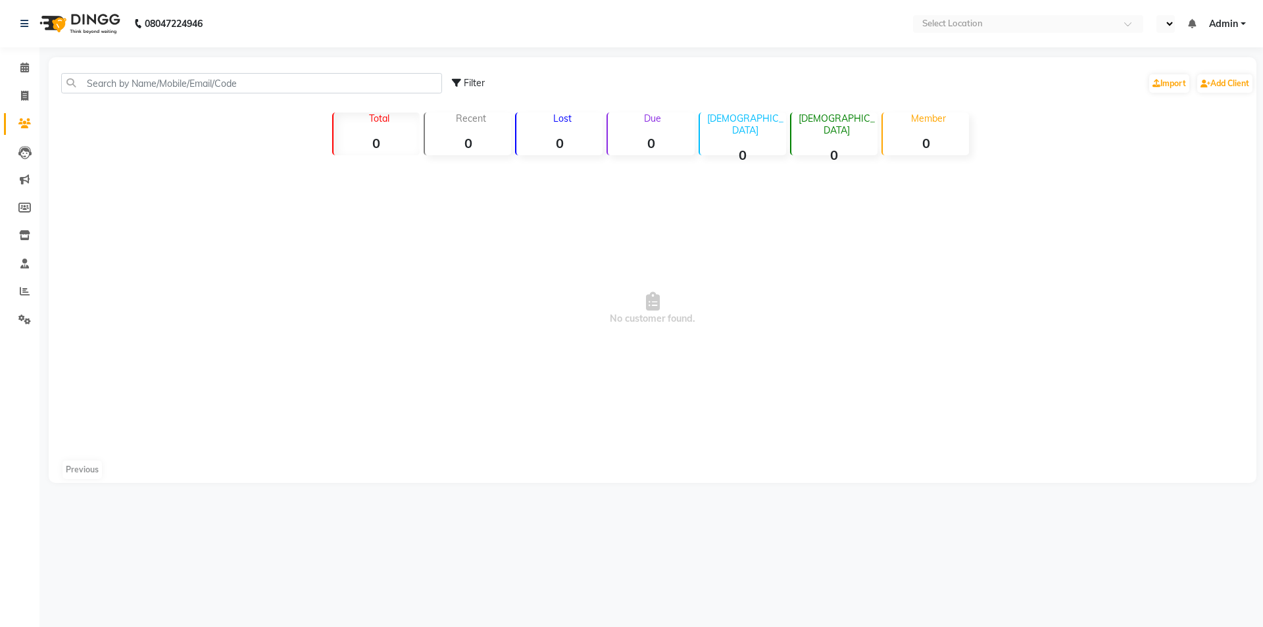
select select "en"
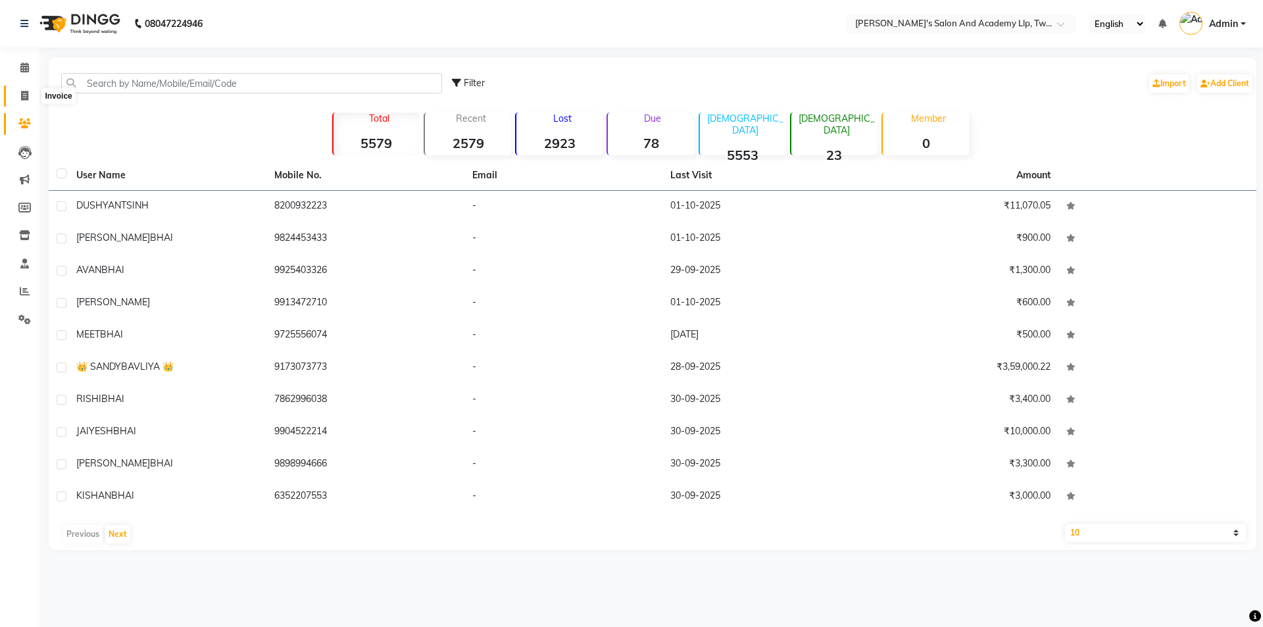
click at [32, 95] on span at bounding box center [24, 96] width 23 height 15
select select "service"
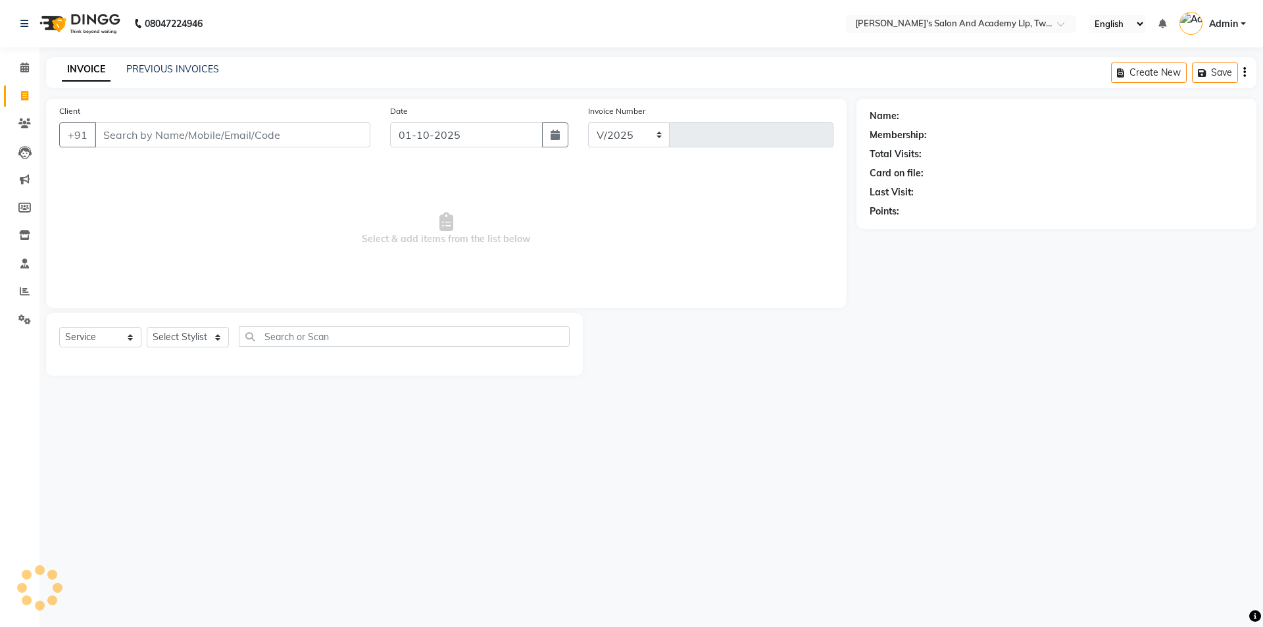
select select "6985"
type input "11488"
click at [168, 69] on link "PREVIOUS INVOICES" at bounding box center [172, 69] width 93 height 12
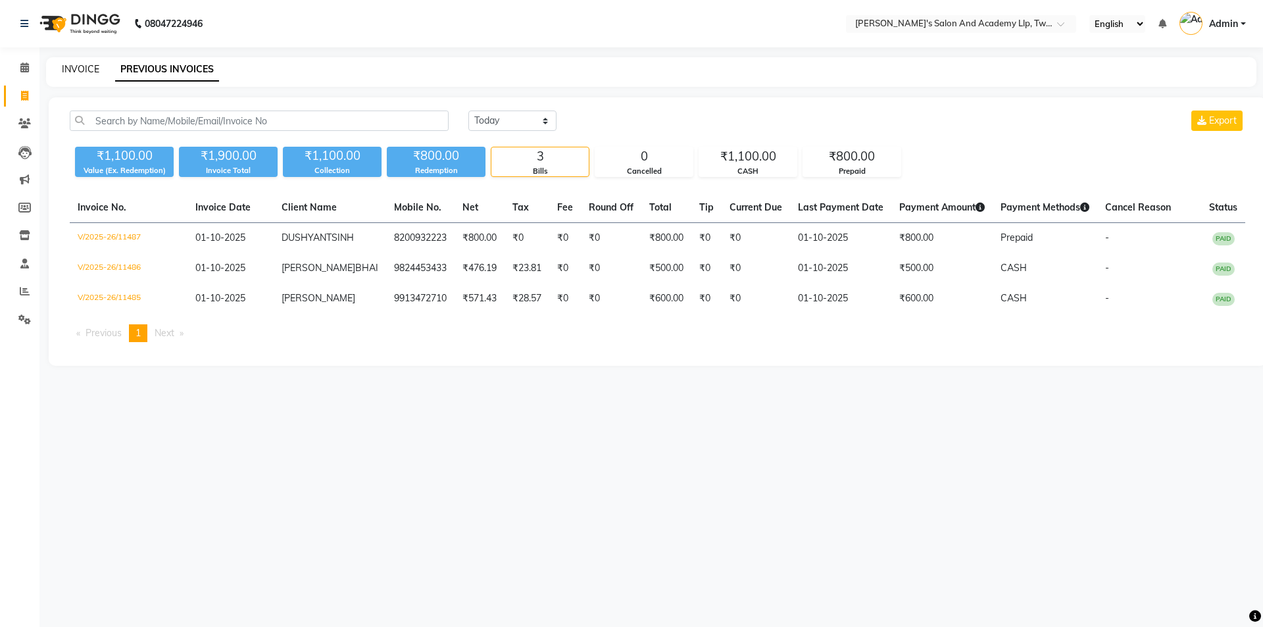
click at [87, 68] on link "INVOICE" at bounding box center [81, 69] width 38 height 12
select select "6985"
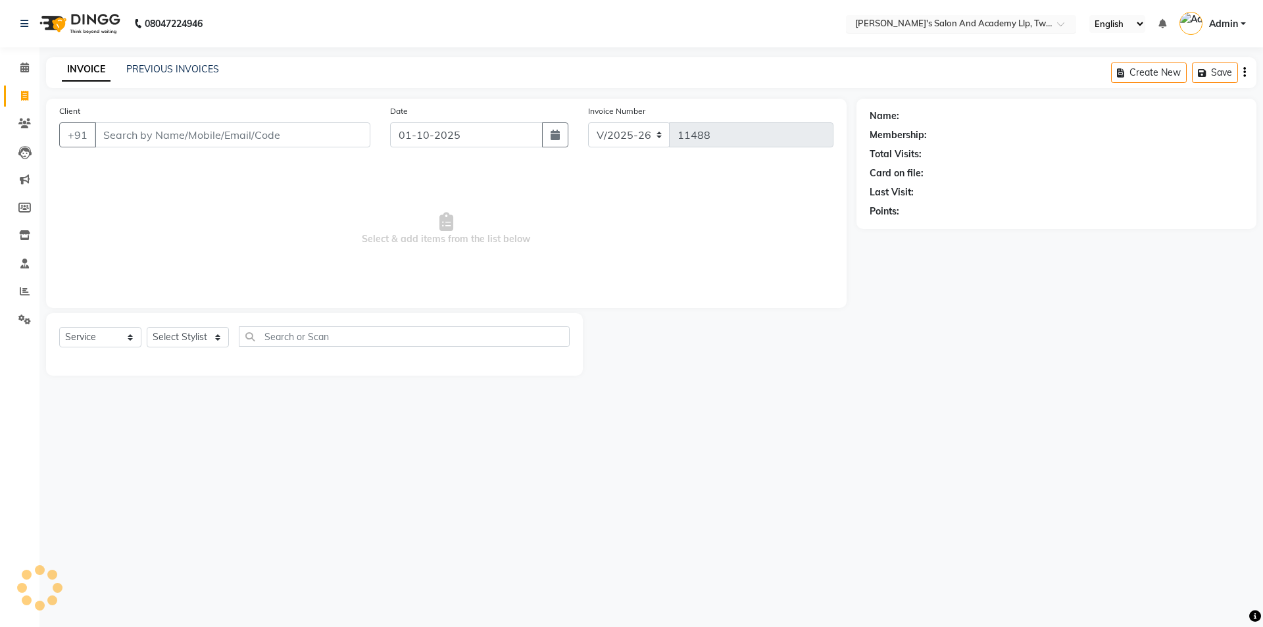
select select "membership"
click at [888, 29] on input "text" at bounding box center [948, 24] width 191 height 13
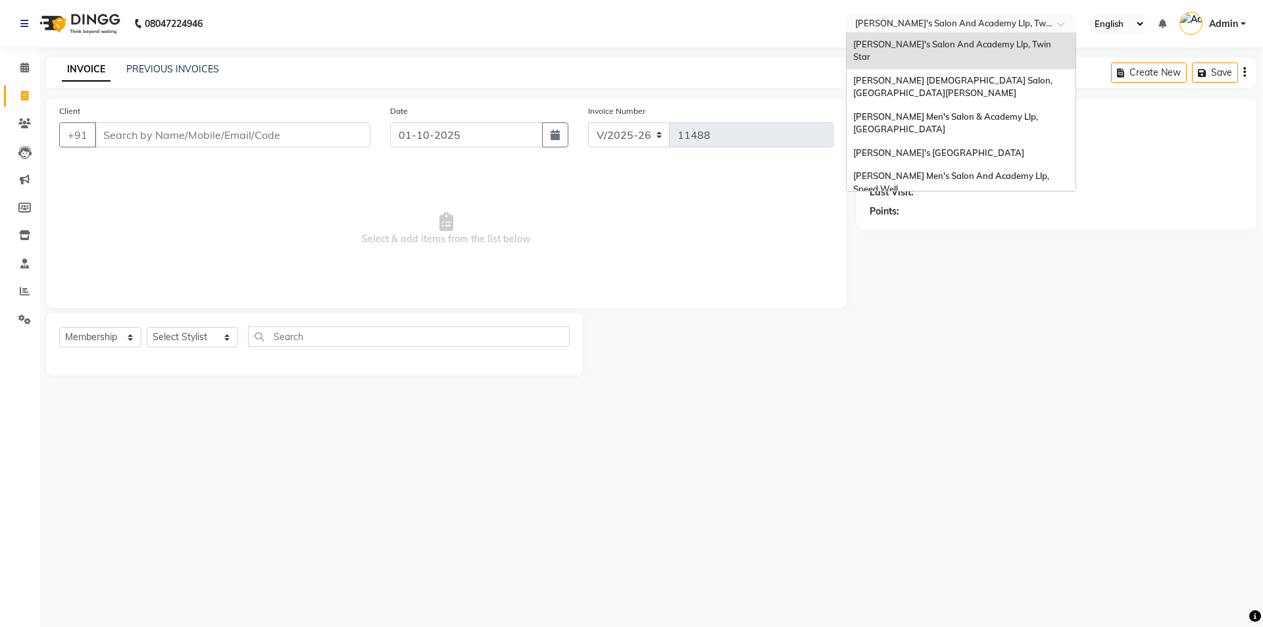
click at [497, 84] on div "INVOICE PREVIOUS INVOICES Create New Save" at bounding box center [651, 72] width 1211 height 31
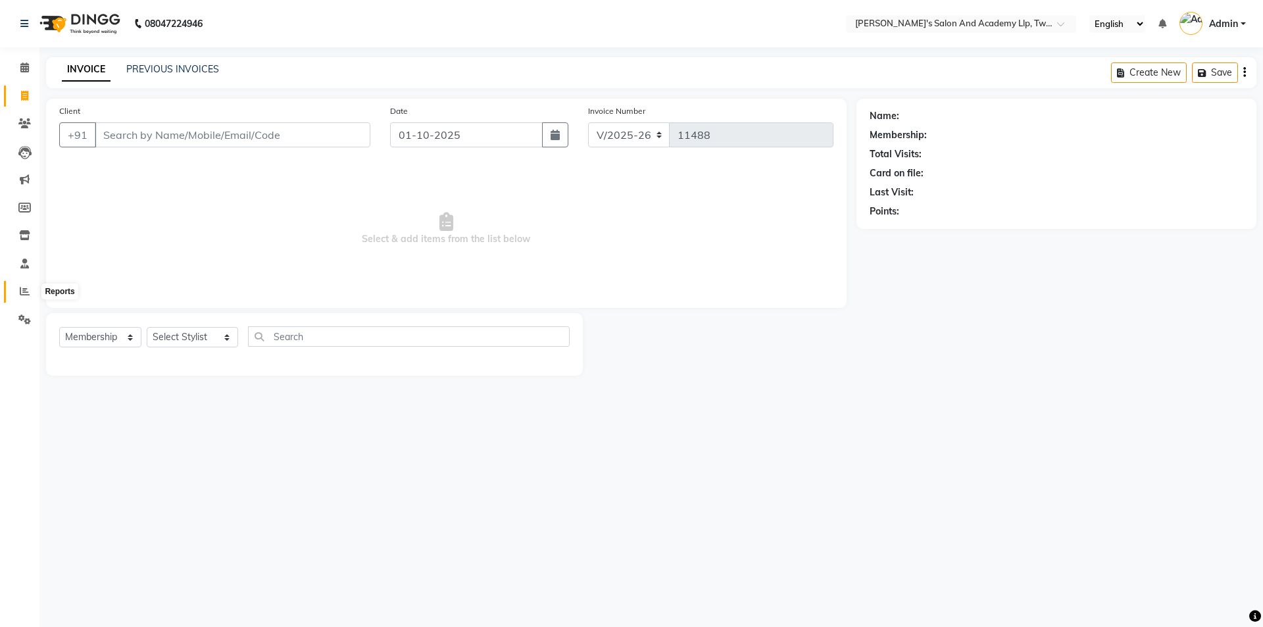
click at [22, 286] on span at bounding box center [24, 291] width 23 height 15
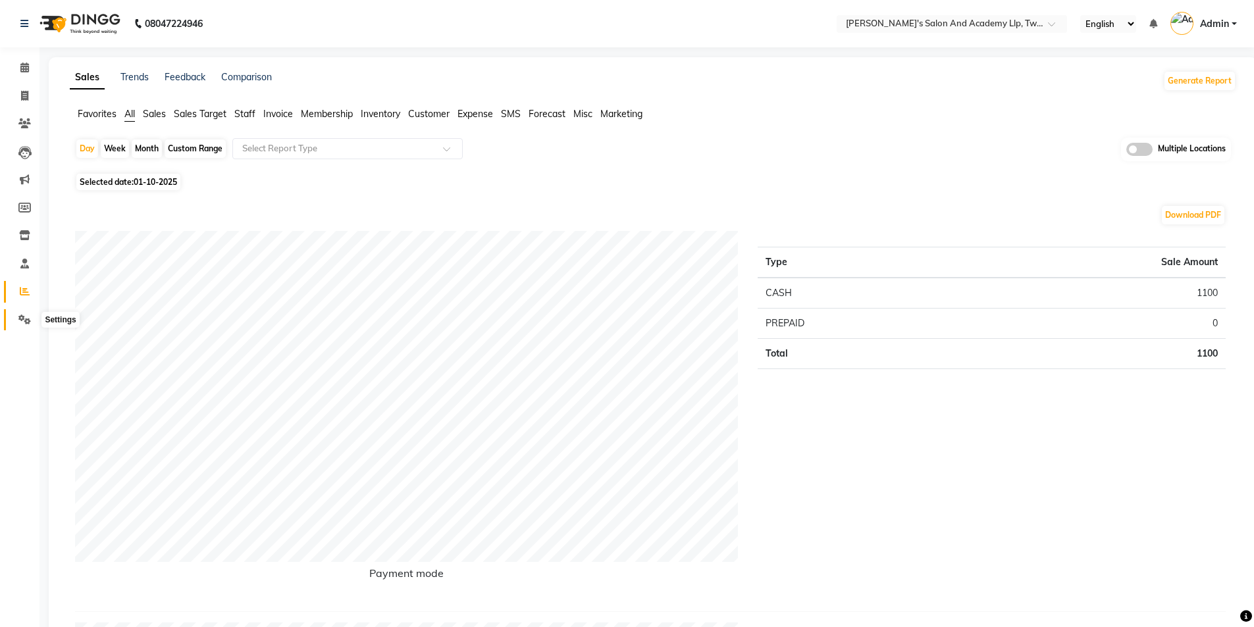
click at [15, 315] on span at bounding box center [24, 320] width 23 height 15
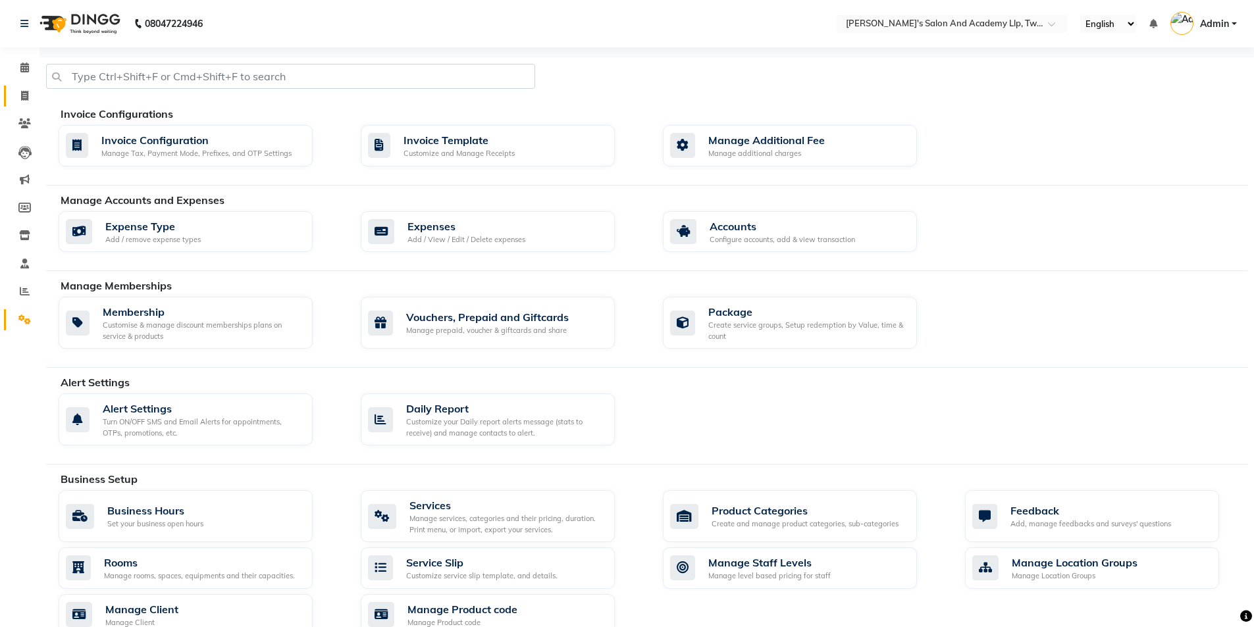
click at [30, 104] on link "Invoice" at bounding box center [20, 97] width 32 height 22
select select "service"
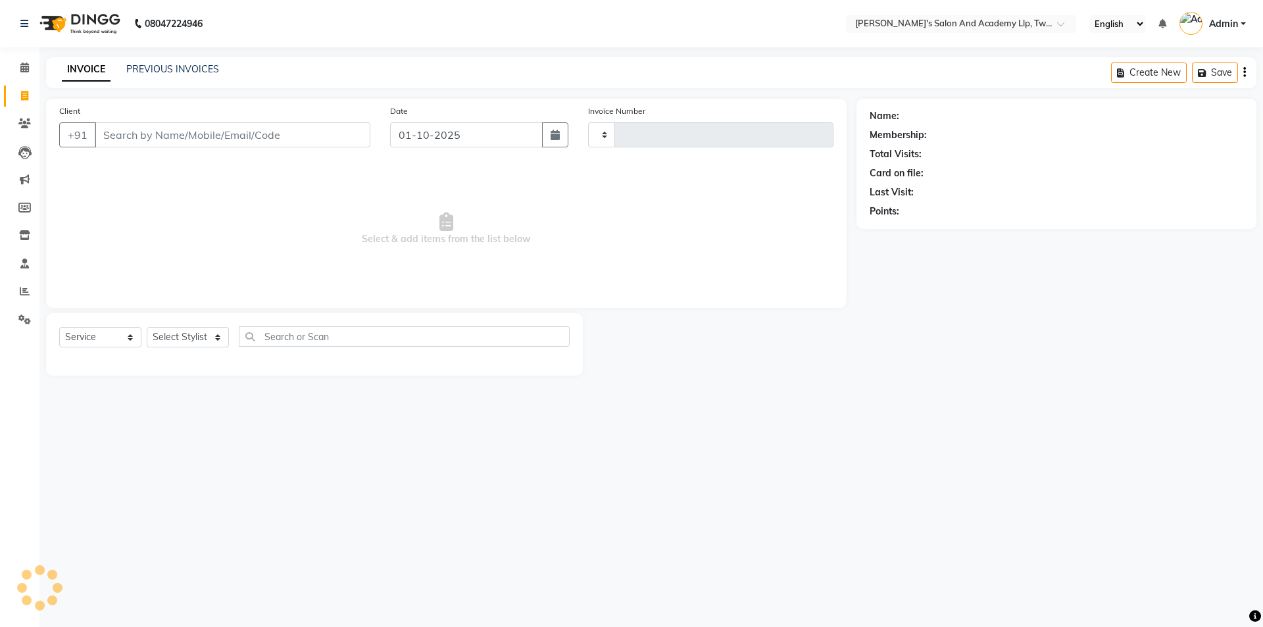
type input "11488"
select select "6985"
type input "9"
select select "membership"
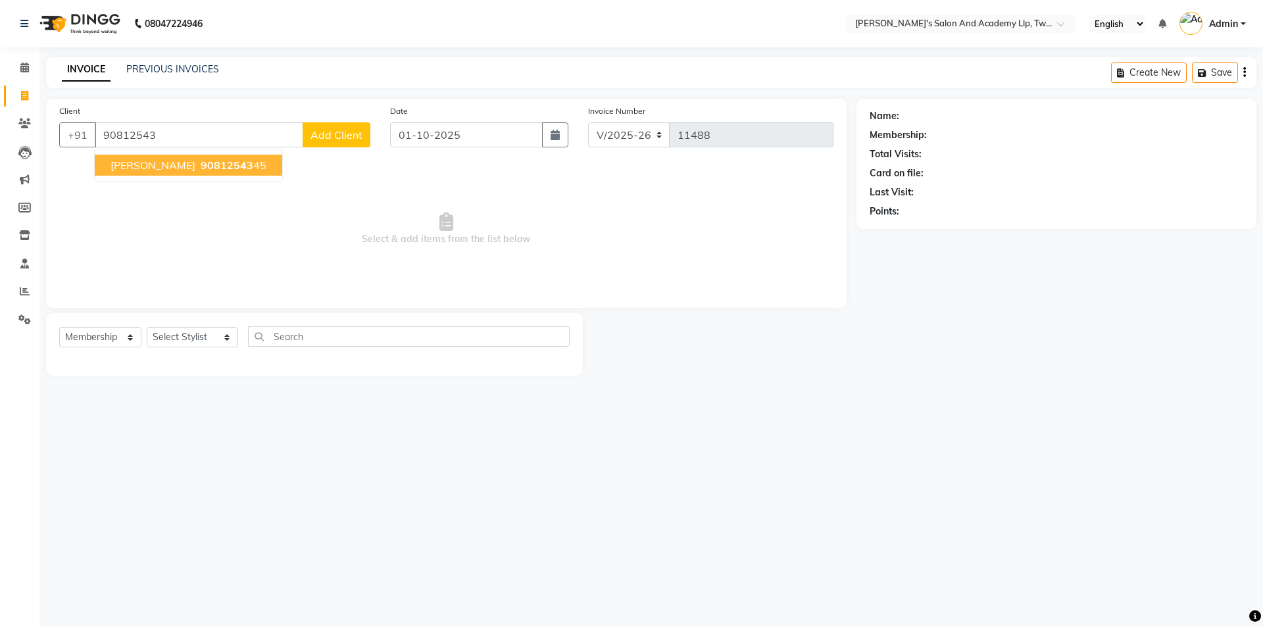
click at [181, 172] on button "HARSH VAGHELA 90812543 45" at bounding box center [189, 165] width 188 height 21
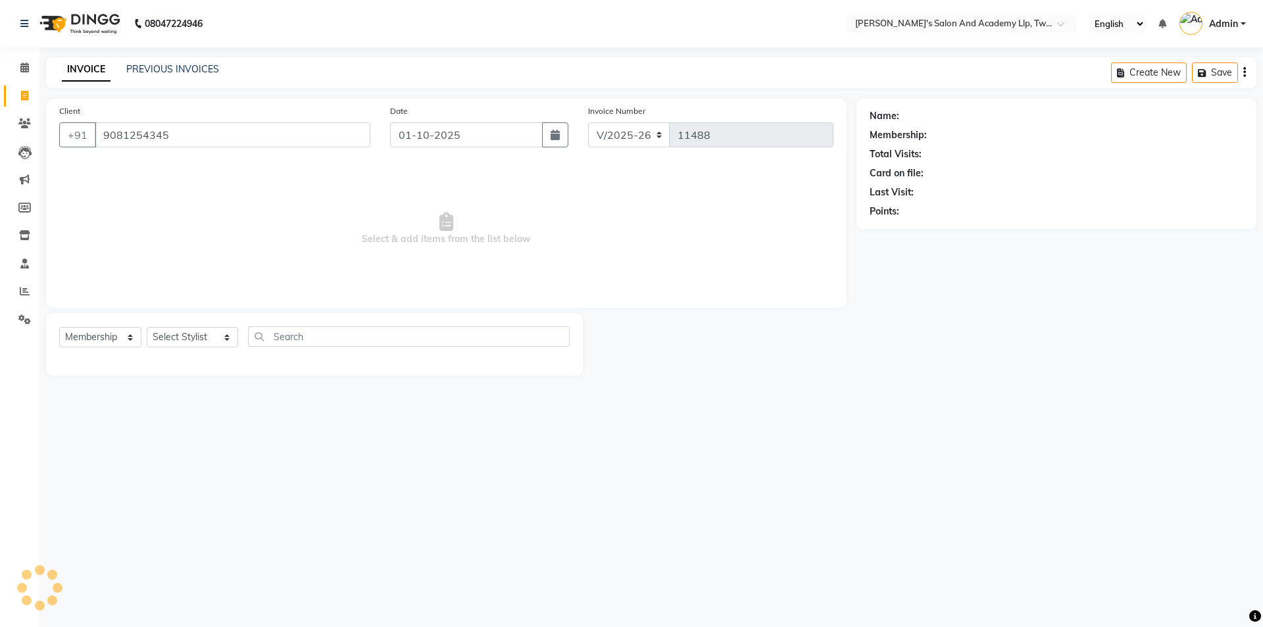
type input "9081254345"
click at [197, 322] on div "Select Service Product Membership Package Voucher Prepaid Gift Card Select Styl…" at bounding box center [314, 344] width 537 height 63
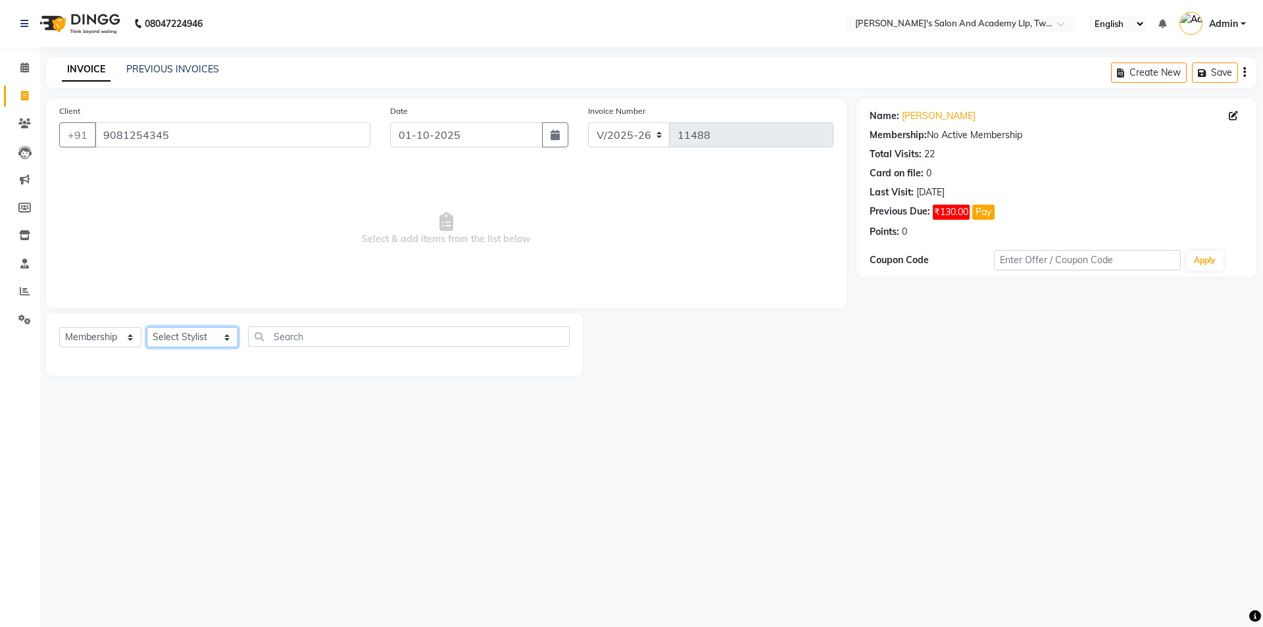
click at [193, 332] on select "Select Stylist AADARSH AAKASH SOLANKI ABHISHEK CHAUHAN AMIT BAGTHARIYA ANKUSH S…" at bounding box center [192, 337] width 91 height 20
select select "84664"
click at [147, 327] on select "Select Stylist AADARSH AAKASH SOLANKI ABHISHEK CHAUHAN AMIT BAGTHARIYA ANKUSH S…" at bounding box center [192, 337] width 91 height 20
drag, startPoint x: 96, startPoint y: 336, endPoint x: 96, endPoint y: 346, distance: 9.9
click at [96, 336] on select "Select Service Product Membership Package Voucher Prepaid Gift Card" at bounding box center [100, 337] width 82 height 20
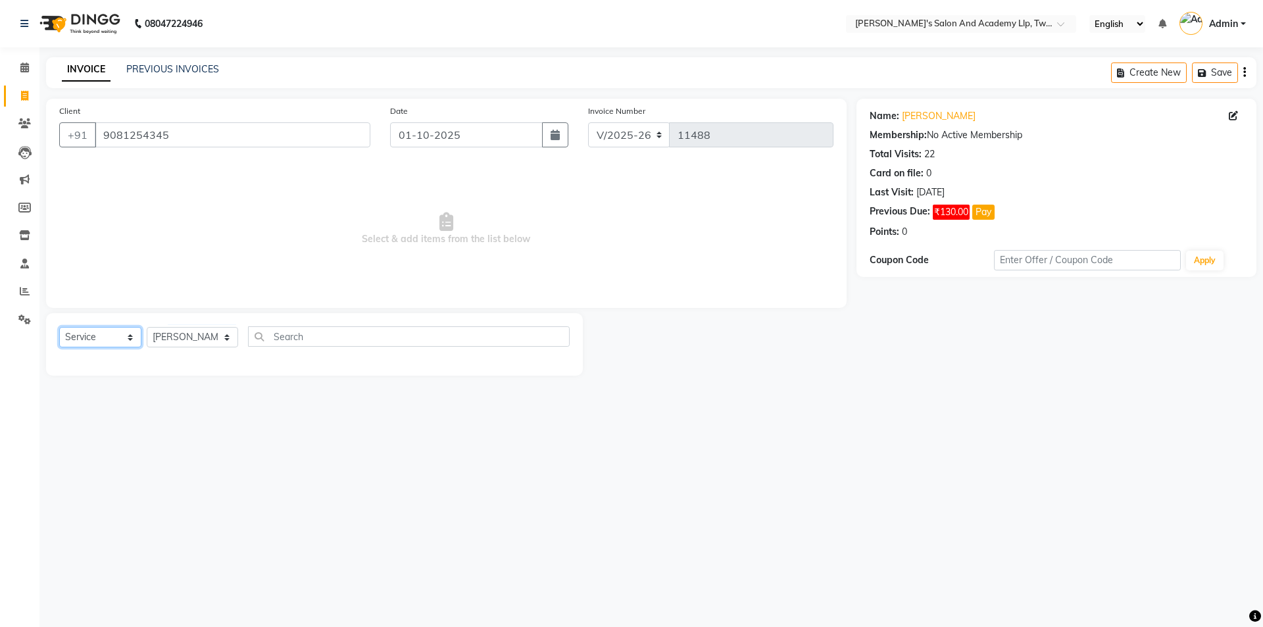
click at [59, 327] on select "Select Service Product Membership Package Voucher Prepaid Gift Card" at bounding box center [100, 337] width 82 height 20
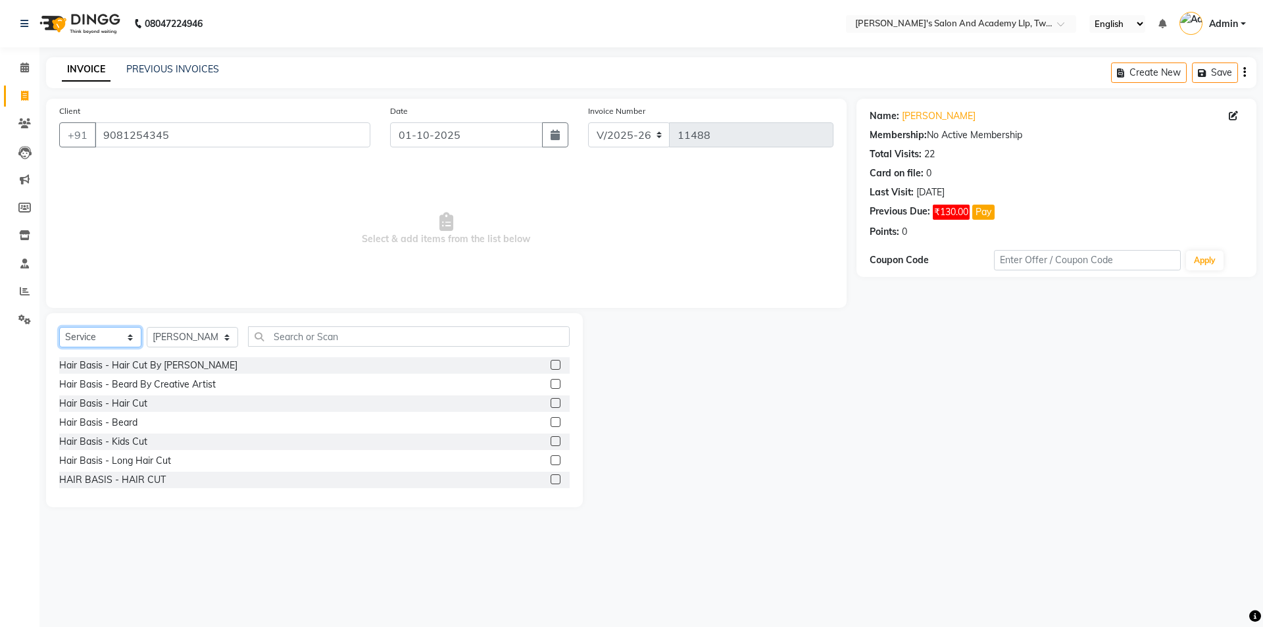
click at [96, 342] on select "Select Service Product Membership Package Voucher Prepaid Gift Card" at bounding box center [100, 337] width 82 height 20
select select "P"
click at [59, 327] on select "Select Service Product Membership Package Voucher Prepaid Gift Card" at bounding box center [100, 337] width 82 height 20
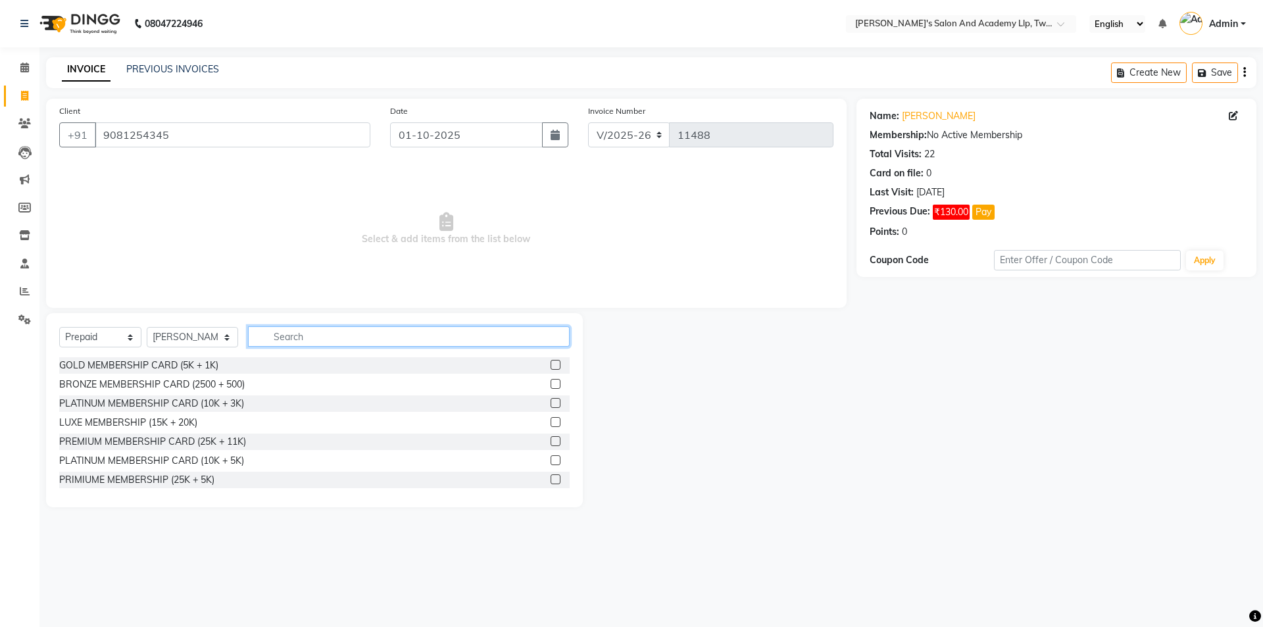
click at [303, 330] on input "text" at bounding box center [409, 336] width 322 height 20
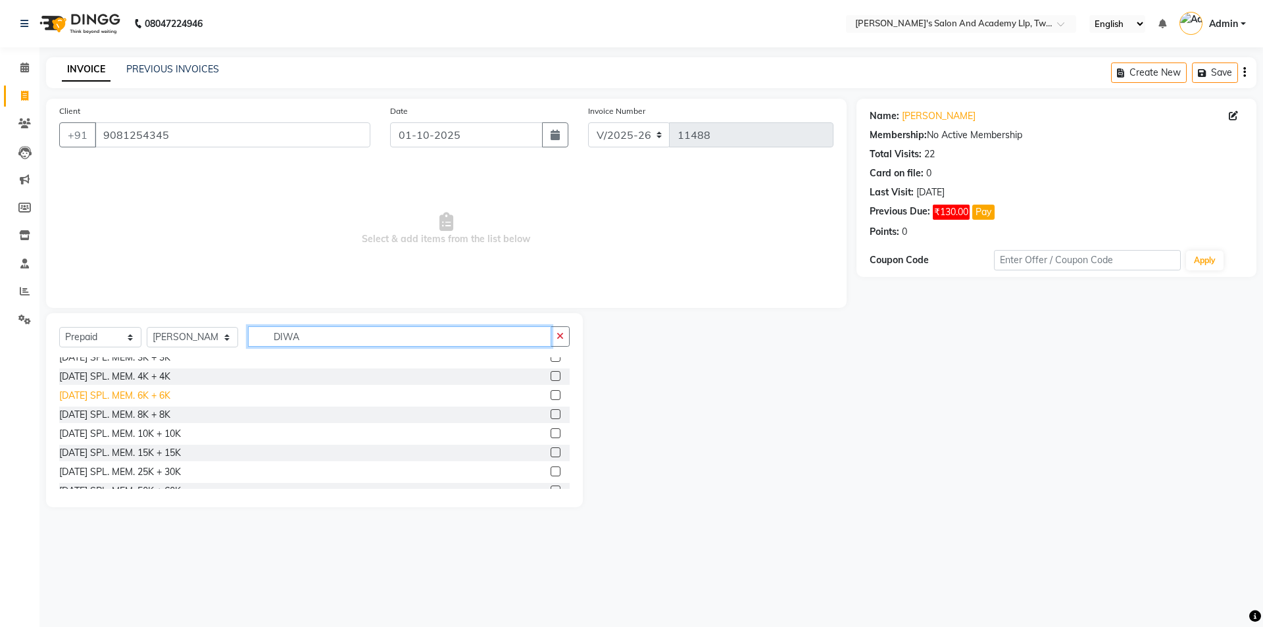
scroll to position [40, 0]
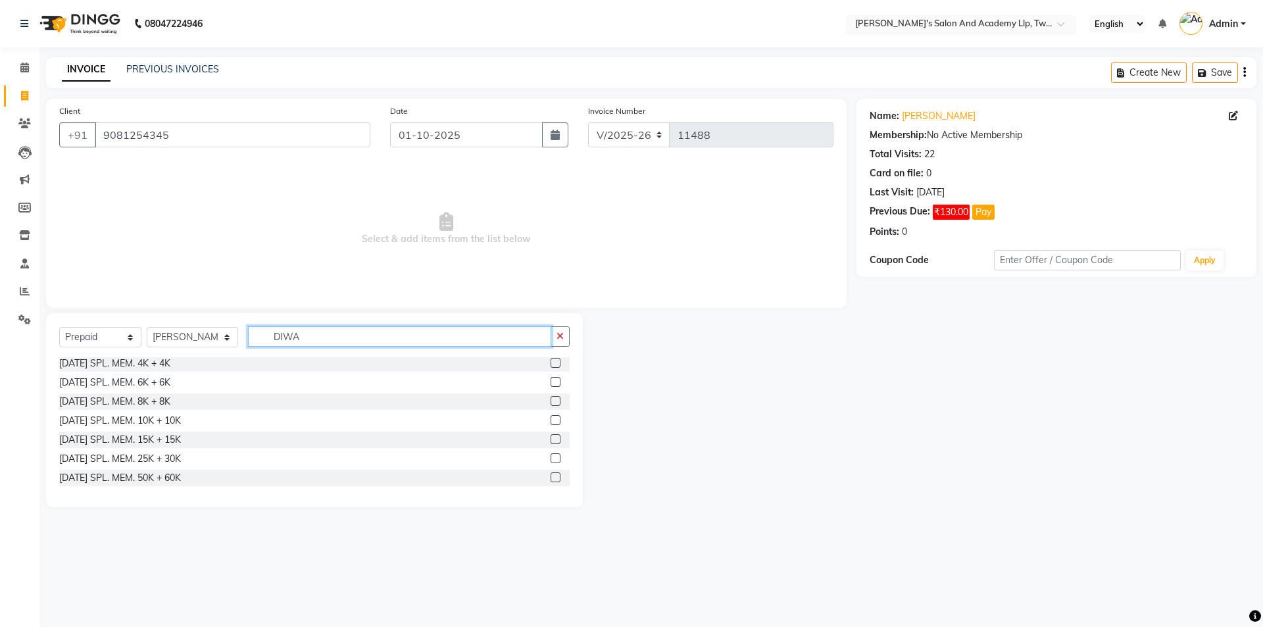
type input "DIWA"
click at [911, 20] on input "text" at bounding box center [948, 24] width 191 height 13
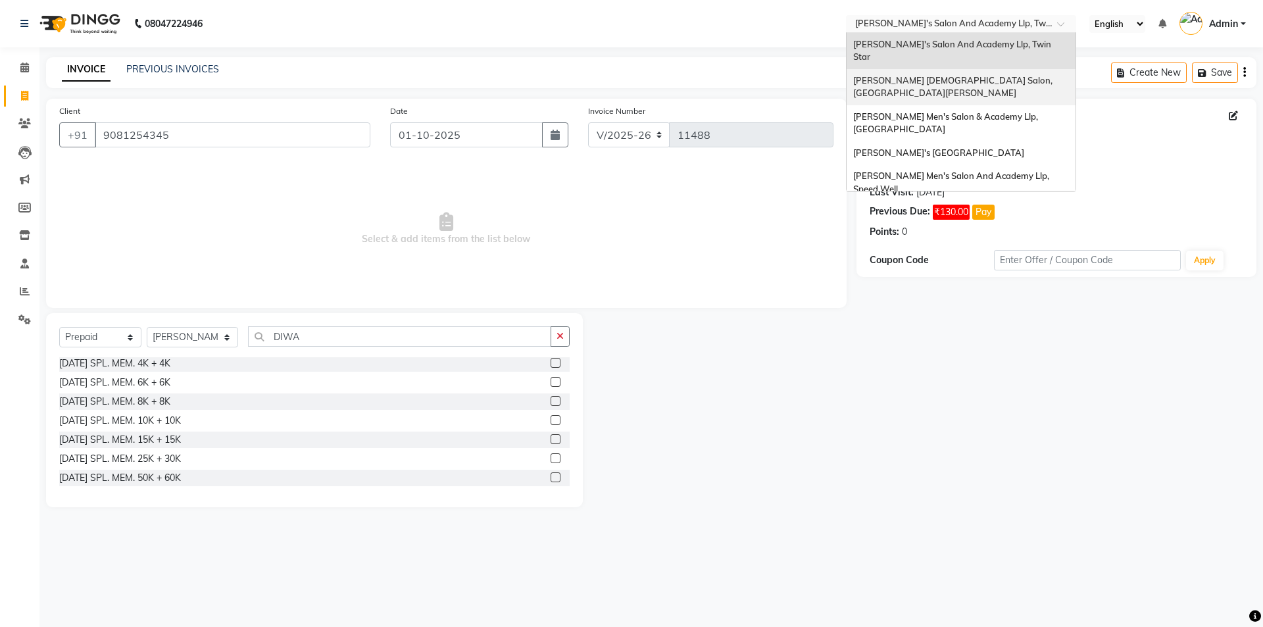
click at [890, 75] on span "[PERSON_NAME] [DEMOGRAPHIC_DATA] Salon, [GEOGRAPHIC_DATA][PERSON_NAME]" at bounding box center [953, 87] width 201 height 24
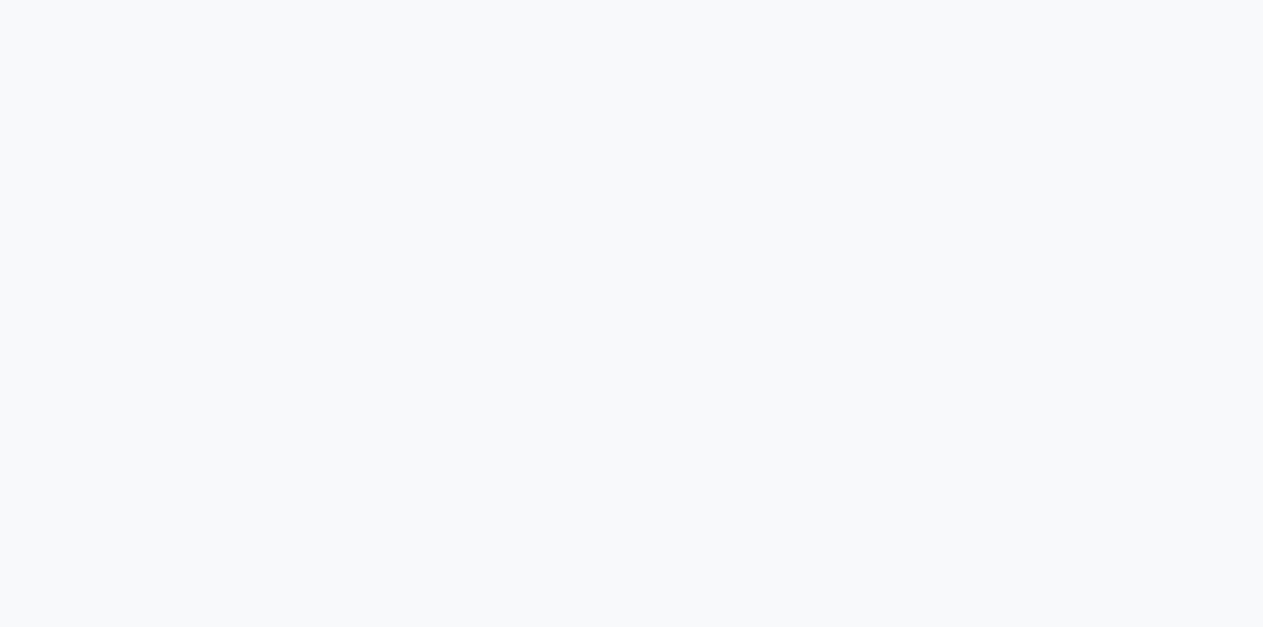
select select "service"
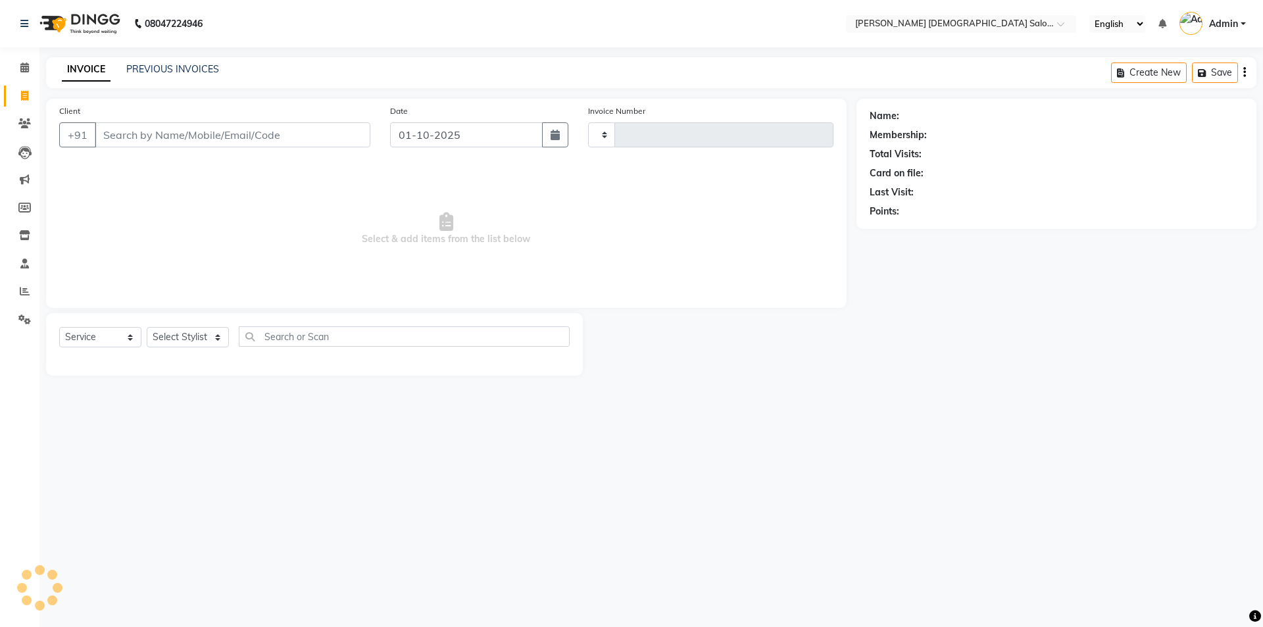
select select "en"
type input "4904"
select select "7542"
click at [932, 28] on input "text" at bounding box center [948, 24] width 191 height 13
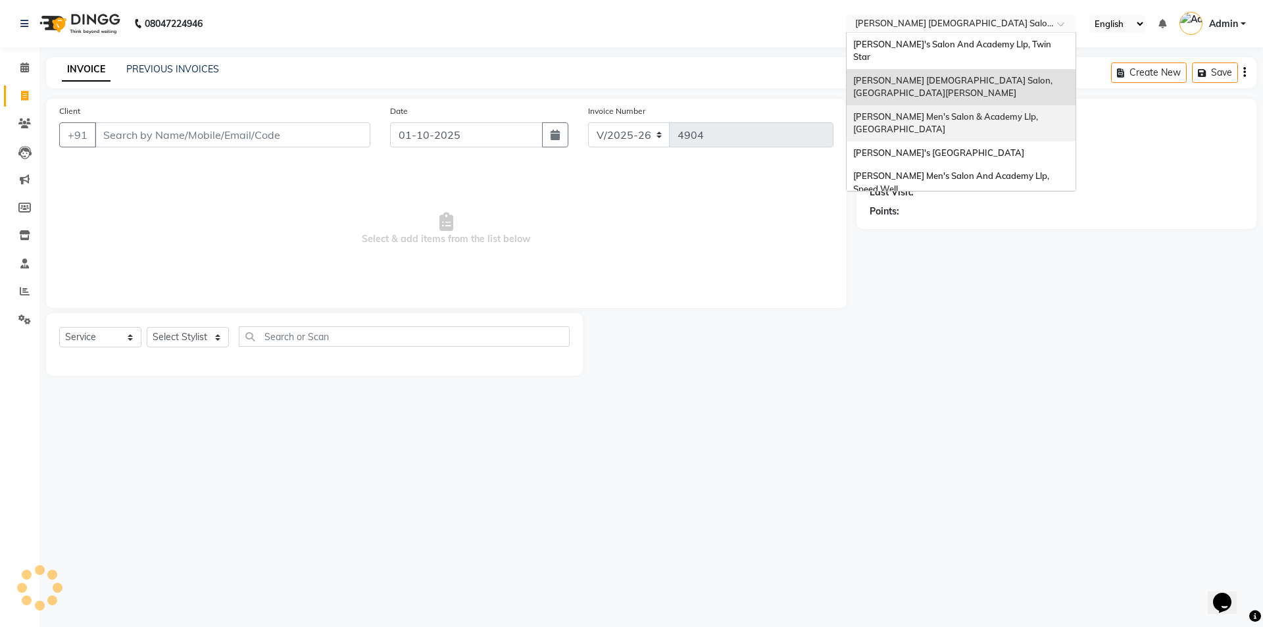
select select "membership"
click at [908, 105] on div "Sandy Men's Salon & Academy Llp, Ravapar Road" at bounding box center [961, 123] width 229 height 36
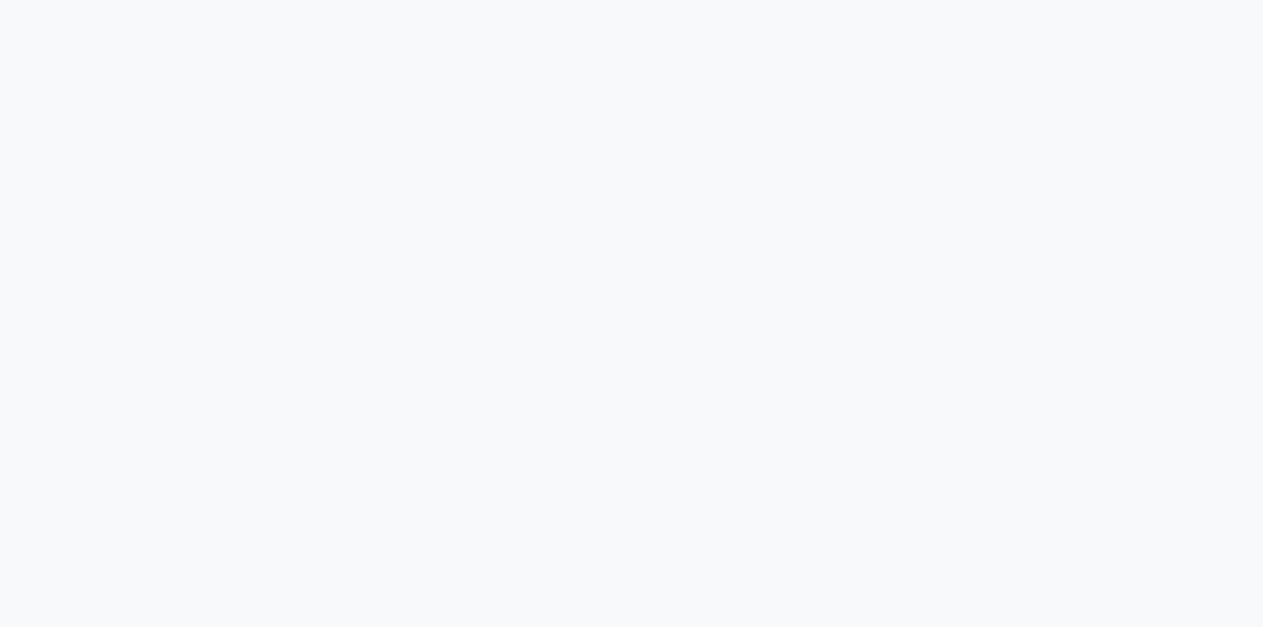
select select "service"
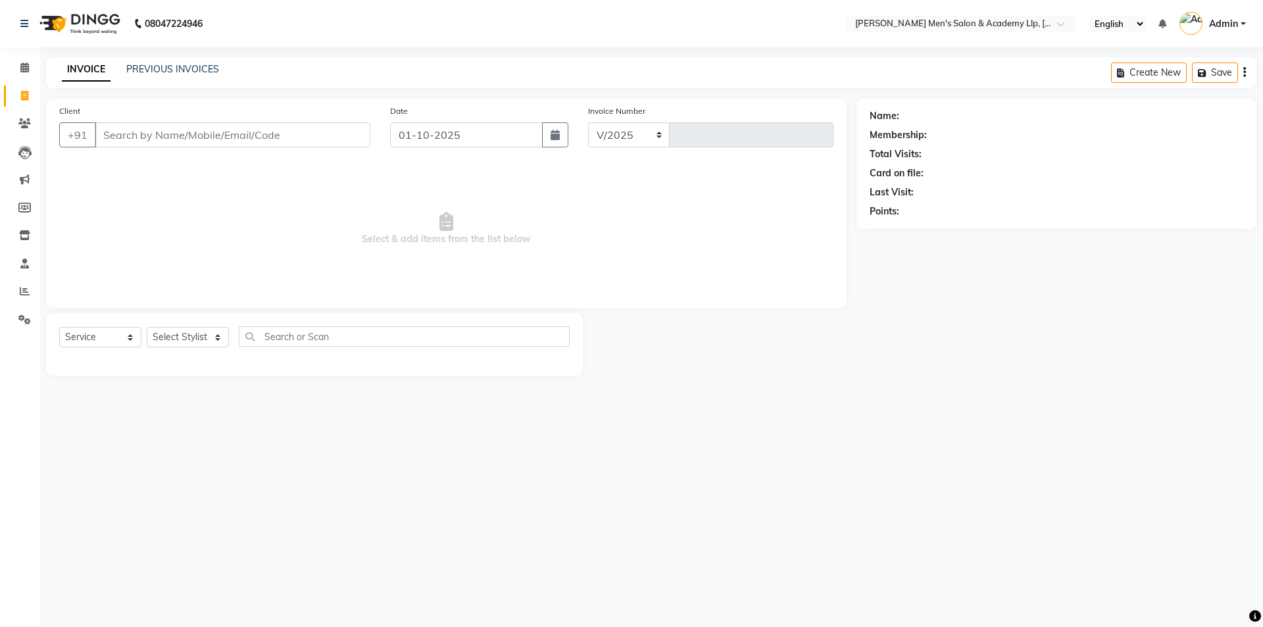
select select "8248"
type input "6777"
select select "membership"
click at [203, 130] on input "Client" at bounding box center [233, 134] width 276 height 25
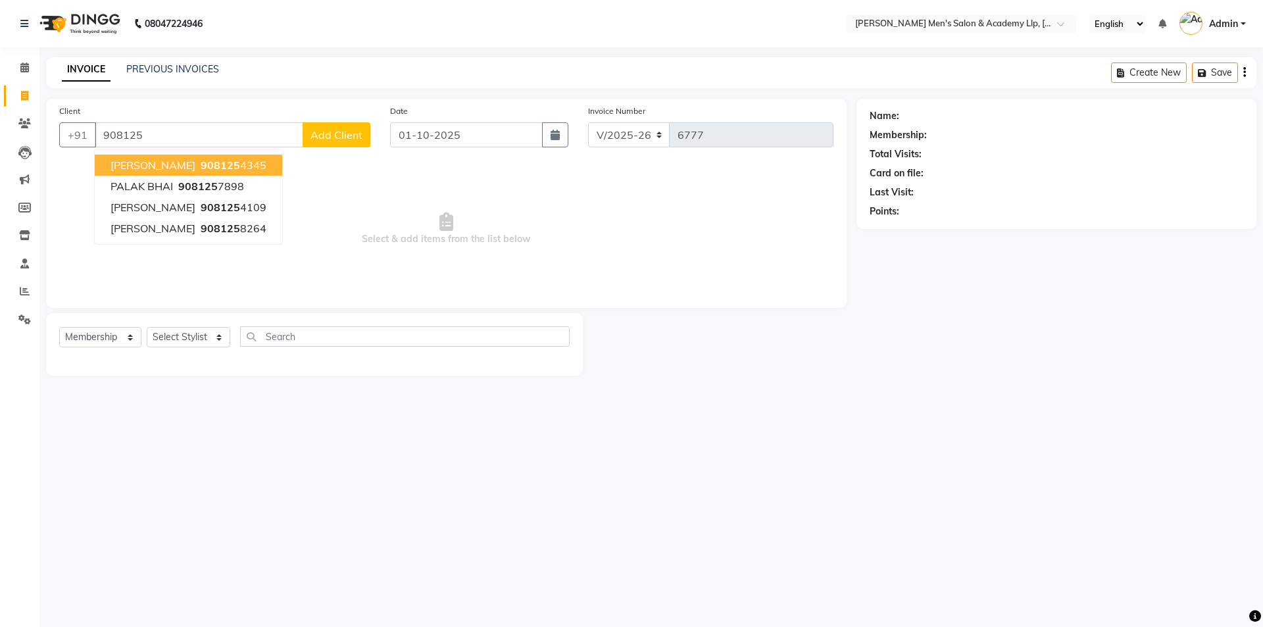
click at [209, 170] on span "908125" at bounding box center [220, 165] width 39 height 13
type input "9081254345"
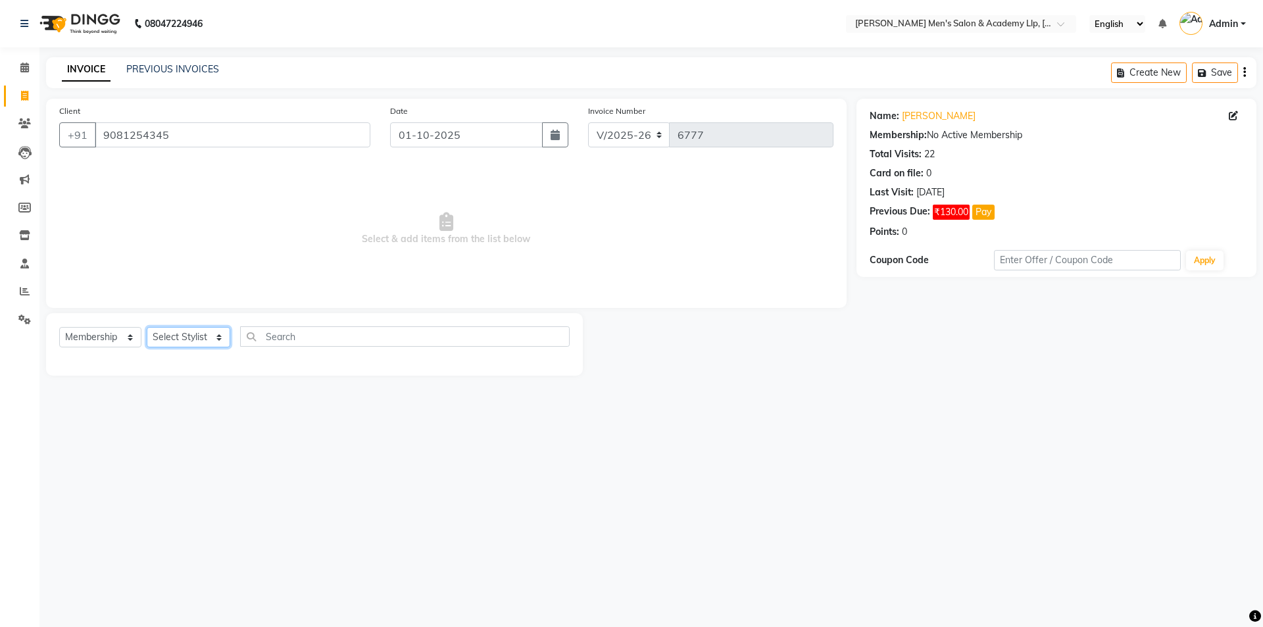
click at [181, 340] on select "Select Stylist ABHISHEK SEN AKKI SEN [PERSON_NAME] [PERSON_NAME] [PERSON_NAME] …" at bounding box center [189, 337] width 84 height 20
select select "78798"
click at [147, 327] on select "Select Stylist ABHISHEK SEN AKKI SEN ANKUSH SEN ARYAN GOHEL ARYAN SEN CHANDU SE…" at bounding box center [189, 337] width 84 height 20
drag, startPoint x: 114, startPoint y: 338, endPoint x: 114, endPoint y: 347, distance: 9.2
click at [114, 338] on select "Select Service Product Membership Package Voucher Prepaid Gift Card" at bounding box center [100, 337] width 82 height 20
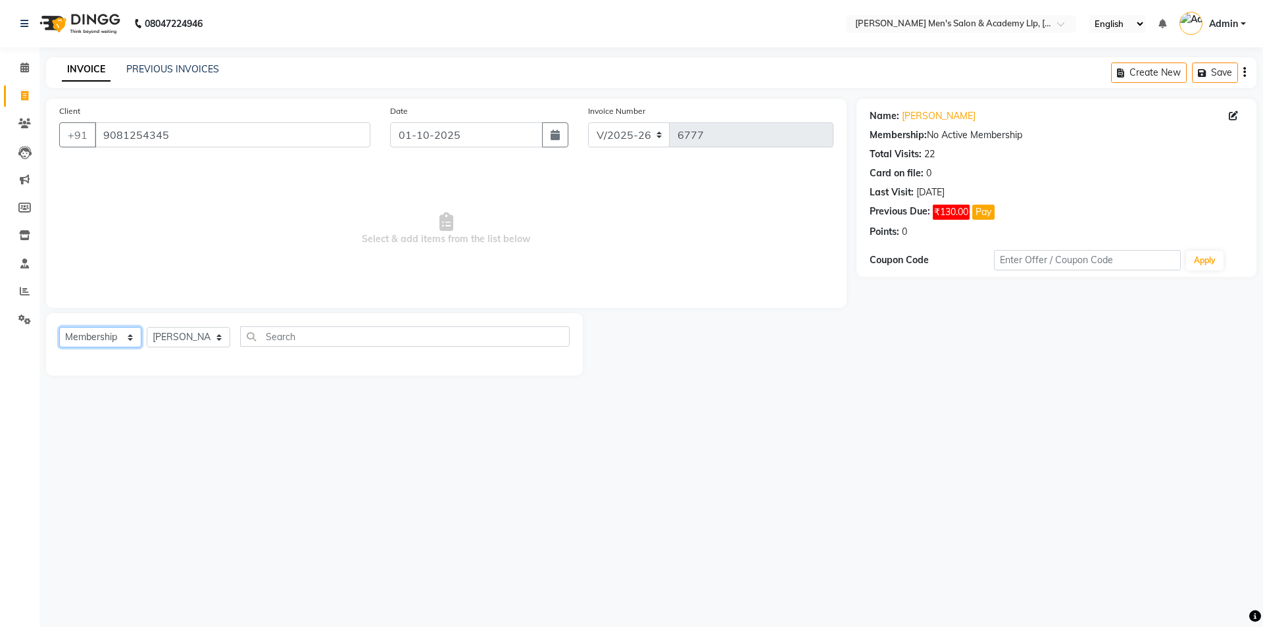
select select "P"
click at [59, 327] on select "Select Service Product Membership Package Voucher Prepaid Gift Card" at bounding box center [100, 337] width 82 height 20
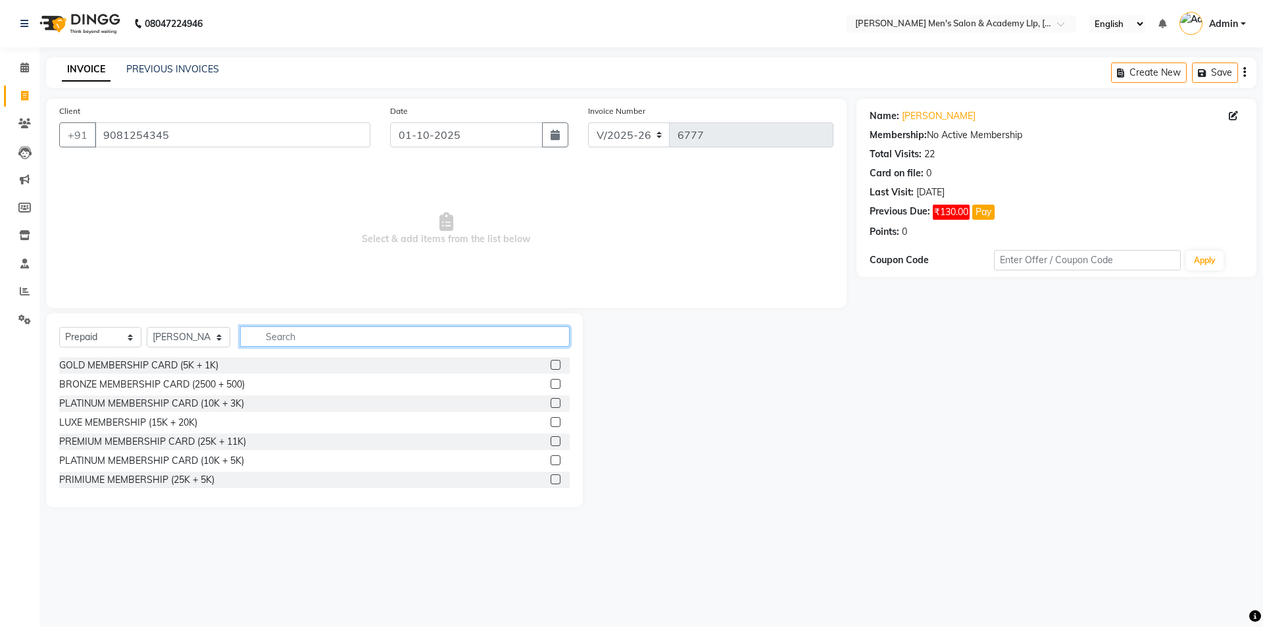
click at [313, 334] on input "text" at bounding box center [405, 336] width 330 height 20
type input "S"
type input "DIWA"
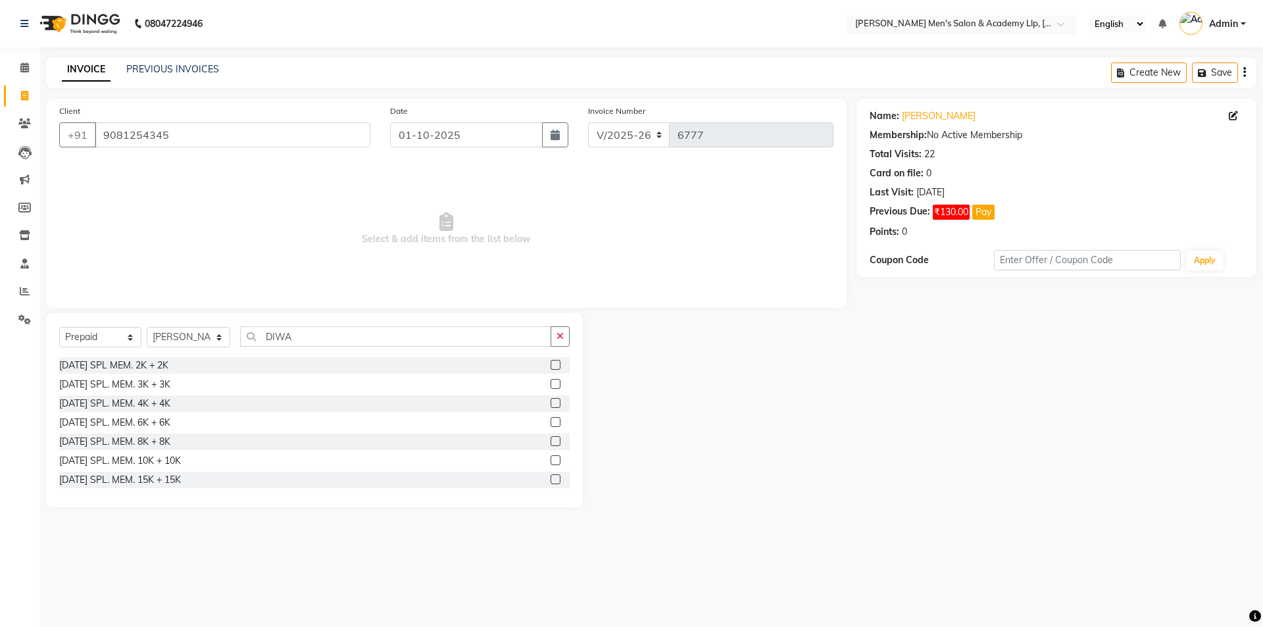
click at [1038, 20] on input "text" at bounding box center [948, 24] width 191 height 13
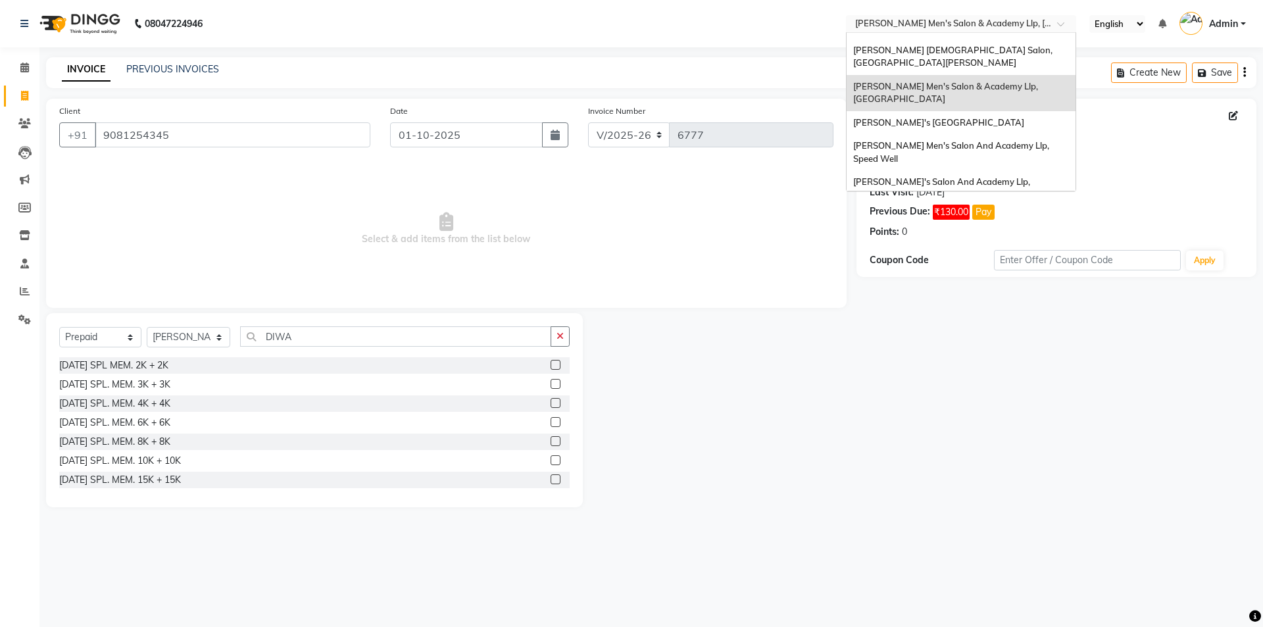
scroll to position [44, 0]
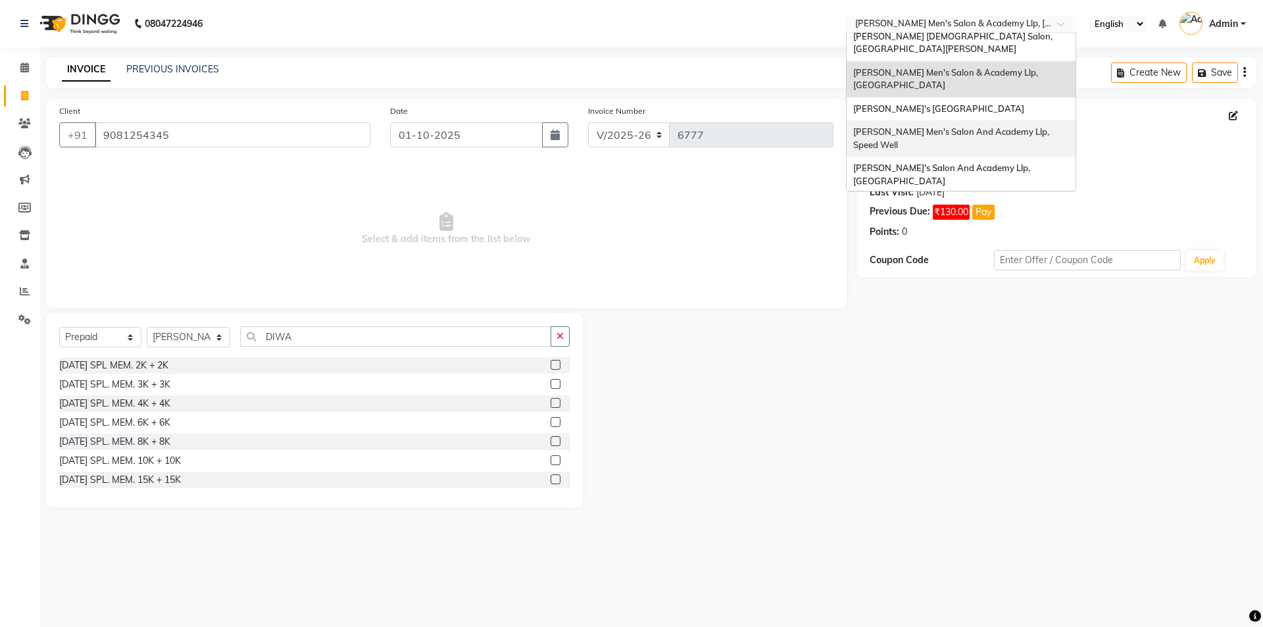
click at [975, 126] on span "[PERSON_NAME] Men's Salon And Academy Llp, Speed Well" at bounding box center [952, 138] width 198 height 24
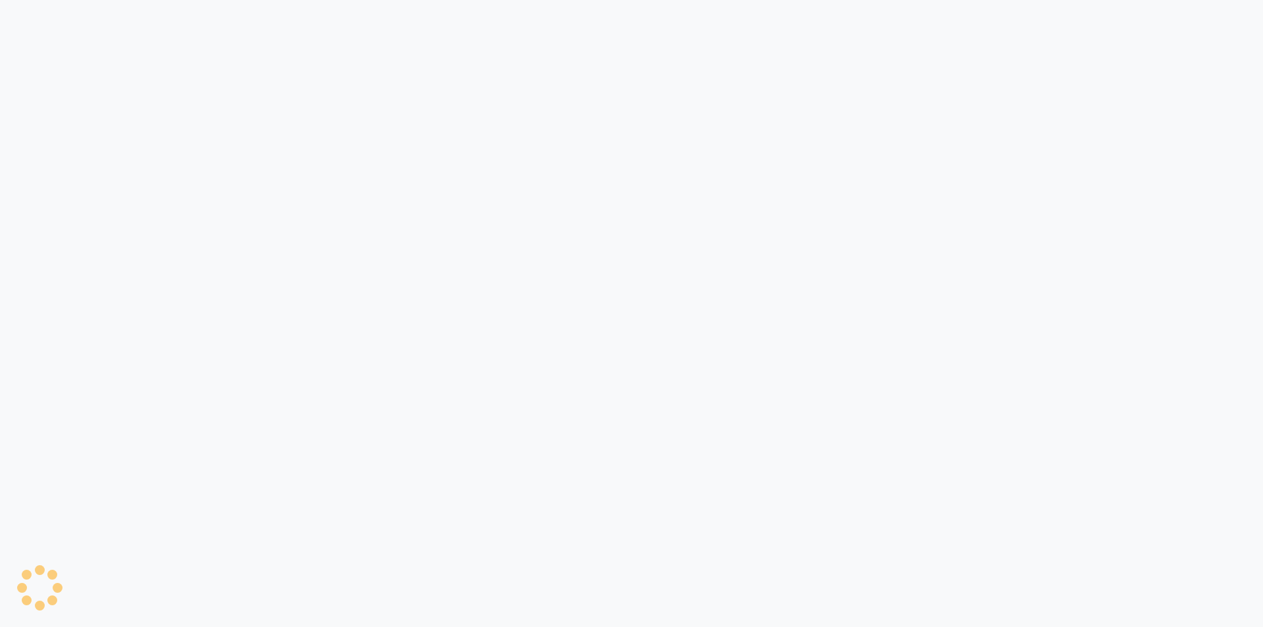
select select "service"
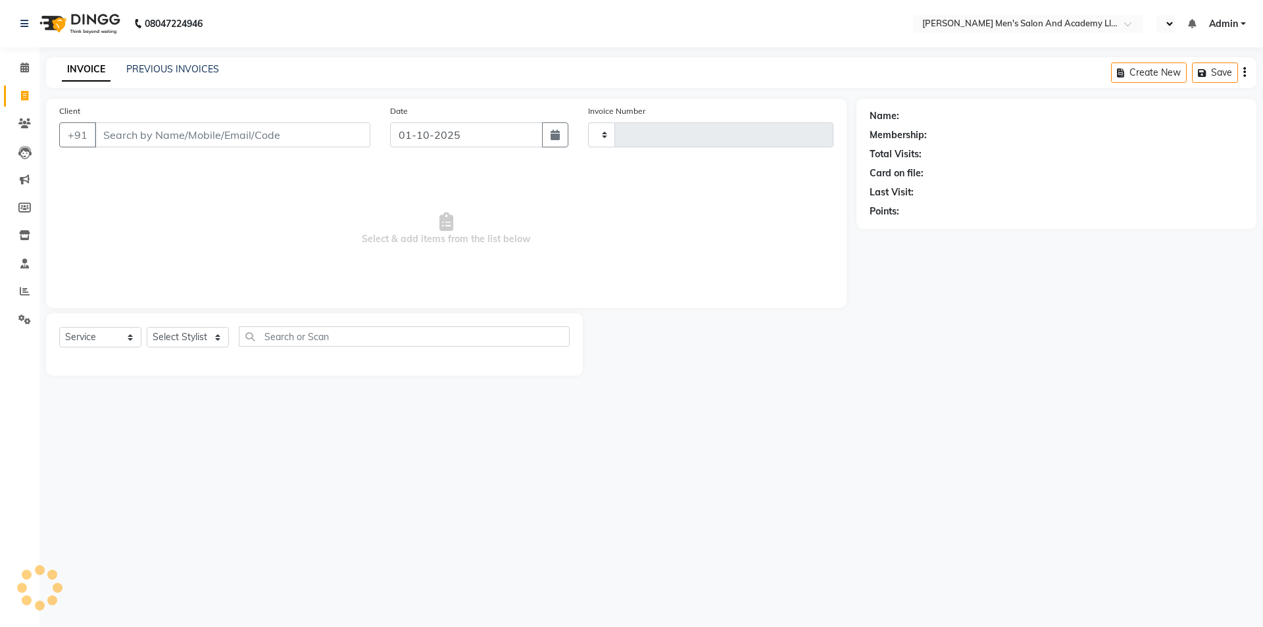
select select "en"
type input "10641"
select select "6752"
click at [184, 65] on link "PREVIOUS INVOICES" at bounding box center [172, 69] width 93 height 12
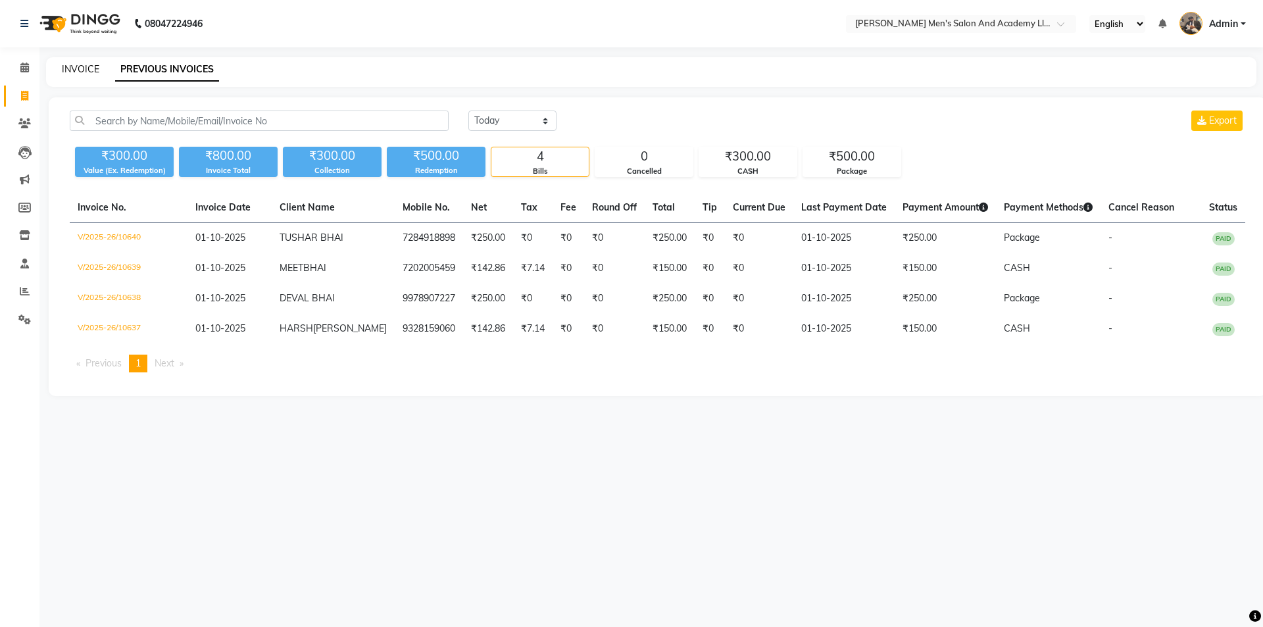
click at [87, 72] on link "INVOICE" at bounding box center [81, 69] width 38 height 12
select select "service"
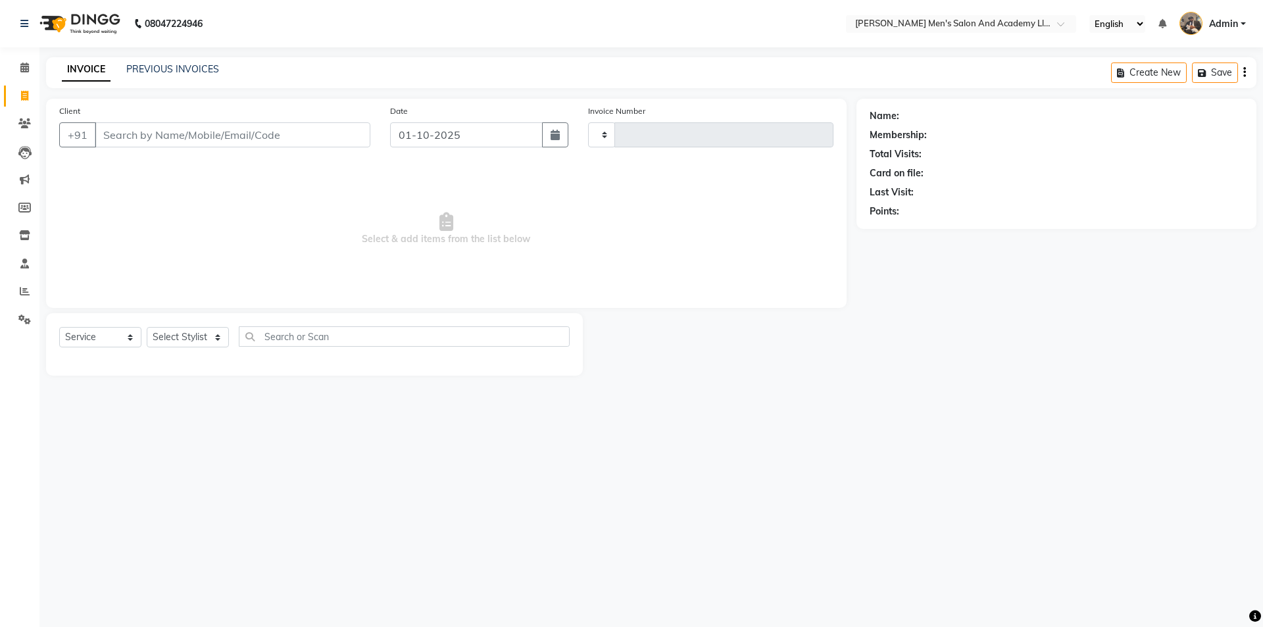
type input "10641"
select select "6752"
select select "membership"
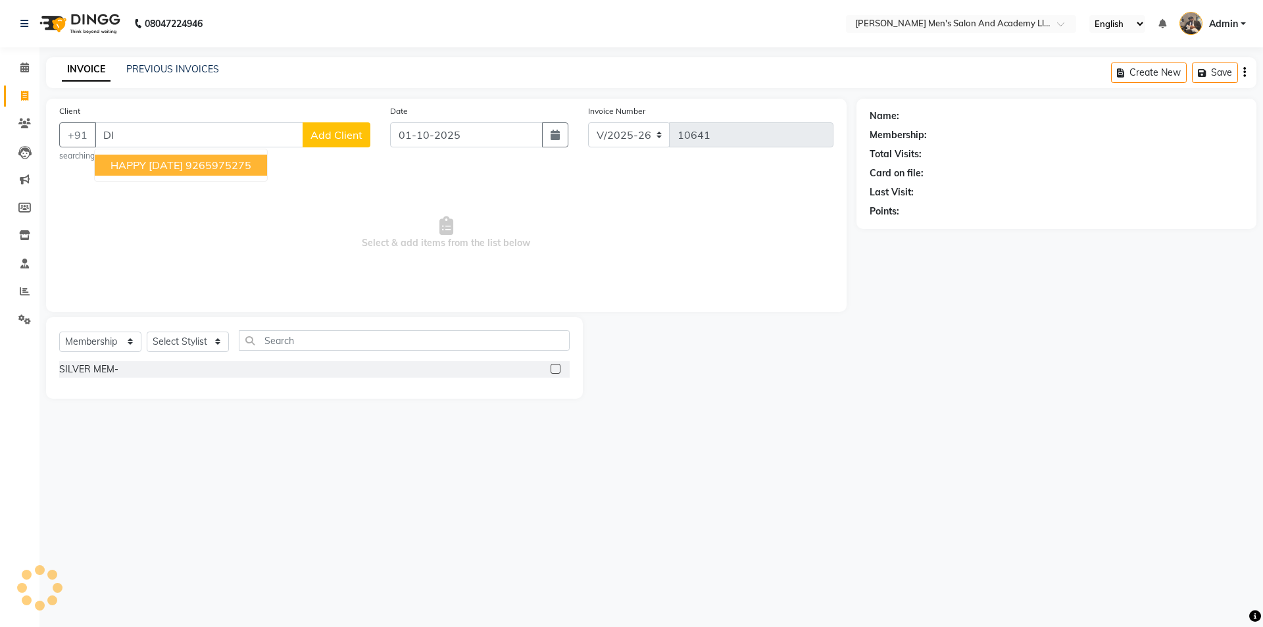
type input "D"
click at [180, 165] on span "[PERSON_NAME]" at bounding box center [153, 165] width 85 height 13
type input "9081254345"
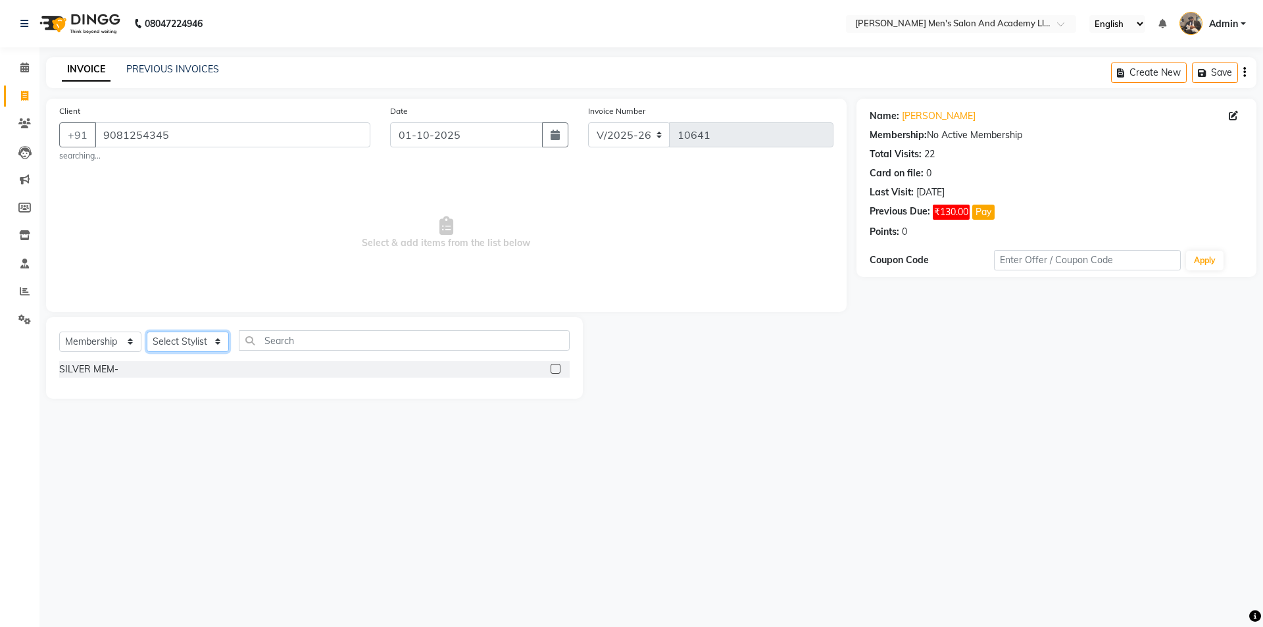
click at [183, 338] on select "Select Stylist [PERSON_NAME] [PERSON_NAME] [PERSON_NAME] [PERSON_NAME] [PERSON_…" at bounding box center [188, 342] width 82 height 20
select select "60227"
click at [147, 332] on select "Select Stylist [PERSON_NAME] [PERSON_NAME] [PERSON_NAME] [PERSON_NAME] [PERSON_…" at bounding box center [188, 342] width 82 height 20
click at [97, 342] on select "Select Service Product Membership Package Voucher Prepaid Gift Card" at bounding box center [100, 342] width 82 height 20
click at [165, 265] on span "Select & add items from the list below" at bounding box center [446, 233] width 774 height 132
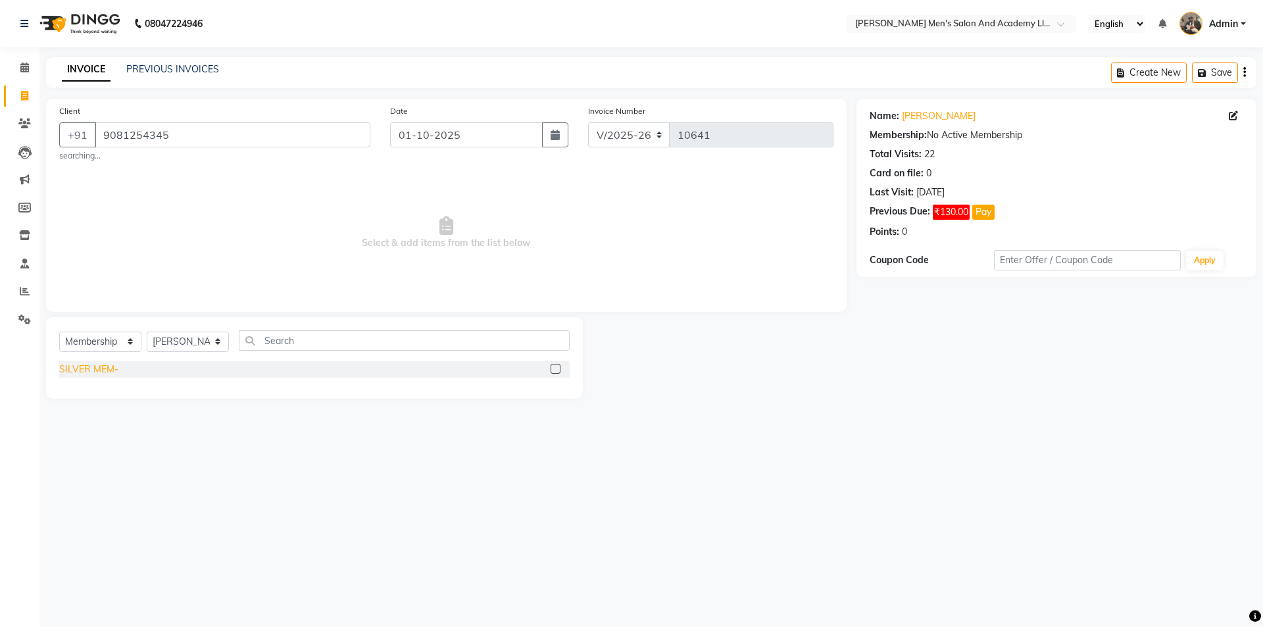
click at [107, 370] on div "SILVER MEM-" at bounding box center [88, 370] width 59 height 14
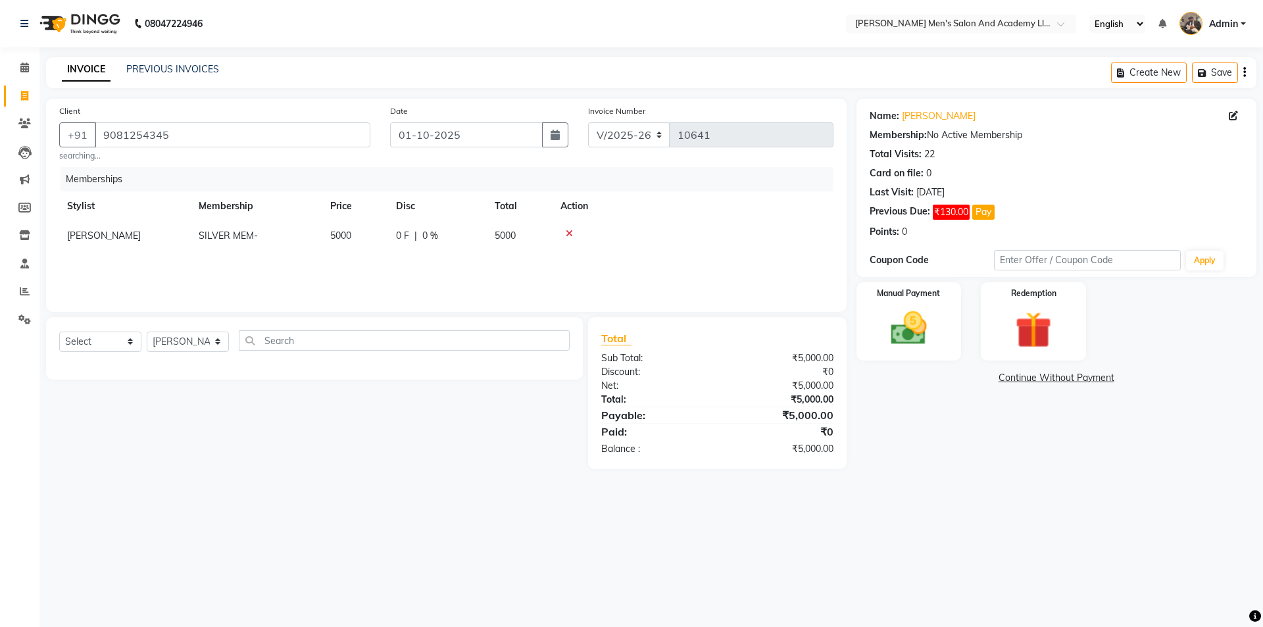
click at [567, 234] on icon at bounding box center [569, 233] width 7 height 9
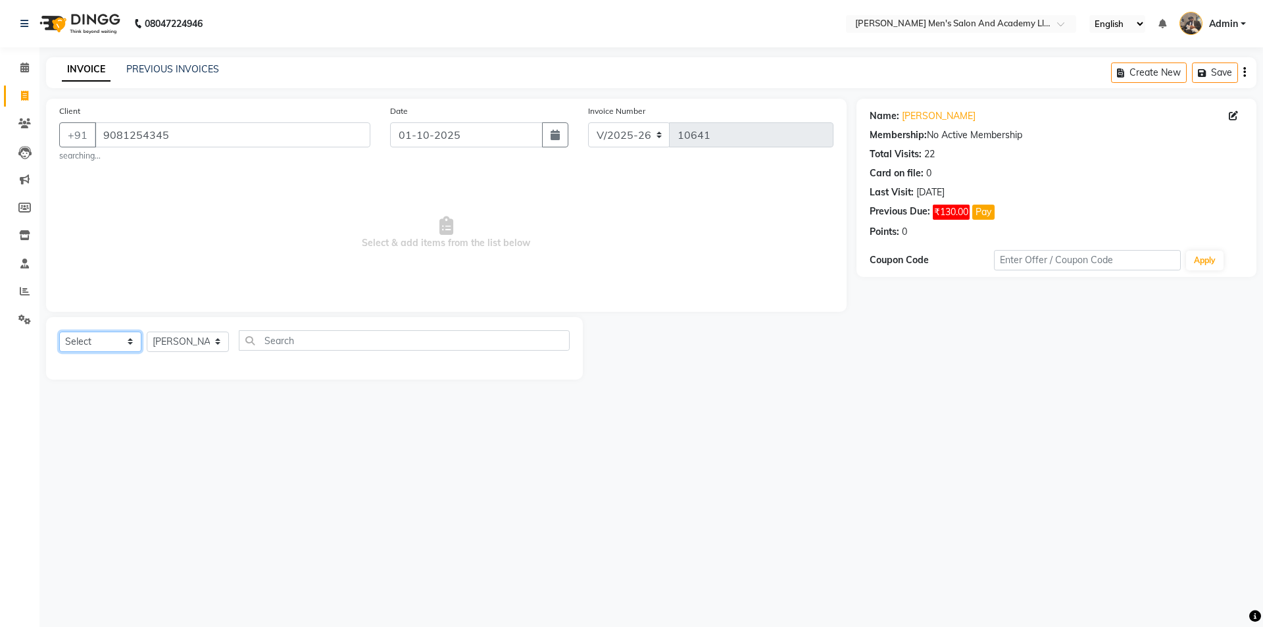
click at [127, 336] on select "Select Service Product Membership Package Voucher Prepaid Gift Card" at bounding box center [100, 342] width 82 height 20
select select "P"
click at [59, 332] on select "Select Service Product Membership Package Voucher Prepaid Gift Card" at bounding box center [100, 342] width 82 height 20
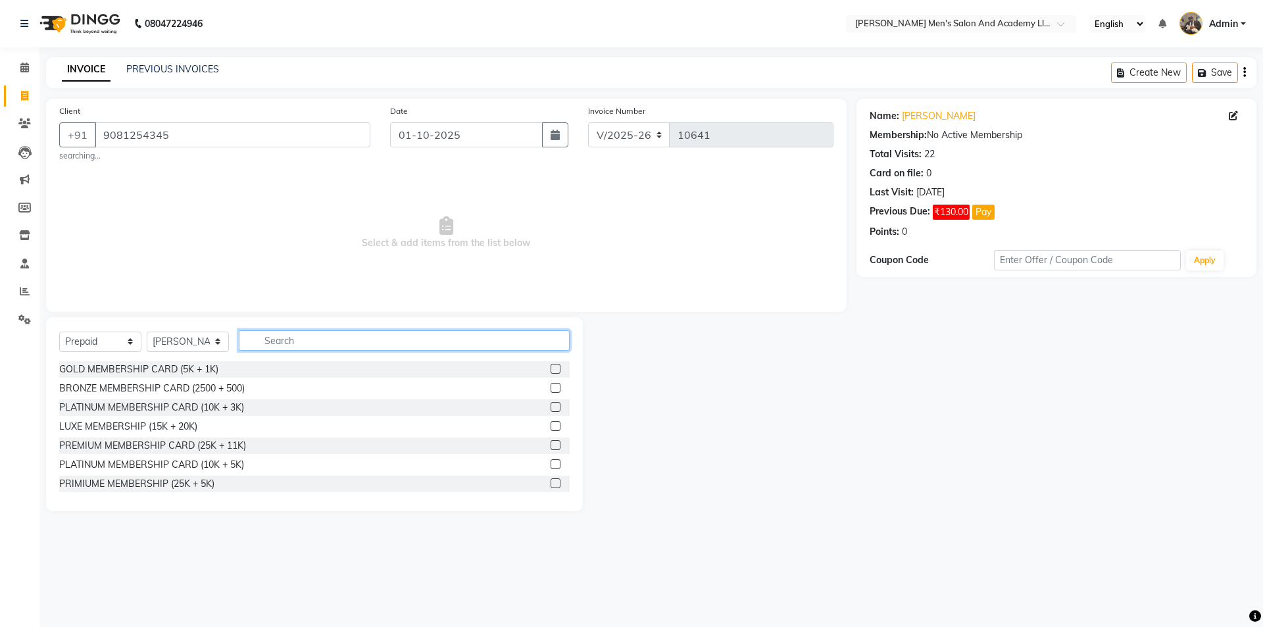
click at [324, 332] on input "text" at bounding box center [404, 340] width 331 height 20
type input "DI"
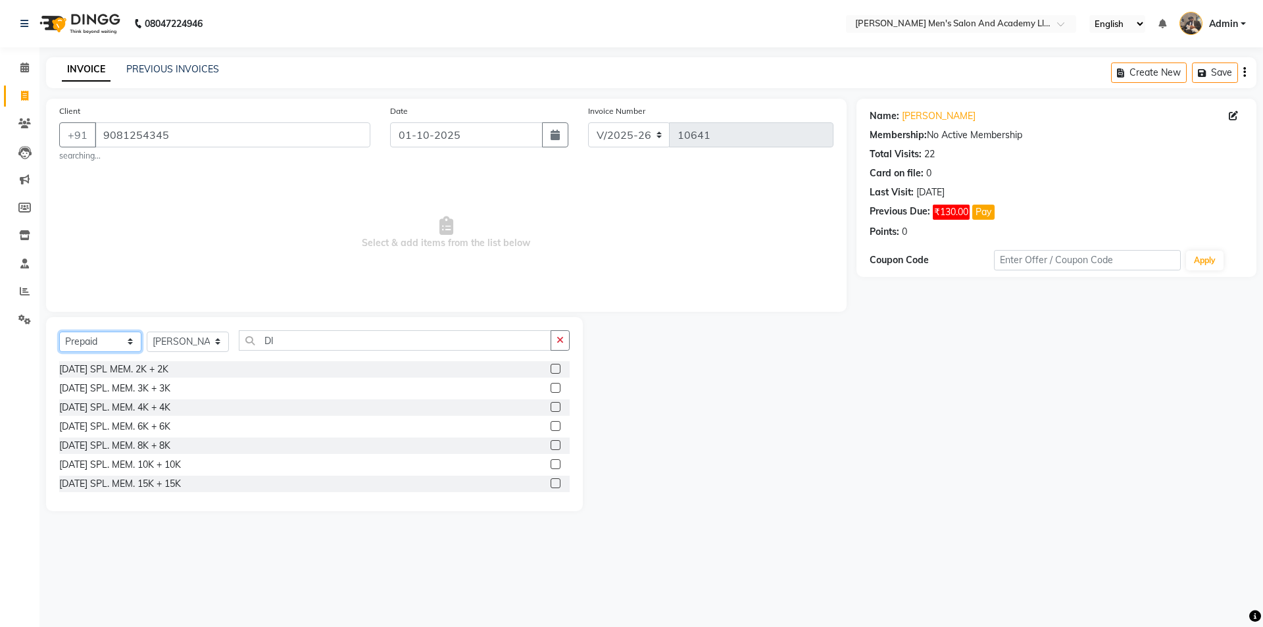
drag, startPoint x: 71, startPoint y: 340, endPoint x: 76, endPoint y: 351, distance: 12.1
click at [71, 340] on select "Select Service Product Membership Package Voucher Prepaid Gift Card" at bounding box center [100, 342] width 82 height 20
click at [59, 332] on select "Select Service Product Membership Package Voucher Prepaid Gift Card" at bounding box center [100, 342] width 82 height 20
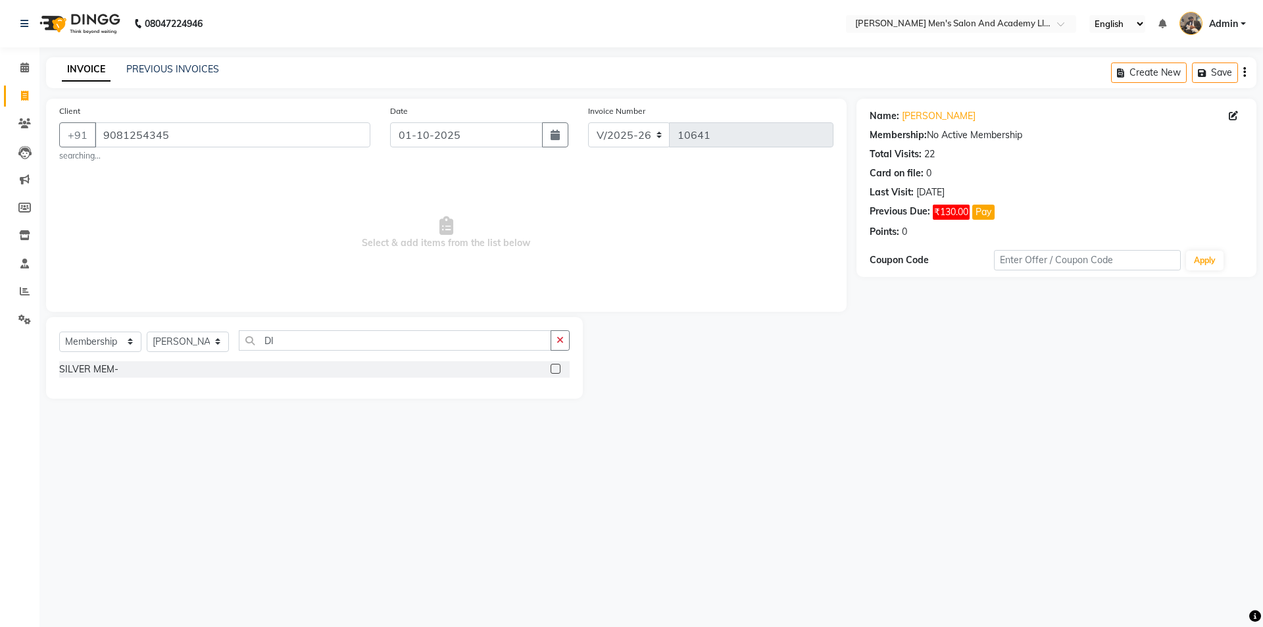
click at [105, 371] on div "SILVER MEM-" at bounding box center [88, 370] width 59 height 14
select select "select"
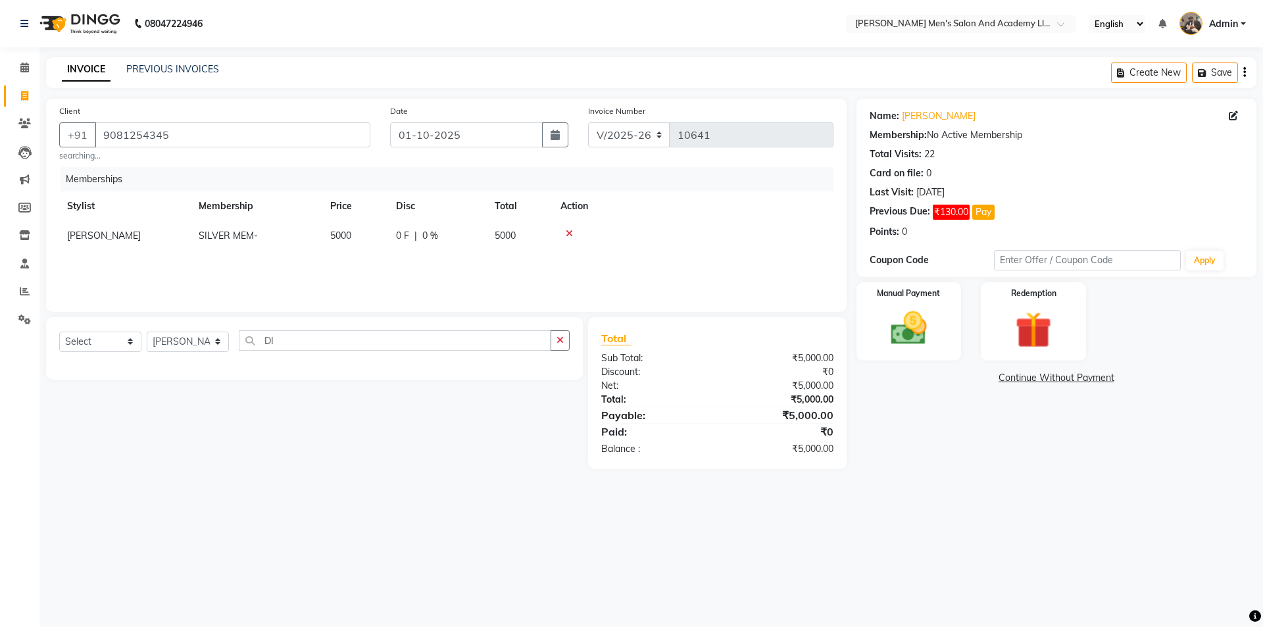
click at [569, 231] on icon at bounding box center [569, 233] width 7 height 9
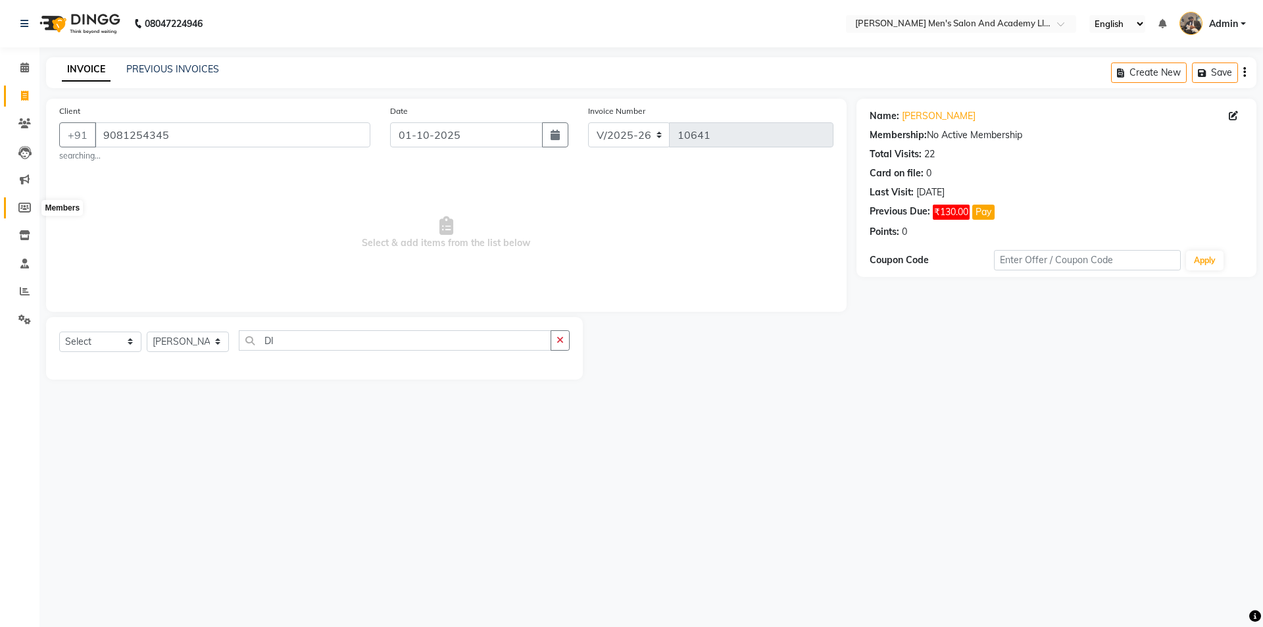
click at [26, 203] on icon at bounding box center [24, 208] width 13 height 10
select select
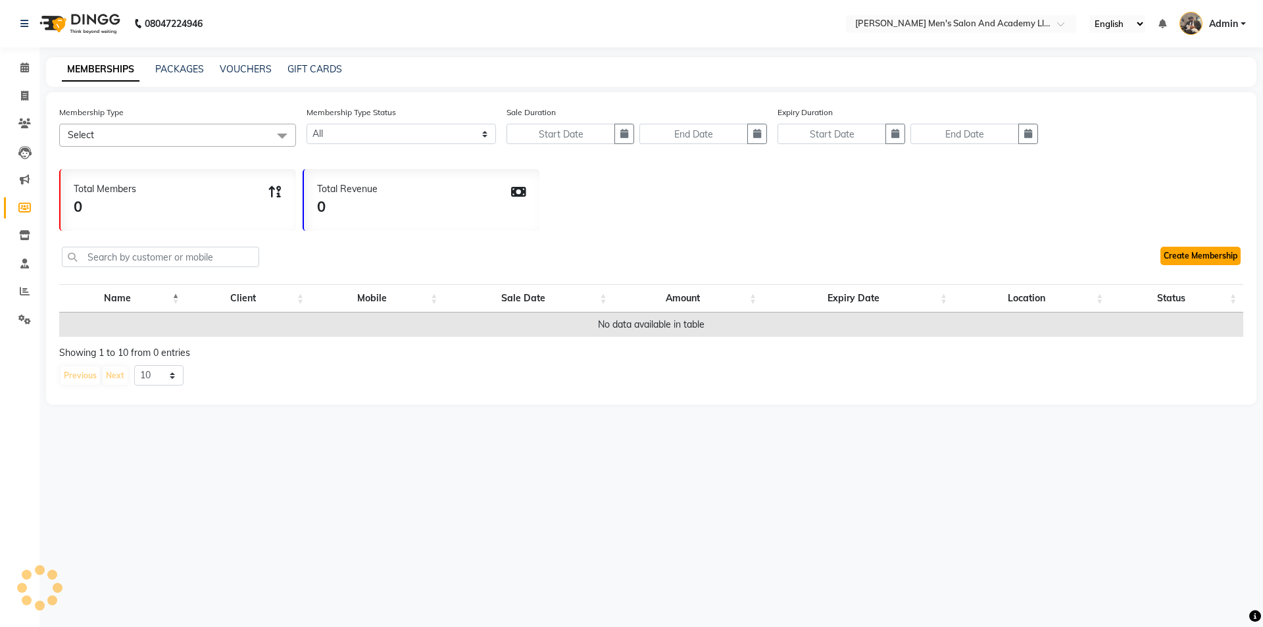
click at [1185, 249] on link "Create Membership" at bounding box center [1201, 256] width 80 height 18
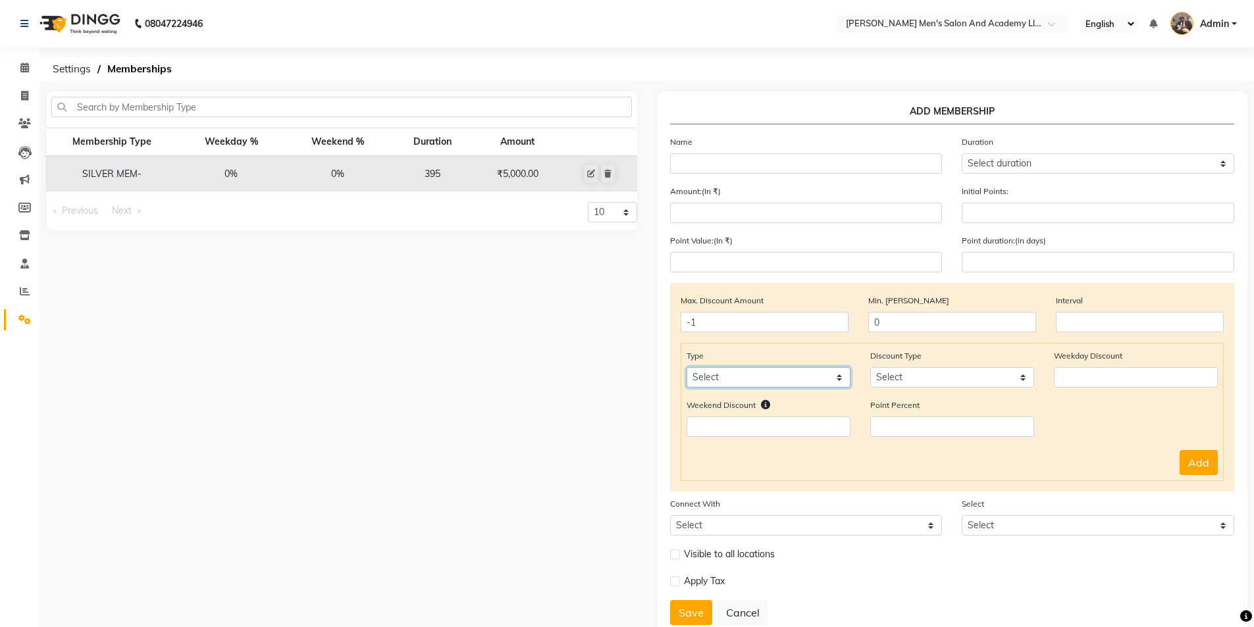
click at [814, 385] on select "Select Service Product Package Prepaid Voucher" at bounding box center [768, 377] width 164 height 20
click at [808, 379] on select "Select Service Product Package Prepaid Voucher" at bounding box center [768, 377] width 164 height 20
click at [607, 172] on icon at bounding box center [607, 174] width 7 height 8
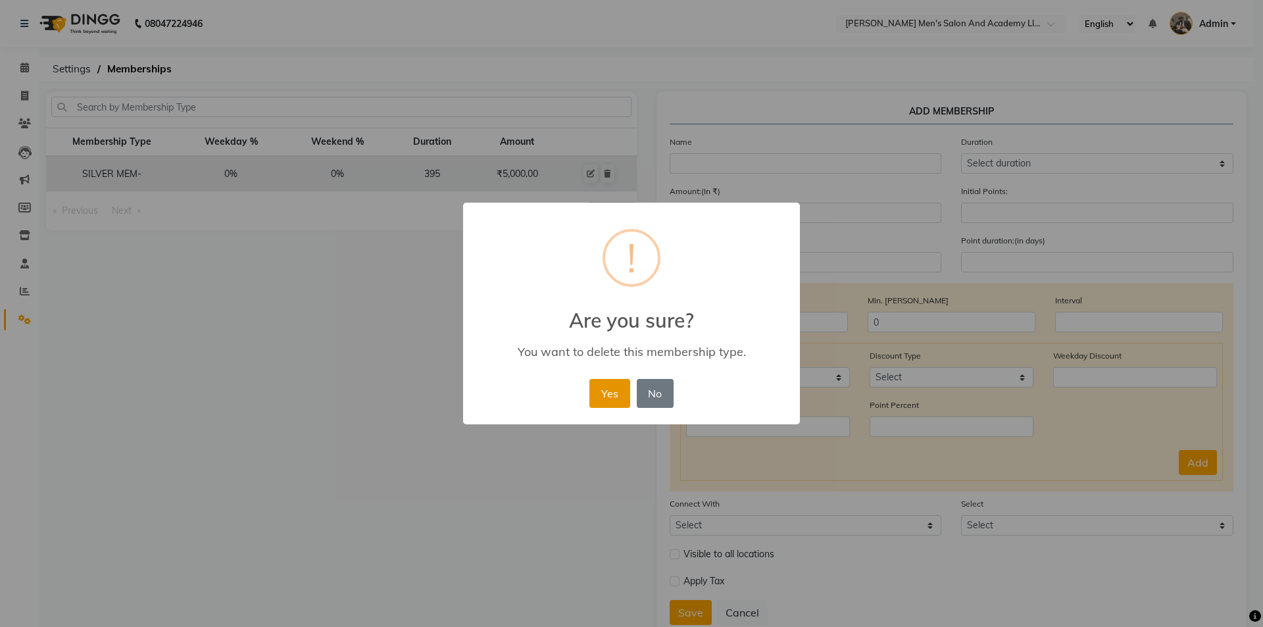
click at [607, 396] on button "Yes" at bounding box center [610, 393] width 40 height 29
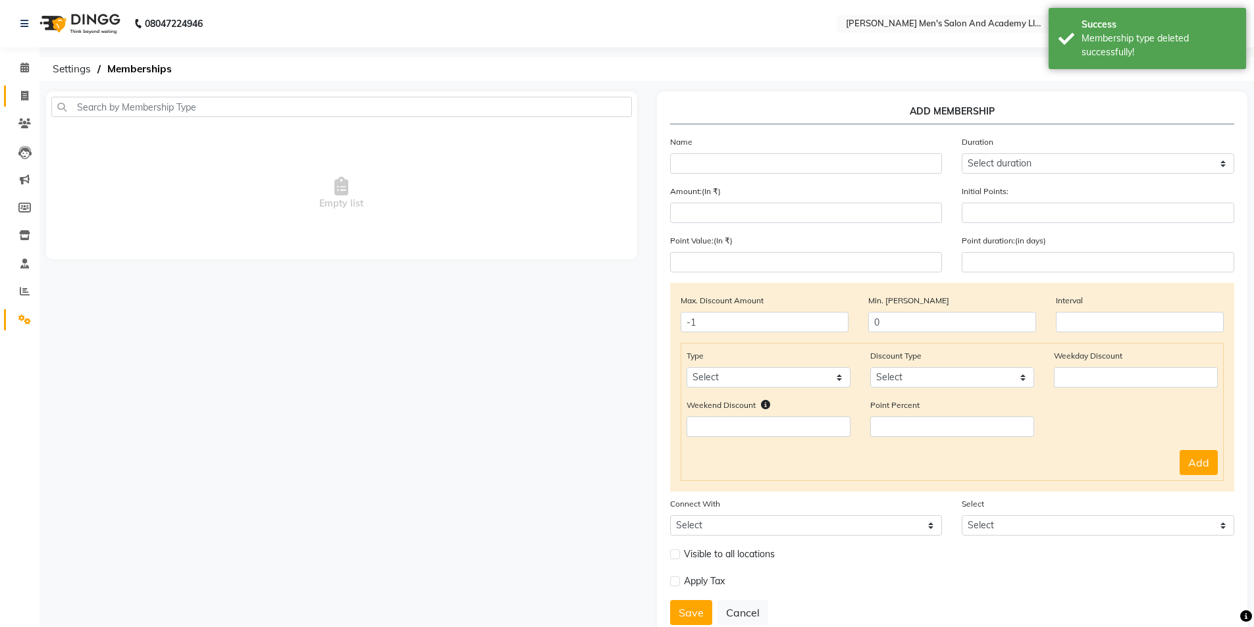
click at [13, 95] on link "Invoice" at bounding box center [20, 97] width 32 height 22
select select "service"
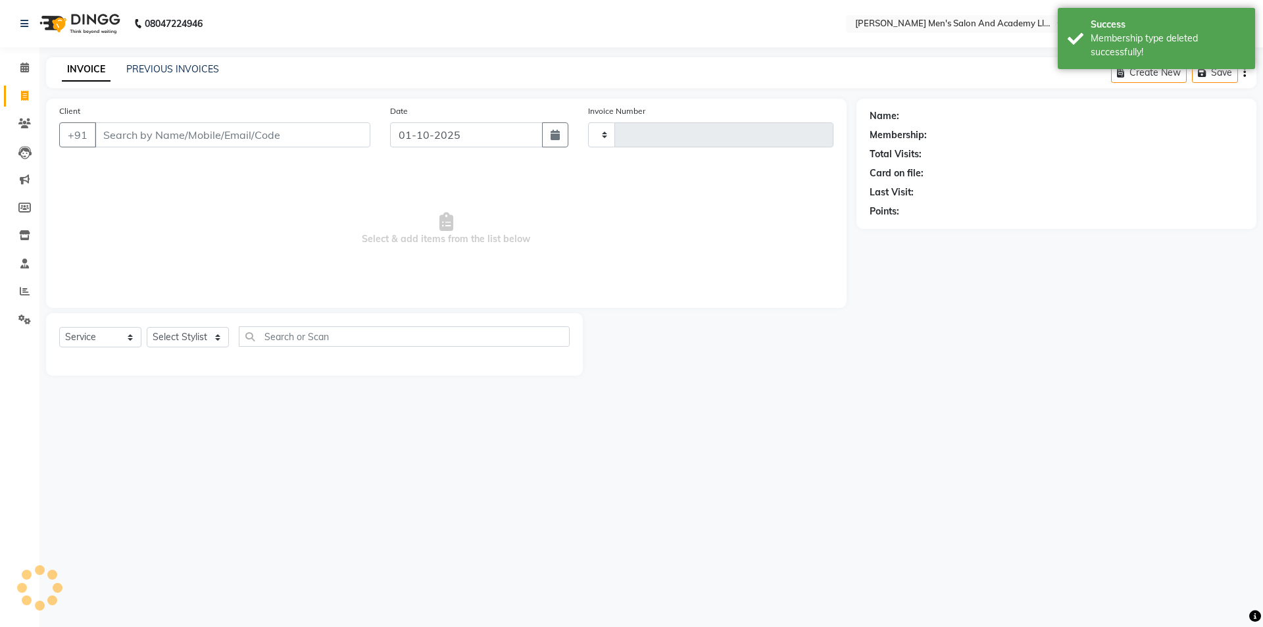
type input "10641"
select select "6752"
click at [172, 69] on link "PREVIOUS INVOICES" at bounding box center [172, 69] width 93 height 12
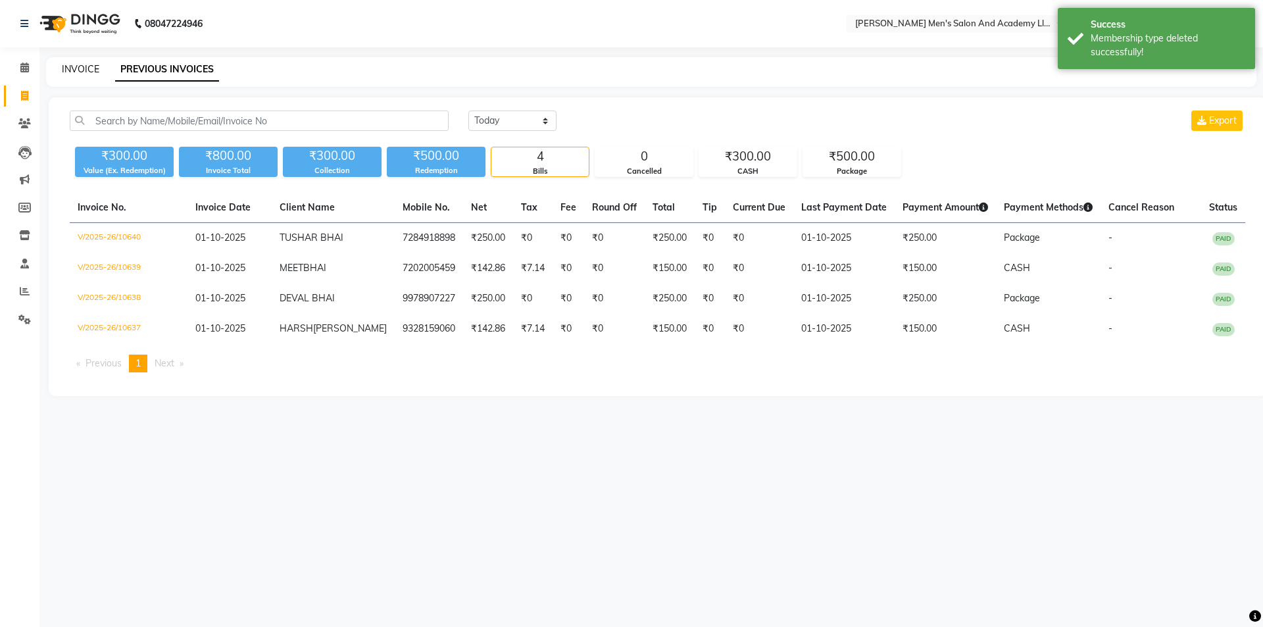
click at [88, 71] on link "INVOICE" at bounding box center [81, 69] width 38 height 12
select select "6752"
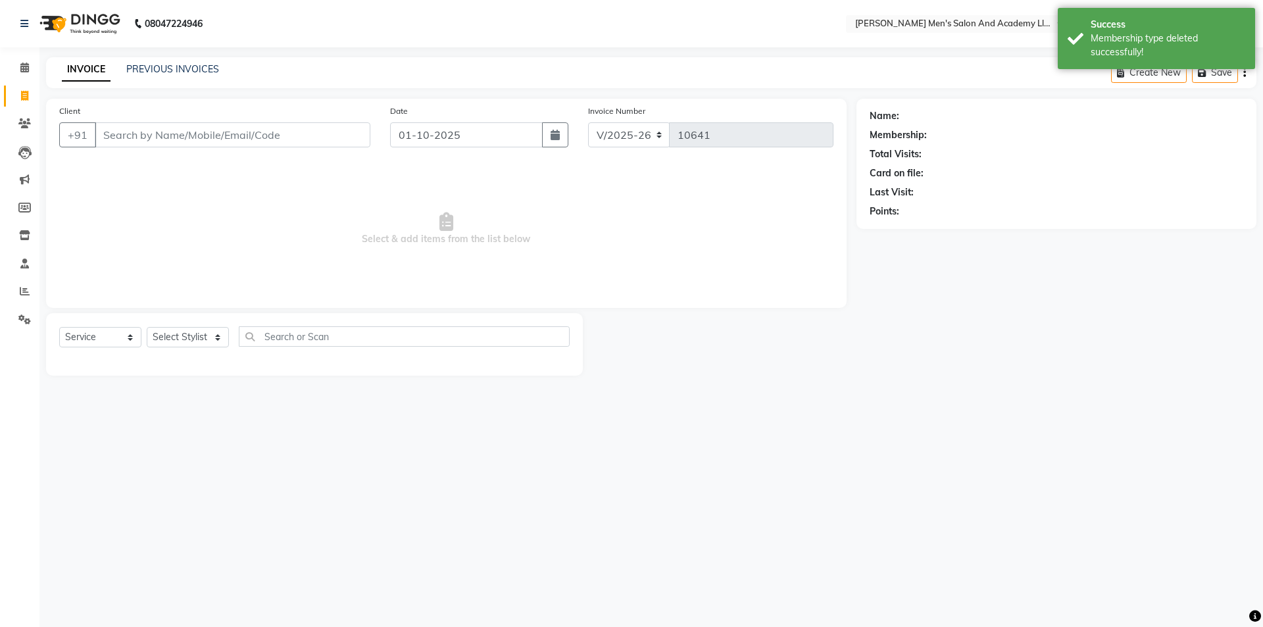
select select "membership"
